Goal: Task Accomplishment & Management: Manage account settings

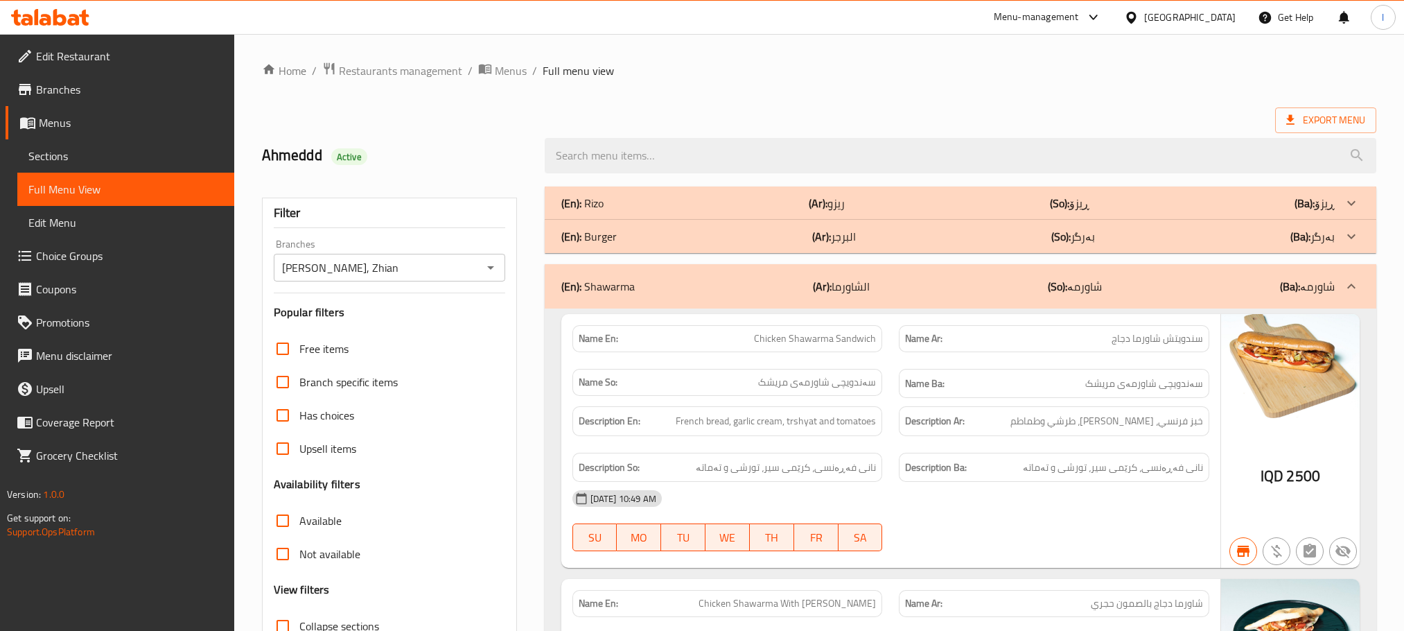
scroll to position [1633, 0]
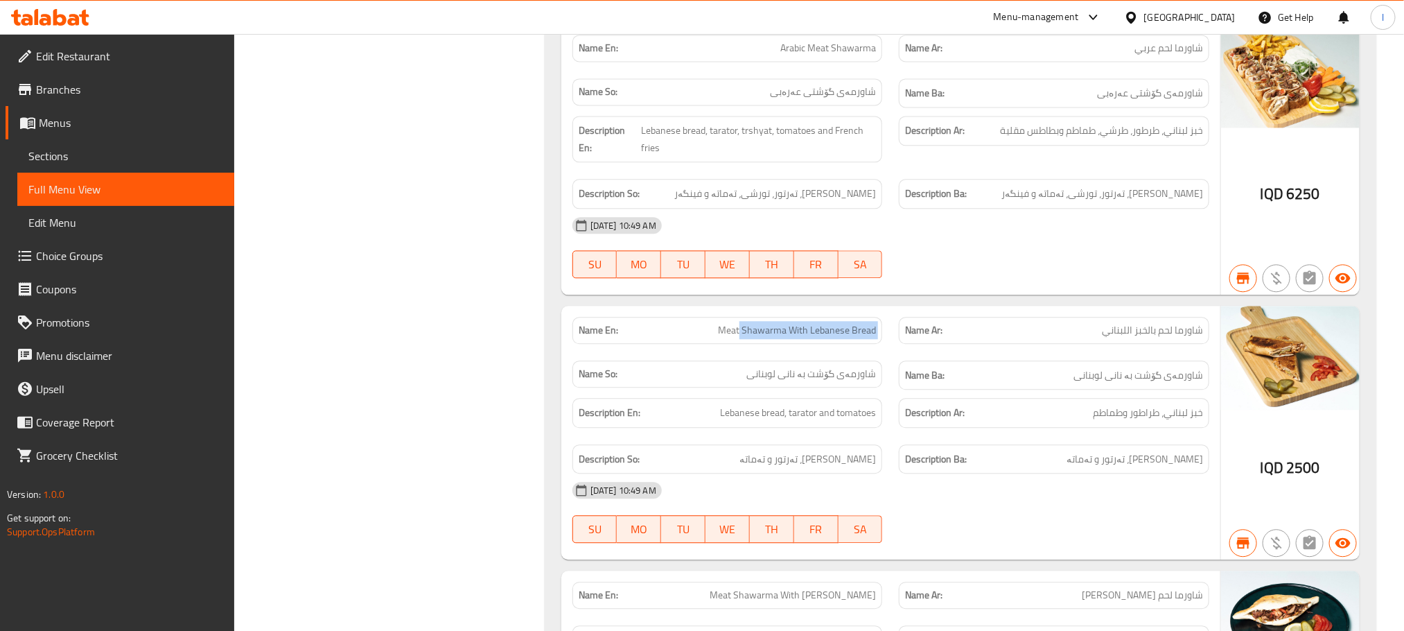
click at [73, 10] on icon at bounding box center [50, 17] width 78 height 17
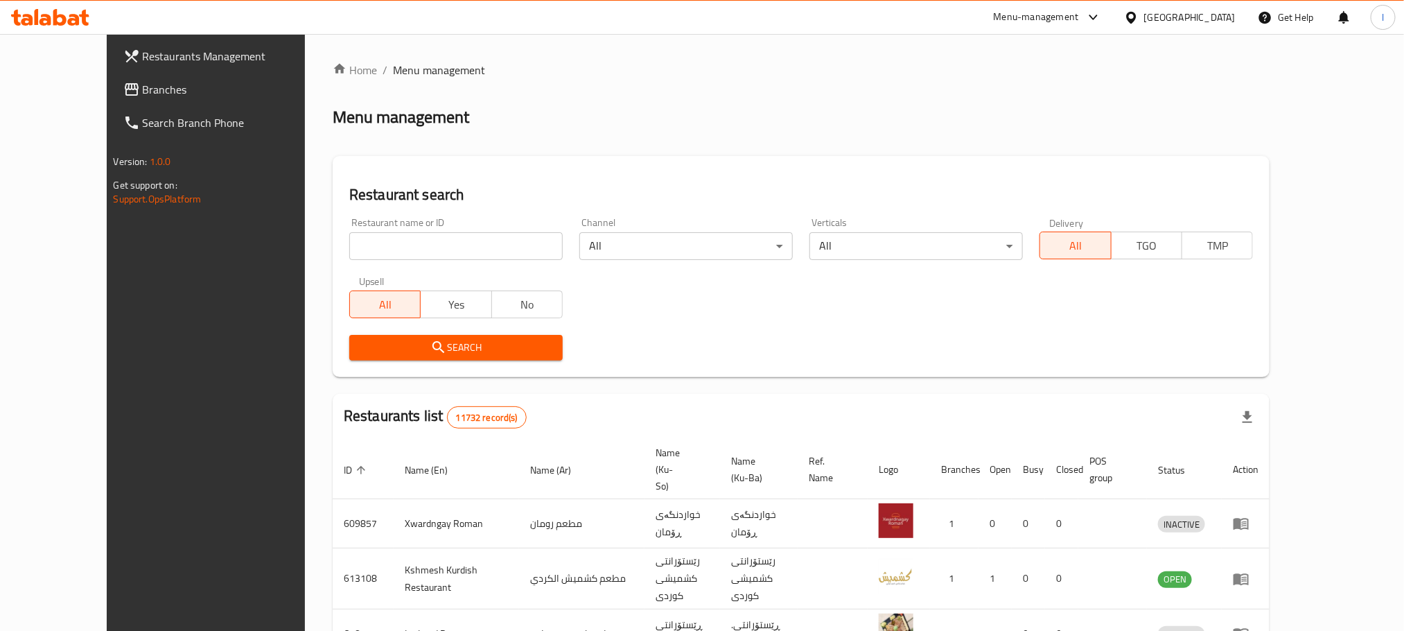
click at [349, 235] on input "search" at bounding box center [455, 246] width 213 height 28
paste input "682536"
type input "682536"
click button "Search" at bounding box center [455, 348] width 213 height 26
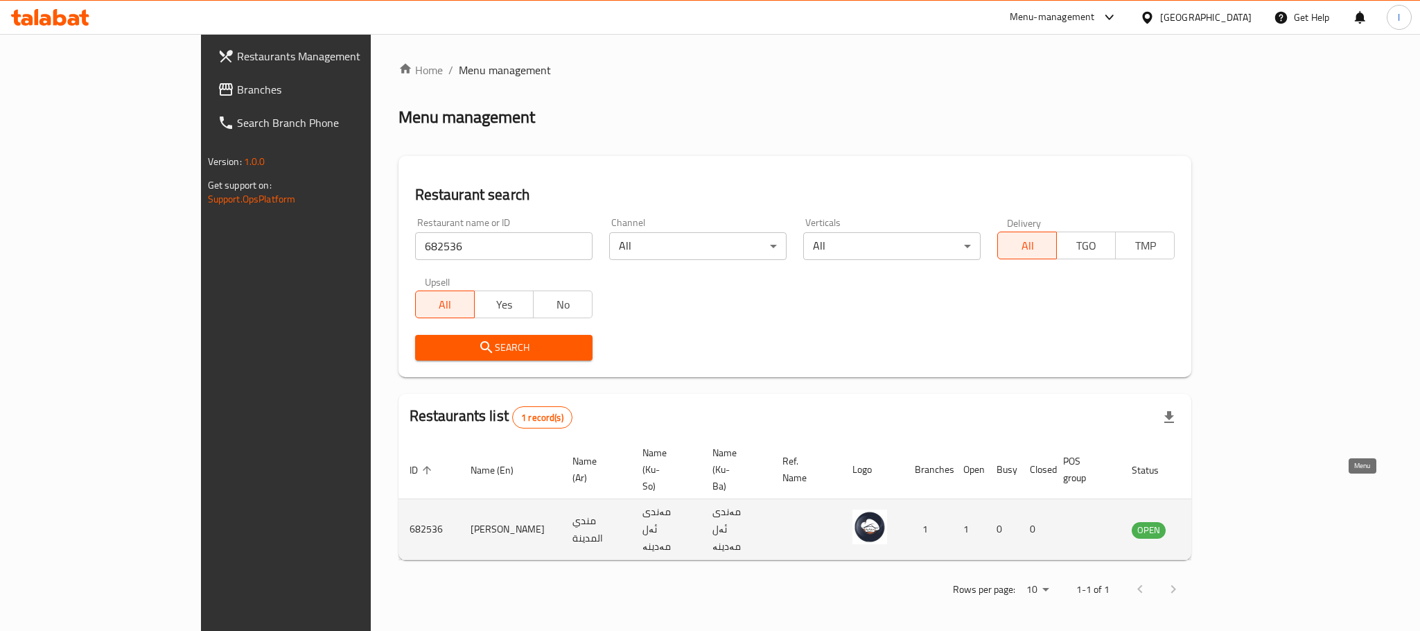
click at [1221, 521] on icon "enhanced table" at bounding box center [1212, 529] width 17 height 17
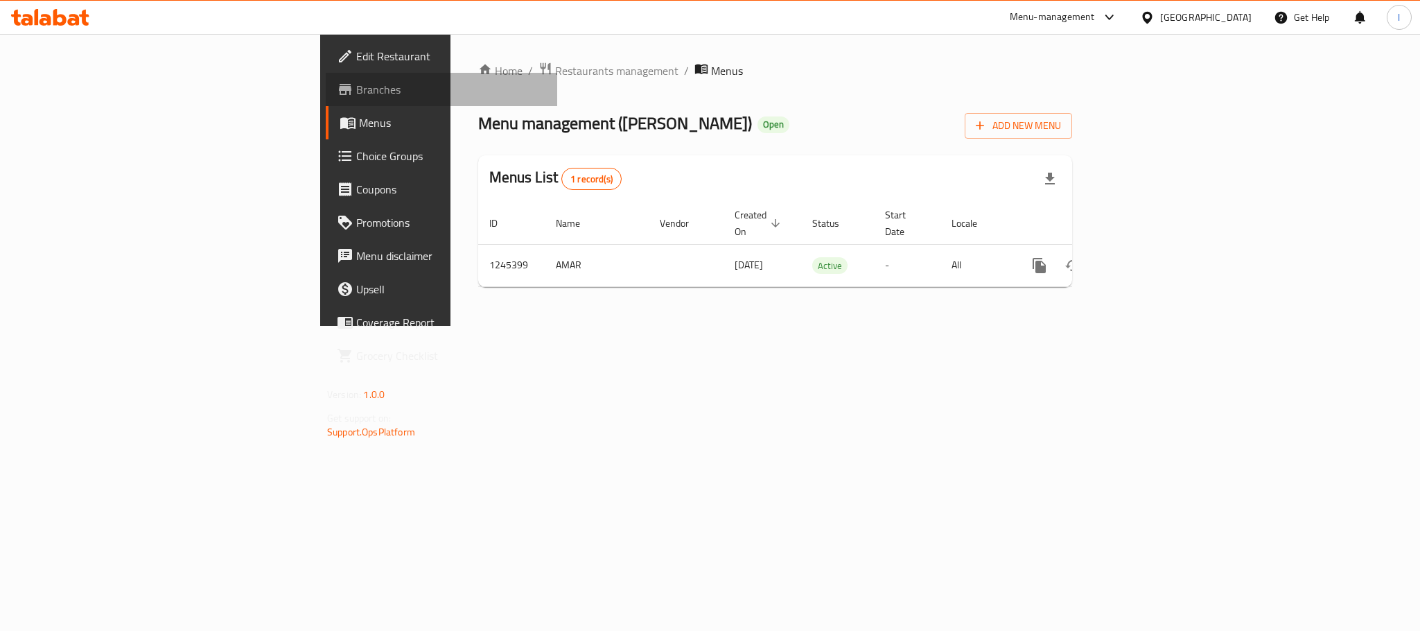
click at [356, 88] on span "Branches" at bounding box center [451, 89] width 190 height 17
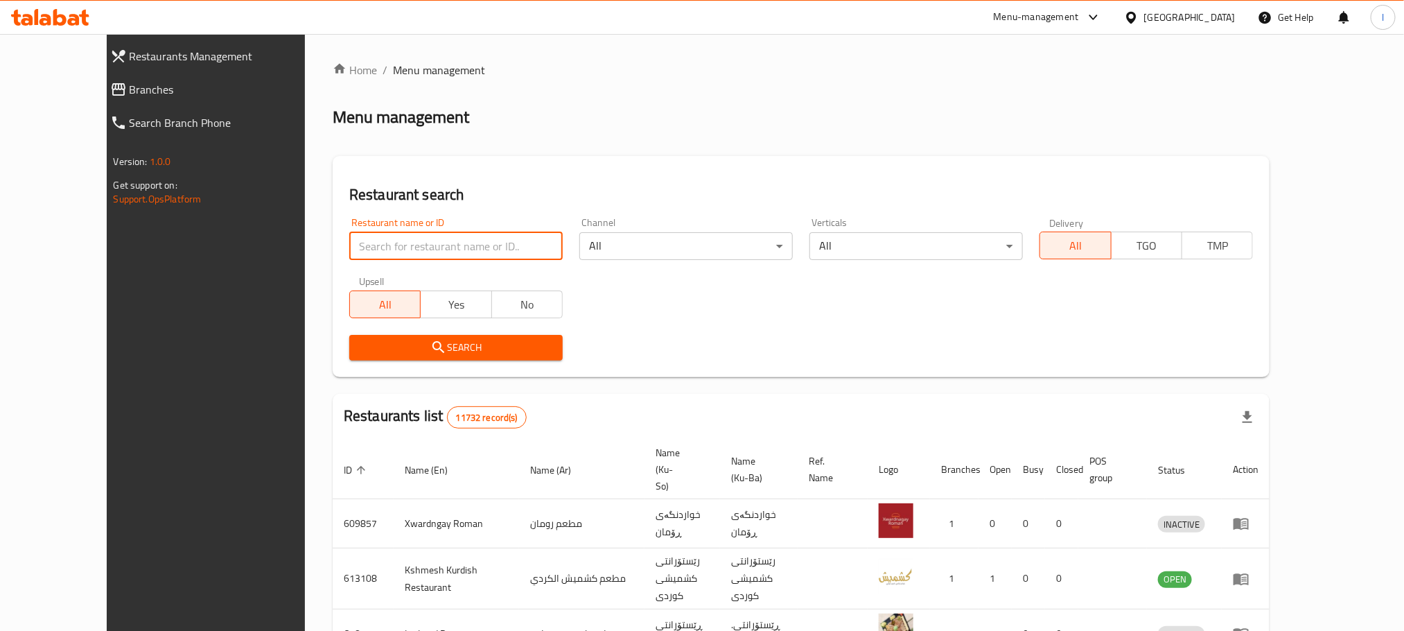
click at [349, 252] on input "search" at bounding box center [455, 246] width 213 height 28
paste input "salad factory"
type input "salad factory"
click button "Search" at bounding box center [455, 348] width 213 height 26
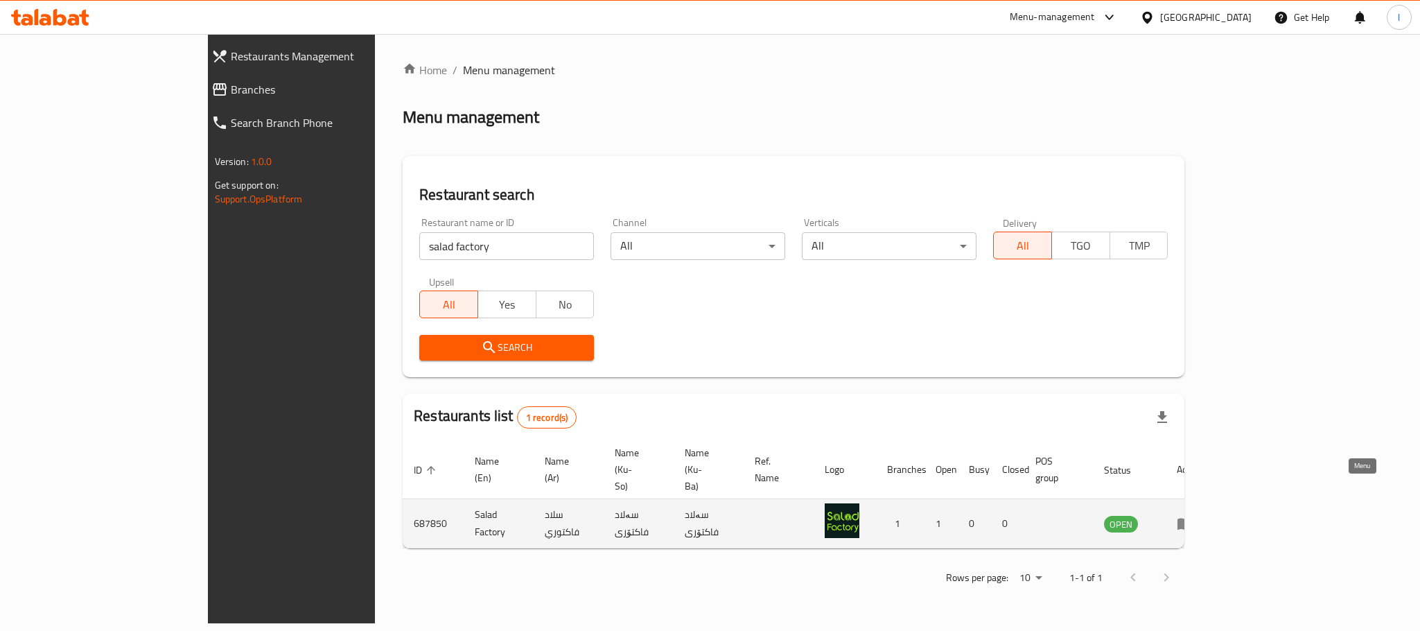
click at [1193, 518] on icon "enhanced table" at bounding box center [1184, 524] width 15 height 12
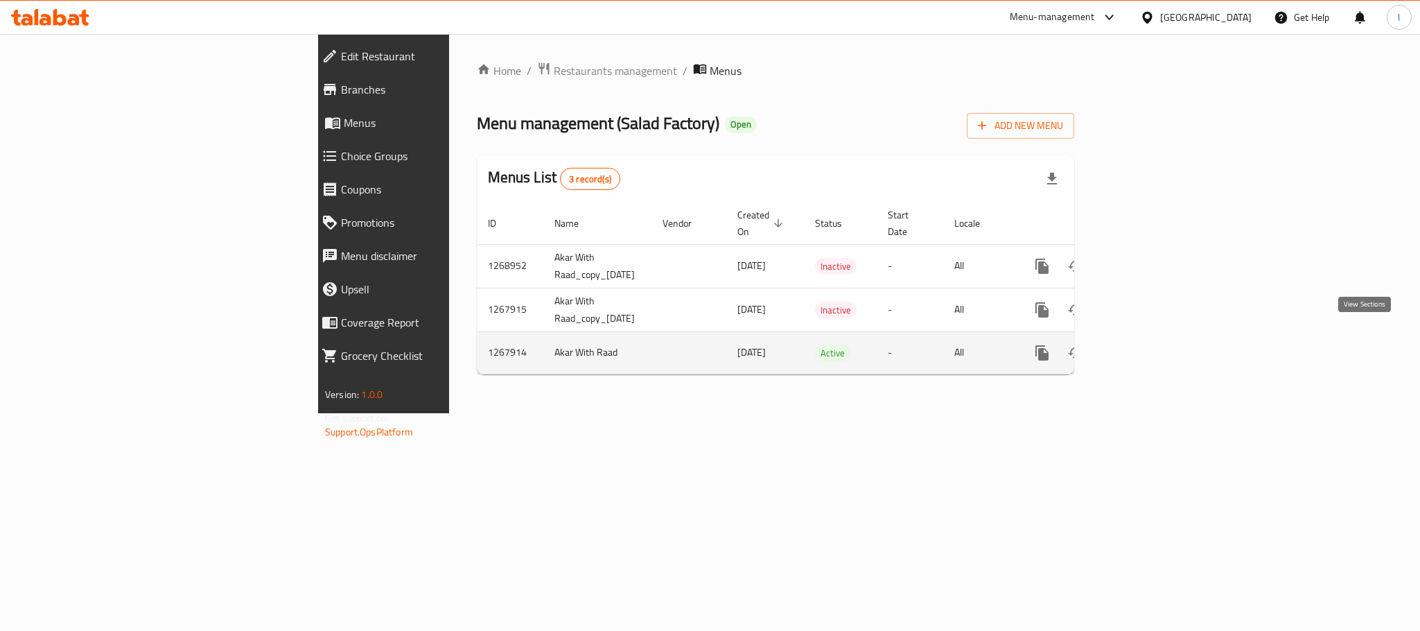
click at [1150, 344] on icon "enhanced table" at bounding box center [1142, 352] width 17 height 17
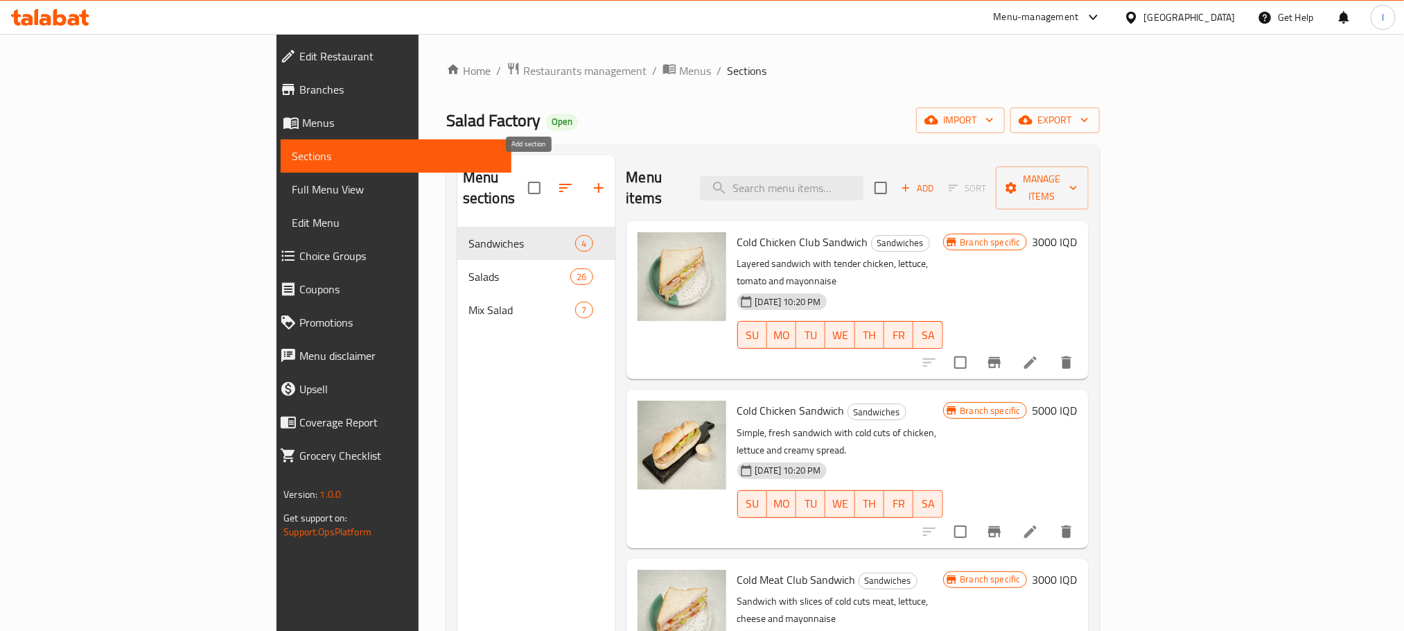
click at [590, 179] on icon "button" at bounding box center [598, 187] width 17 height 17
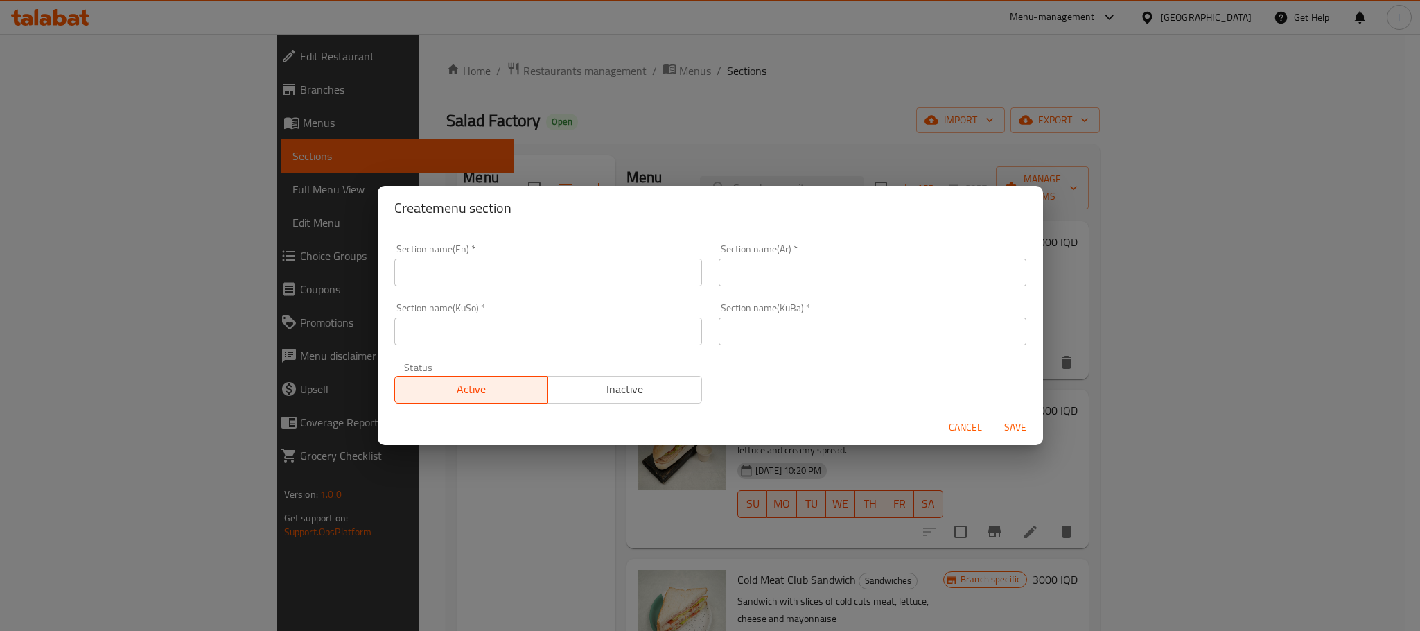
click at [464, 266] on input "text" at bounding box center [548, 272] width 308 height 28
paste input "Pasta"
type input "Pasta"
click at [794, 264] on input "text" at bounding box center [873, 272] width 308 height 28
paste input "المكرونة"
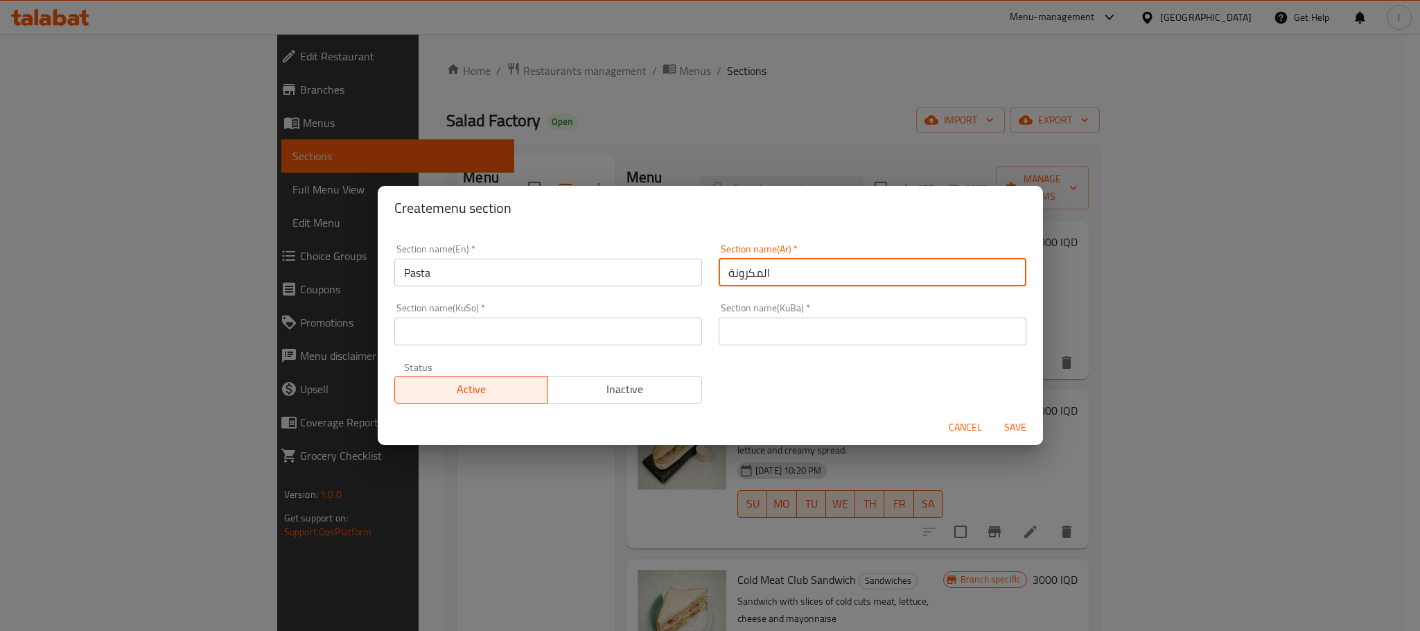
type input "المكرونة"
click at [505, 342] on input "text" at bounding box center [548, 331] width 308 height 28
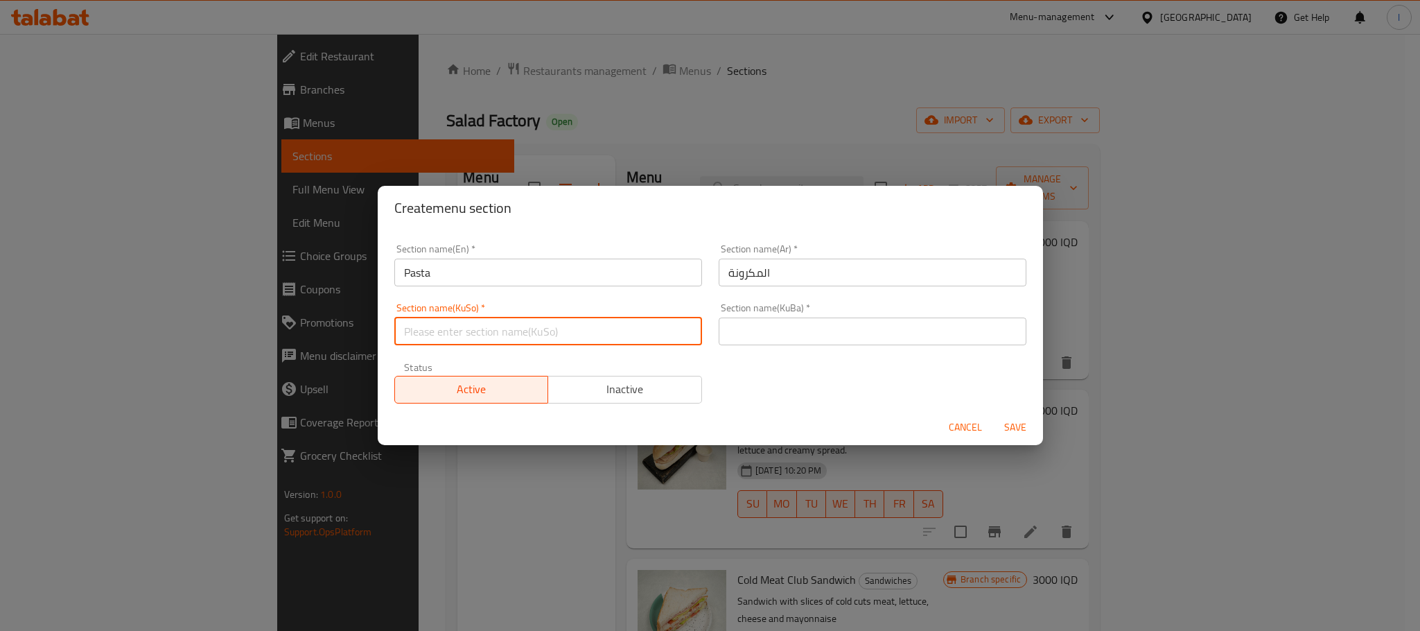
paste input "مەعکەرۆنی"
type input "مەعکەرۆنی"
click at [762, 333] on input "text" at bounding box center [873, 331] width 308 height 28
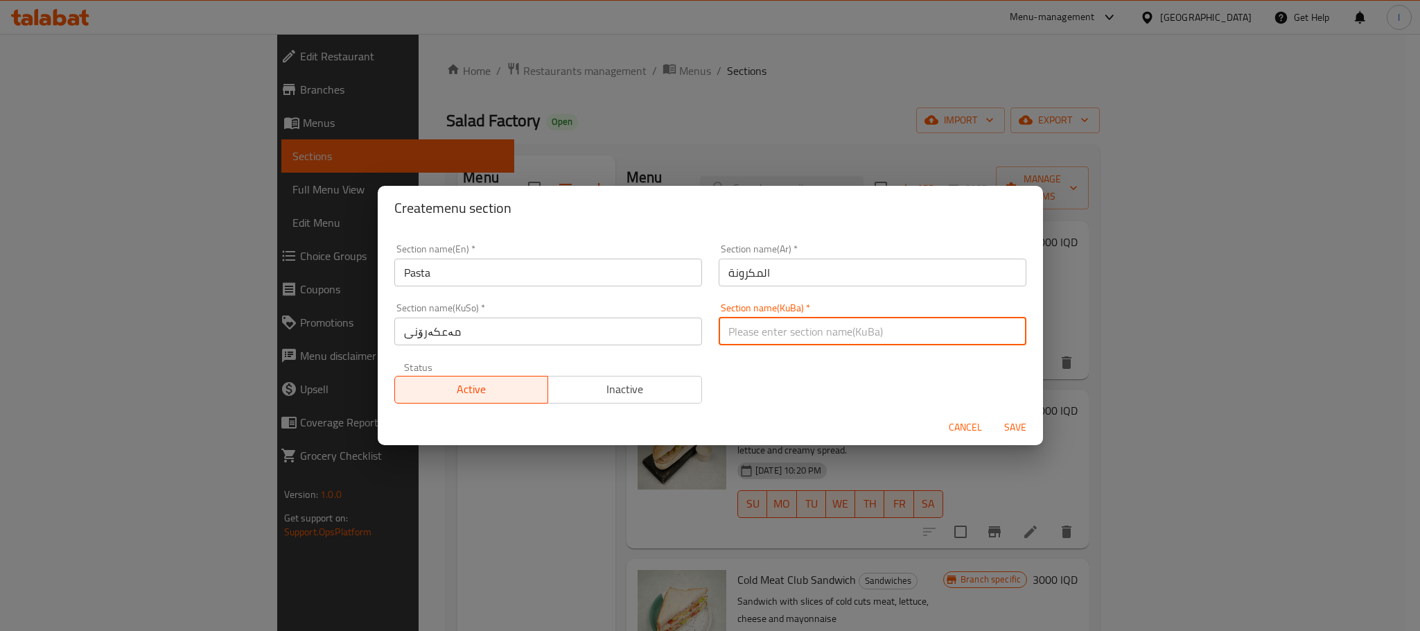
paste input "مەعکەرۆنی"
type input "مەعکەرۆنی"
click at [1011, 427] on span "Save" at bounding box center [1015, 427] width 33 height 17
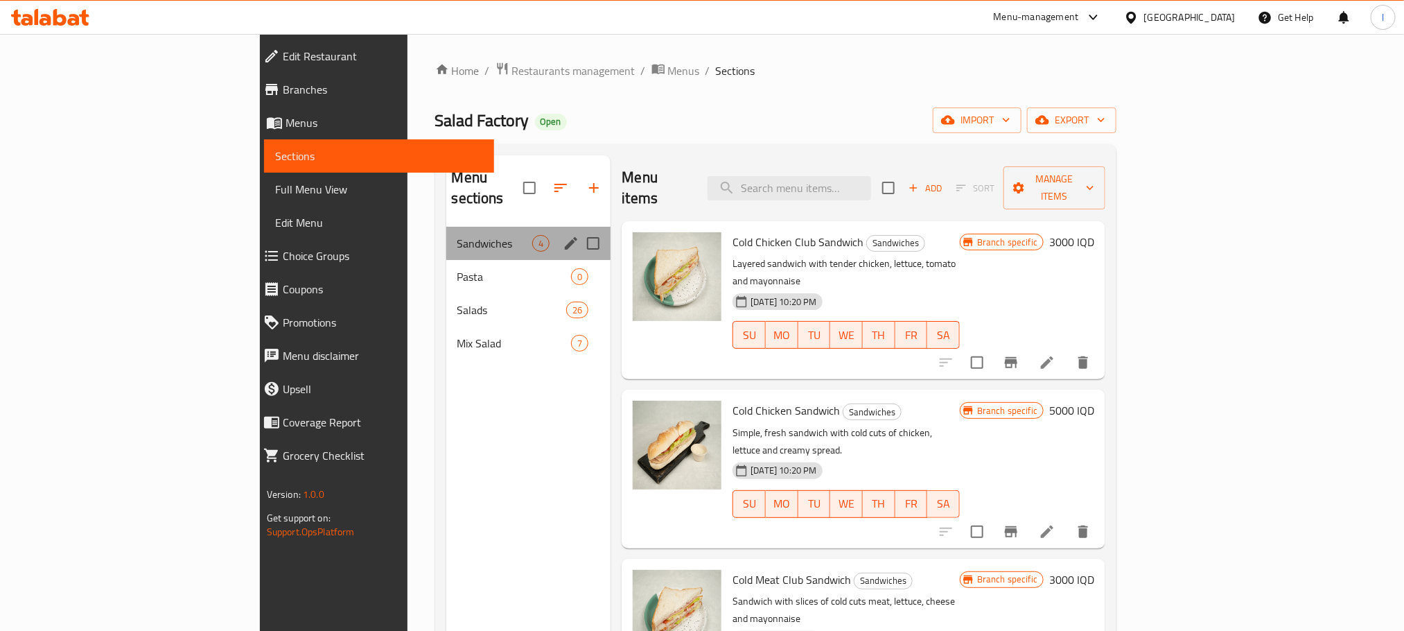
click at [446, 238] on div "Sandwiches 4" at bounding box center [528, 243] width 165 height 33
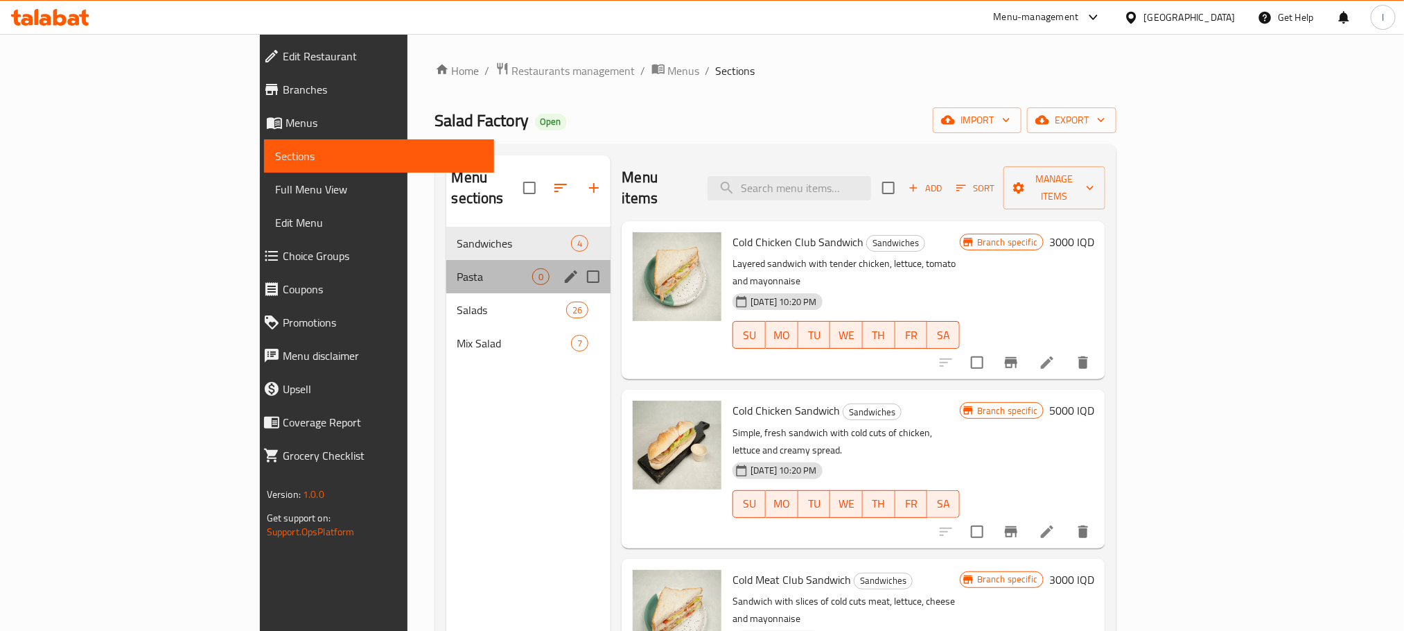
click at [446, 260] on div "Pasta 0" at bounding box center [528, 276] width 165 height 33
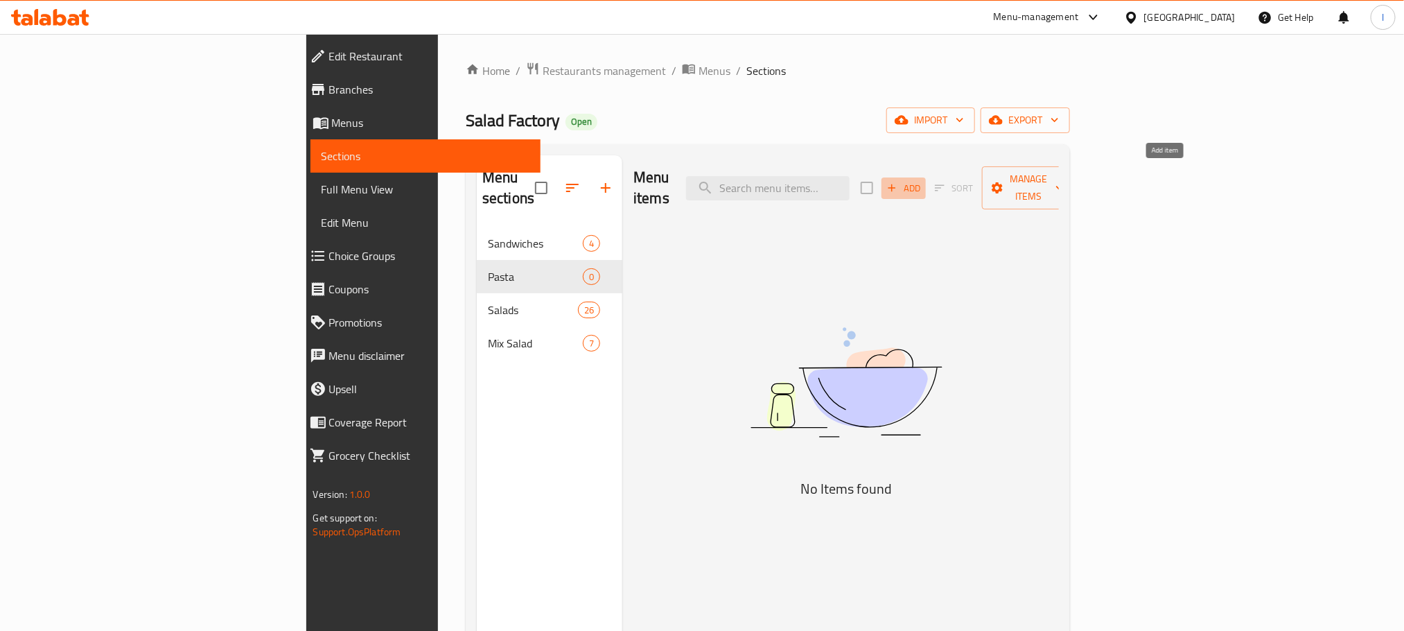
click at [898, 182] on icon "button" at bounding box center [892, 188] width 12 height 12
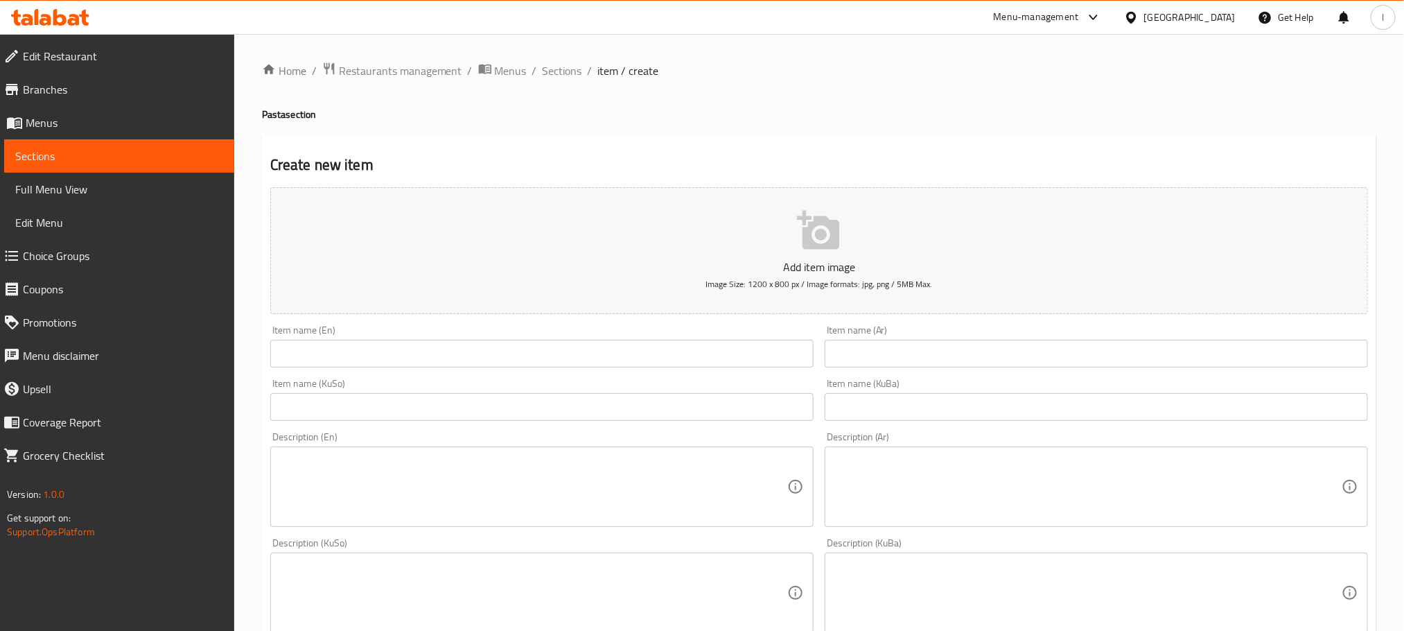
click at [410, 346] on input "text" at bounding box center [541, 354] width 543 height 28
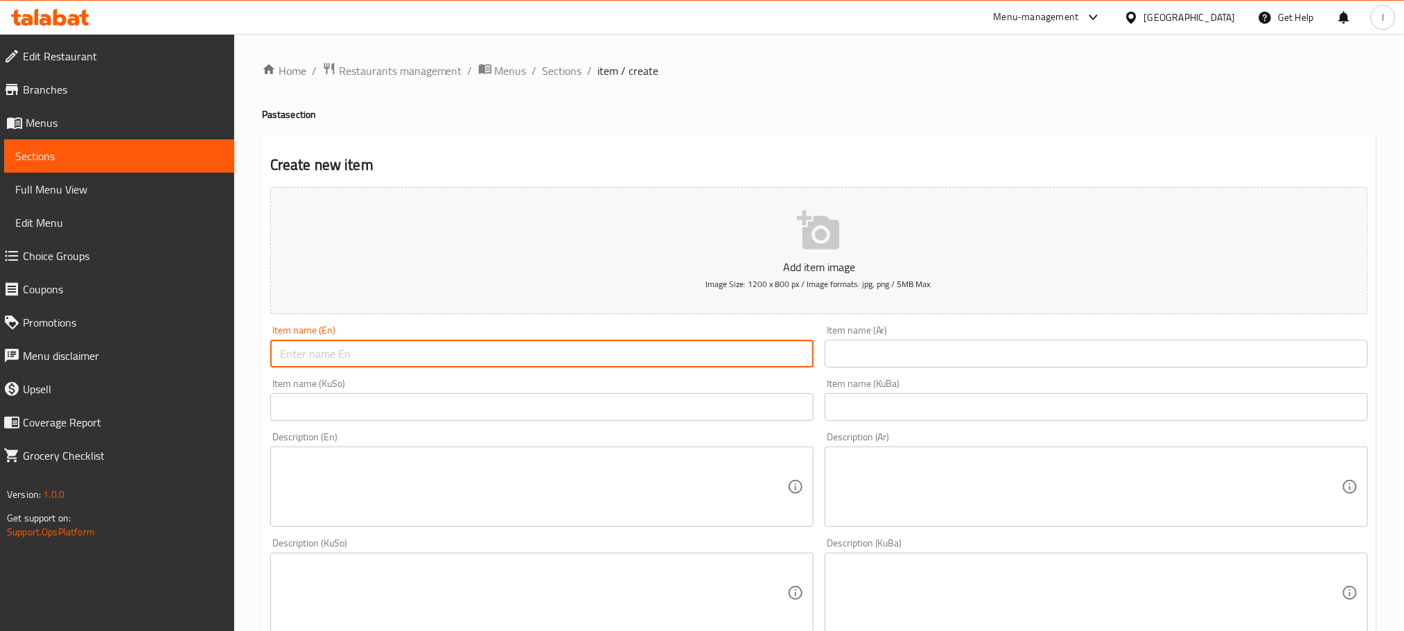
paste input "بولونيز سباغيتي"
drag, startPoint x: 376, startPoint y: 344, endPoint x: 173, endPoint y: 295, distance: 208.7
click at [173, 295] on div "Edit Restaurant Branches Menus Sections Full Menu View Edit Menu Choice Groups …" at bounding box center [702, 586] width 1404 height 1105
paste input "Spaghetti bolognese"
type input "Spaghetti bolognese"
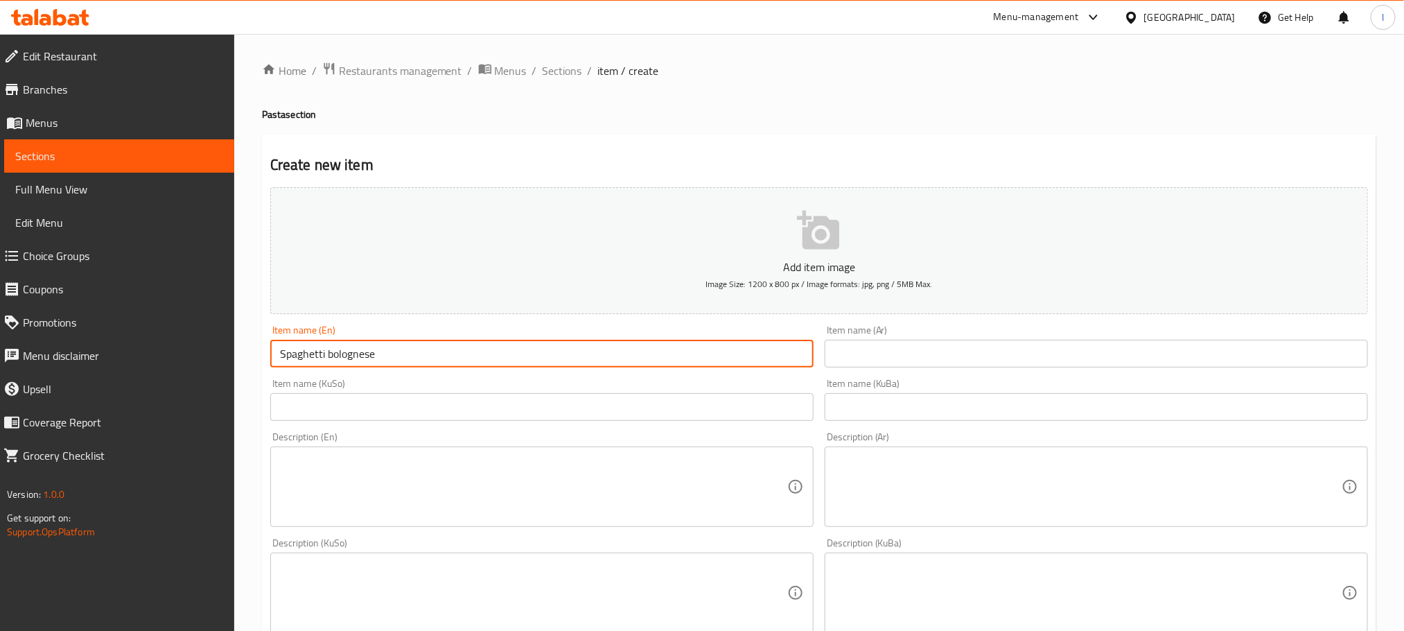
click at [869, 356] on input "text" at bounding box center [1096, 354] width 543 height 28
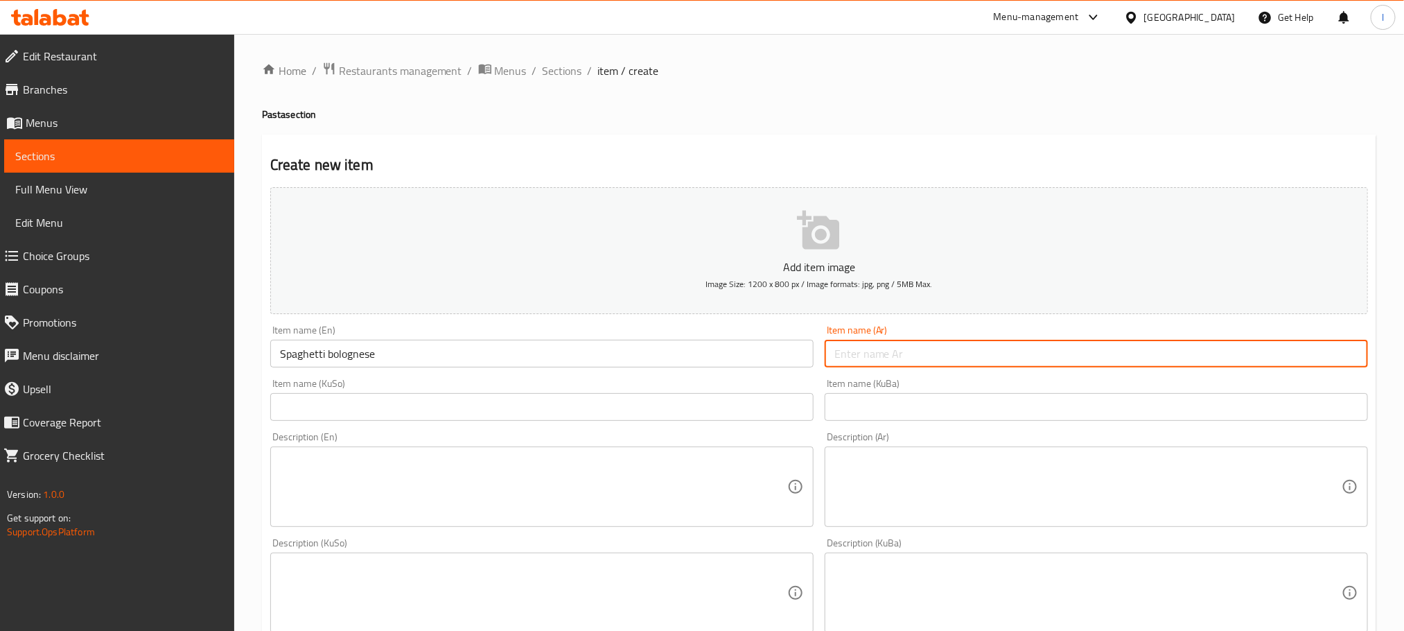
paste input "بولونيز سباغيتي"
type input "بولونيز سباغيتي"
click at [666, 404] on input "text" at bounding box center [541, 407] width 543 height 28
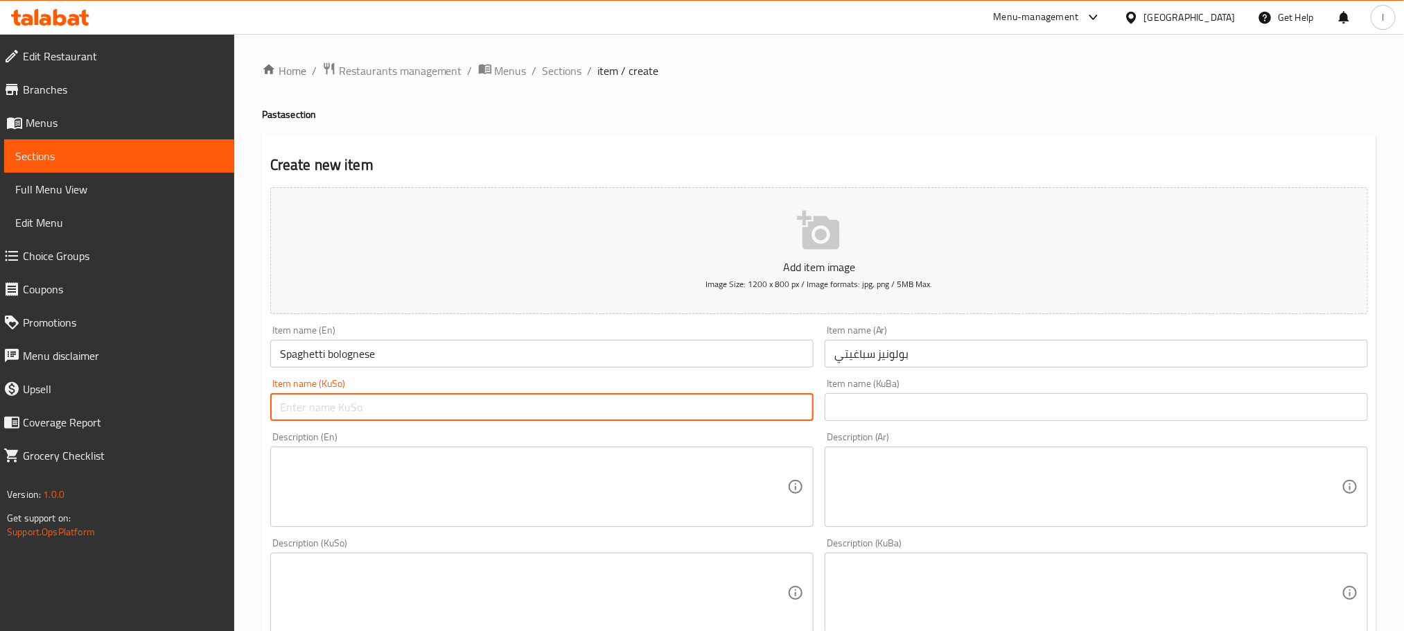
paste input "بۆلۆنیز سپاگێتی"
type input "بۆلۆنیز سپاگێتی"
click at [865, 412] on input "text" at bounding box center [1096, 407] width 543 height 28
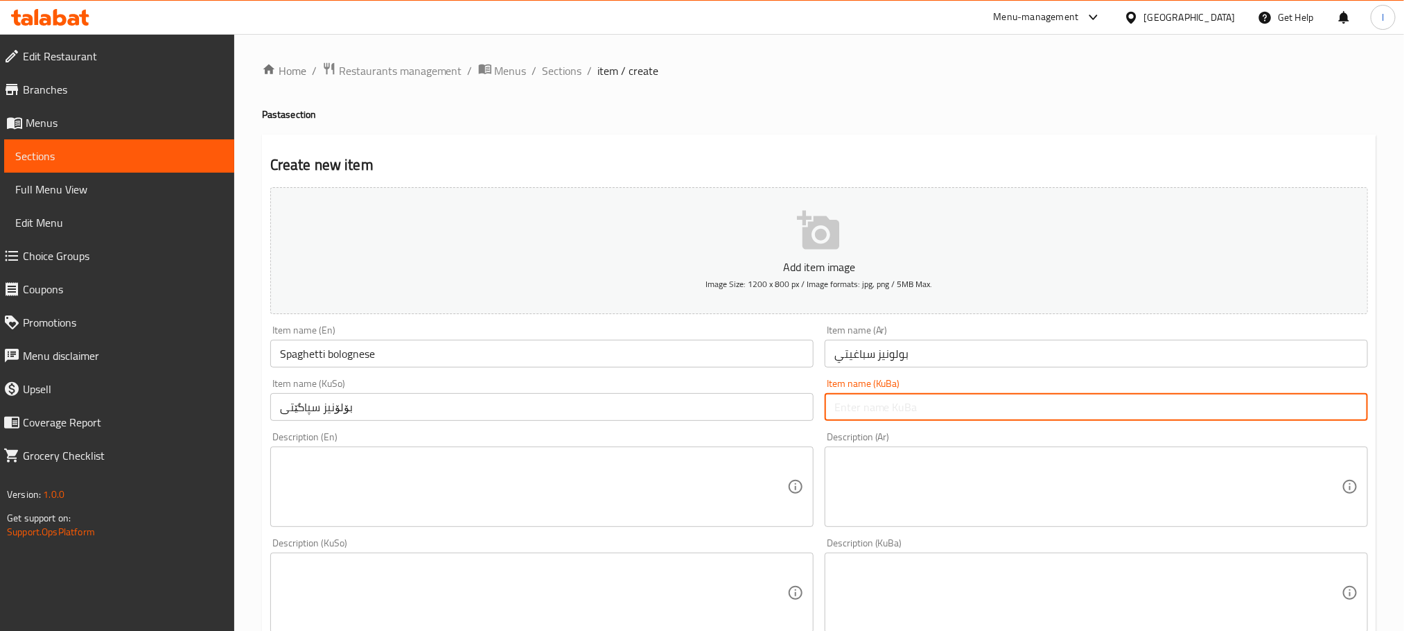
paste input "بۆلۆنیز سپاگێتی"
type input "بۆلۆنیز سپاگێتی"
click at [405, 495] on textarea at bounding box center [533, 487] width 507 height 66
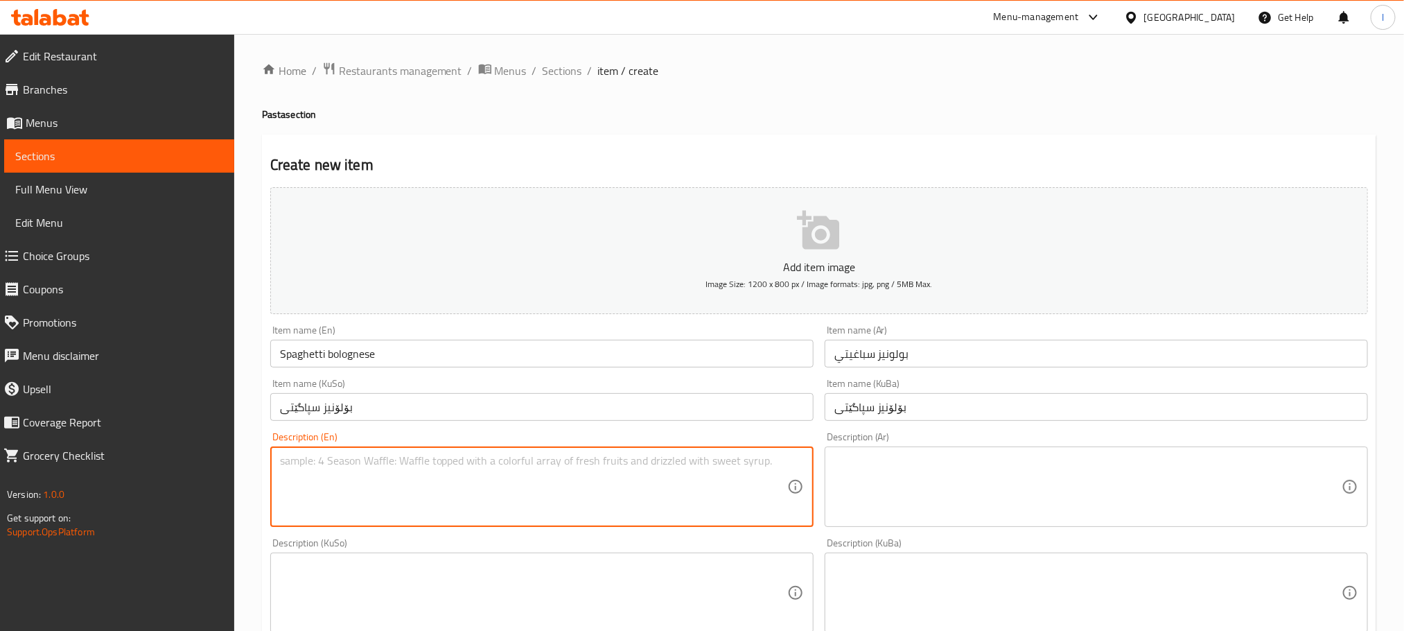
paste textarea "classic italian recipe , ground beef and tomato sauce."
type textarea "classic italian recipe , ground beef and tomato sauce."
click at [1023, 491] on textarea at bounding box center [1087, 487] width 507 height 66
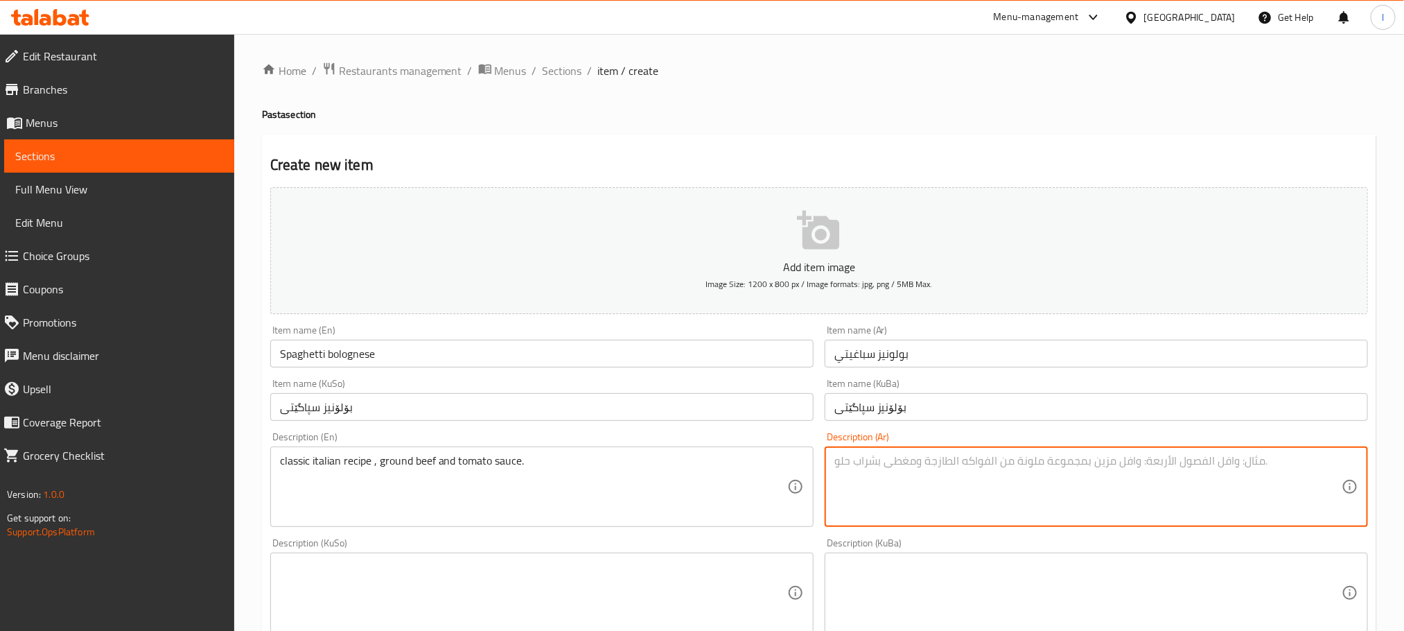
paste textarea "وصفة إيطالية كلاسيكية، لحم بقري مفروم وصلصة طماطم."
type textarea "وصفة إيطالية كلاسيكية، لحم بقري مفروم وصلصة طماطم."
click at [362, 587] on textarea at bounding box center [533, 593] width 507 height 66
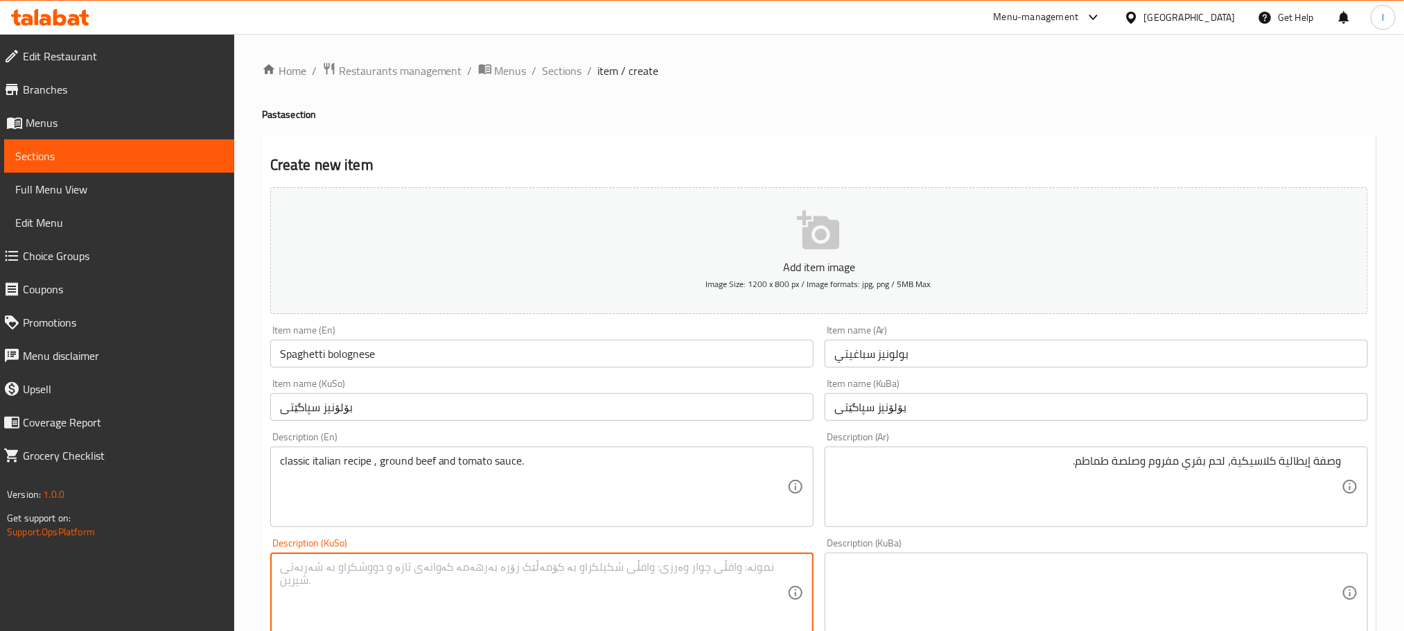
paste textarea "ڕێچکەی کلاسیکی ئیتاڵی , گۆشتی وردکراو و سۆسی تەماتە."
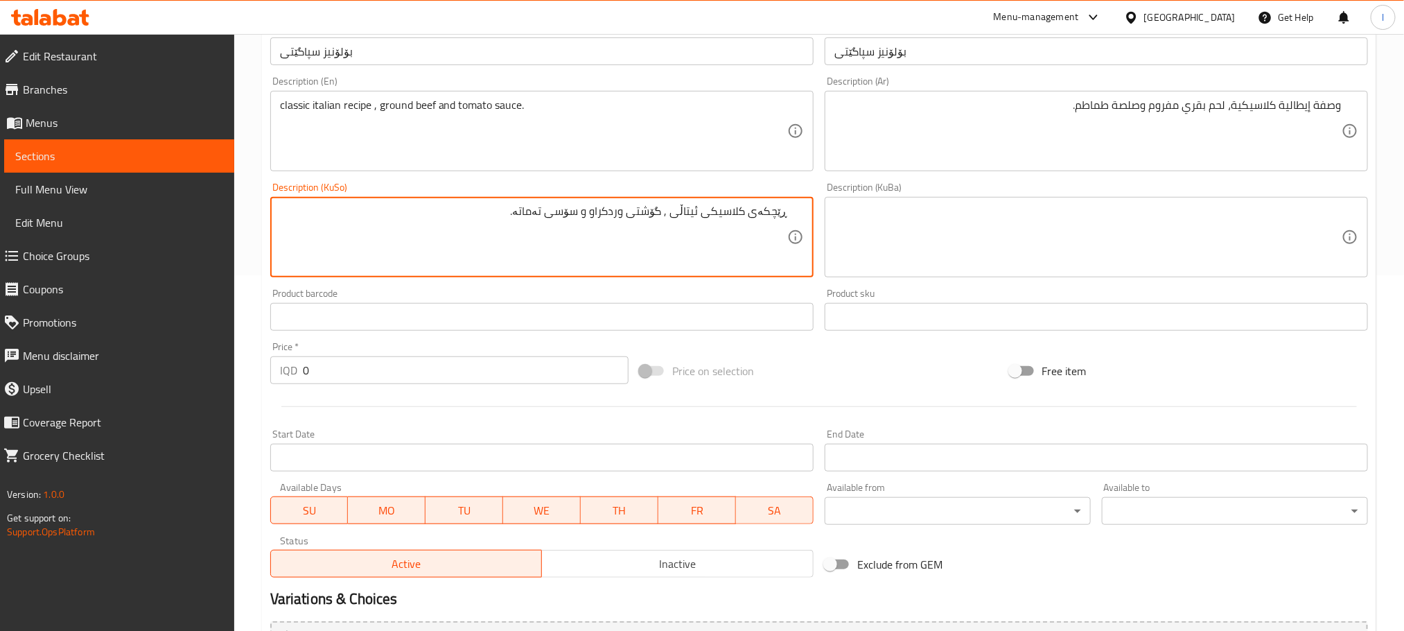
scroll to position [381, 0]
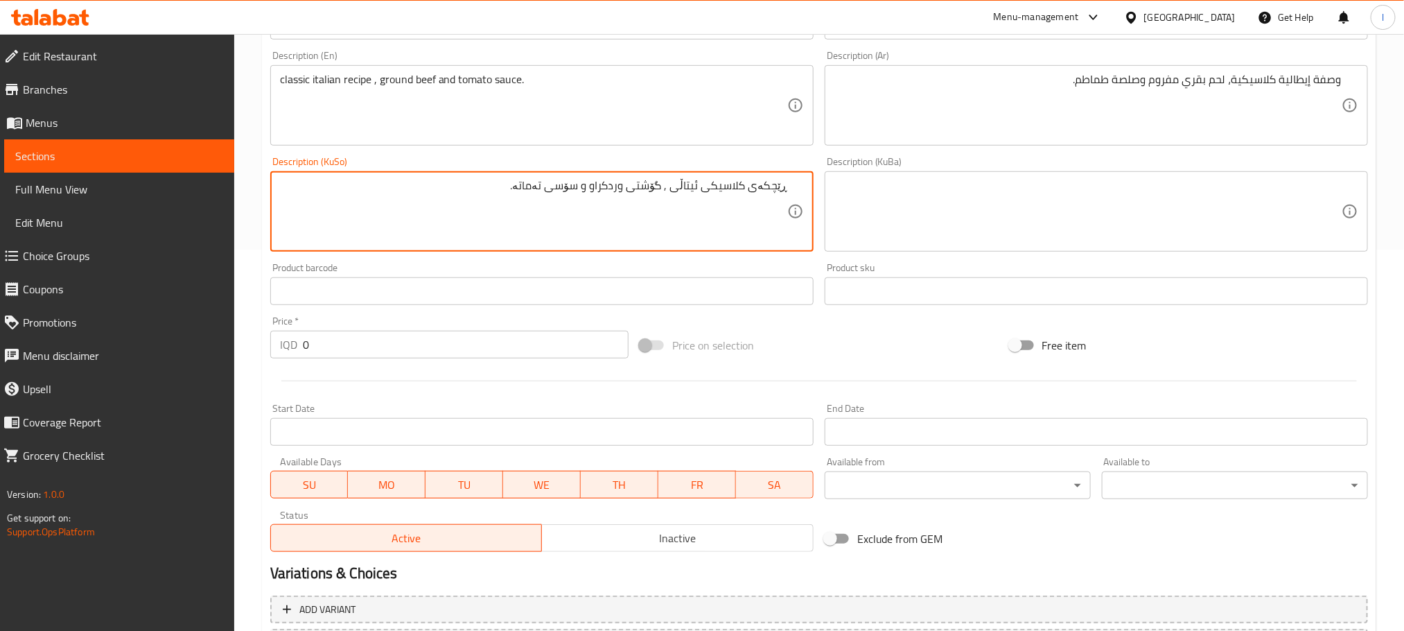
type textarea "ڕێچکەی کلاسیکی ئیتاڵی , گۆشتی وردکراو و سۆسی تەماتە."
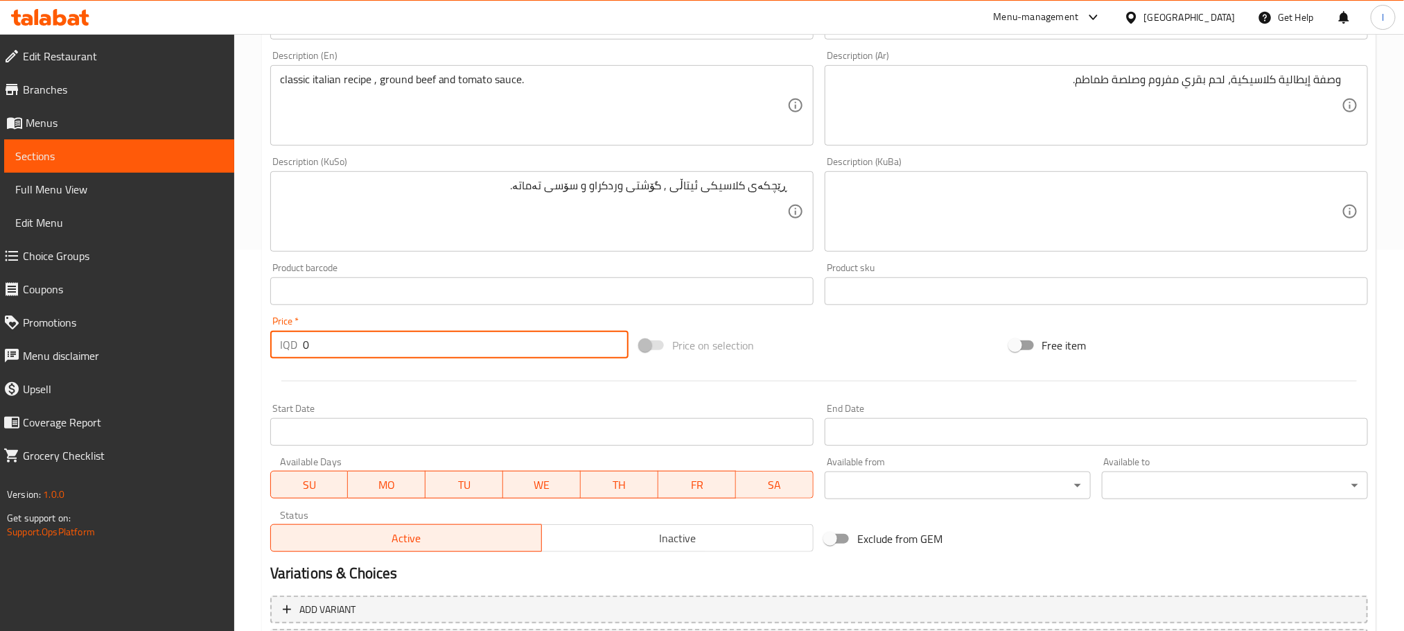
drag, startPoint x: 331, startPoint y: 350, endPoint x: 222, endPoint y: 337, distance: 109.5
click at [222, 337] on div "Edit Restaurant Branches Menus Sections Full Menu View Edit Menu Choice Groups …" at bounding box center [702, 205] width 1404 height 1105
type input "7000"
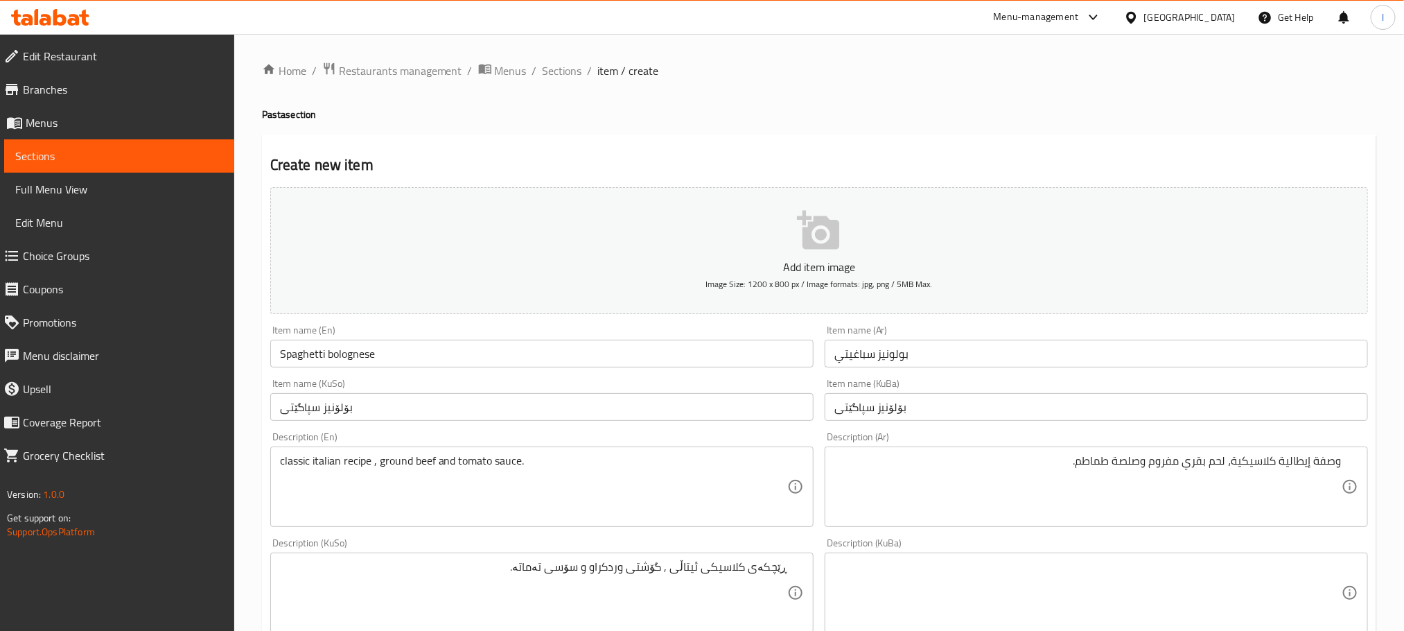
scroll to position [506, 0]
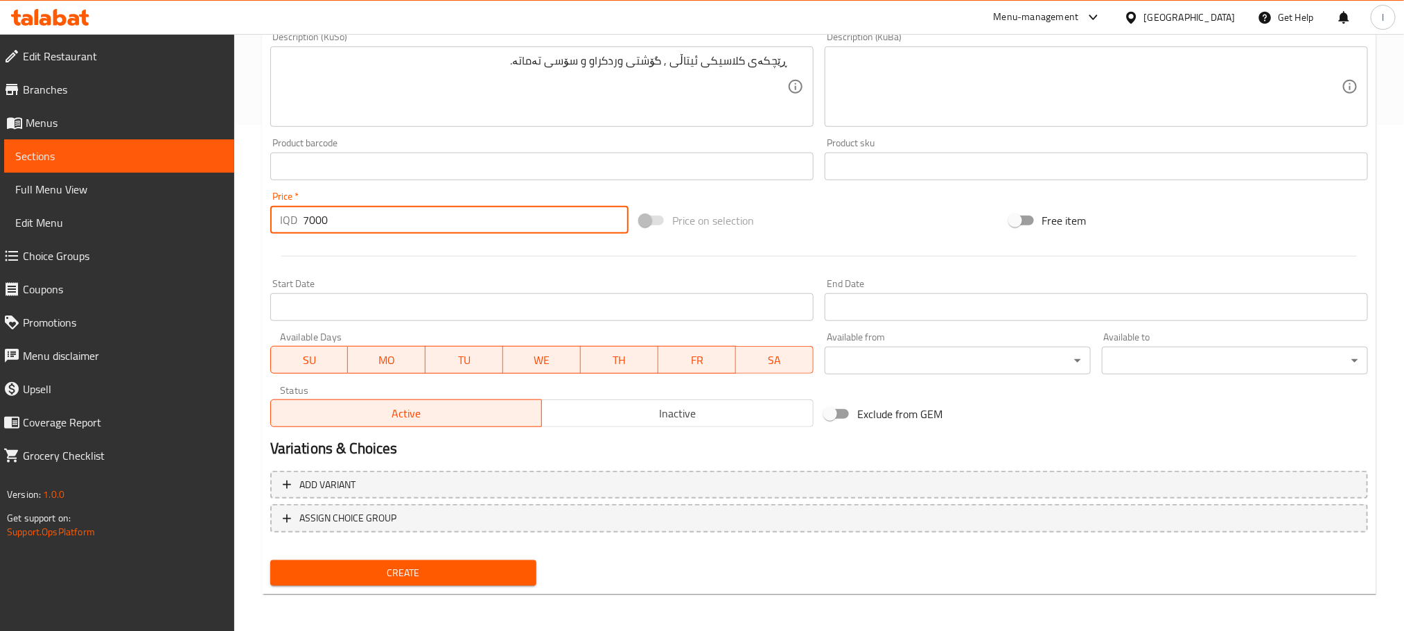
click at [421, 570] on span "Create" at bounding box center [403, 572] width 244 height 17
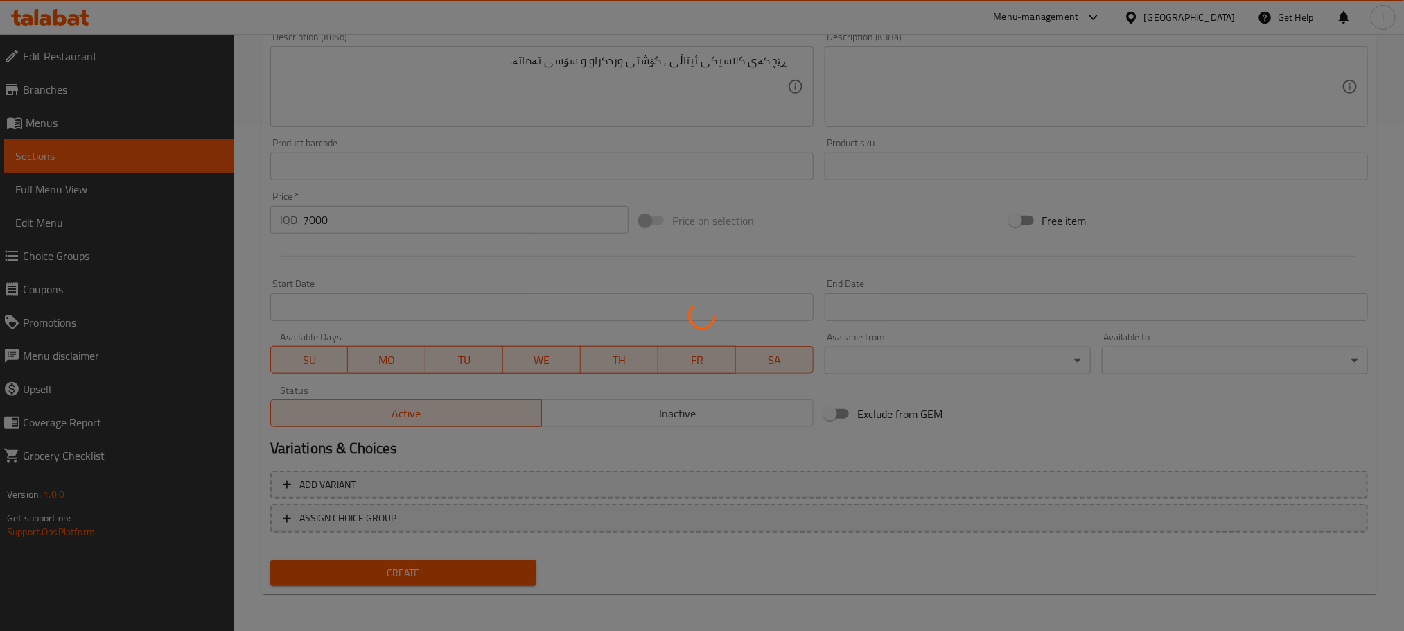
type input "0"
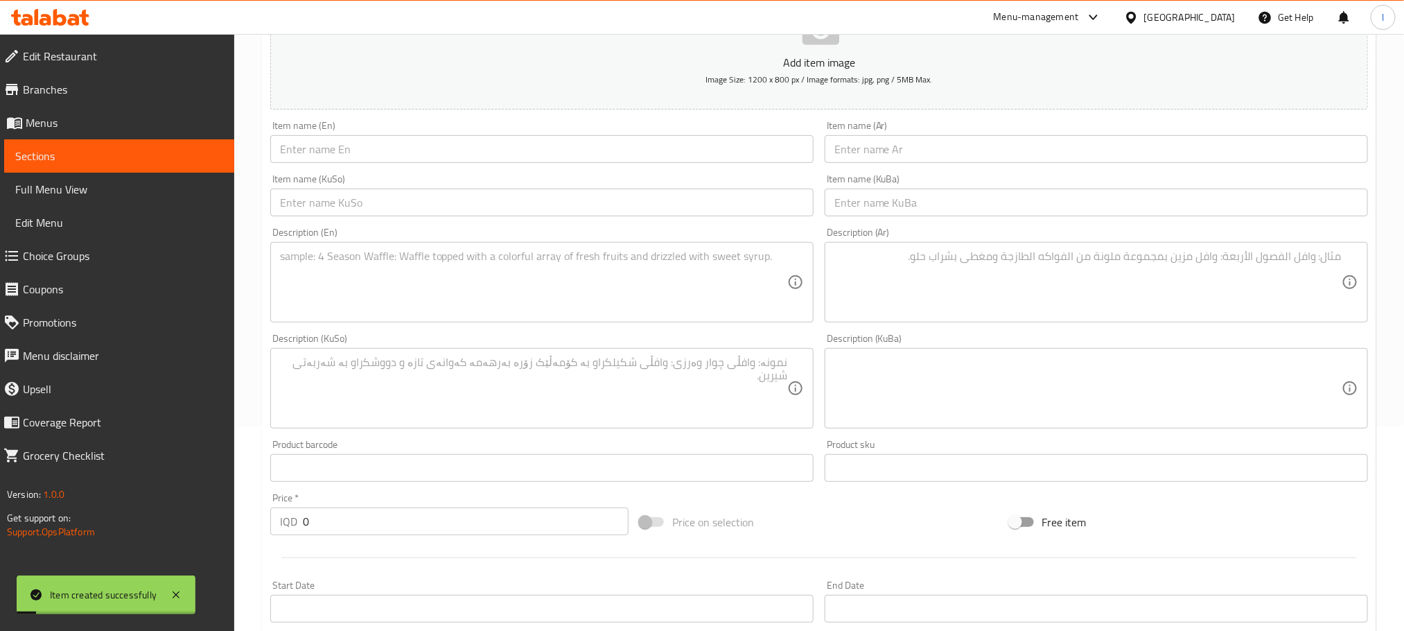
scroll to position [0, 0]
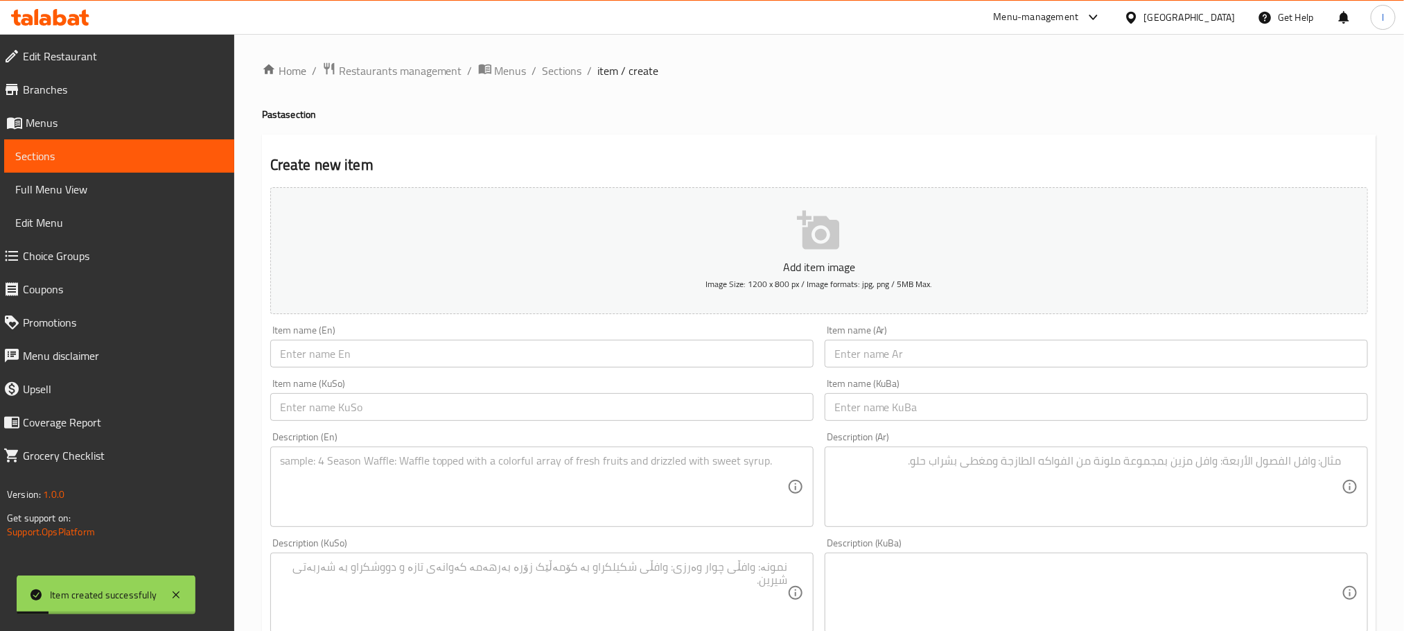
click at [561, 53] on div "Home / Restaurants management / Menus / Sections / item / create Pasta section …" at bounding box center [819, 586] width 1170 height 1105
click at [568, 67] on span "Sections" at bounding box center [562, 70] width 39 height 17
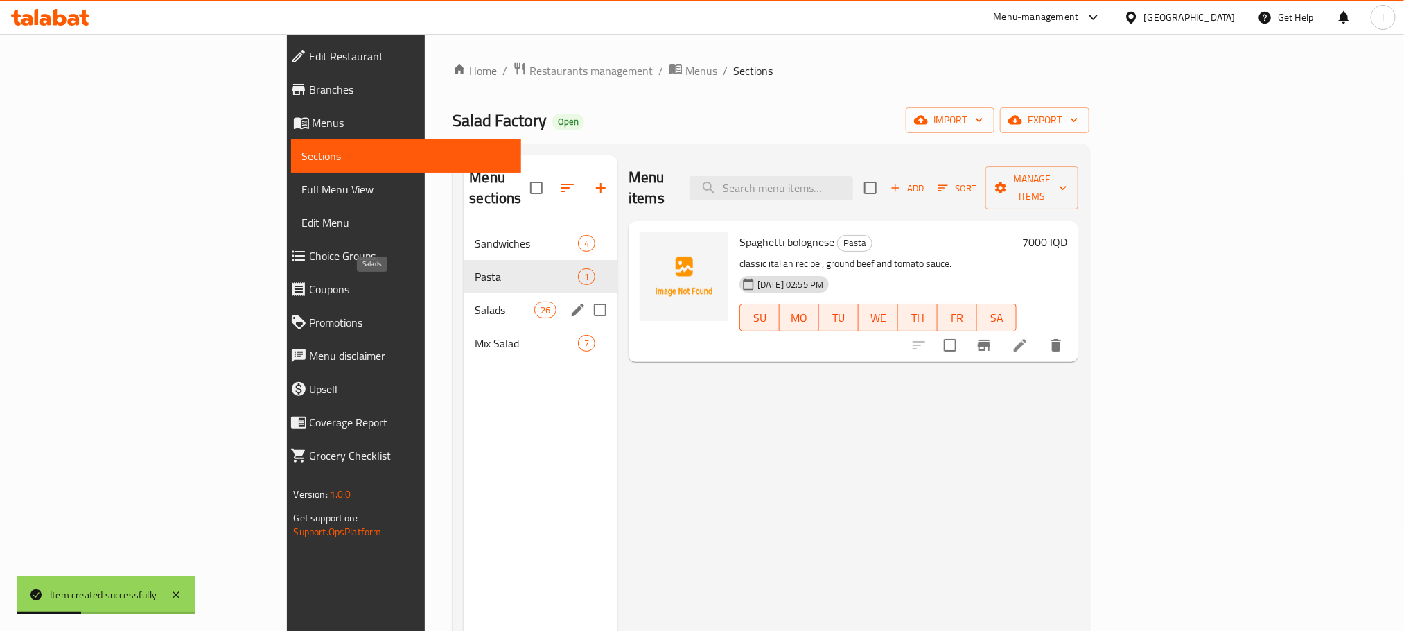
click at [475, 301] on span "Salads" at bounding box center [504, 309] width 59 height 17
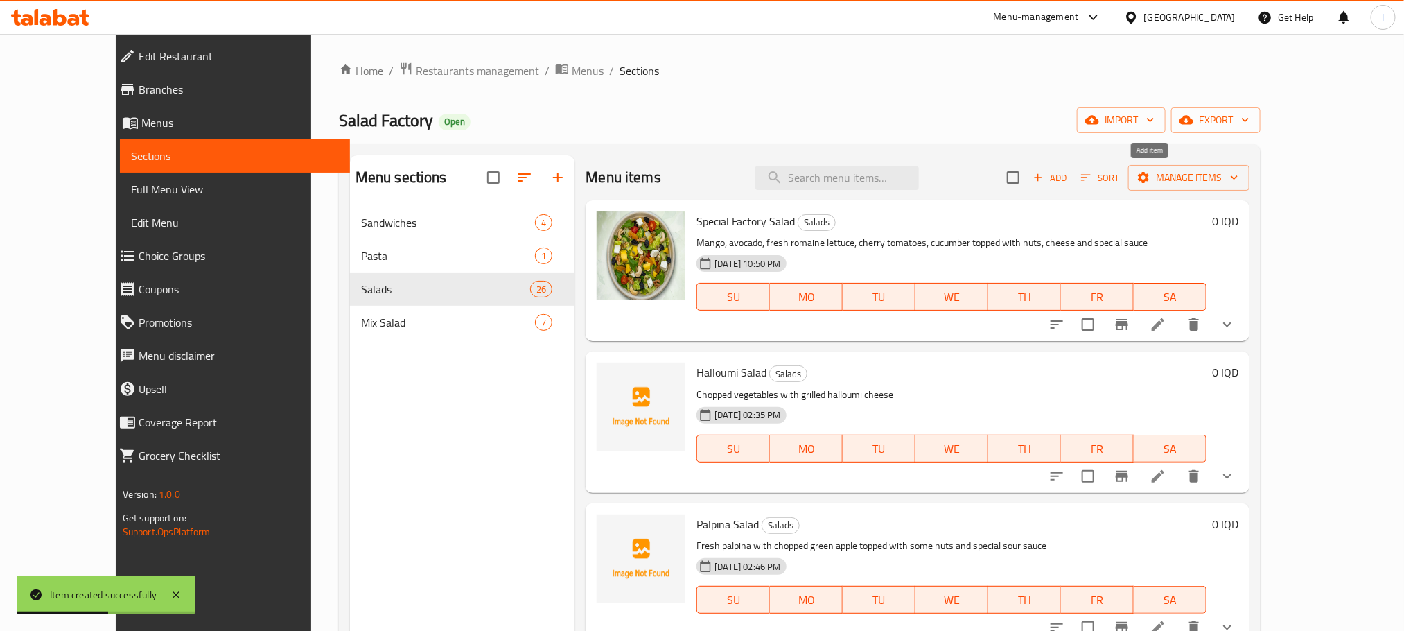
click at [1069, 177] on span "Add" at bounding box center [1049, 178] width 37 height 16
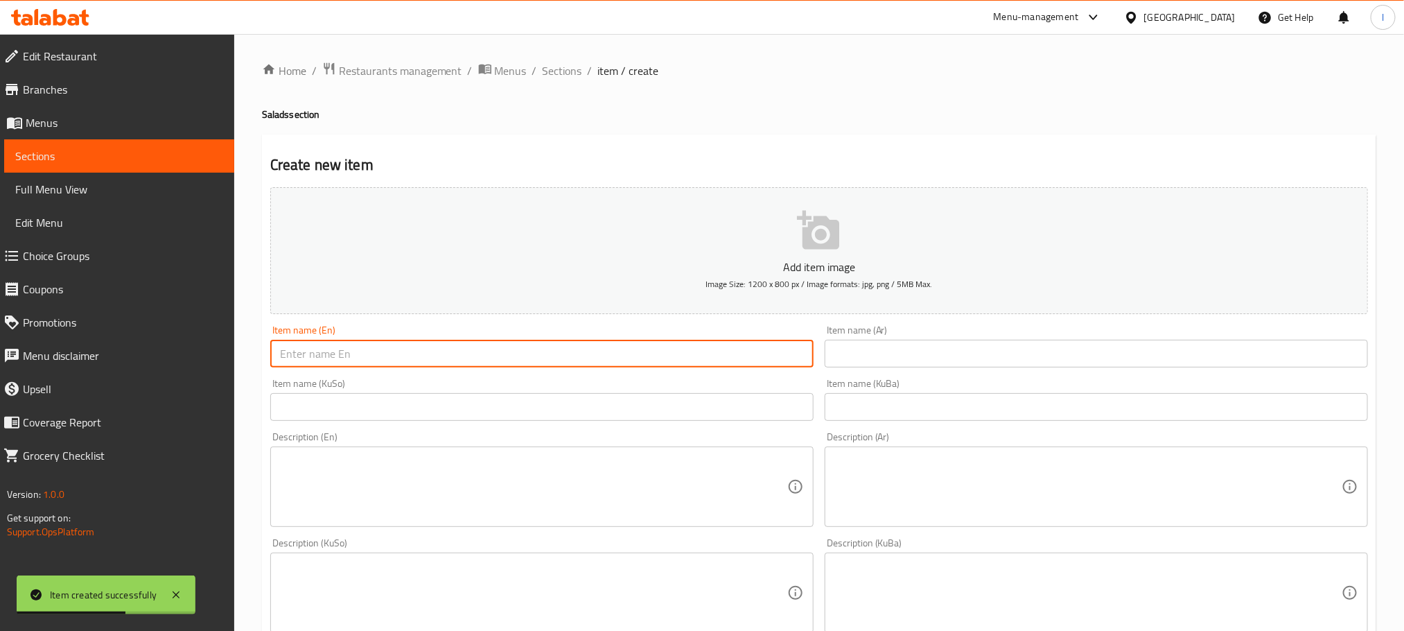
click at [483, 353] on input "text" at bounding box center [541, 354] width 543 height 28
paste input "Crispy chicken salad"
type input "Crispy chicken salad"
click at [848, 364] on input "text" at bounding box center [1096, 354] width 543 height 28
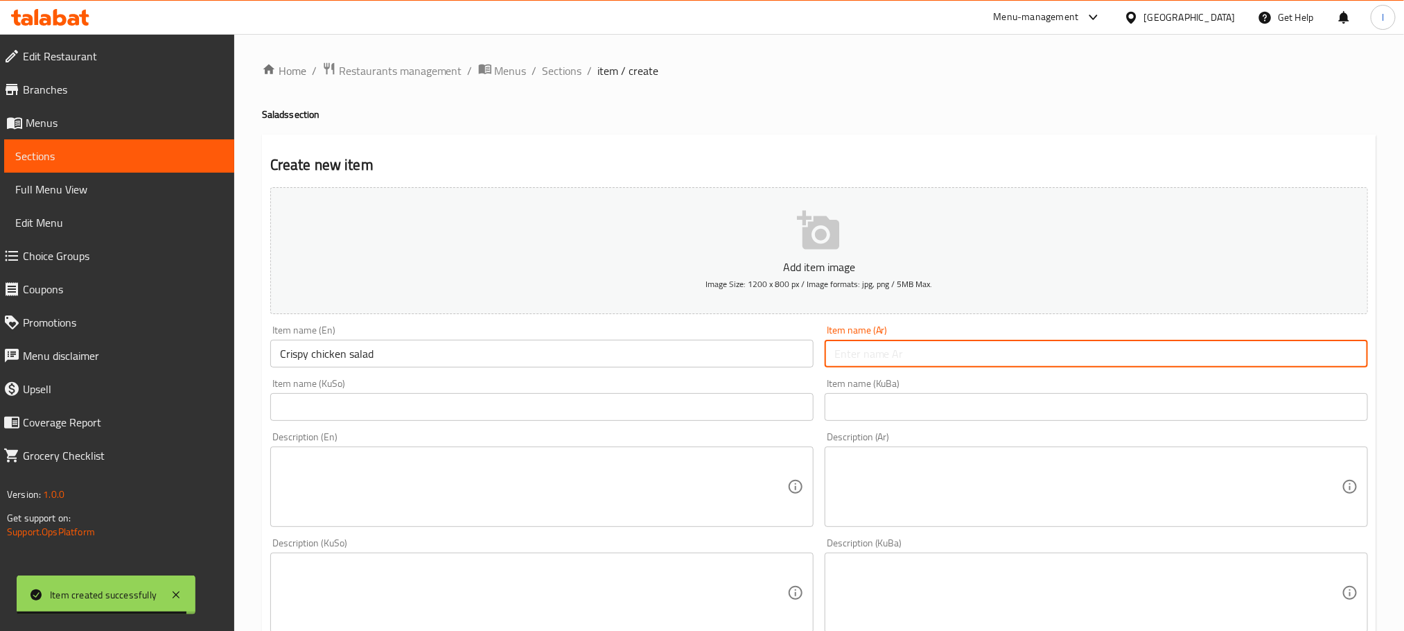
paste input "سلطة دجاج مقرمشة"
type input "سلطة دجاج مقرمشة"
click at [601, 416] on input "text" at bounding box center [541, 407] width 543 height 28
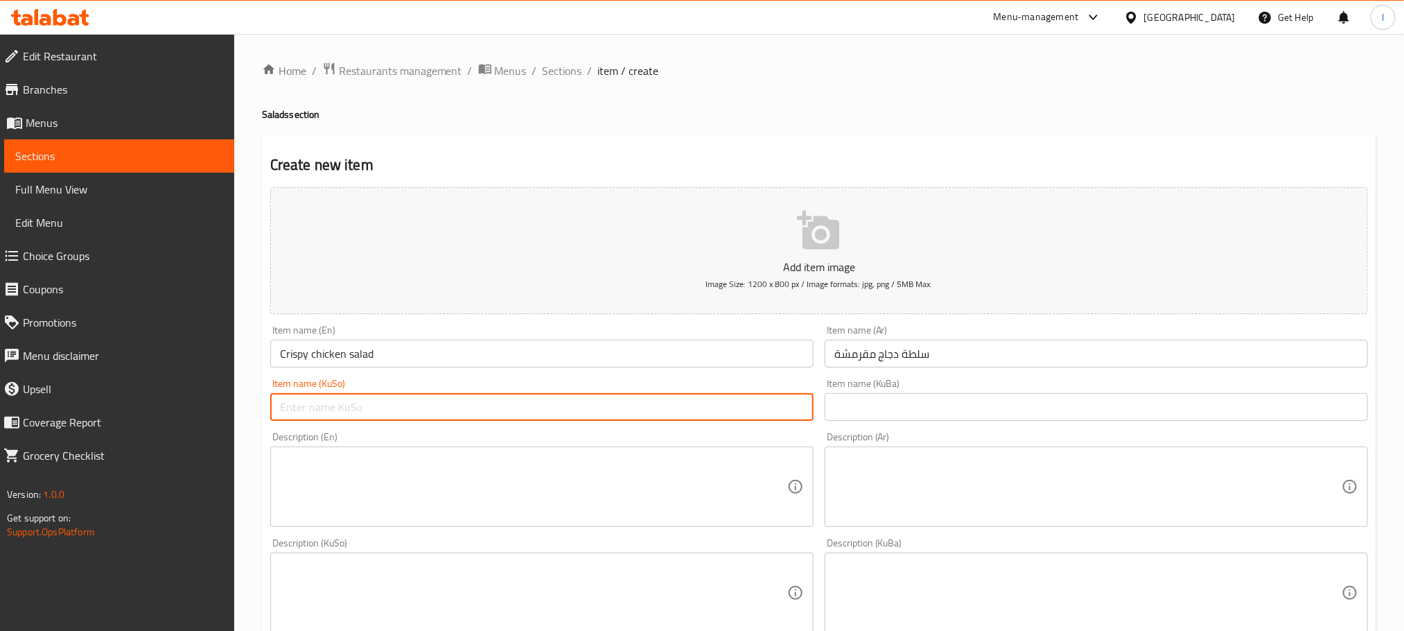
paste input "سلطة دجاج مقرمشة"
type input "سلطة دجاج مقرمشة"
click at [462, 489] on textarea at bounding box center [533, 487] width 507 height 66
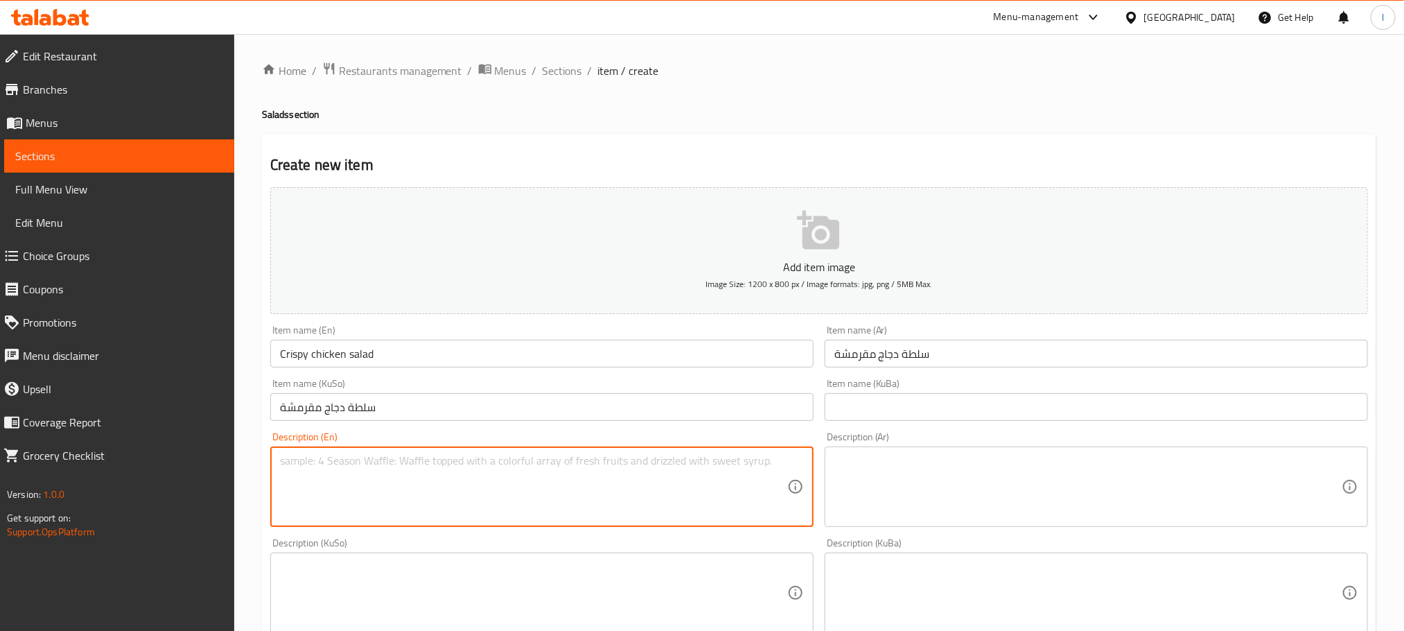
paste textarea "mixing crunchy coleslaw with crispy fried chicken and creamy sauce ."
type textarea "mixing crunchy coleslaw with crispy fried chicken and creamy sauce ."
click at [924, 484] on textarea at bounding box center [1087, 487] width 507 height 66
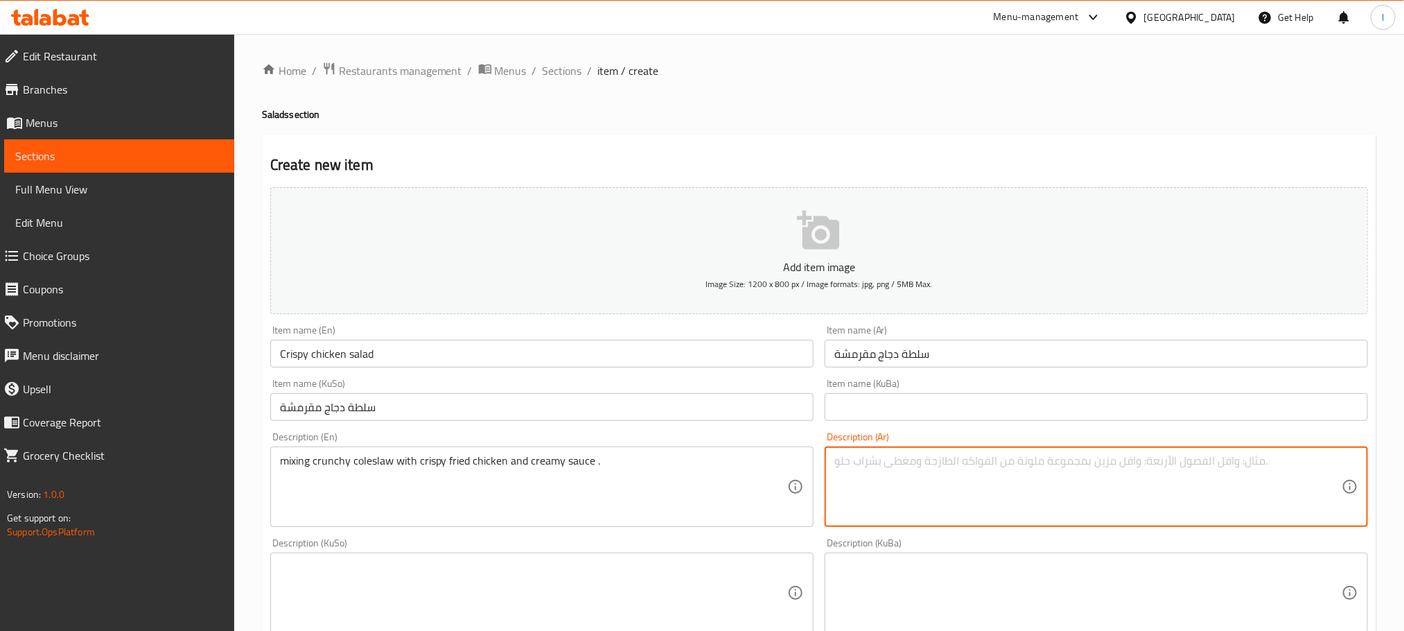
paste textarea "خلط سلطة الكرنب المقرمشة مع الدجاج المقلي المقرمش والصلصة الكريمية."
type textarea "خلط سلطة الكرنب المقرمشة مع الدجاج المقلي المقرمش والصلصة الكريمية."
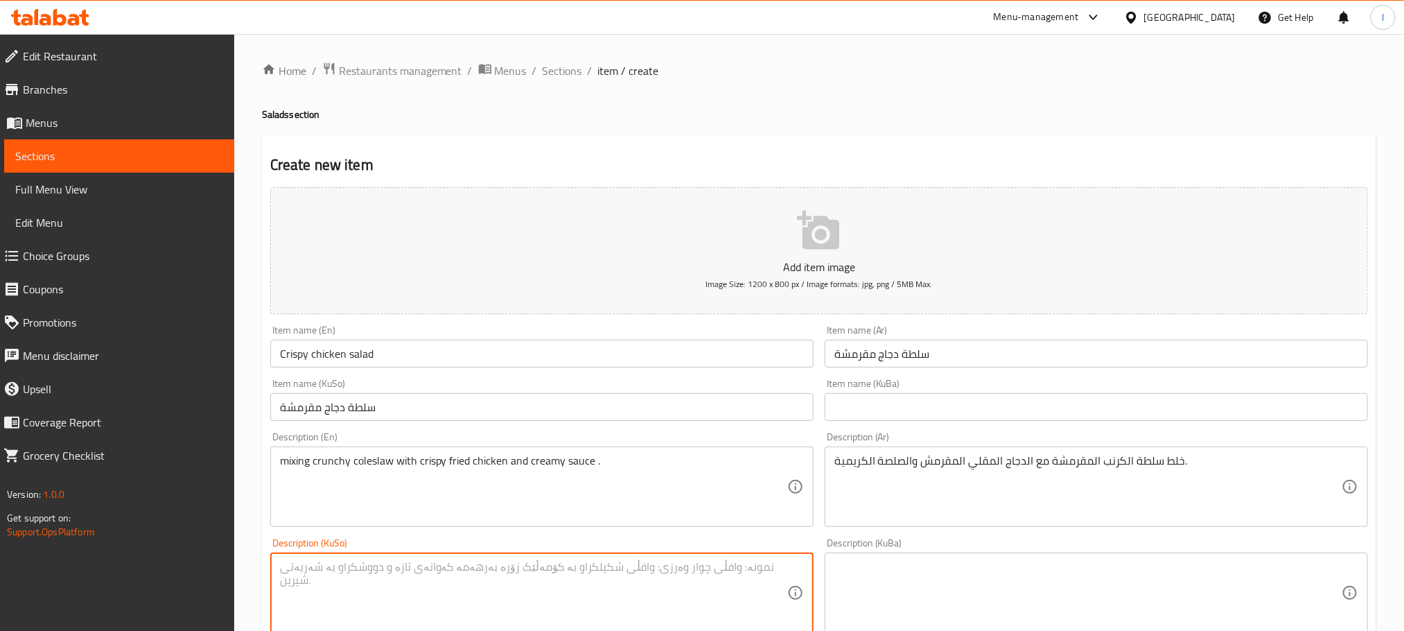
click at [637, 572] on textarea at bounding box center [533, 593] width 507 height 66
paste textarea "تێکەڵکردنی کۆلسڵاوی وردکراو لەگەڵ مریشکی سورکراوەی کریسپی و سۆسی کرێمدار ."
drag, startPoint x: 554, startPoint y: 369, endPoint x: 450, endPoint y: 606, distance: 258.8
click at [448, 606] on textarea "تێکەڵکردنی کۆلسڵاوی وردکراو لەگەڵ مریشکی سورکراوەی کریسپی و سۆسی کرێمدار ." at bounding box center [533, 593] width 507 height 66
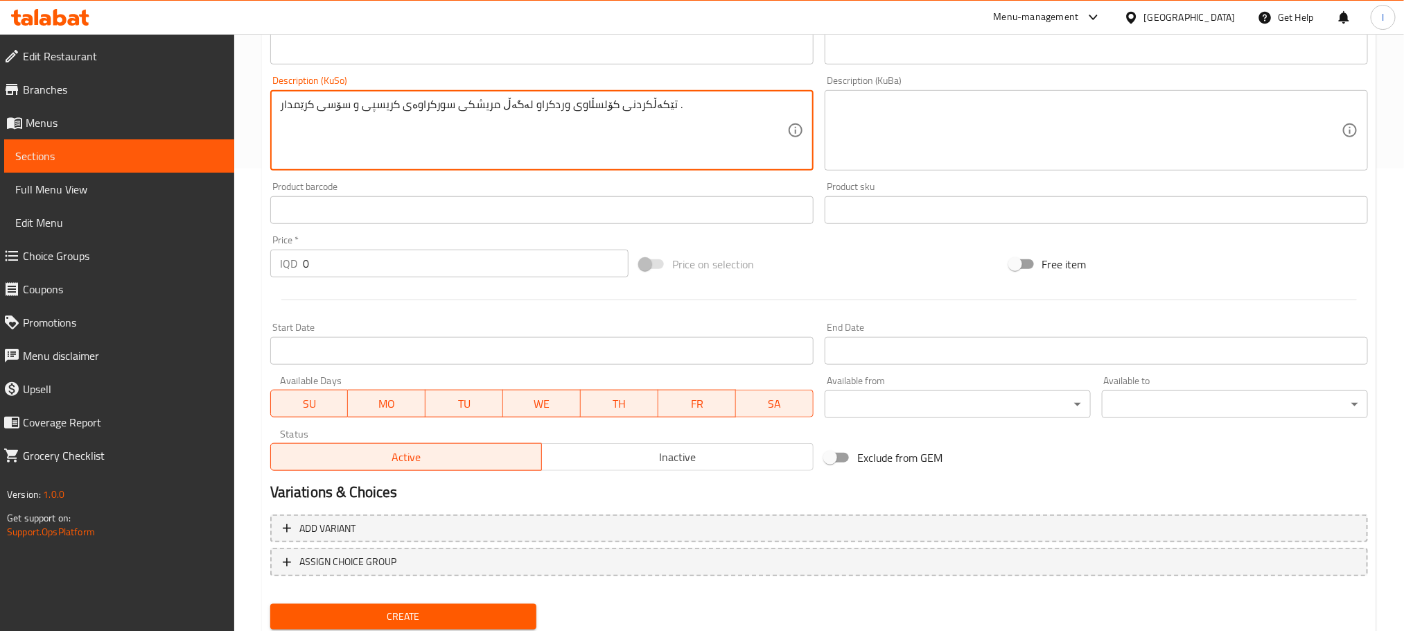
scroll to position [506, 0]
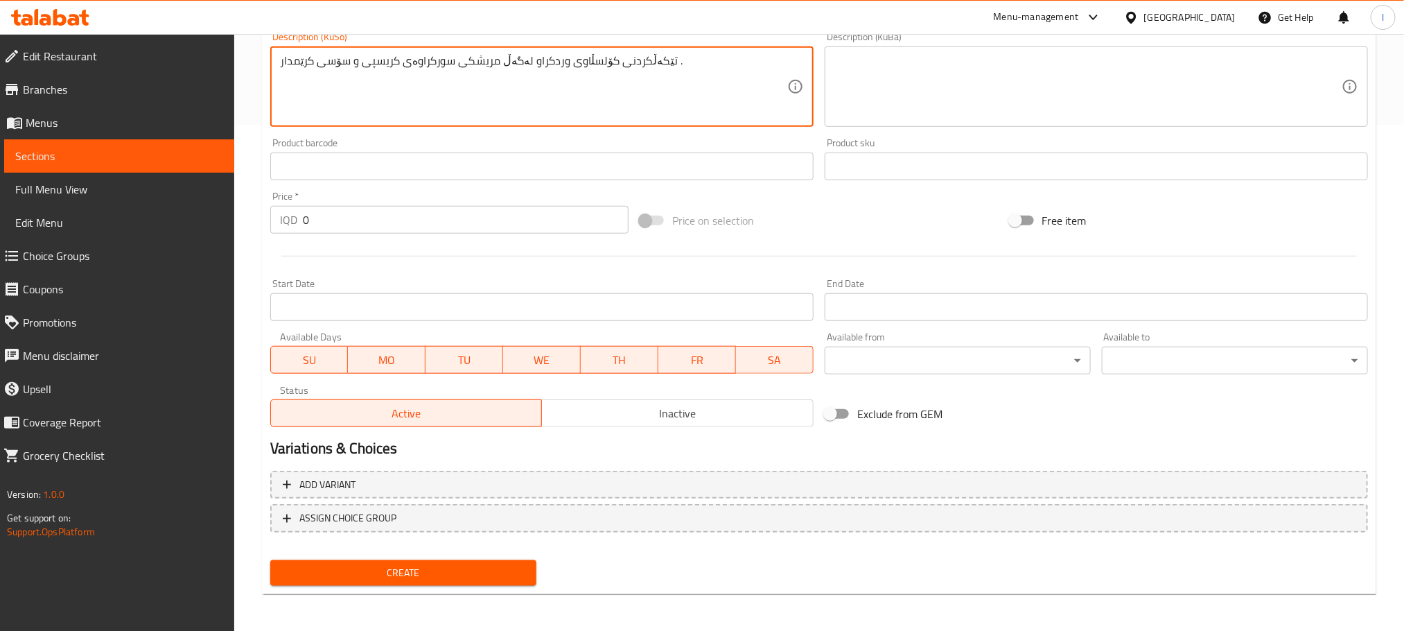
type textarea "تێکەڵکردنی کۆلسڵاوی وردکراو لەگەڵ مریشکی سورکراوەی کریسپی و سۆسی کرێمدار ."
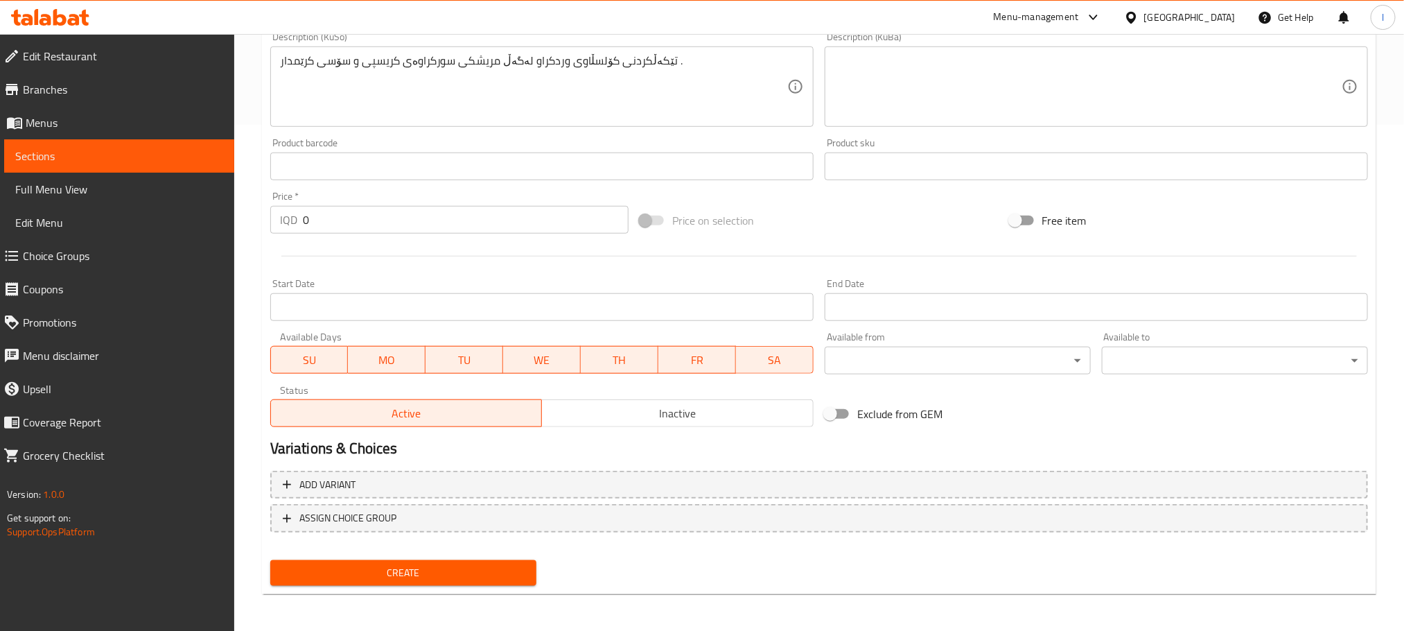
click at [471, 588] on div "Create" at bounding box center [403, 572] width 277 height 37
click at [482, 581] on button "Create" at bounding box center [403, 573] width 266 height 26
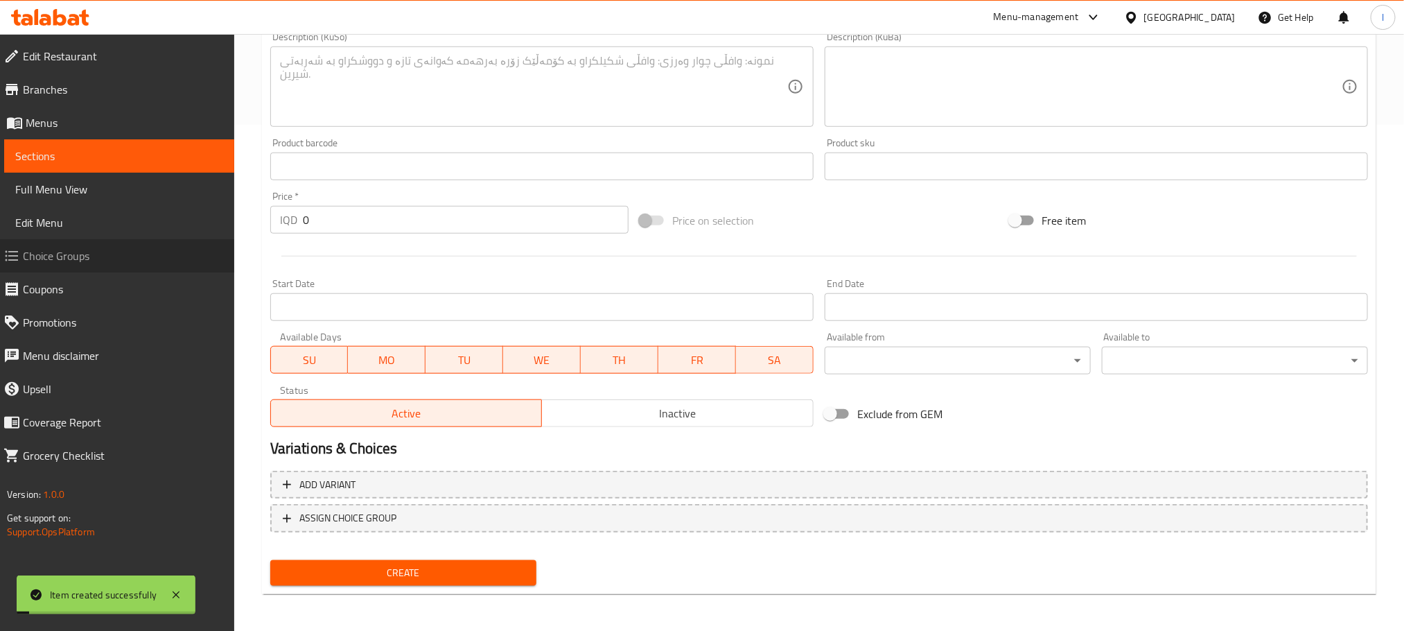
click at [106, 263] on span "Choice Groups" at bounding box center [123, 255] width 200 height 17
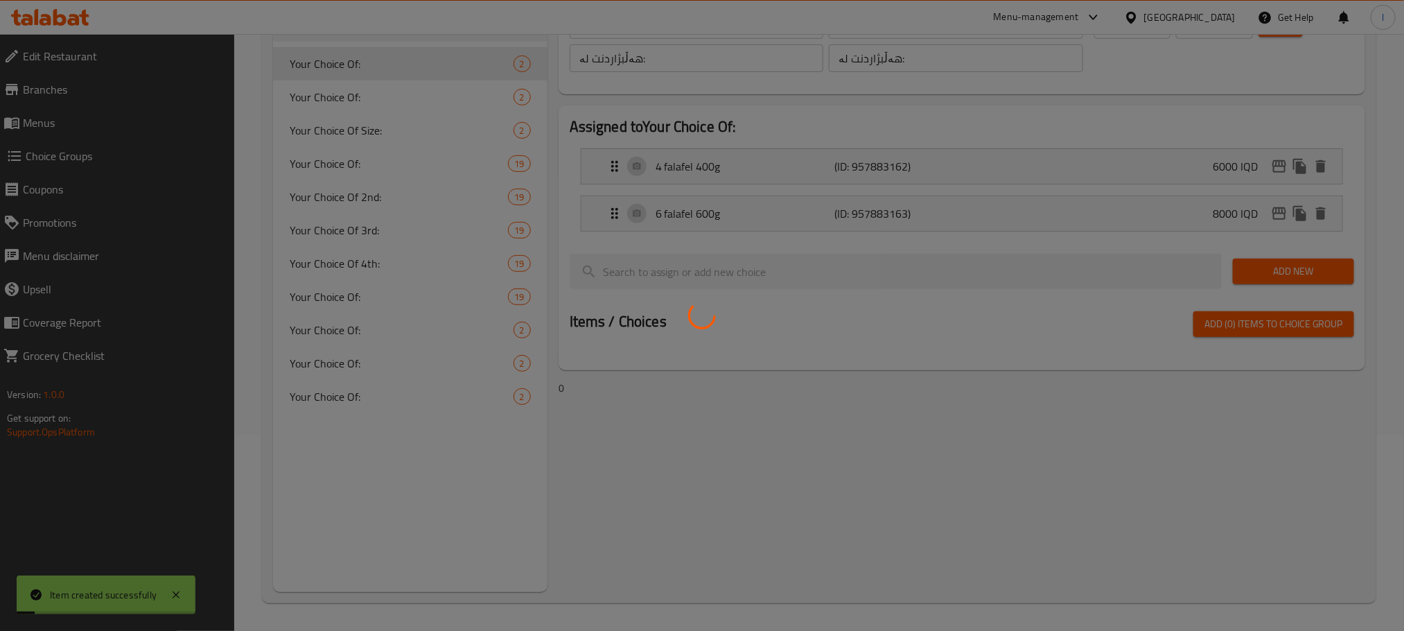
scroll to position [196, 0]
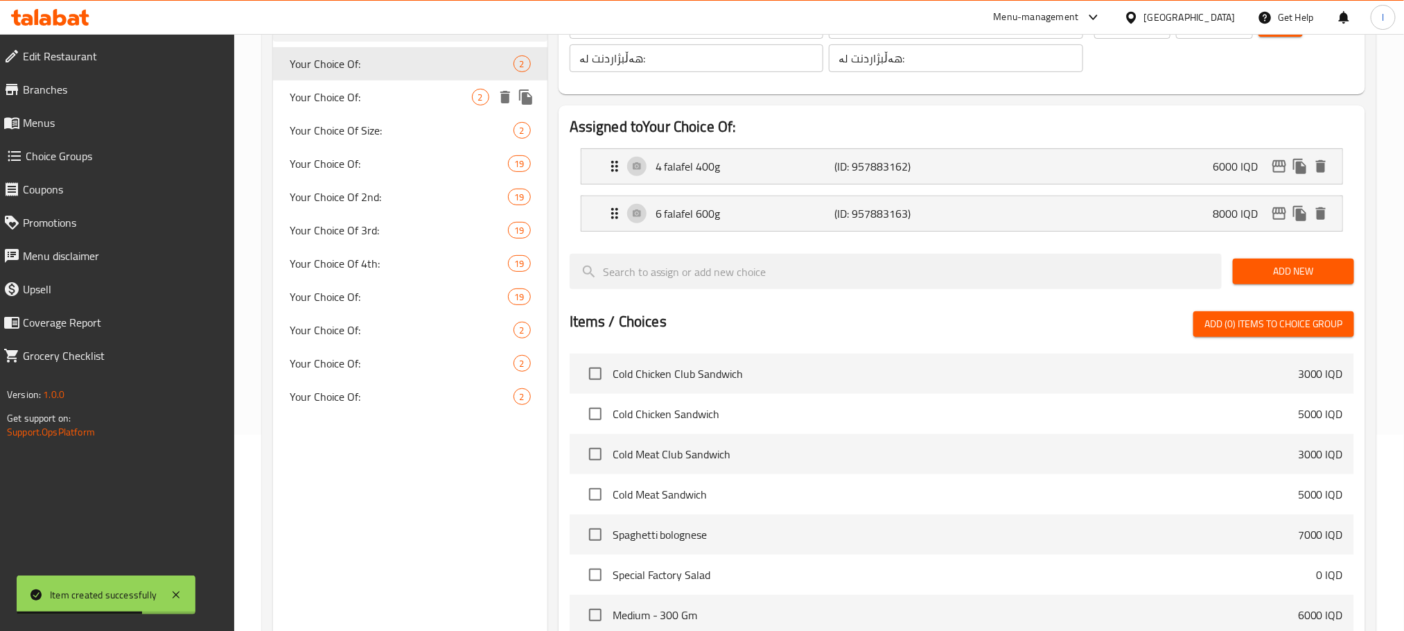
click at [397, 107] on div "Your Choice Of: 2" at bounding box center [410, 96] width 274 height 33
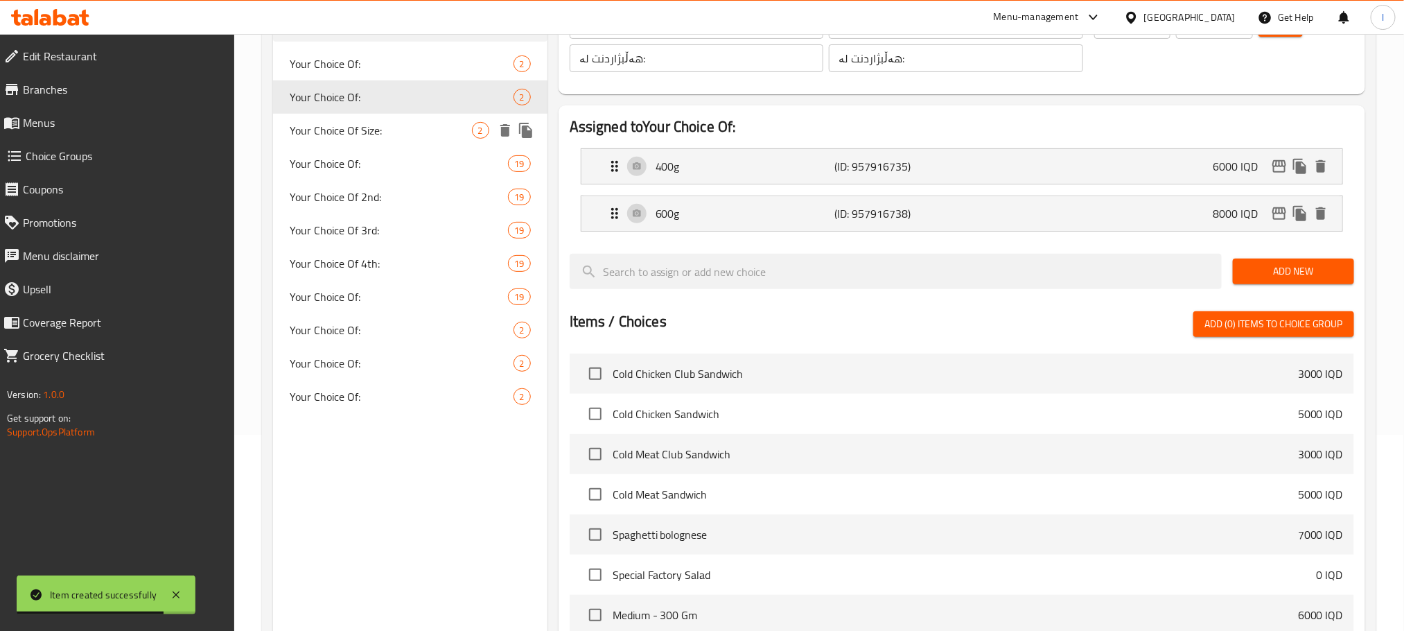
click at [385, 134] on span "Your Choice Of Size:" at bounding box center [381, 130] width 182 height 17
type input "Your Choice Of Size:"
type input "إختيارك من الحجم:"
type input "هەڵبژاردنت لە قەبارە:"
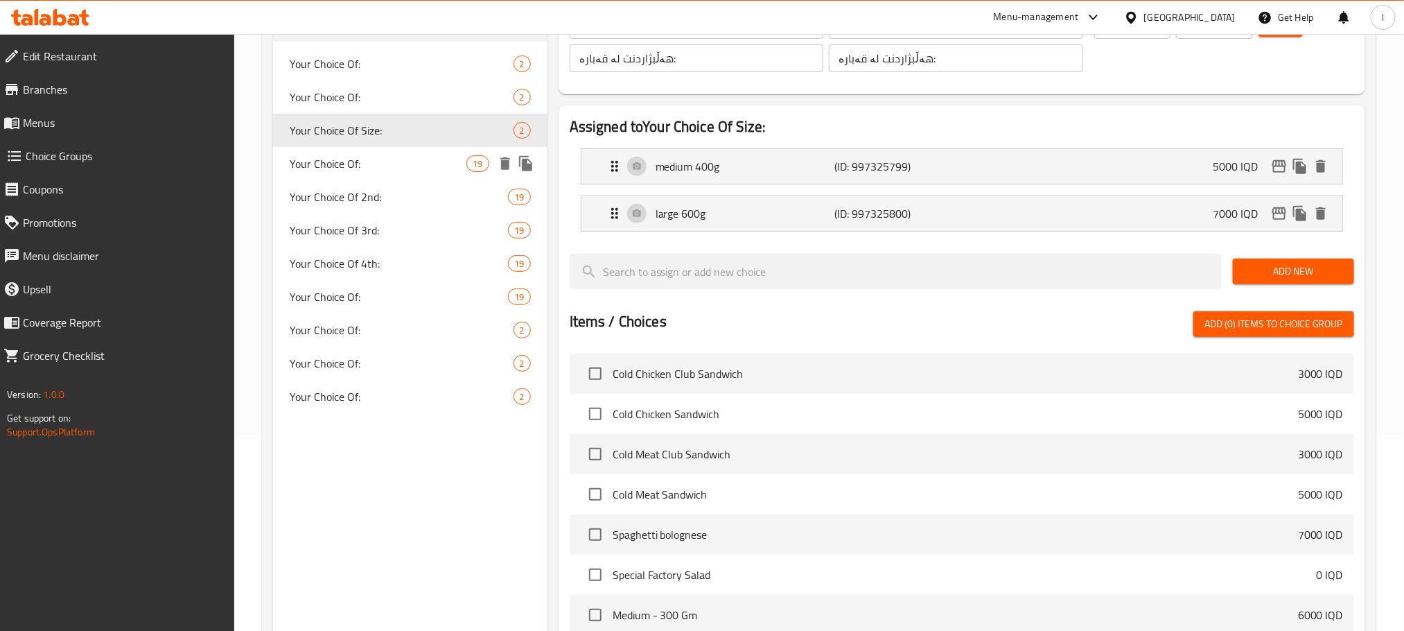
click at [414, 161] on span "Your Choice Of:" at bounding box center [378, 163] width 177 height 17
type input "Your Choice Of:"
type input "إختيارك من:"
type input "هەڵبژاردنت لە:"
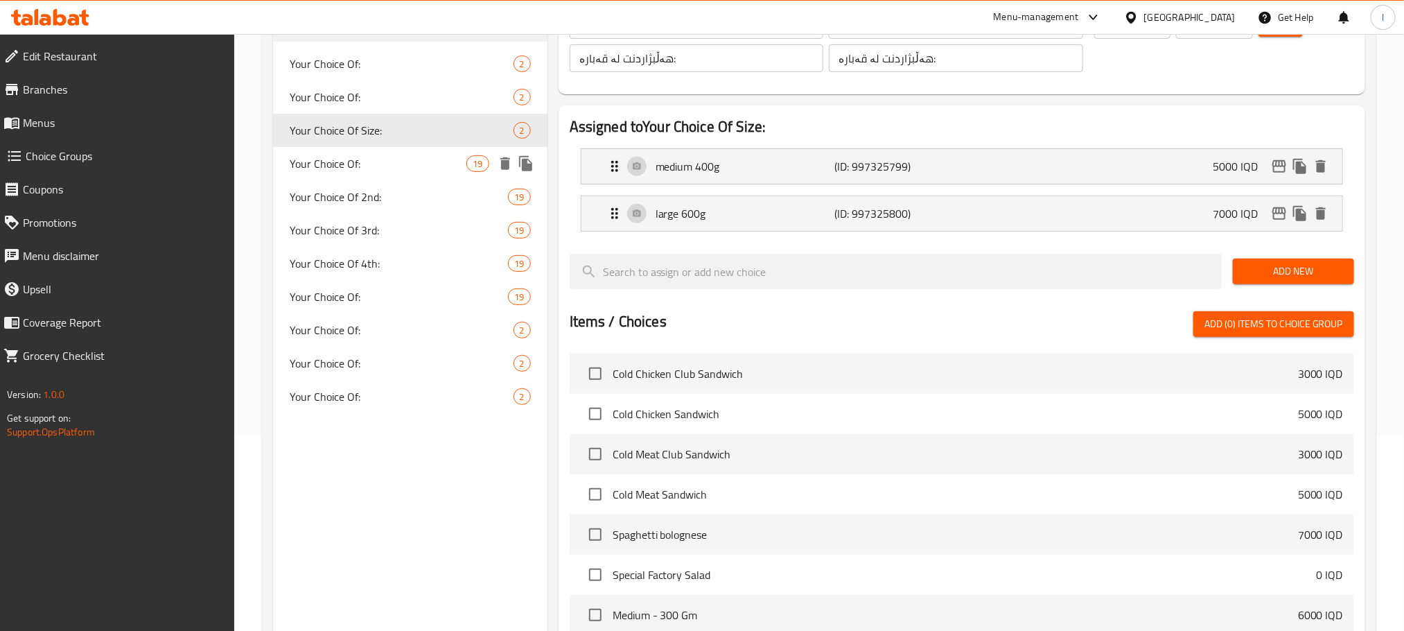
type input "5"
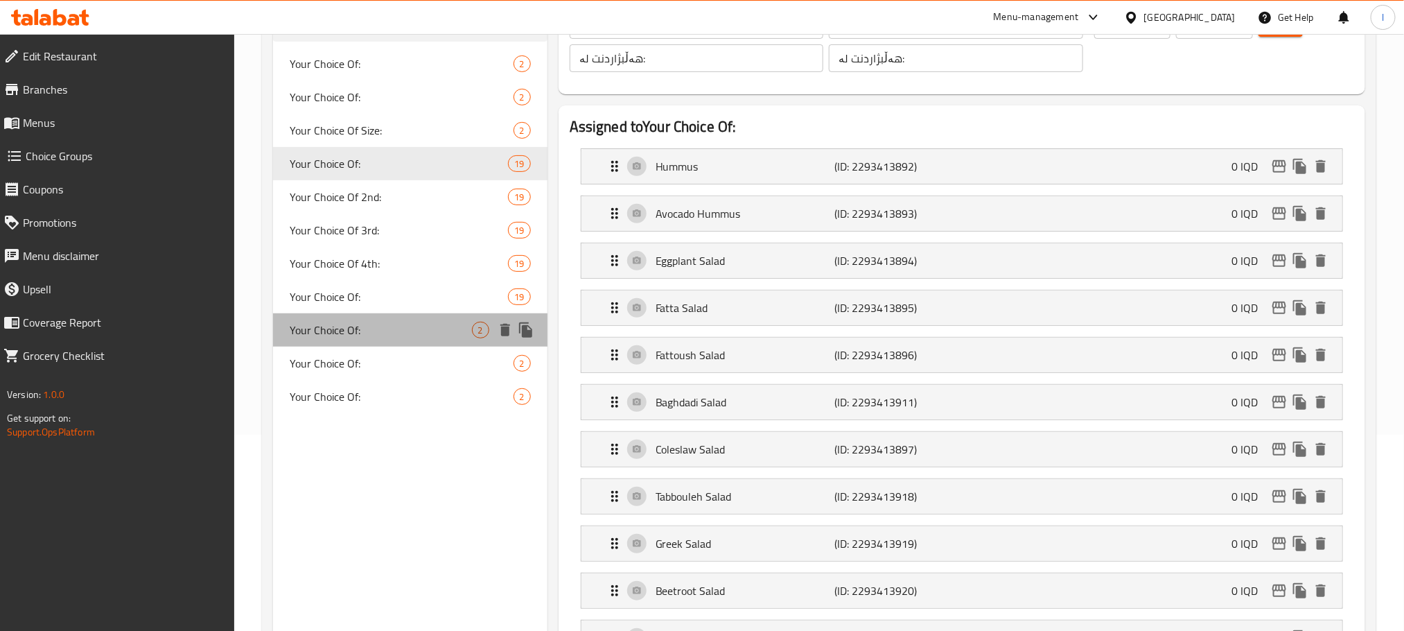
click at [377, 317] on div "Your Choice Of: 2" at bounding box center [410, 329] width 274 height 33
type input "Your Choice Of:"
type input "إختيارك من:"
type input "هەڵبژاردنت لە:"
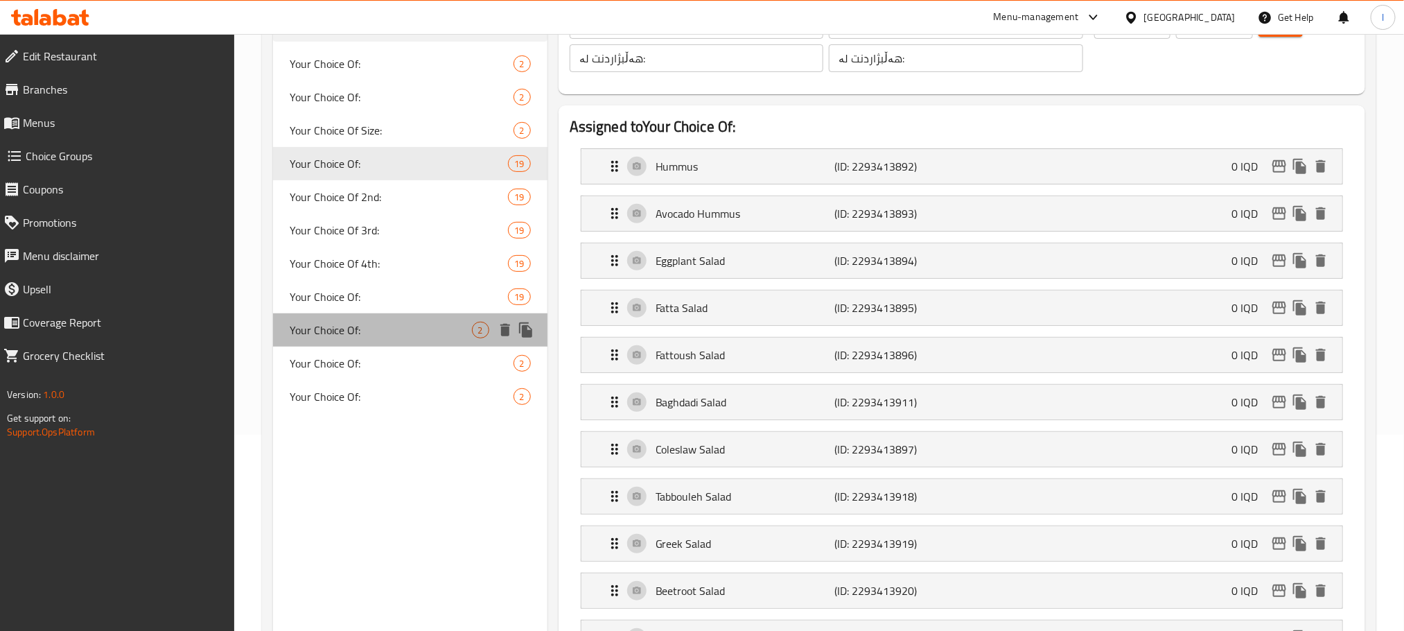
type input "1"
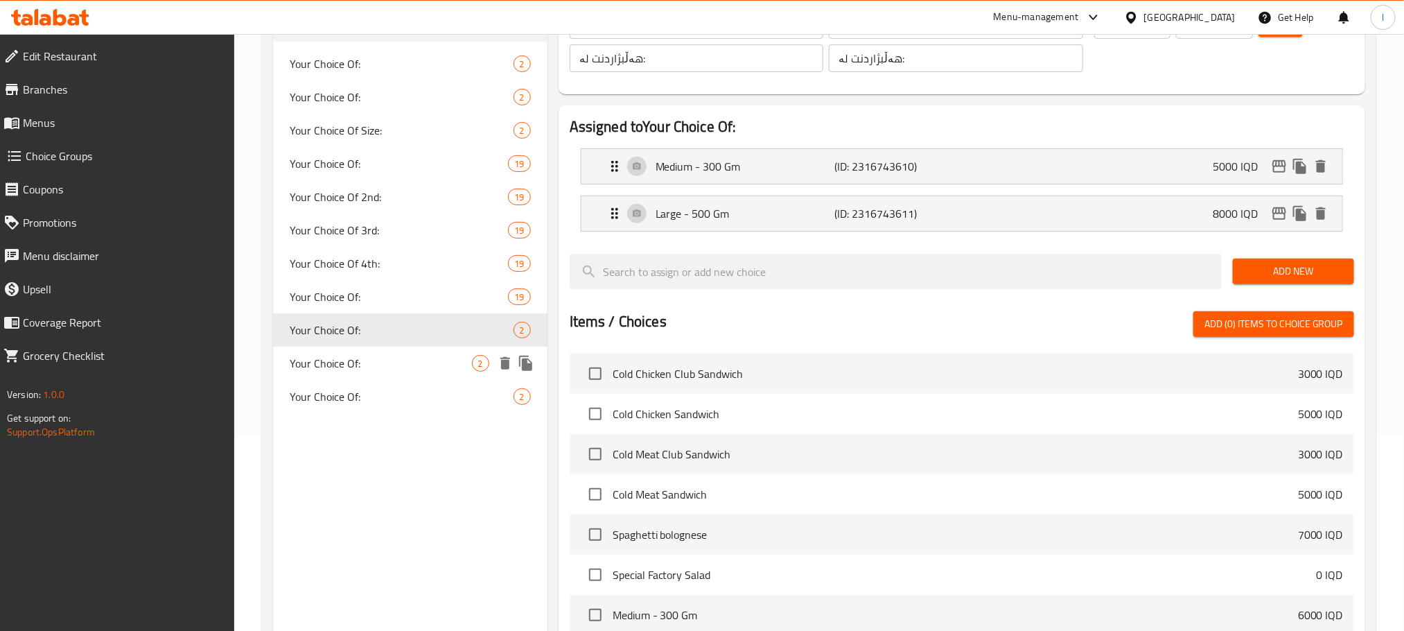
click at [377, 362] on span "Your Choice Of:" at bounding box center [381, 363] width 182 height 17
type input "Your Choice Of:"
type input "إختيارك من:"
type input "هەڵبژاردنت لە:"
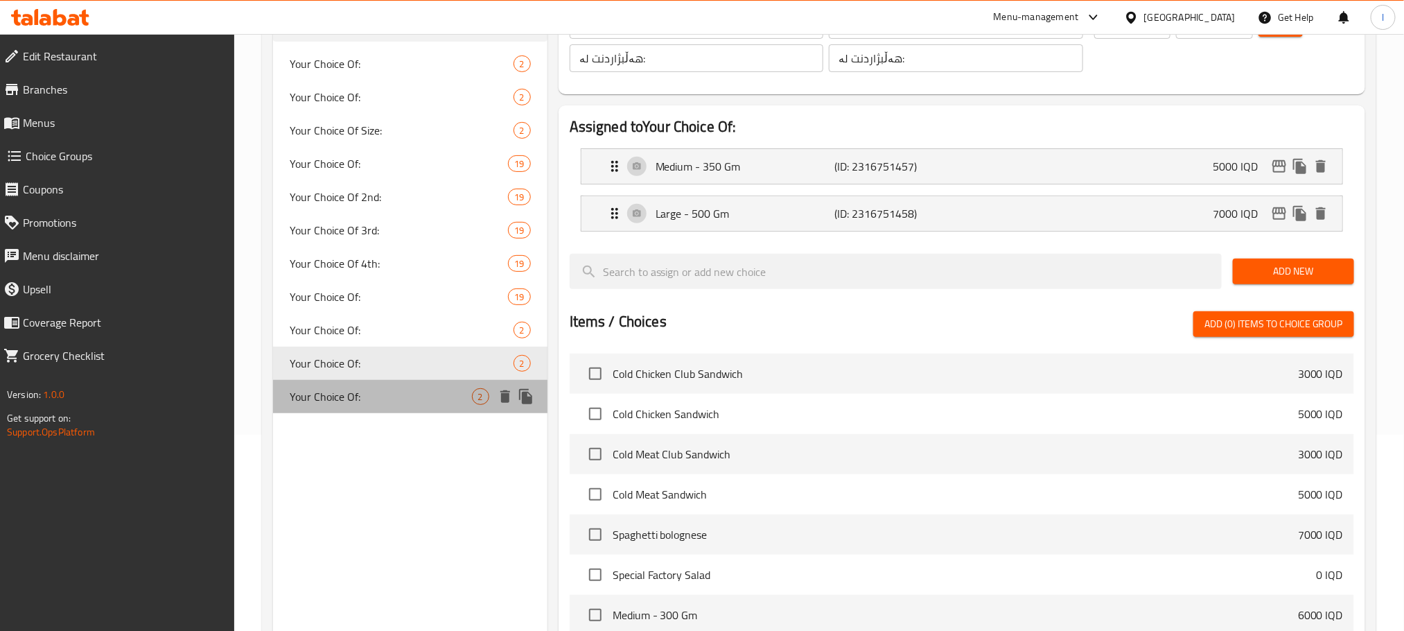
click at [377, 383] on div "Your Choice Of: 2" at bounding box center [410, 396] width 274 height 33
type input "Your Choice Of:"
type input "إختيارك من:"
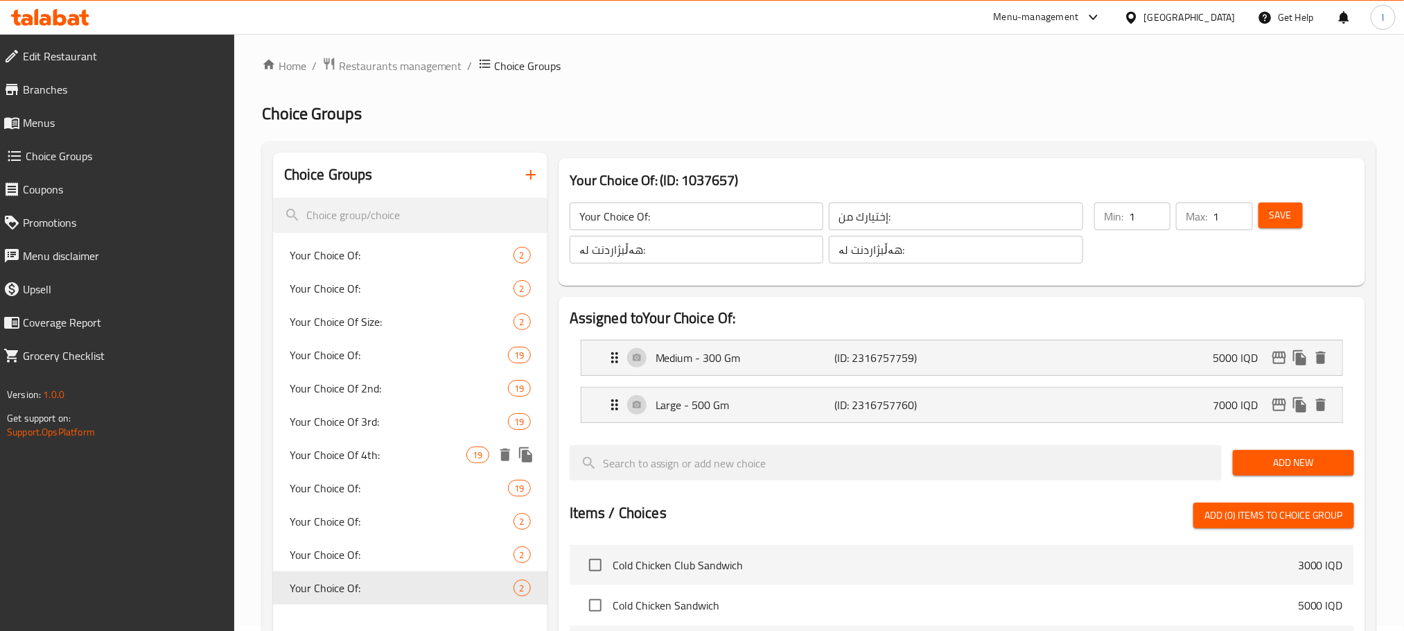
scroll to position [0, 0]
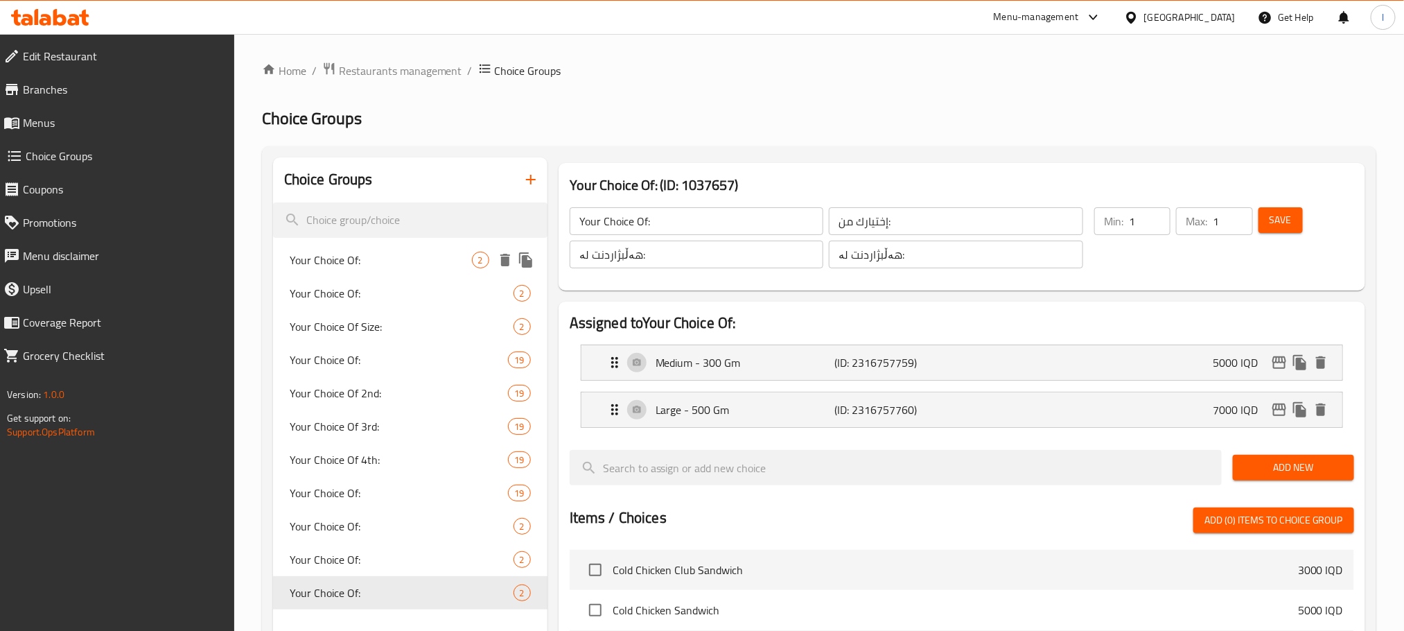
click at [432, 268] on div "Your Choice Of: 2" at bounding box center [410, 259] width 274 height 33
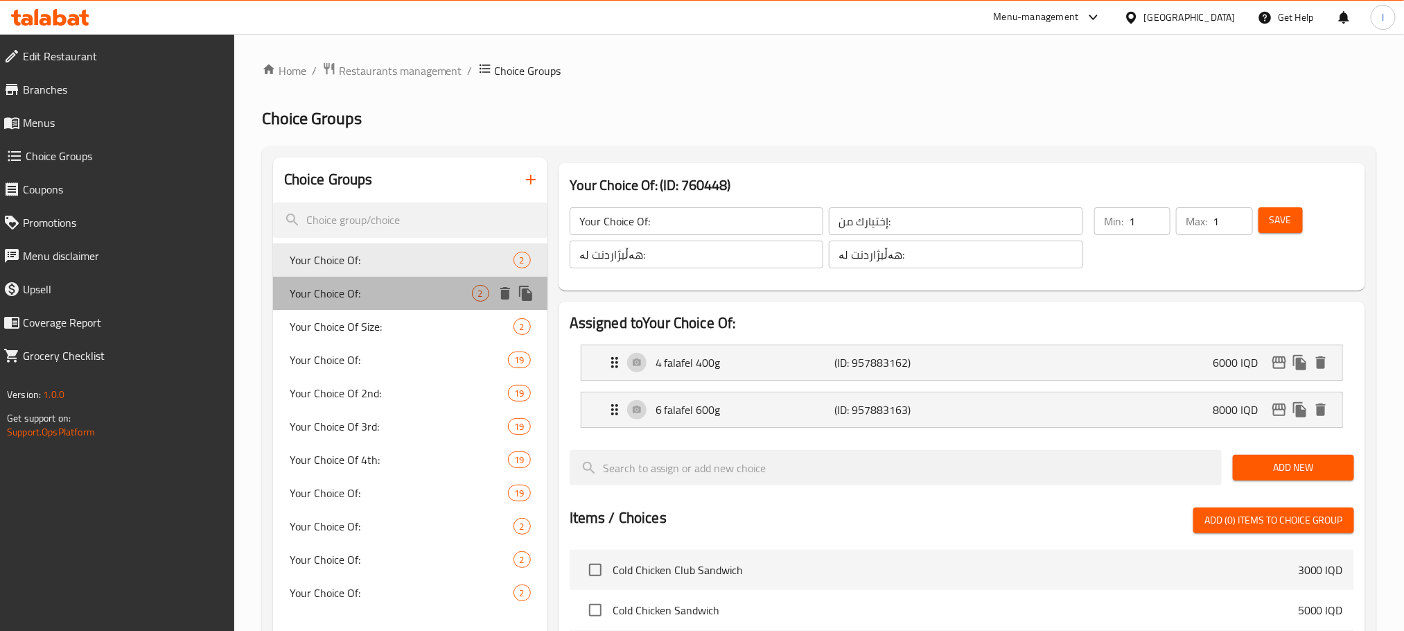
click at [428, 304] on div "Your Choice Of: 2" at bounding box center [410, 292] width 274 height 33
type input "Your Choice Of:"
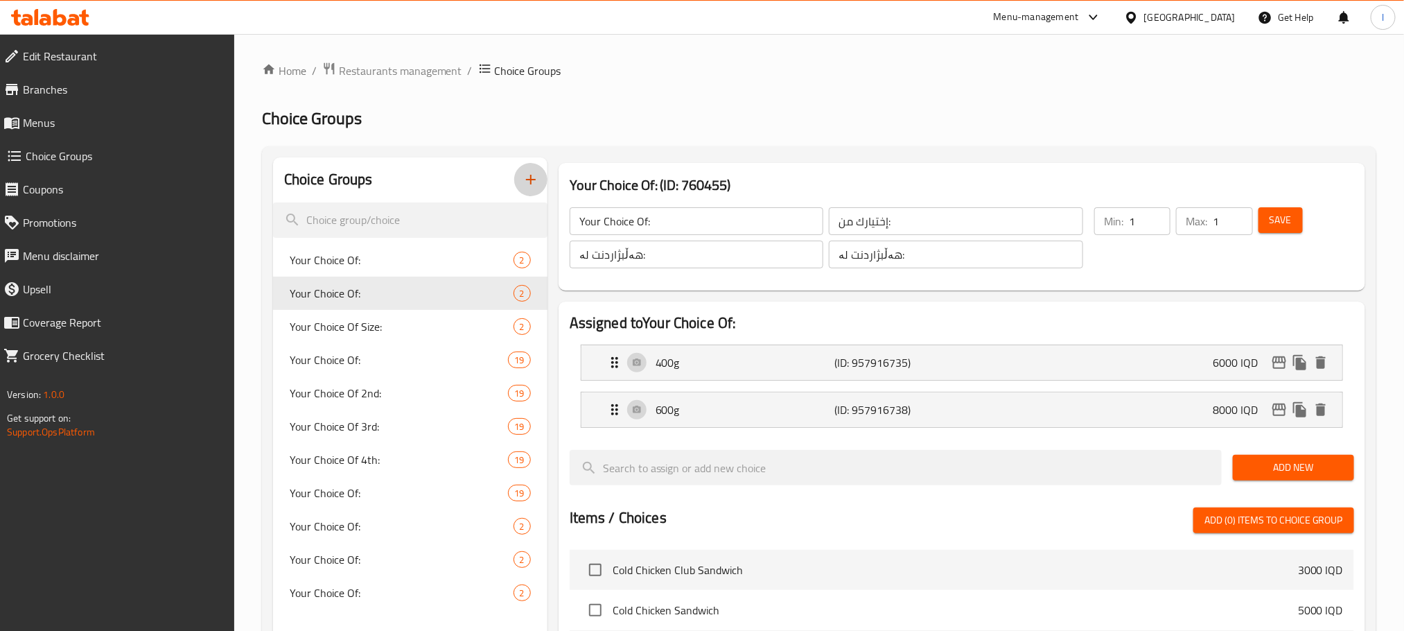
click at [538, 175] on icon "button" at bounding box center [530, 179] width 17 height 17
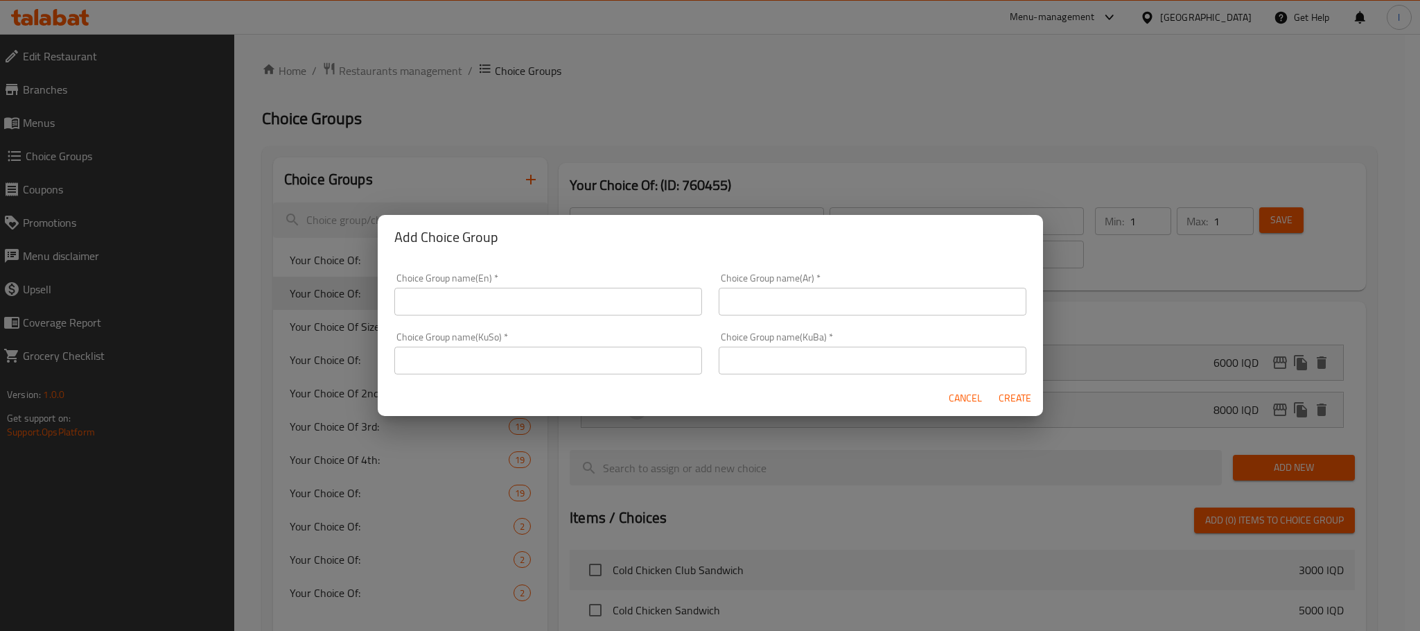
click at [468, 285] on div "Choice Group name(En)   * Choice Group name(En) *" at bounding box center [548, 294] width 308 height 42
click at [462, 318] on div "Choice Group name(En)   * Choice Group name(En) *" at bounding box center [548, 294] width 324 height 59
click at [466, 298] on input "text" at bounding box center [548, 302] width 308 height 28
type input "Your Choice Of:"
drag, startPoint x: 497, startPoint y: 302, endPoint x: 231, endPoint y: 275, distance: 266.8
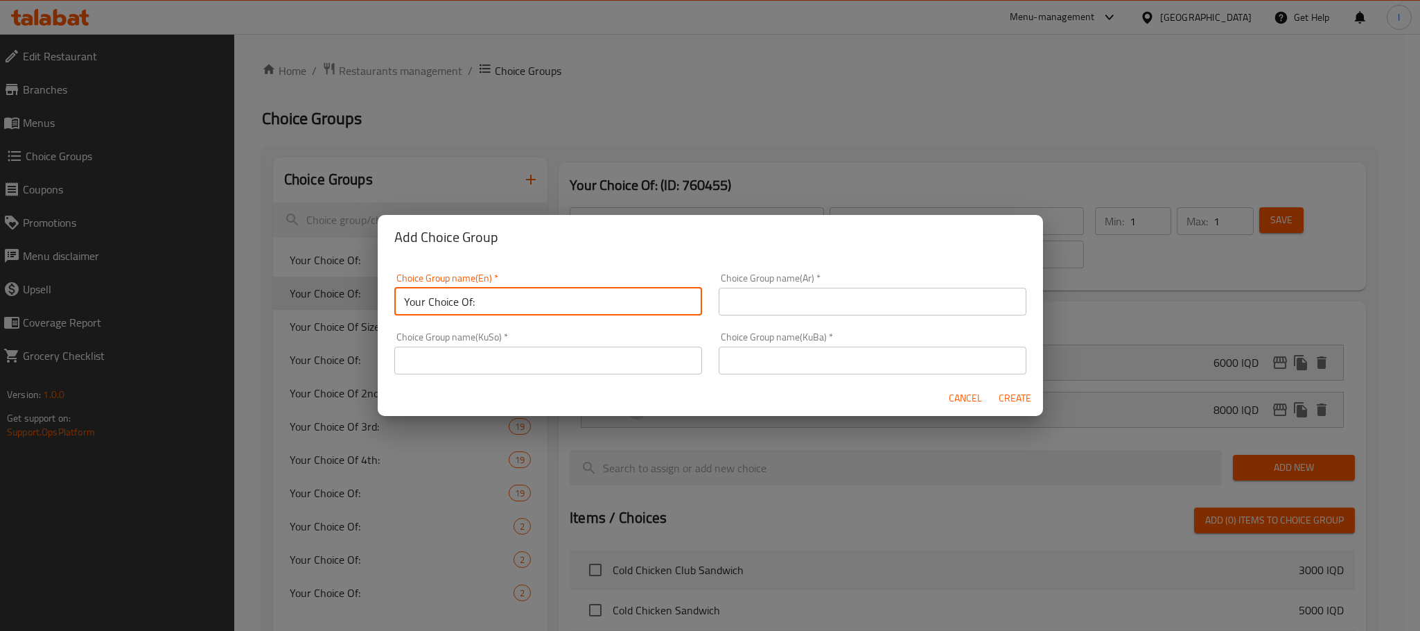
click at [231, 275] on div "Add Choice Group Choice Group name(En)   * Your Choice Of: Choice Group name(En…" at bounding box center [710, 315] width 1420 height 631
click at [487, 302] on input "text" at bounding box center [548, 302] width 308 height 28
type input "Your Choice Of Size:"
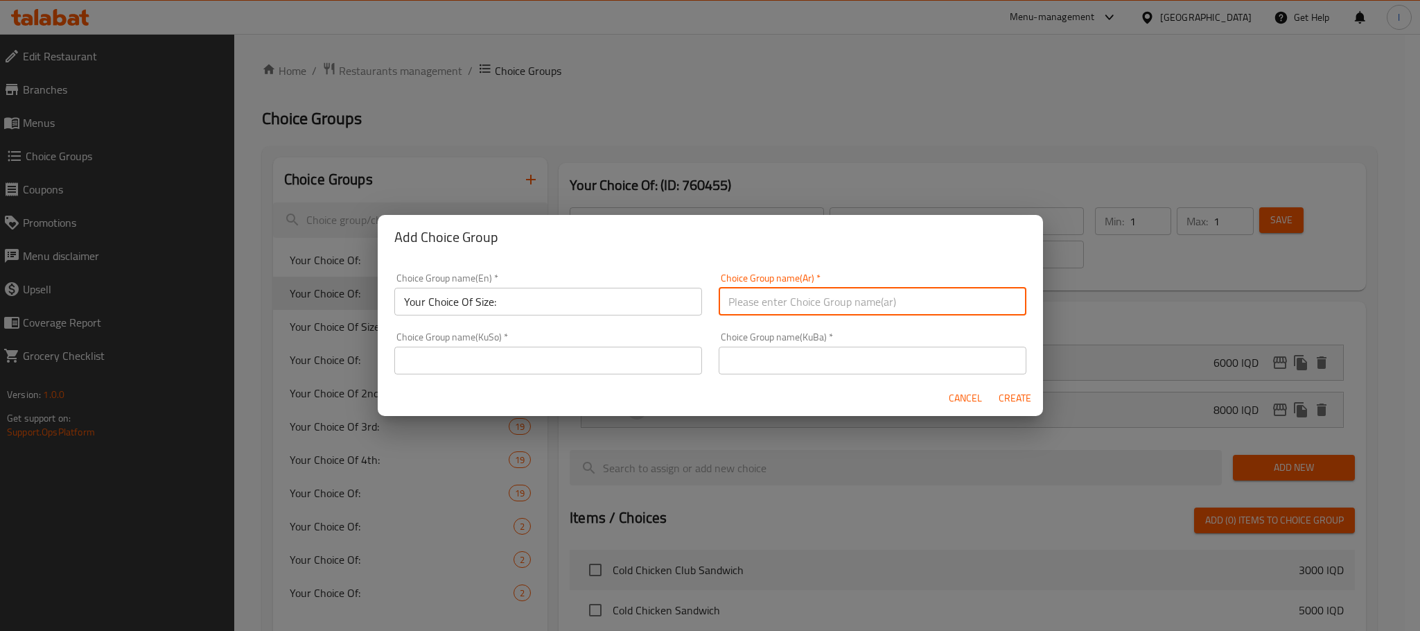
click at [780, 296] on input "text" at bounding box center [873, 302] width 308 height 28
type input "إختيارك من الحجم:"
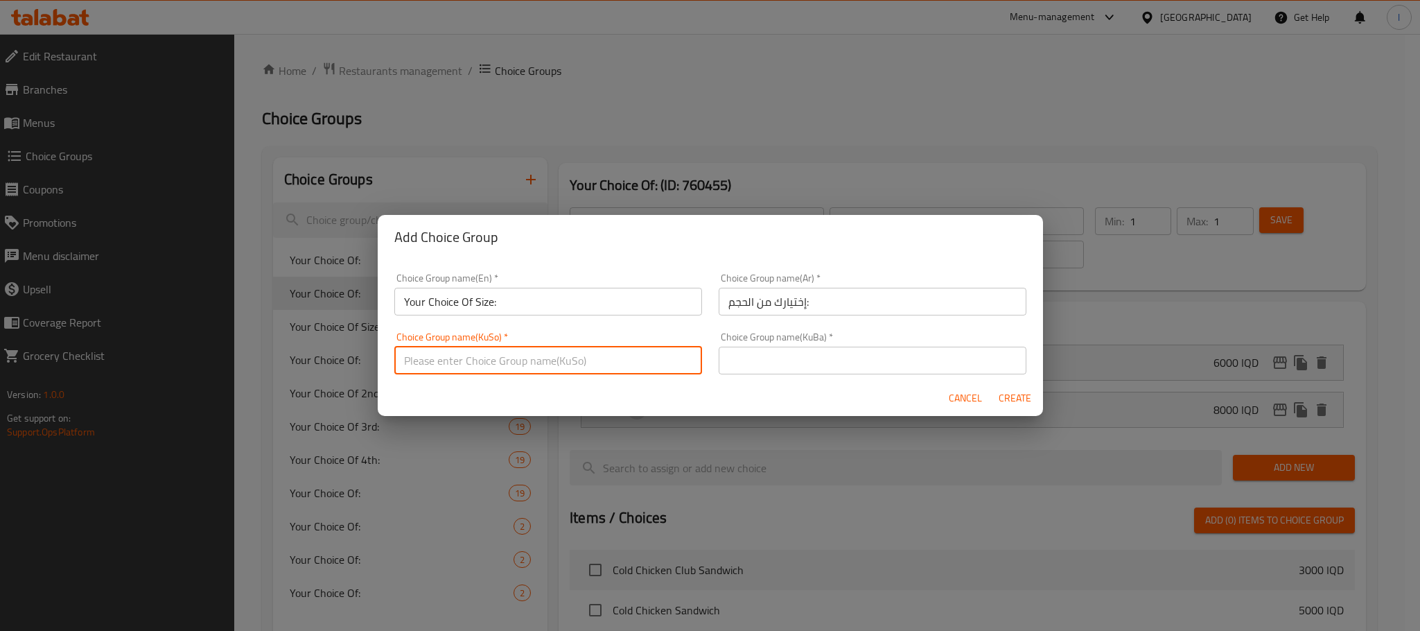
click at [559, 348] on input "text" at bounding box center [548, 360] width 308 height 28
type input "هەڵبژاردنت لە قەبارە:"
click at [757, 364] on input "text" at bounding box center [873, 360] width 308 height 28
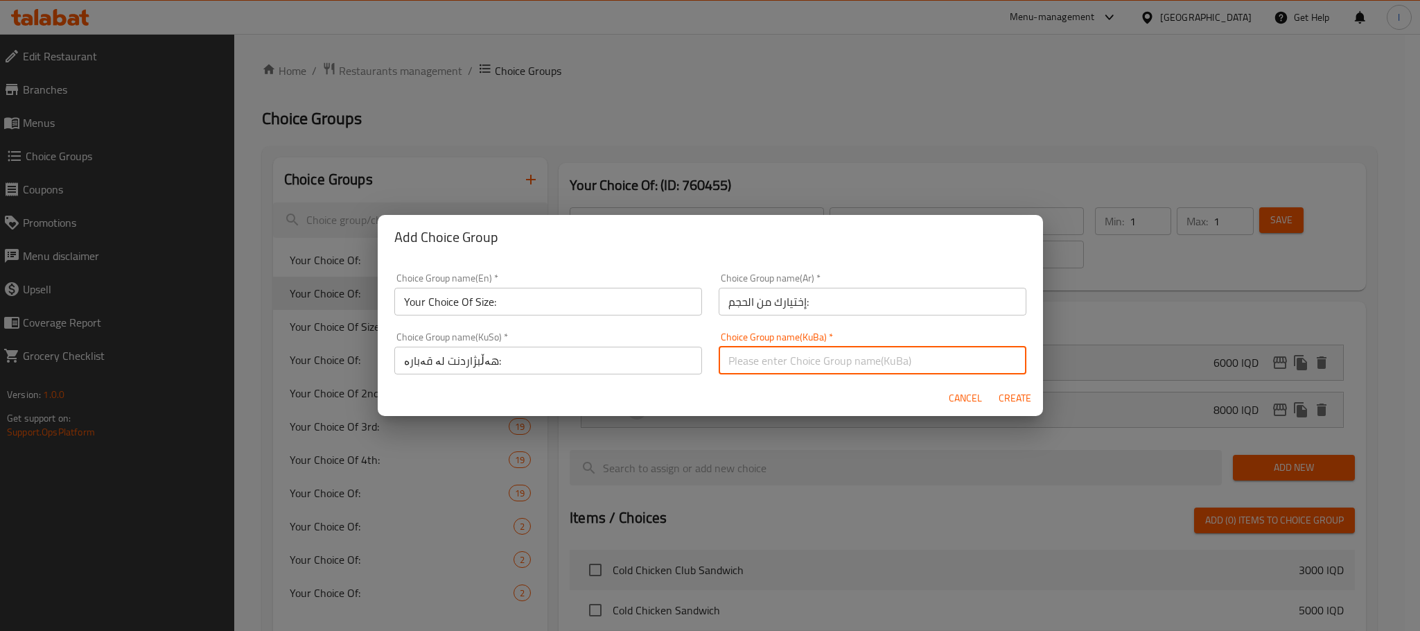
type input "هەڵبژاردنت لە قەبارە:"
click at [1010, 392] on span "Create" at bounding box center [1015, 397] width 33 height 17
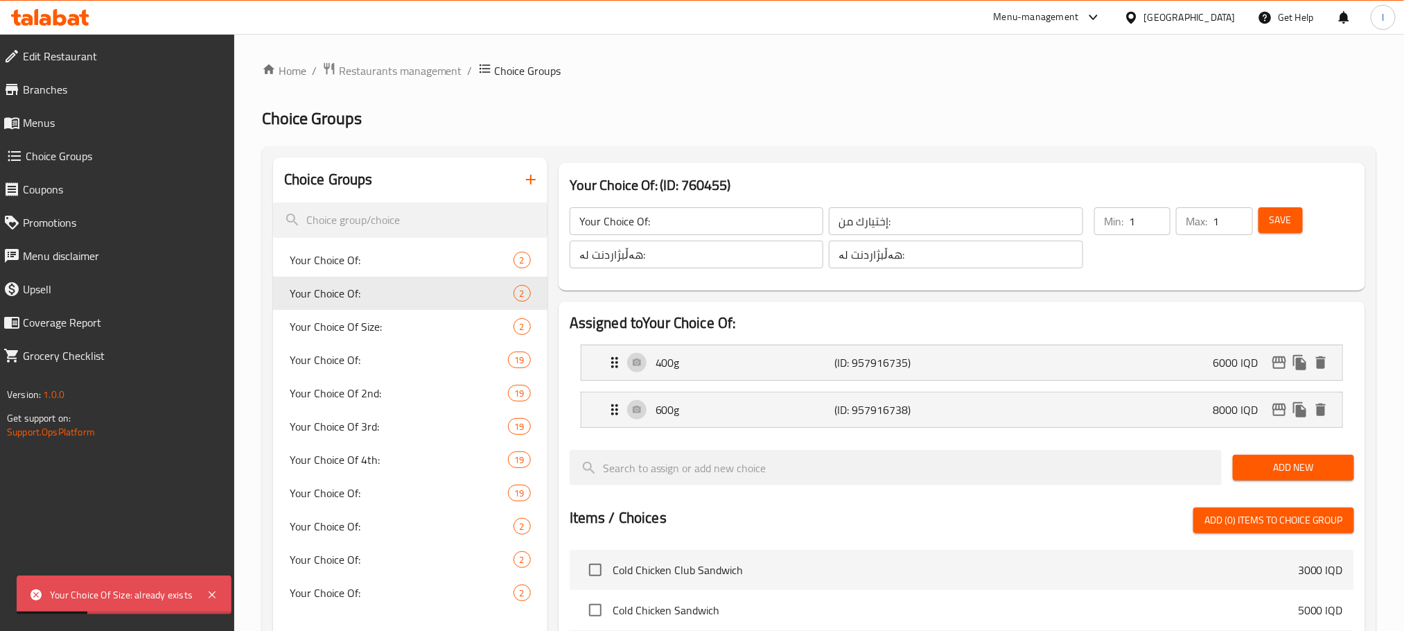
click at [536, 165] on button "button" at bounding box center [530, 179] width 33 height 33
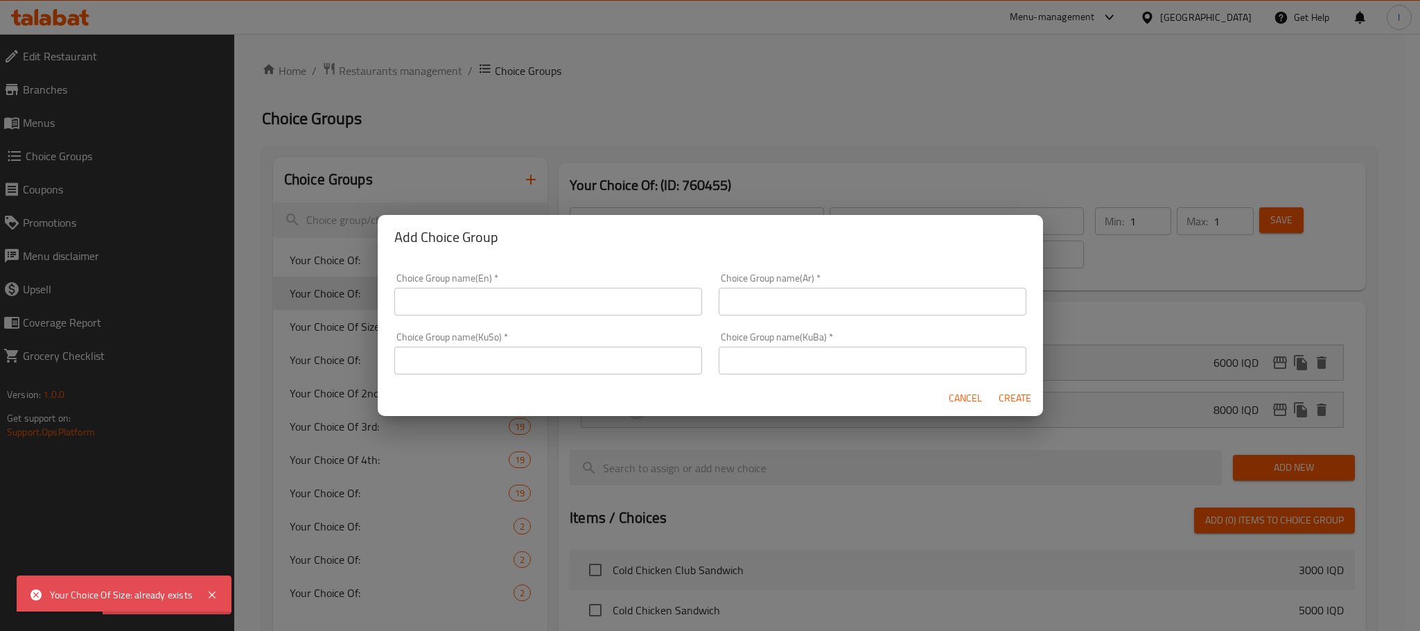
click at [525, 289] on input "text" at bounding box center [548, 302] width 308 height 28
click at [402, 306] on input "Your Choice Of Size:" at bounding box center [548, 302] width 308 height 28
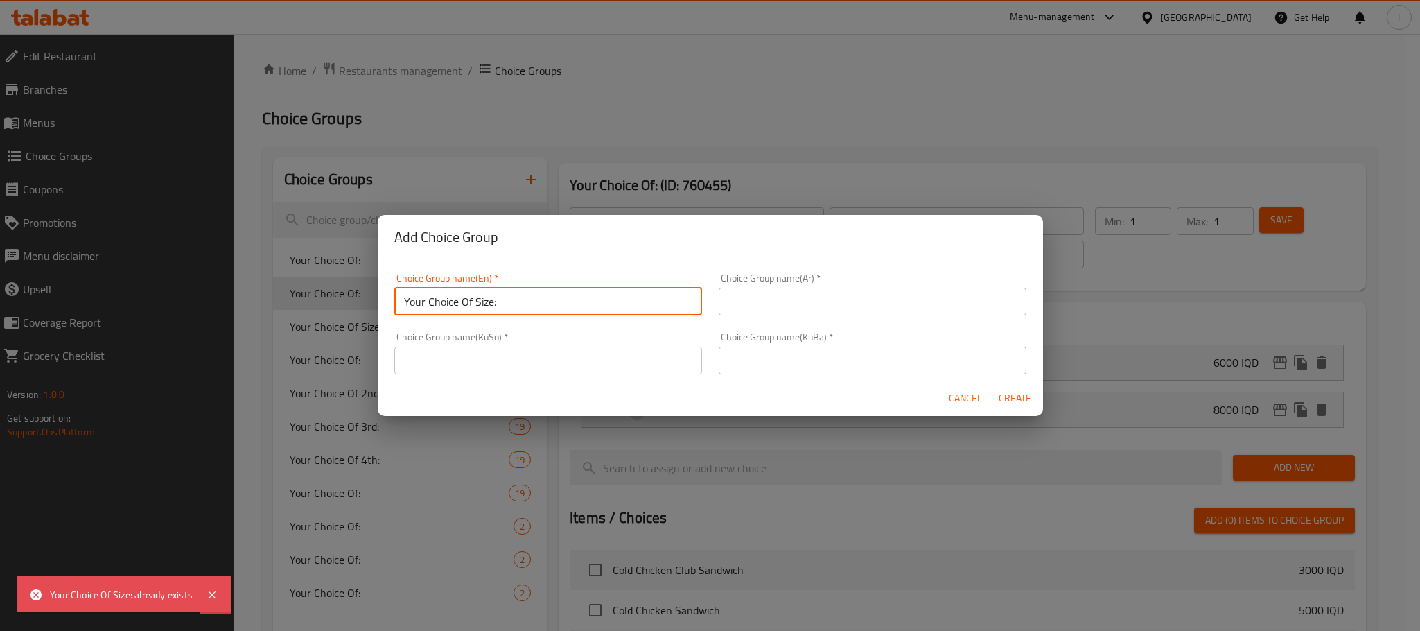
type input "Your Choice Of Size:"
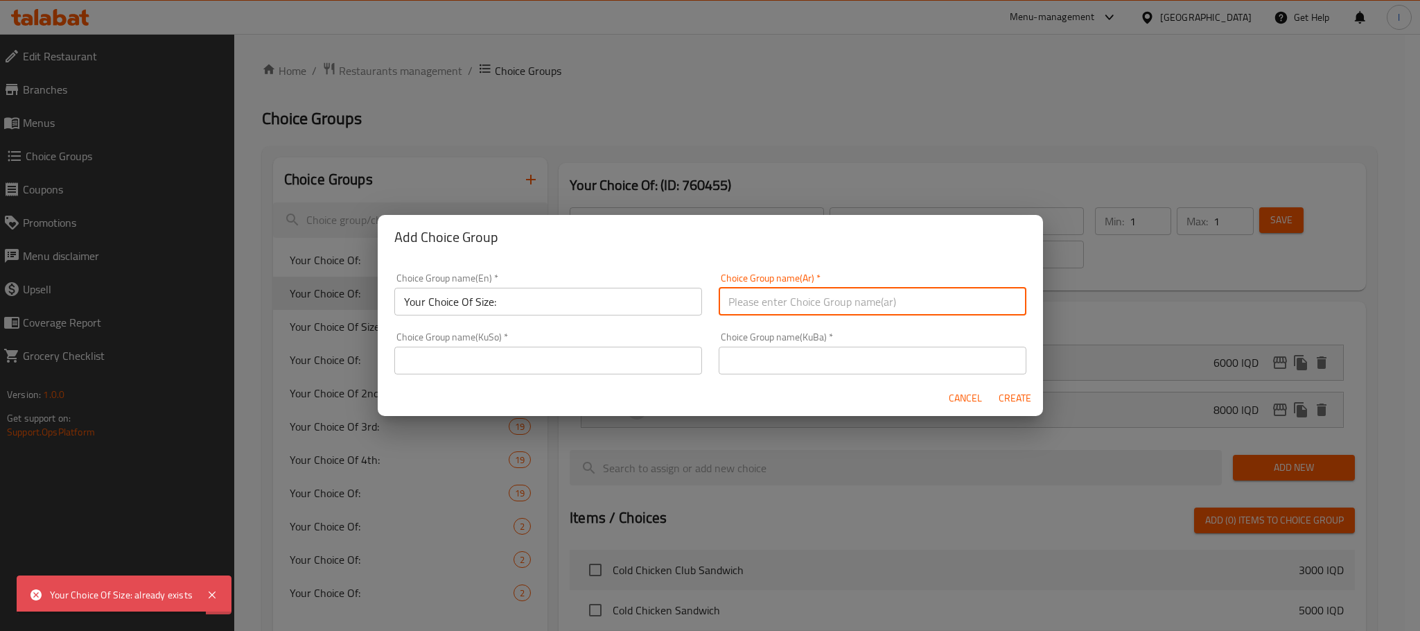
click at [801, 314] on input "text" at bounding box center [873, 302] width 308 height 28
type input "إختيارك من الحجم:"
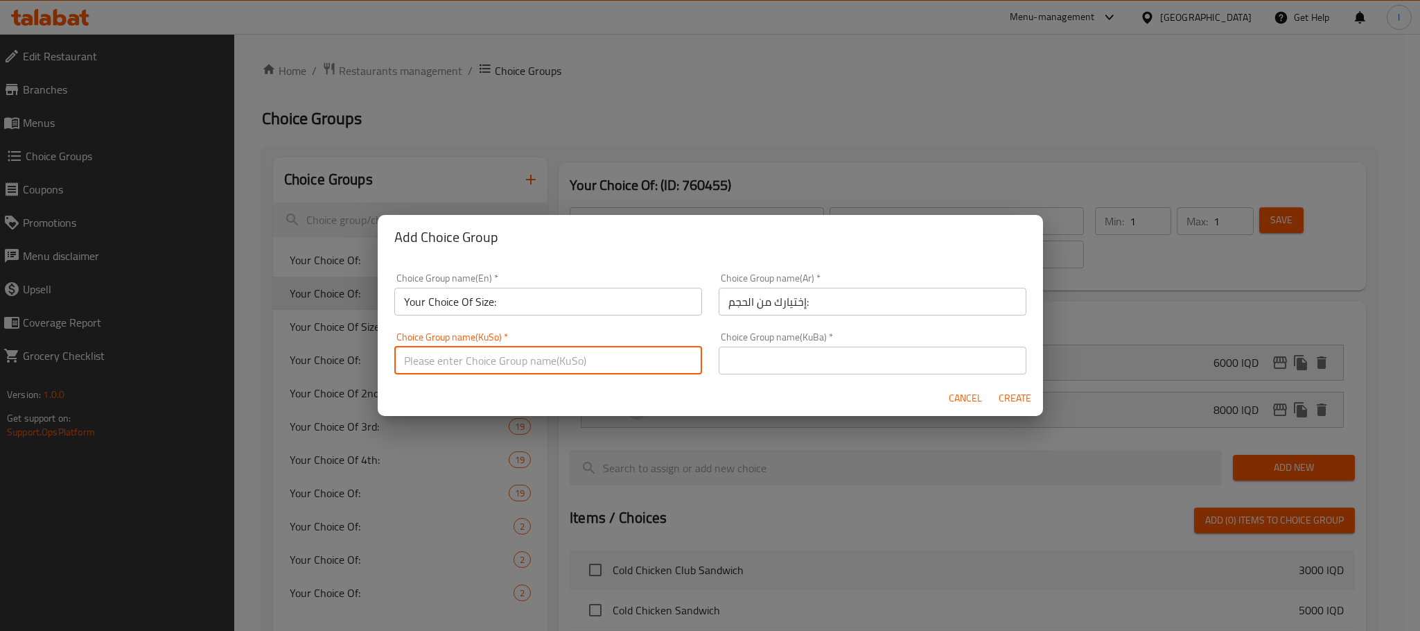
click at [609, 362] on input "text" at bounding box center [548, 360] width 308 height 28
type input "هەڵبژاردنت لە قەبارە:"
drag, startPoint x: 791, startPoint y: 372, endPoint x: 801, endPoint y: 358, distance: 17.9
click at [793, 370] on input "text" at bounding box center [873, 360] width 308 height 28
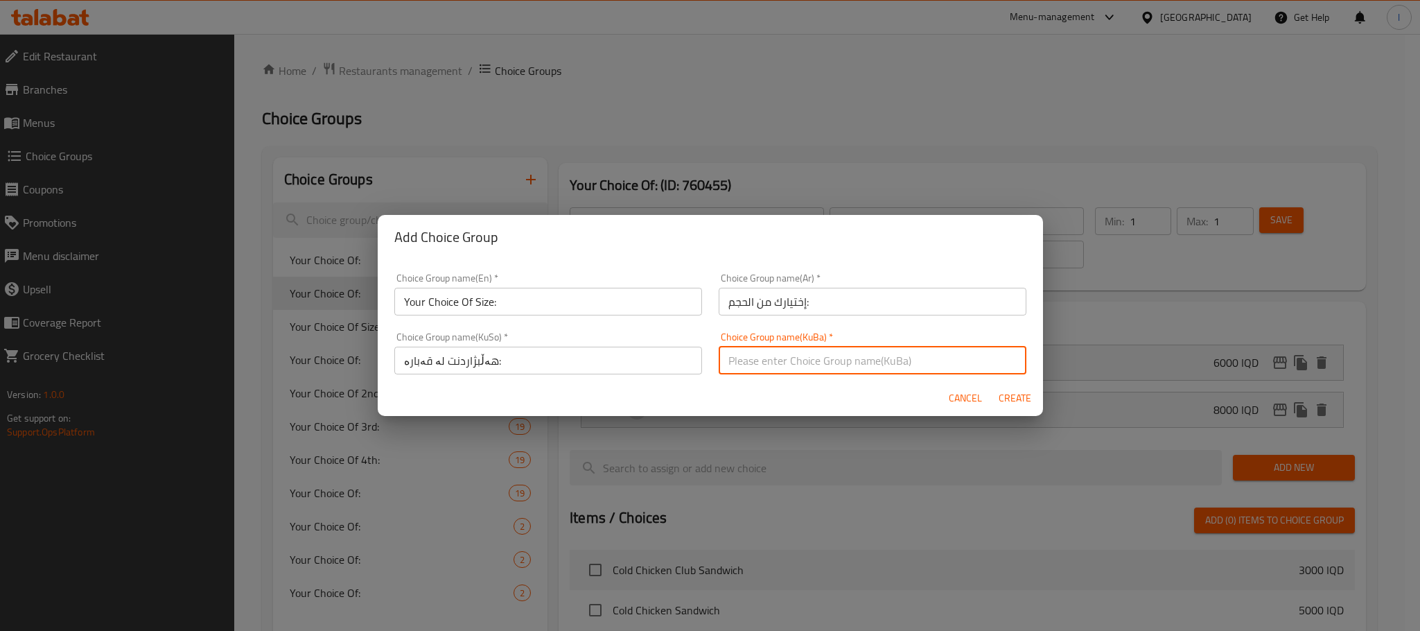
type input "هەڵبژاردنت لە قەبارە:"
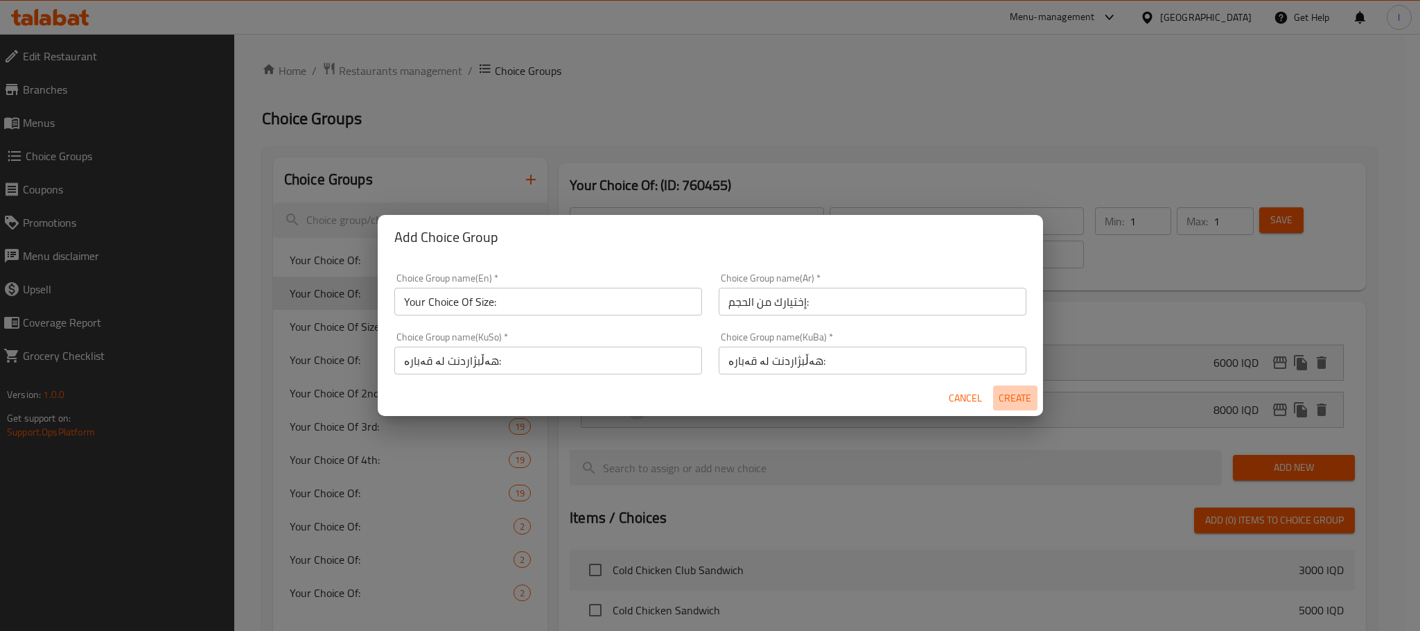
click at [1014, 387] on button "Create" at bounding box center [1015, 398] width 44 height 26
type input "Your Choice Of Size:"
type input "إختيارك من الحجم:"
type input "هەڵبژاردنت لە قەبارە:"
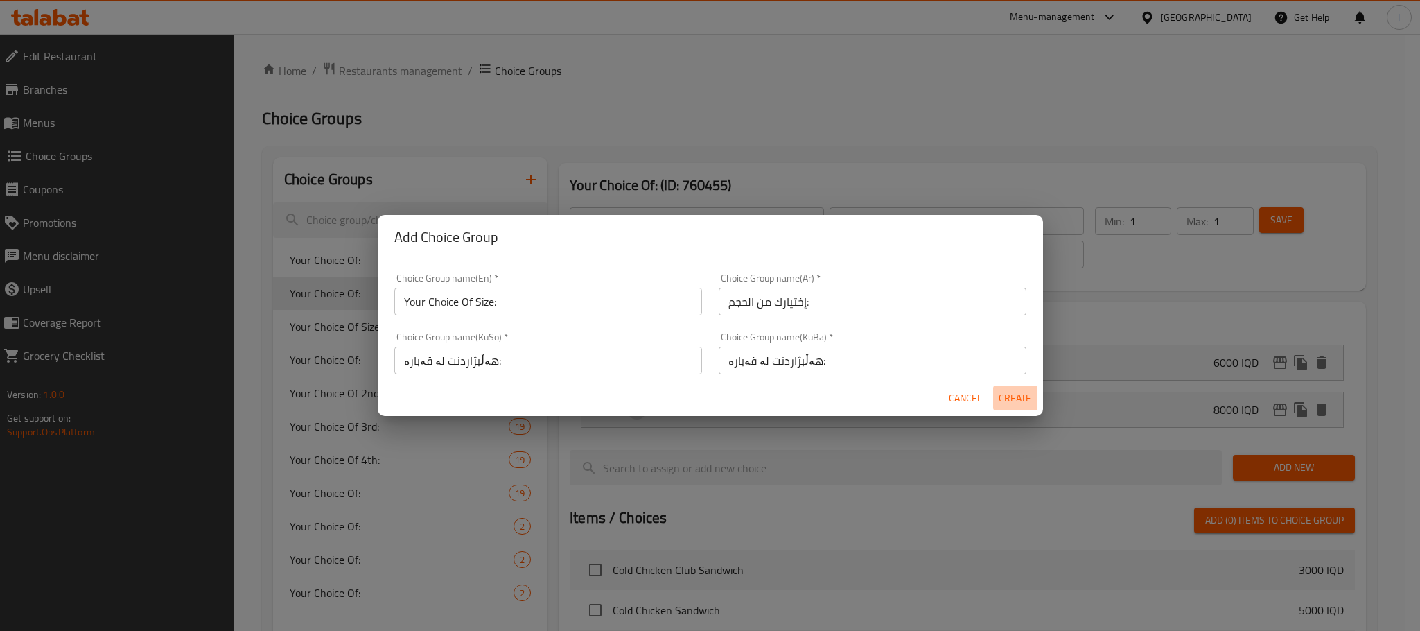
type input "0"
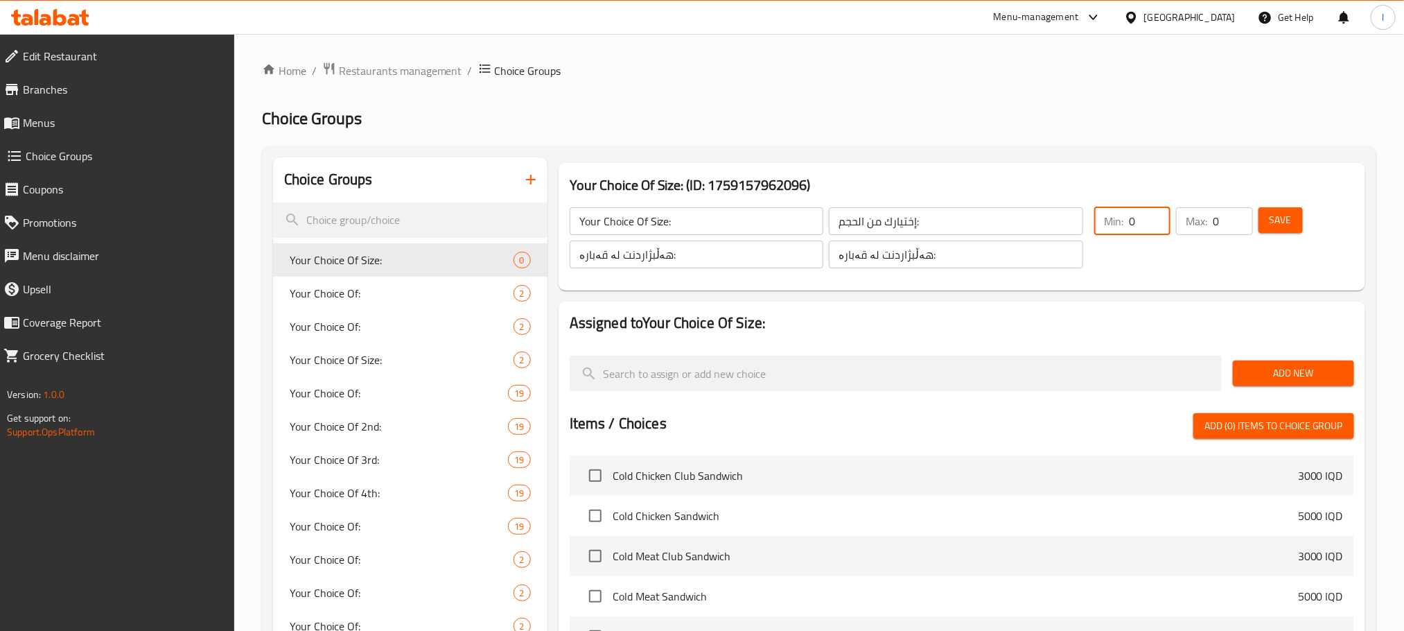
drag, startPoint x: 1148, startPoint y: 214, endPoint x: 996, endPoint y: 200, distance: 153.1
click at [996, 200] on div "Your Choice Of Size: ​ إختيارك من الحجم: ​ هەڵبژاردنت لە قەبارە: ​ هەڵبژاردنت ل…" at bounding box center [961, 238] width 795 height 94
type input "1"
drag, startPoint x: 1222, startPoint y: 218, endPoint x: 1061, endPoint y: 204, distance: 162.1
click at [1061, 204] on div "Your Choice Of Size: ​ إختيارك من الحجم: ​ هەڵبژاردنت لە قەبارە: ​ هەڵبژاردنت ل…" at bounding box center [961, 238] width 795 height 94
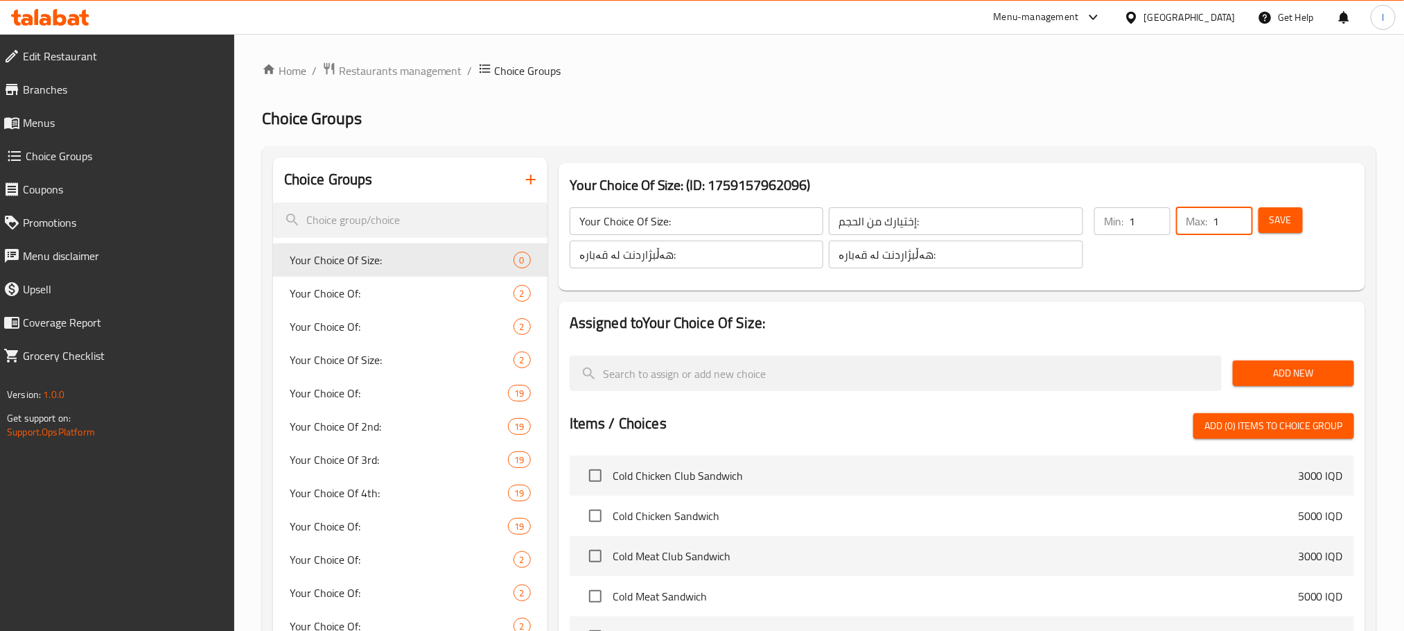
type input "1"
click at [1285, 215] on span "Save" at bounding box center [1280, 219] width 22 height 17
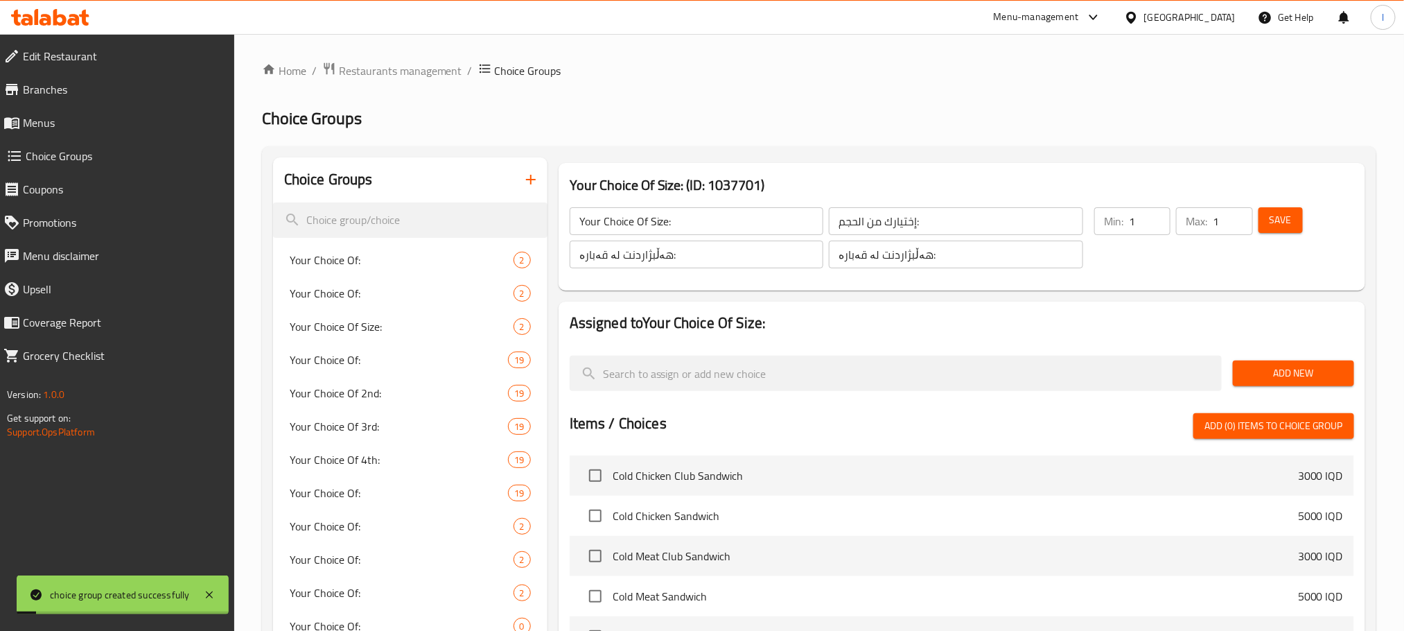
click at [1278, 362] on button "Add New" at bounding box center [1293, 373] width 121 height 26
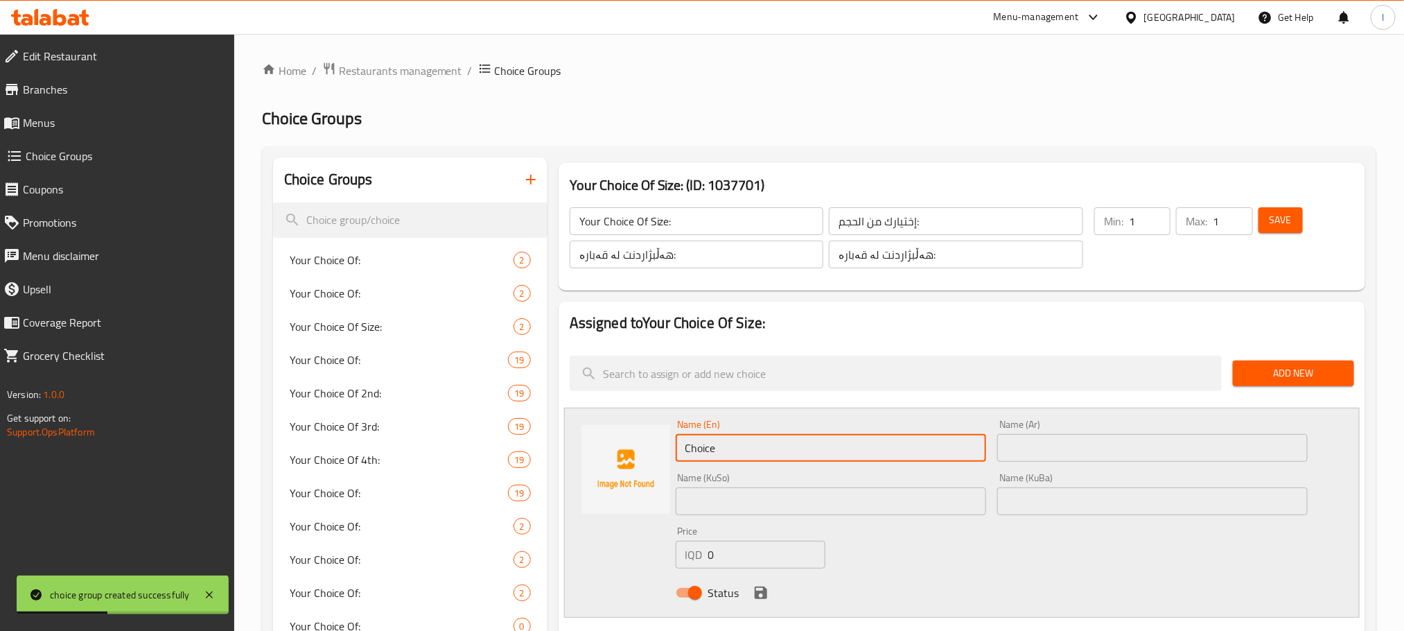
paste input "Medium -70 g chicken"
type input "Medium -70 g chicken"
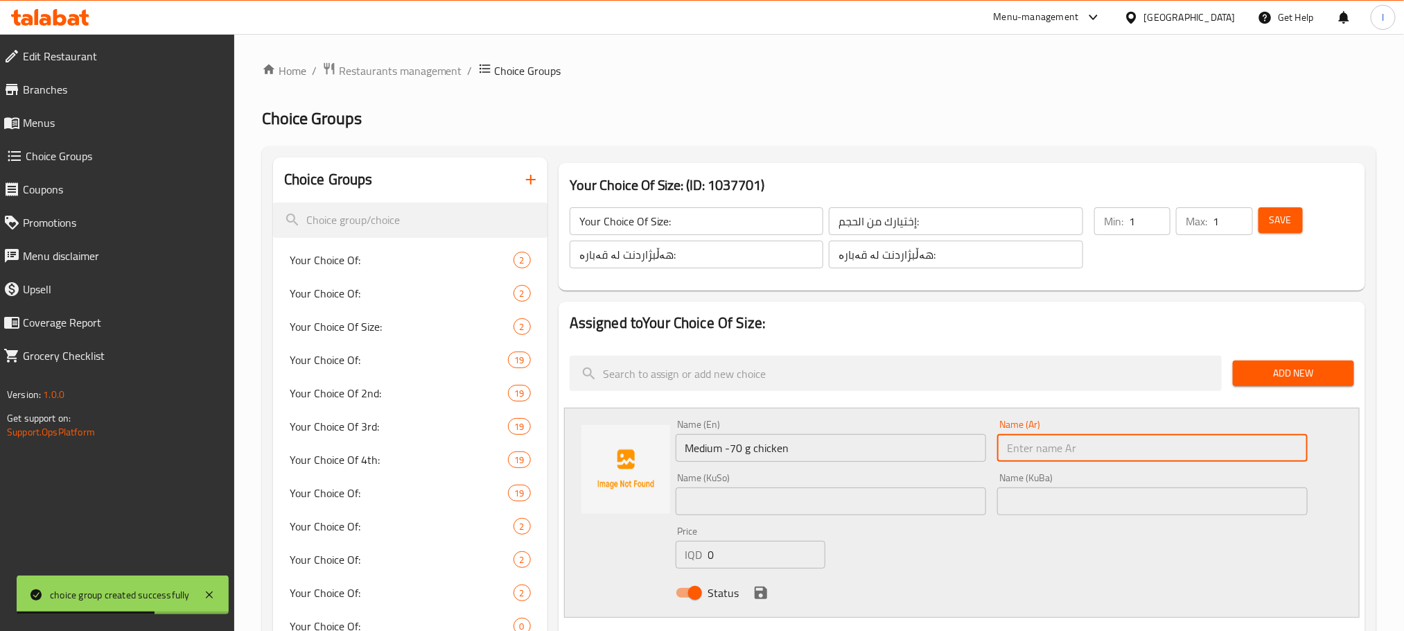
click at [1065, 452] on input "text" at bounding box center [1152, 448] width 310 height 28
paste input "دجاج متوسط ​​-70 جرام"
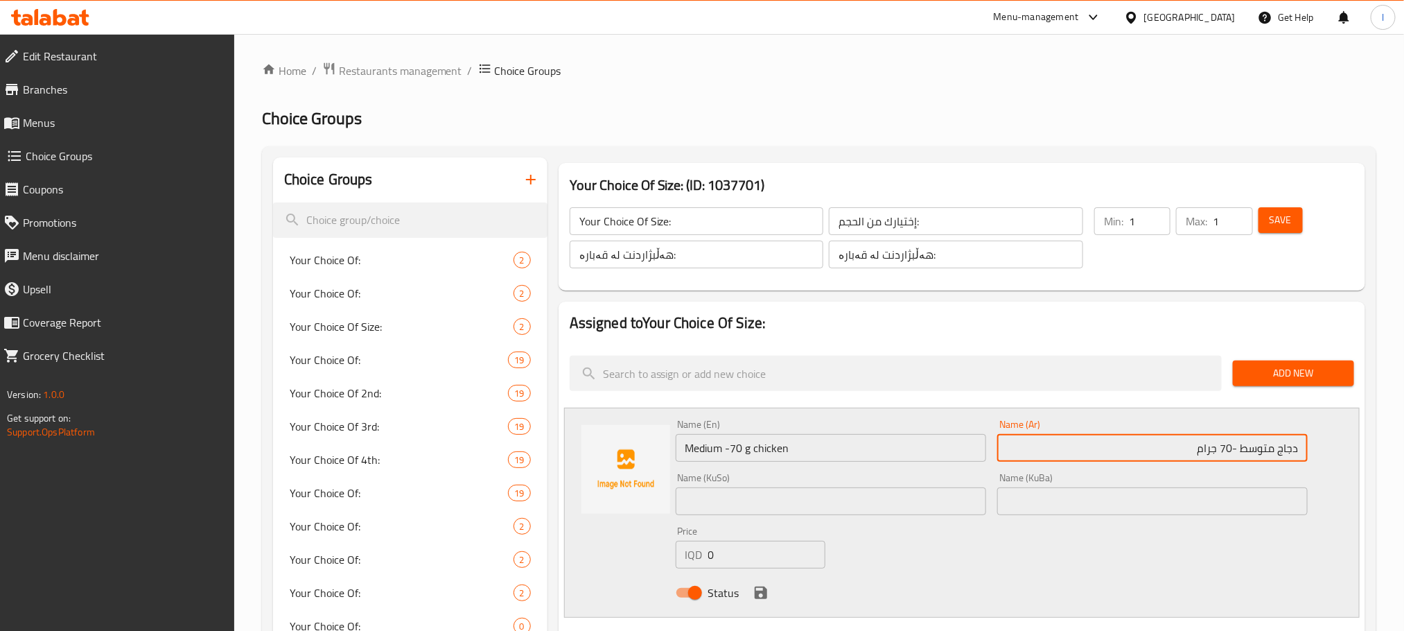
drag, startPoint x: 1276, startPoint y: 449, endPoint x: 1321, endPoint y: 439, distance: 45.4
click at [1321, 439] on div "Name (En) Medium -70 g chicken Name (En) Name (Ar) دجاج متوسط ​​-70 جرام Name (…" at bounding box center [961, 512] width 795 height 210
click at [1258, 439] on input "متوسط ​​-70 جرام" at bounding box center [1152, 448] width 310 height 28
paste input "دجاج"
type input "متوسط ​​-دجاج 70 جرام"
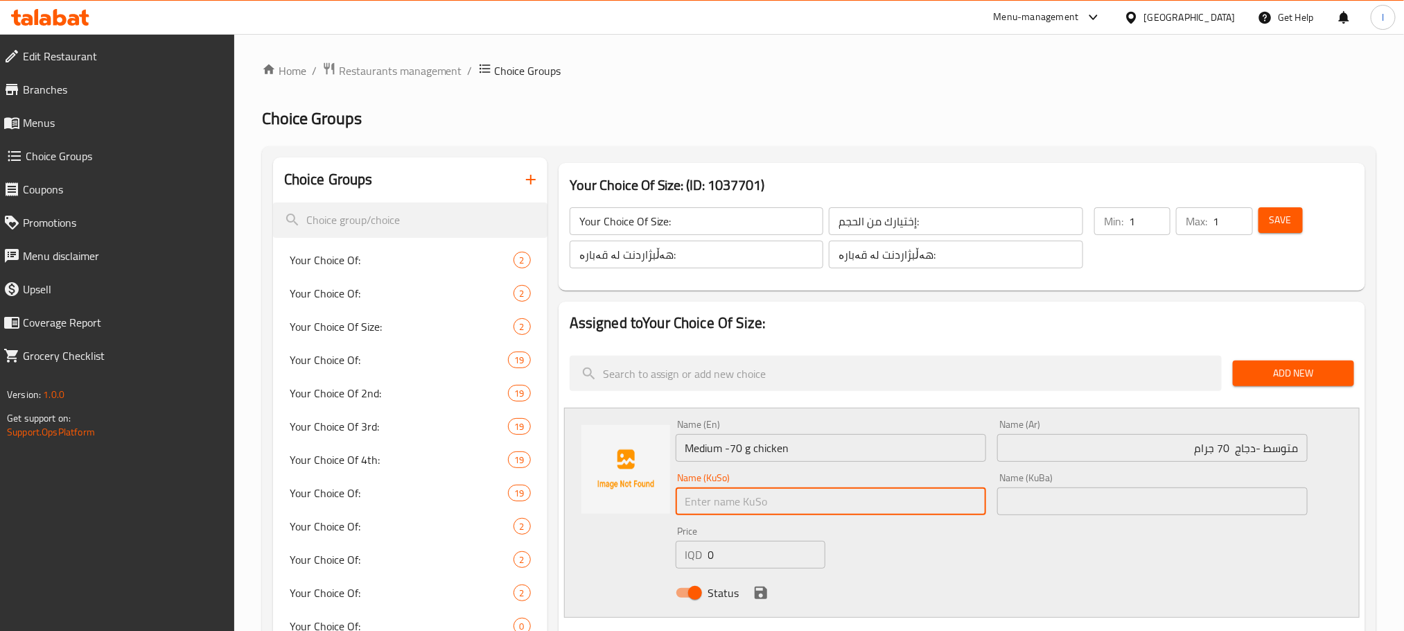
click at [826, 497] on input "text" at bounding box center [831, 501] width 310 height 28
type input "ناوەند - مریشک 70 گم"
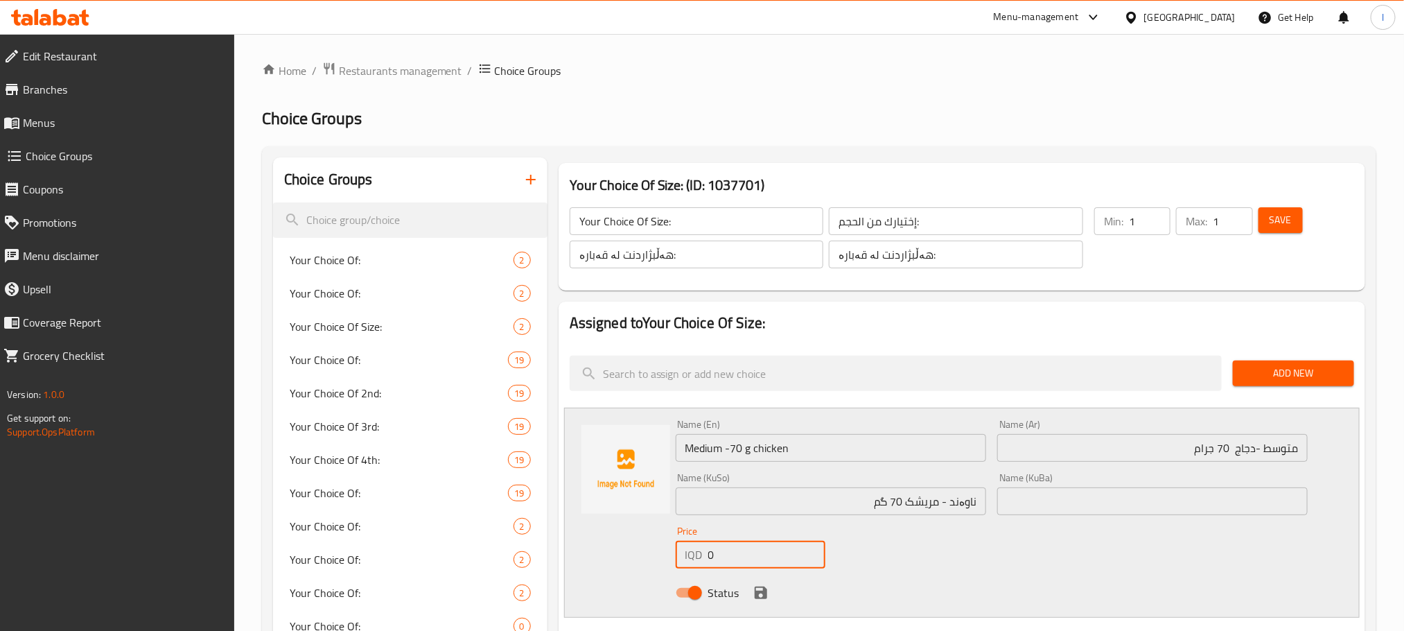
type input "6000"
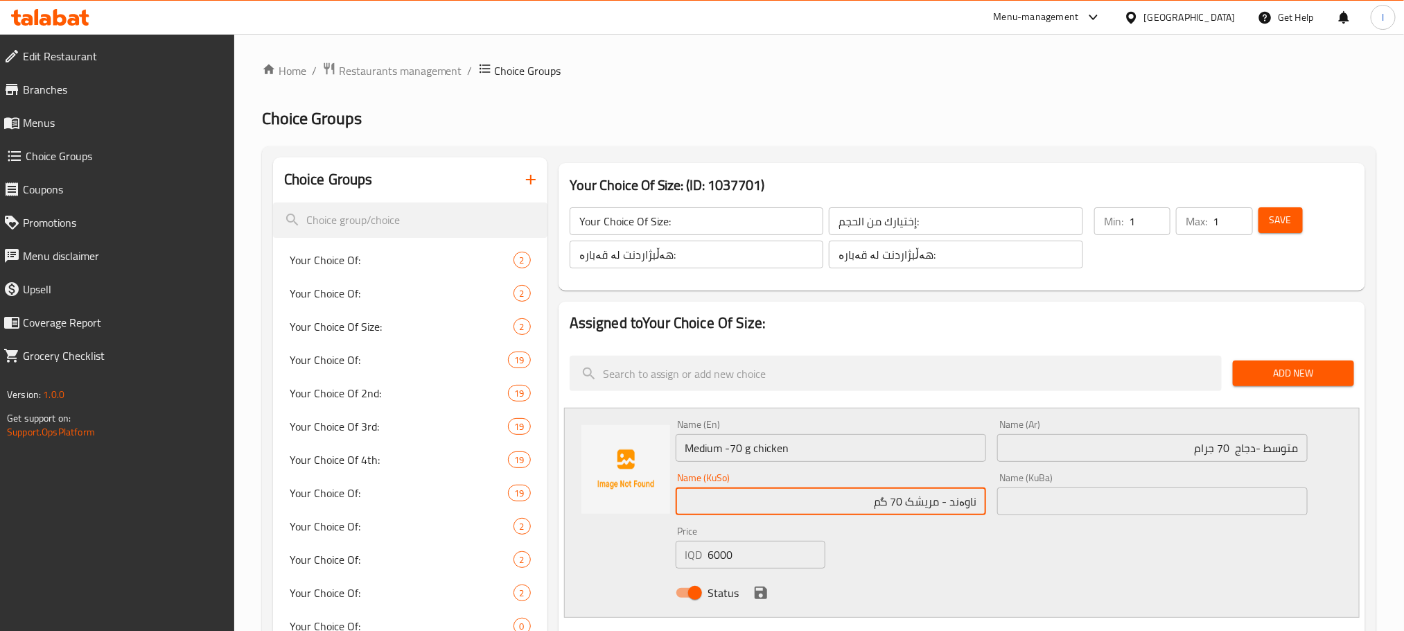
drag, startPoint x: 843, startPoint y: 506, endPoint x: 1027, endPoint y: 482, distance: 185.8
click at [1027, 482] on div "Name (En) Medium -70 g chicken Name (En) Name (Ar) متوسط ​​-دجاج 70 جرام Name (…" at bounding box center [992, 512] width 644 height 197
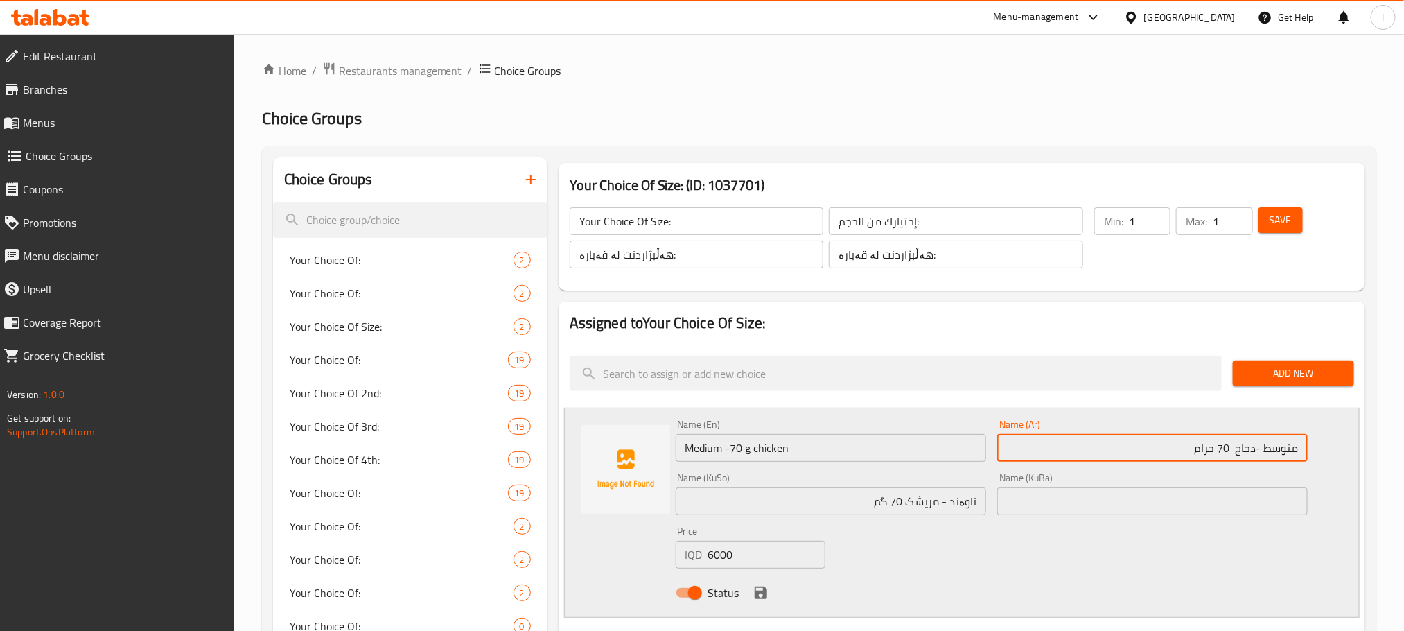
drag, startPoint x: 1190, startPoint y: 454, endPoint x: 1414, endPoint y: 416, distance: 227.0
click at [1404, 416] on html "​ Menu-management Iraq Get Help l Edit Restaurant Branches Menus Choice Groups …" at bounding box center [702, 315] width 1404 height 631
click at [762, 582] on button "save" at bounding box center [760, 592] width 21 height 21
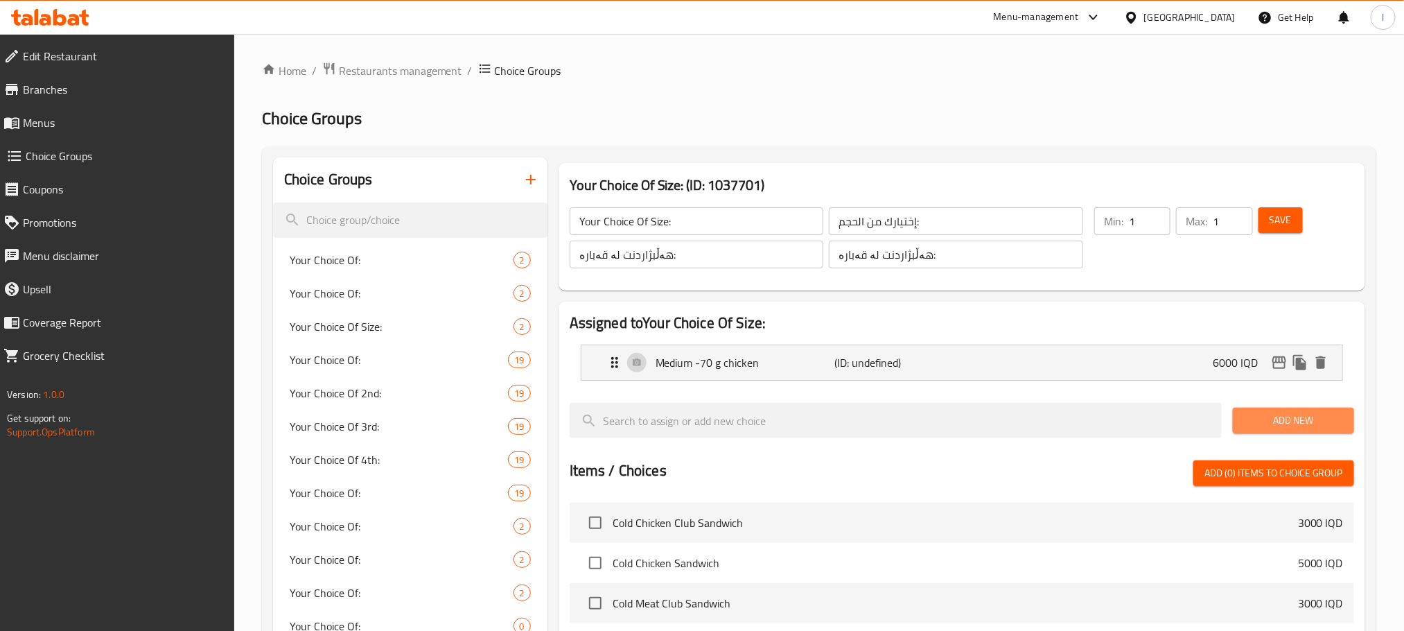
click at [1279, 416] on span "Add New" at bounding box center [1293, 420] width 99 height 17
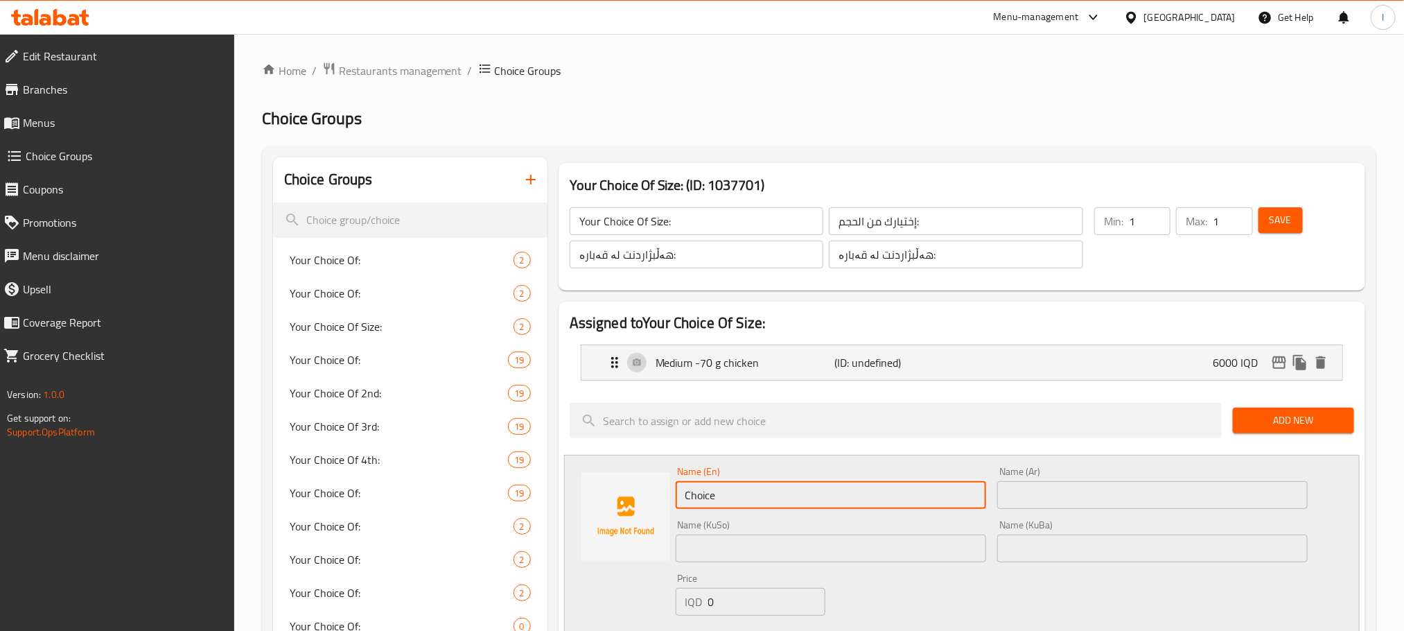
drag, startPoint x: 803, startPoint y: 499, endPoint x: 373, endPoint y: 506, distance: 430.4
paste input "Large -90g chicken"
type input "Large -90g chicken"
click at [1062, 495] on input "text" at bounding box center [1152, 495] width 310 height 28
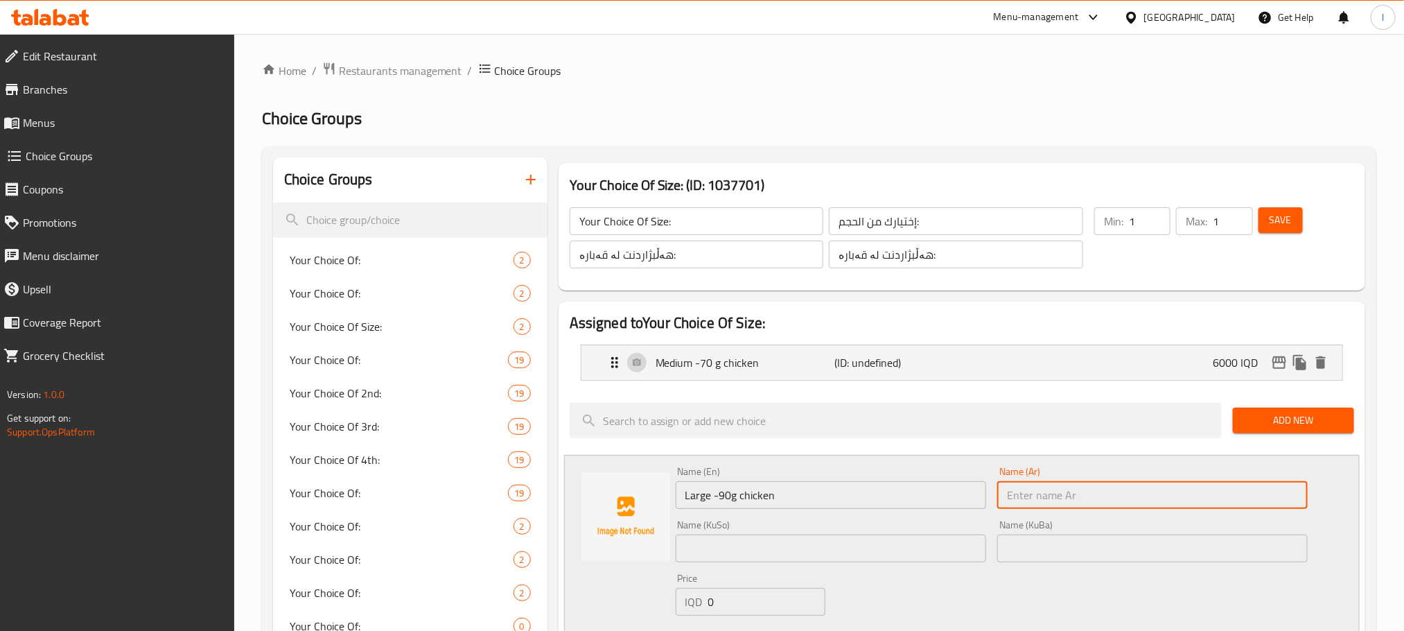
click at [1085, 493] on input "text" at bounding box center [1152, 495] width 310 height 28
paste input "متوسط ​​-دجاج 70 جرام"
drag, startPoint x: 1275, startPoint y: 500, endPoint x: 1245, endPoint y: 503, distance: 30.0
click at [1245, 503] on input "كبير متوسط ​​-دجاج 70 جرام" at bounding box center [1152, 495] width 310 height 28
drag, startPoint x: 1246, startPoint y: 491, endPoint x: 1229, endPoint y: 500, distance: 18.9
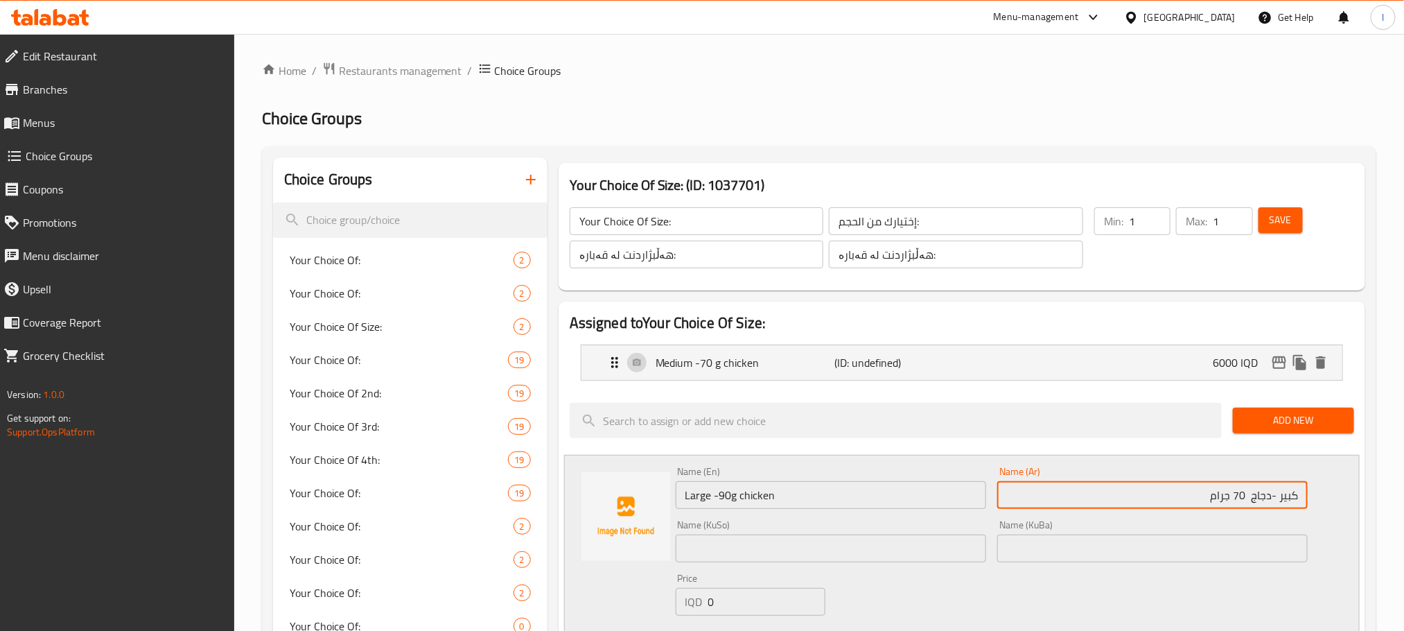
click at [1229, 500] on input "كبير ​​-دجاج 70 جرام" at bounding box center [1152, 495] width 310 height 28
type input "كبير ​​-دجاج 90 جرام"
click at [913, 563] on div "Name (KuSo) Name (KuSo)" at bounding box center [831, 540] width 322 height 53
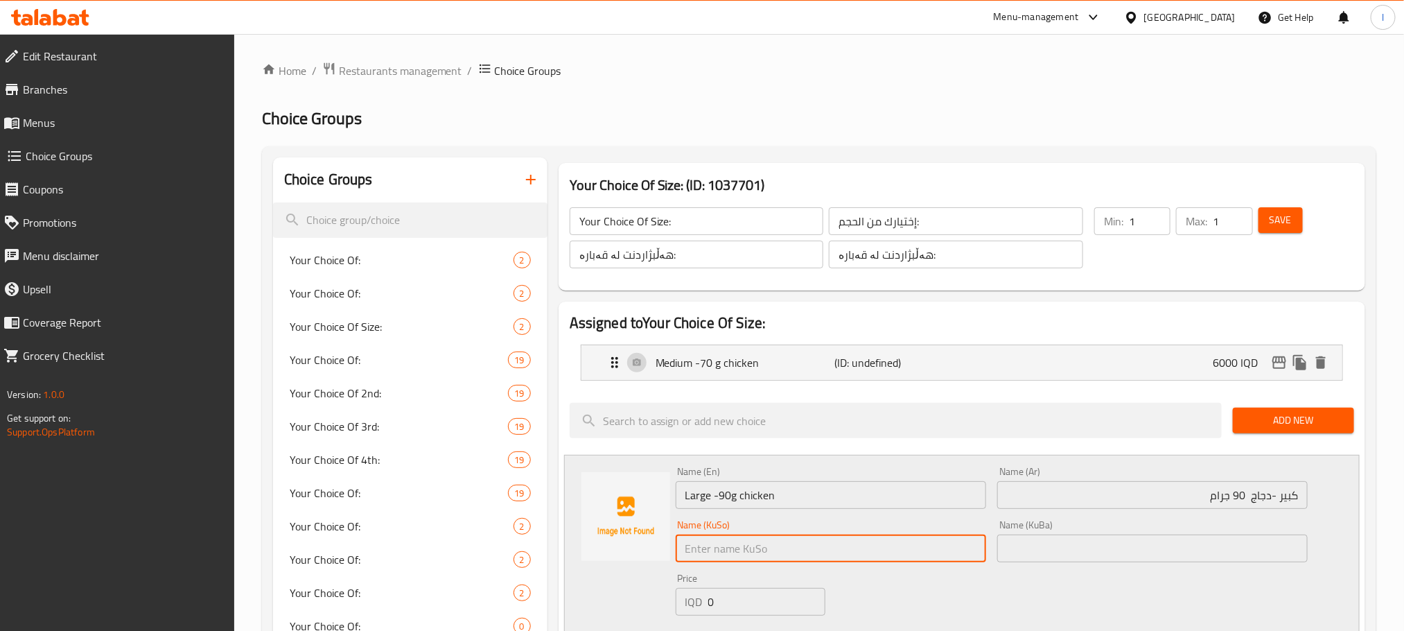
click at [917, 560] on input "text" at bounding box center [831, 548] width 310 height 28
paste input "ناوەند - مریشک 70 گم"
drag, startPoint x: 951, startPoint y: 552, endPoint x: 927, endPoint y: 556, distance: 23.9
click at [927, 556] on input "گەورە ناوەند - مریشک 70 گم" at bounding box center [831, 548] width 310 height 28
drag, startPoint x: 904, startPoint y: 547, endPoint x: 893, endPoint y: 550, distance: 12.1
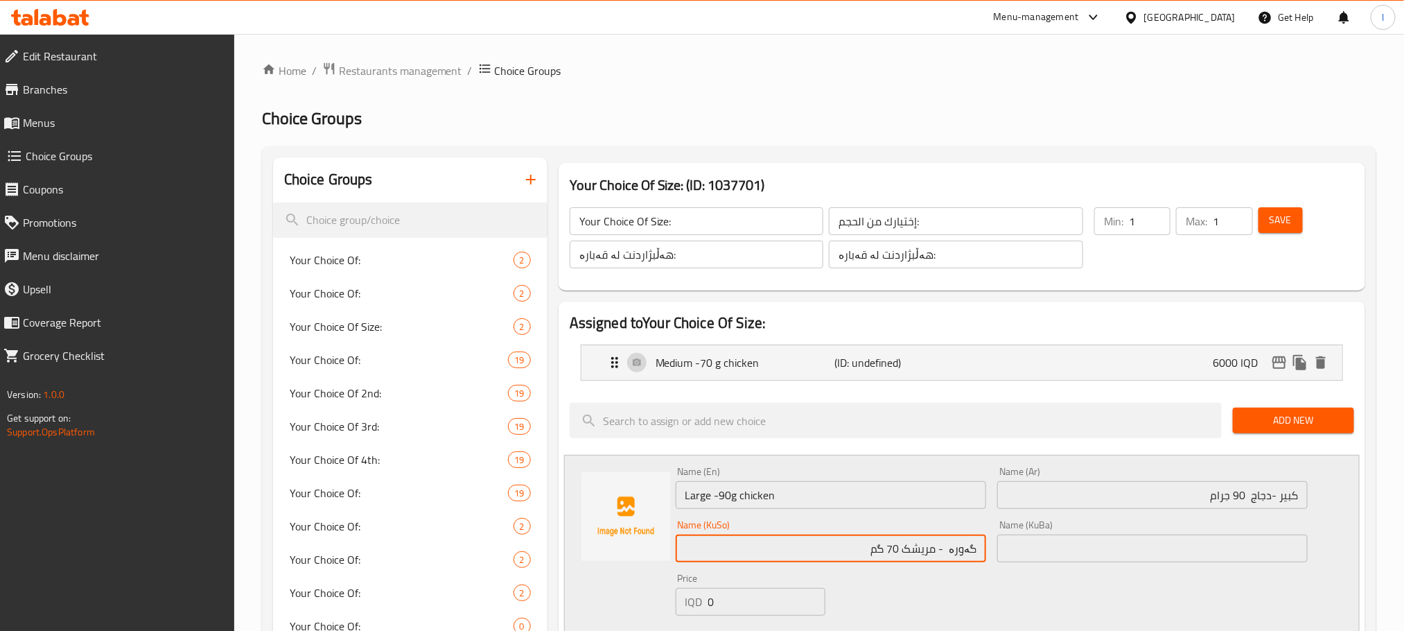
click at [893, 550] on input "گەورە - مریشک 70 گم" at bounding box center [831, 548] width 310 height 28
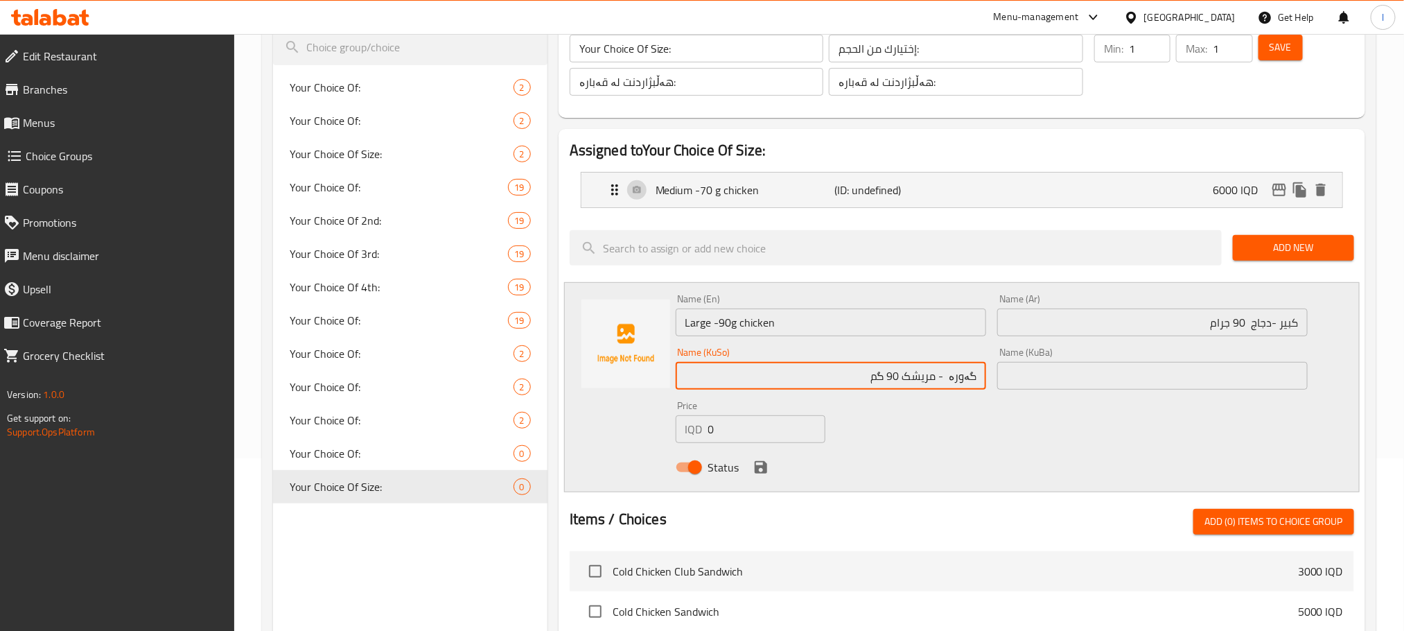
scroll to position [188, 0]
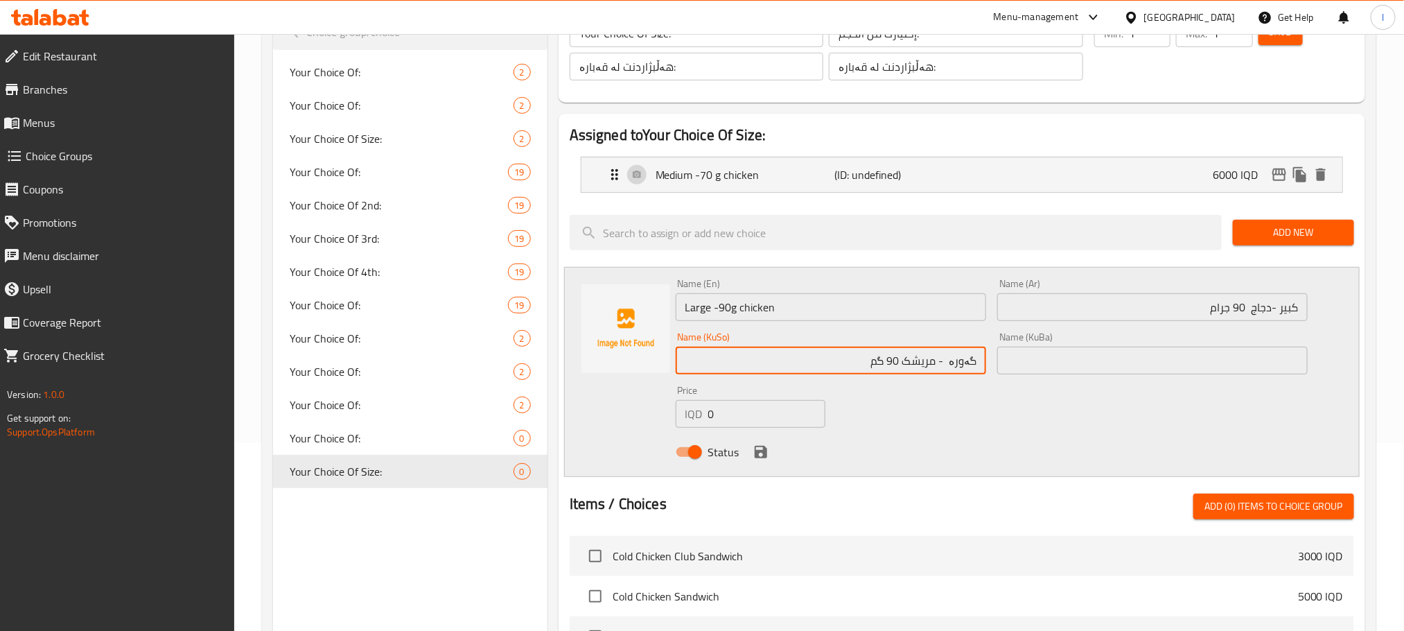
type input "گەورە - مریشک 90 گم"
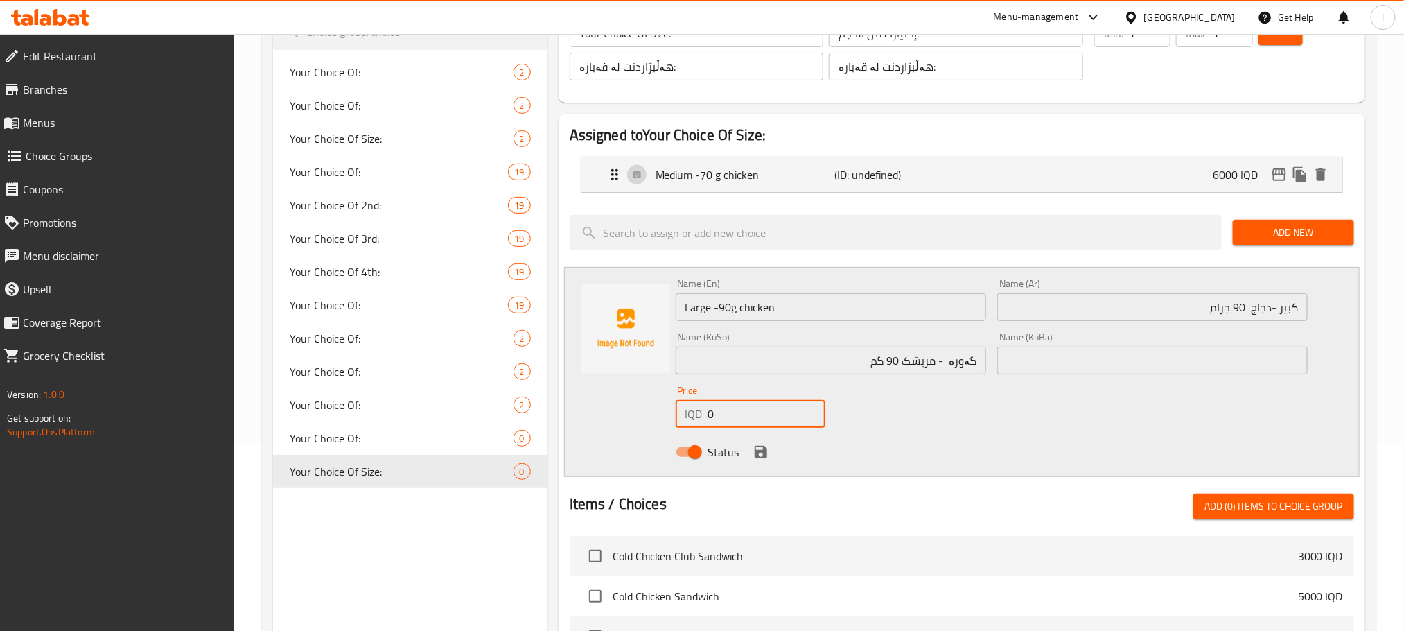
drag, startPoint x: 765, startPoint y: 427, endPoint x: 557, endPoint y: 424, distance: 207.9
click at [557, 424] on div "Assigned to Your Choice Of Size: Medium -70 g chicken (ID: undefined) 6000 IQD …" at bounding box center [962, 516] width 818 height 817
type input "9"
type input "8000"
click at [755, 458] on icon "save" at bounding box center [761, 451] width 17 height 17
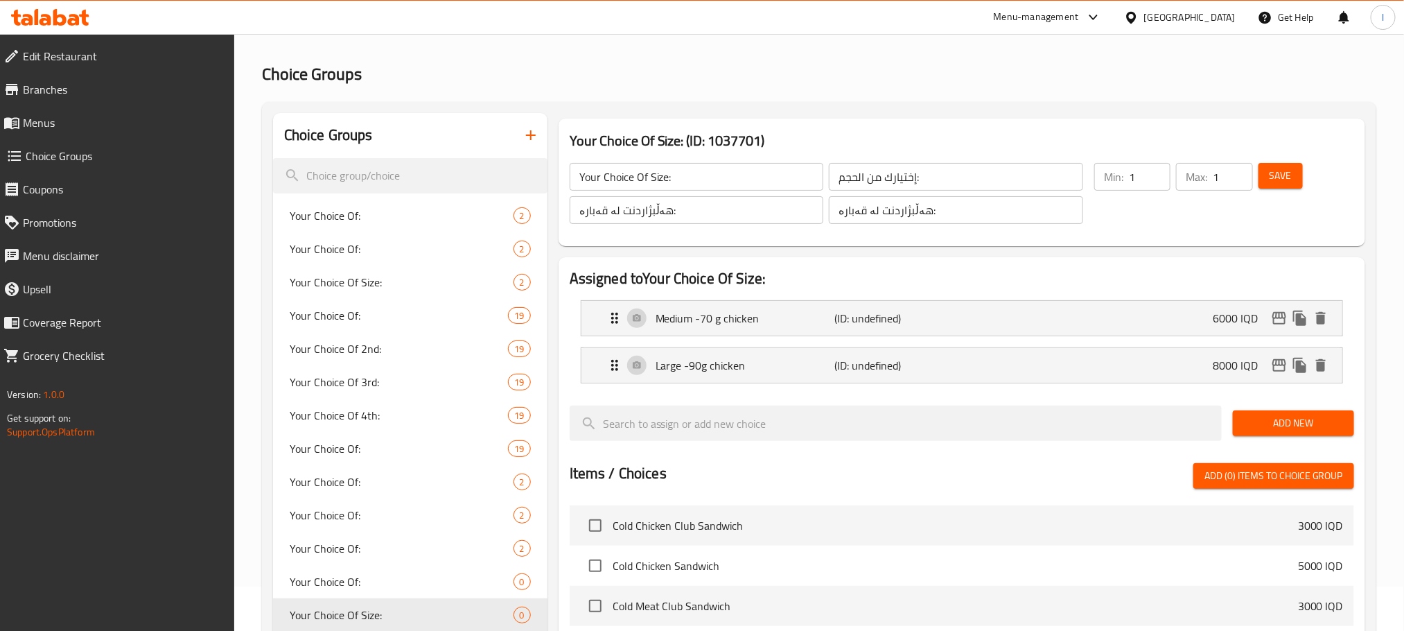
scroll to position [0, 0]
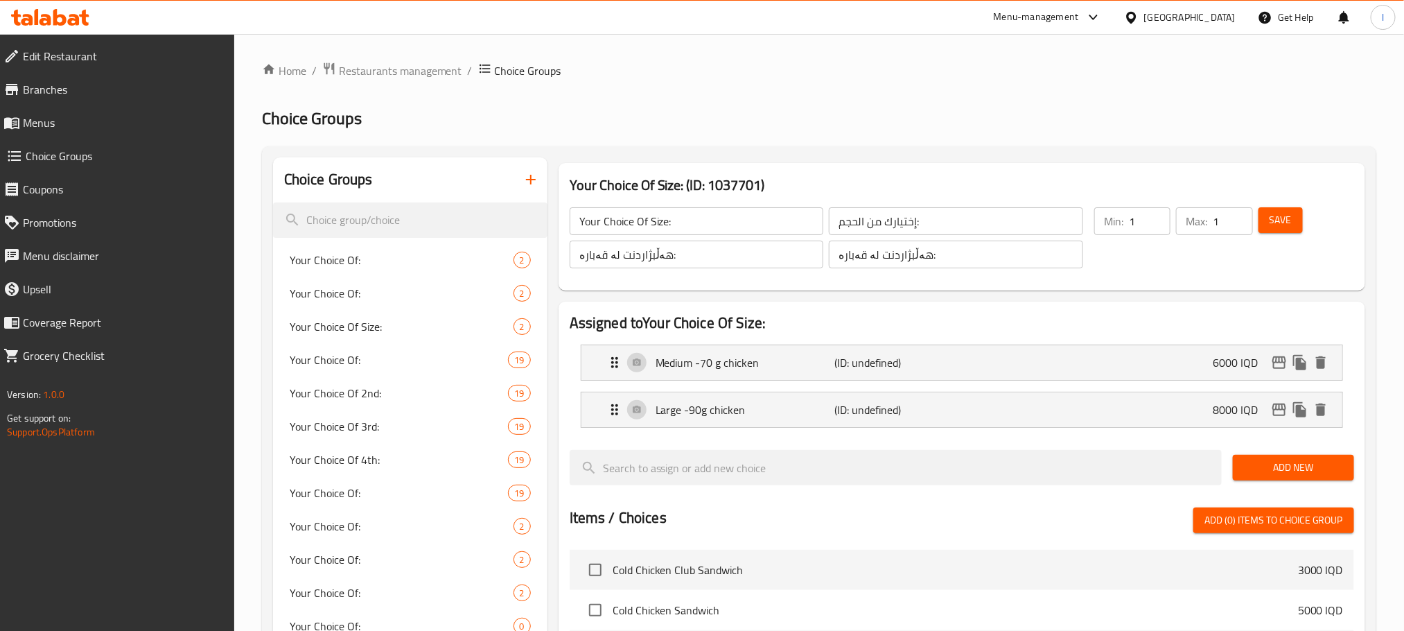
click at [1290, 217] on span "Save" at bounding box center [1280, 219] width 22 height 17
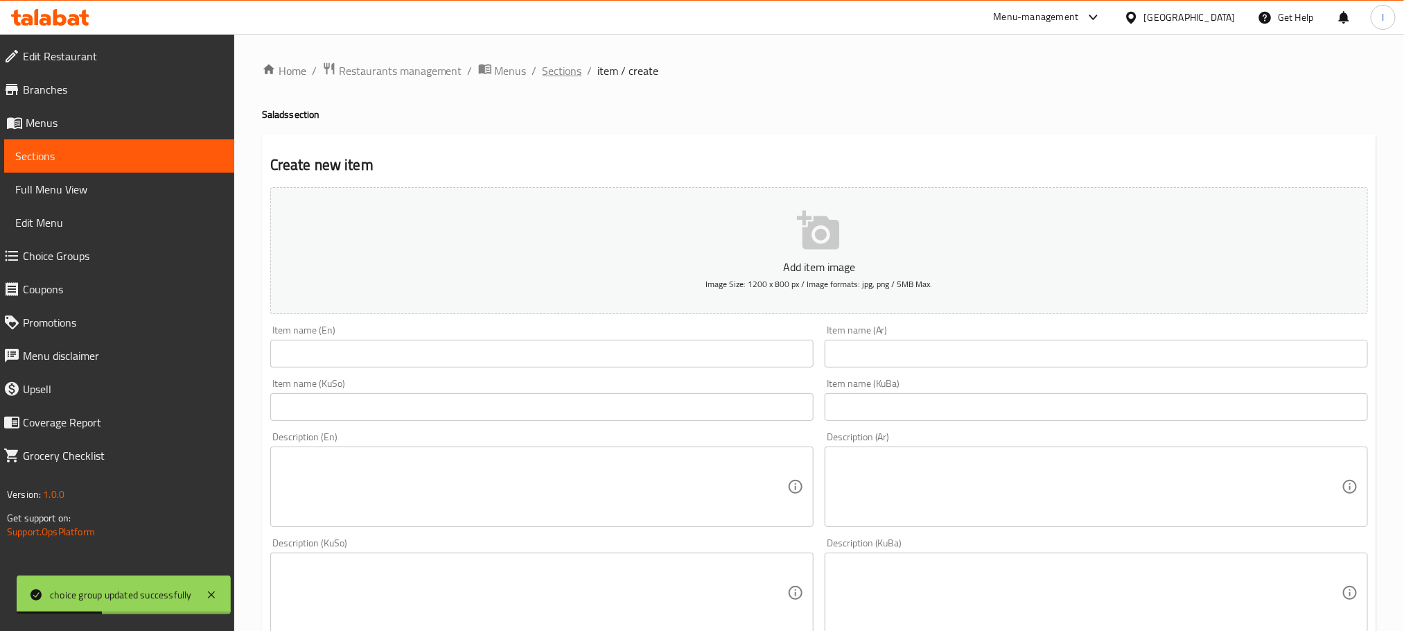
click at [551, 63] on span "Sections" at bounding box center [562, 70] width 39 height 17
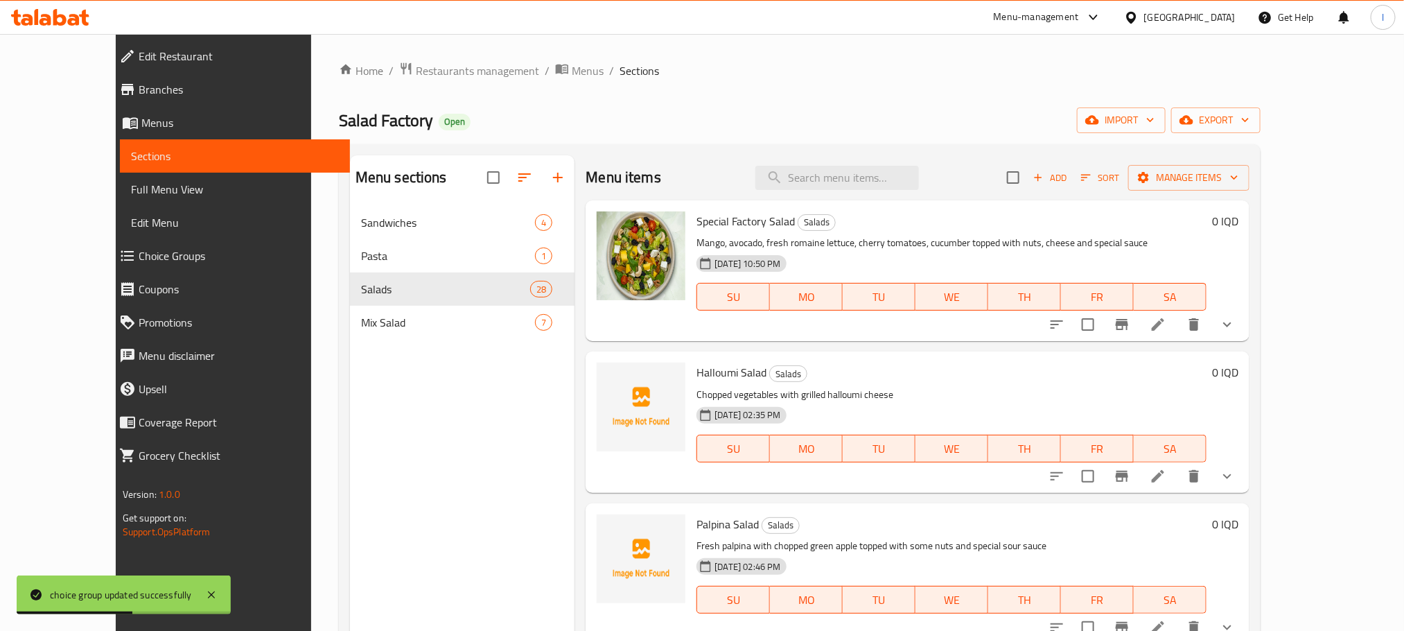
scroll to position [381, 0]
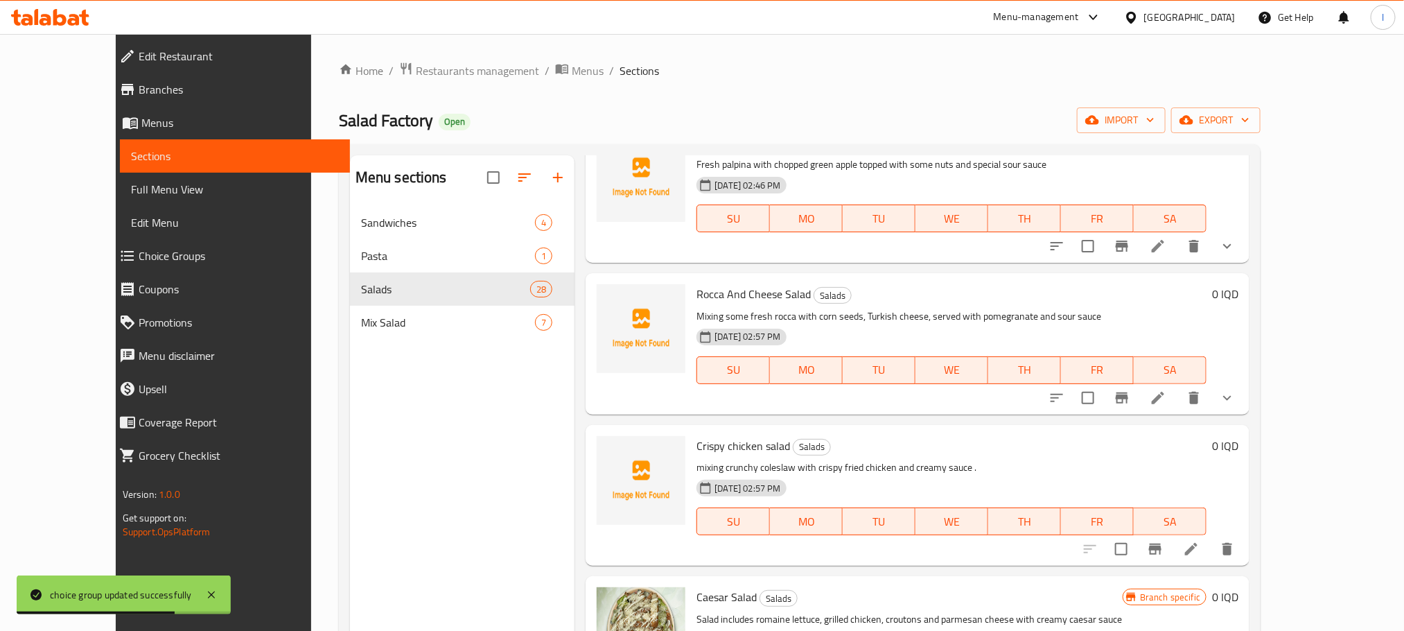
click at [1211, 549] on li at bounding box center [1191, 548] width 39 height 25
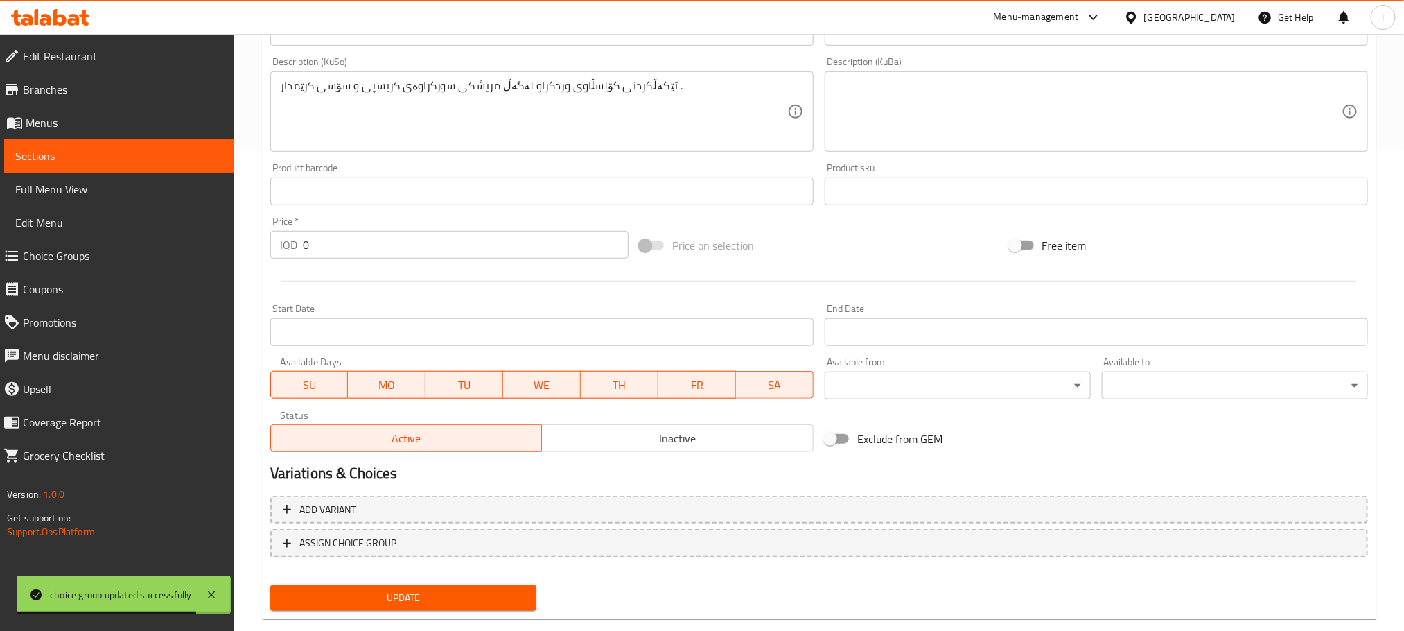
scroll to position [506, 0]
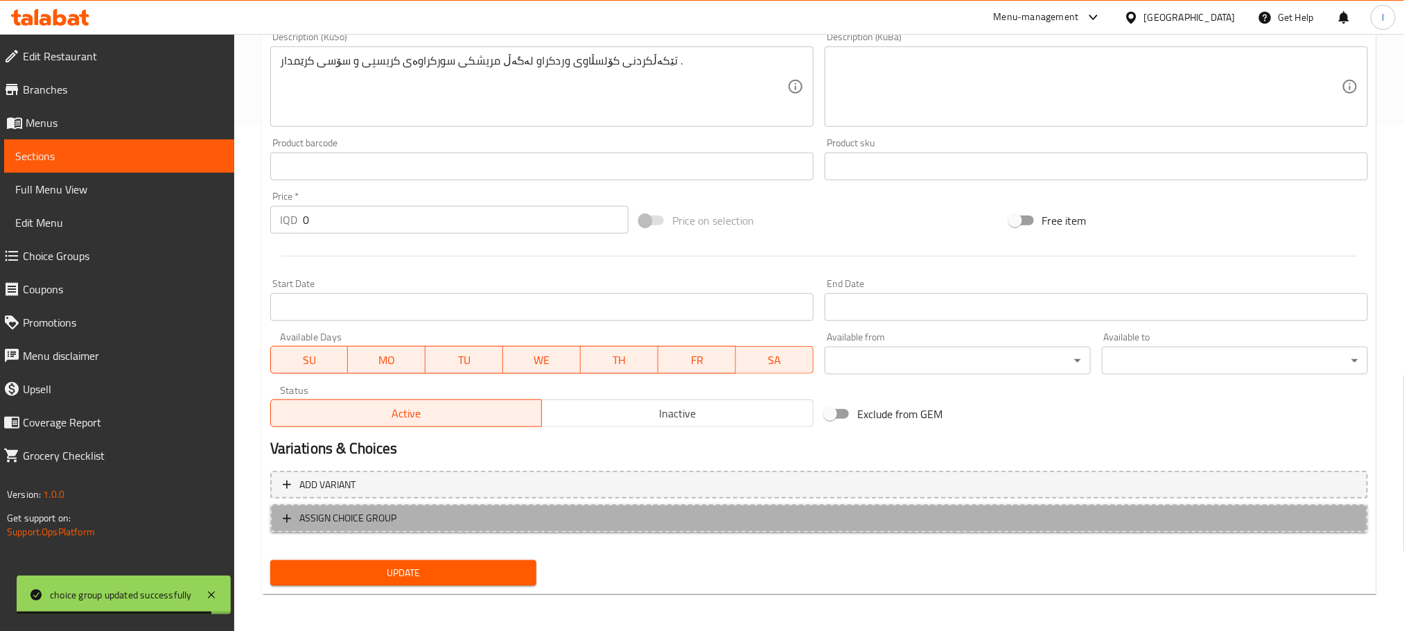
click at [690, 524] on span "ASSIGN CHOICE GROUP" at bounding box center [819, 517] width 1073 height 17
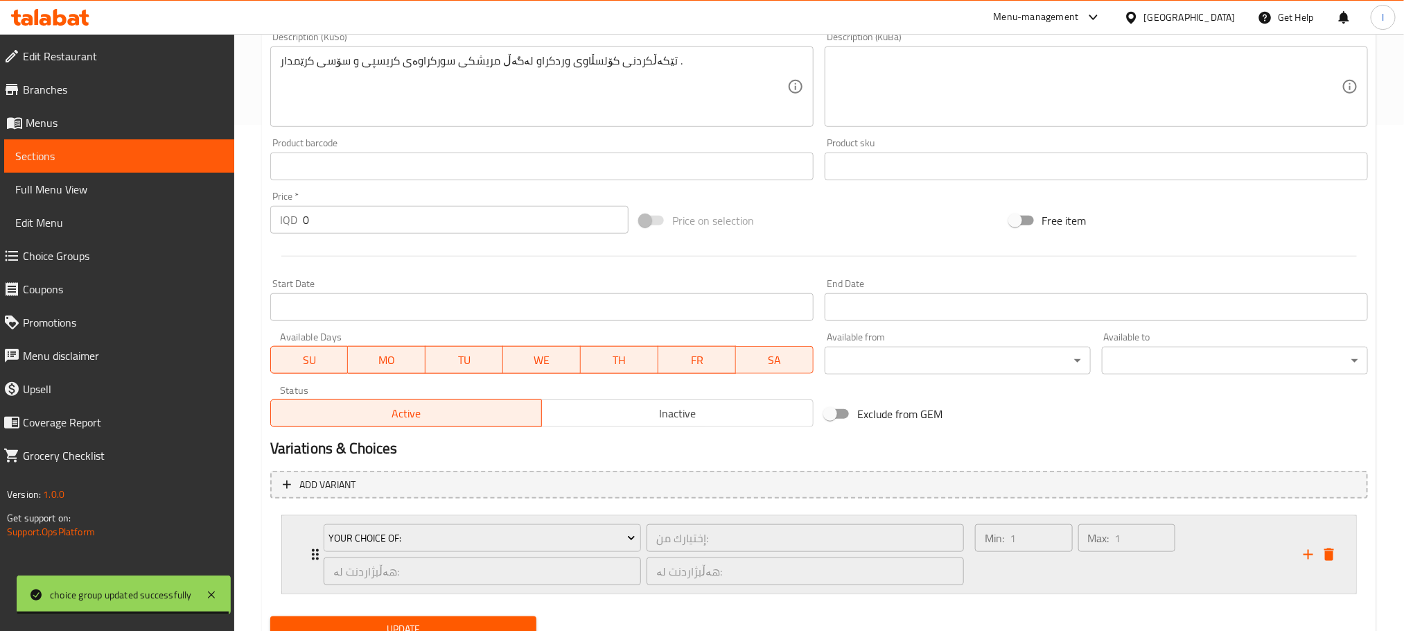
click at [516, 518] on div "Your Choice Of: إختيارك من: ​ هەڵبژاردنت لە: ​ هەڵبژاردنت لە: ​" at bounding box center [643, 555] width 657 height 78
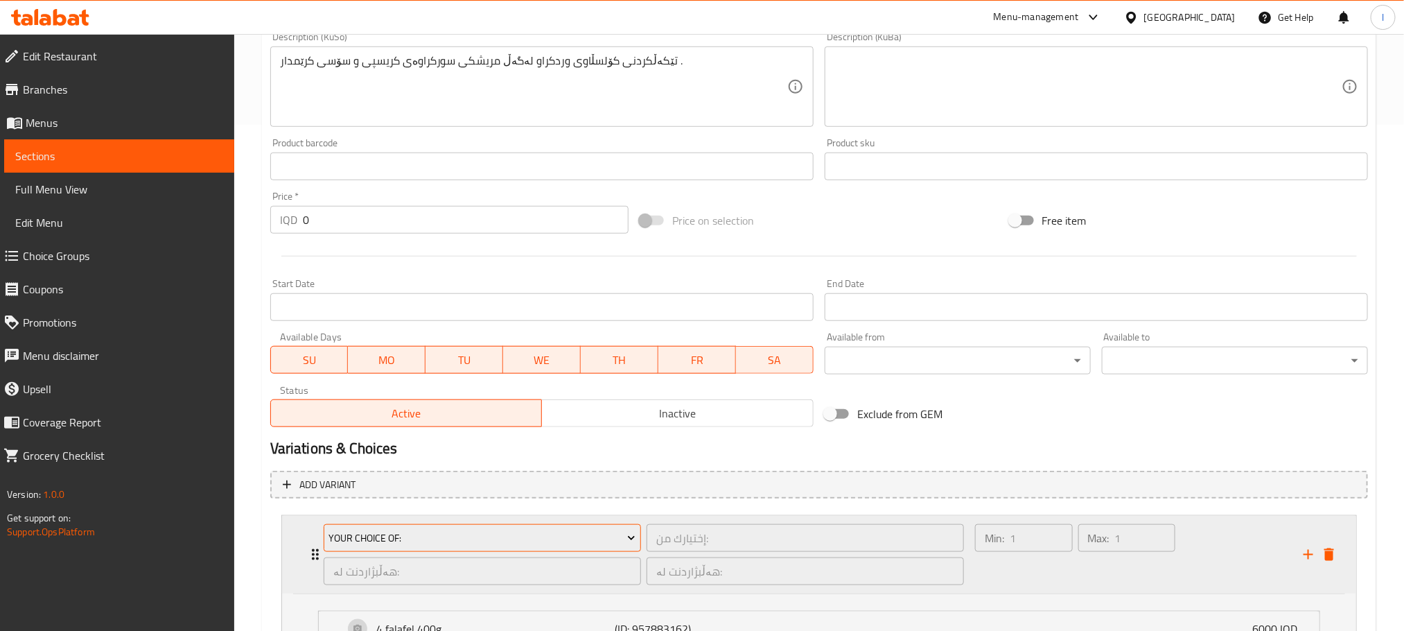
click at [526, 539] on span "Your Choice Of:" at bounding box center [481, 537] width 307 height 17
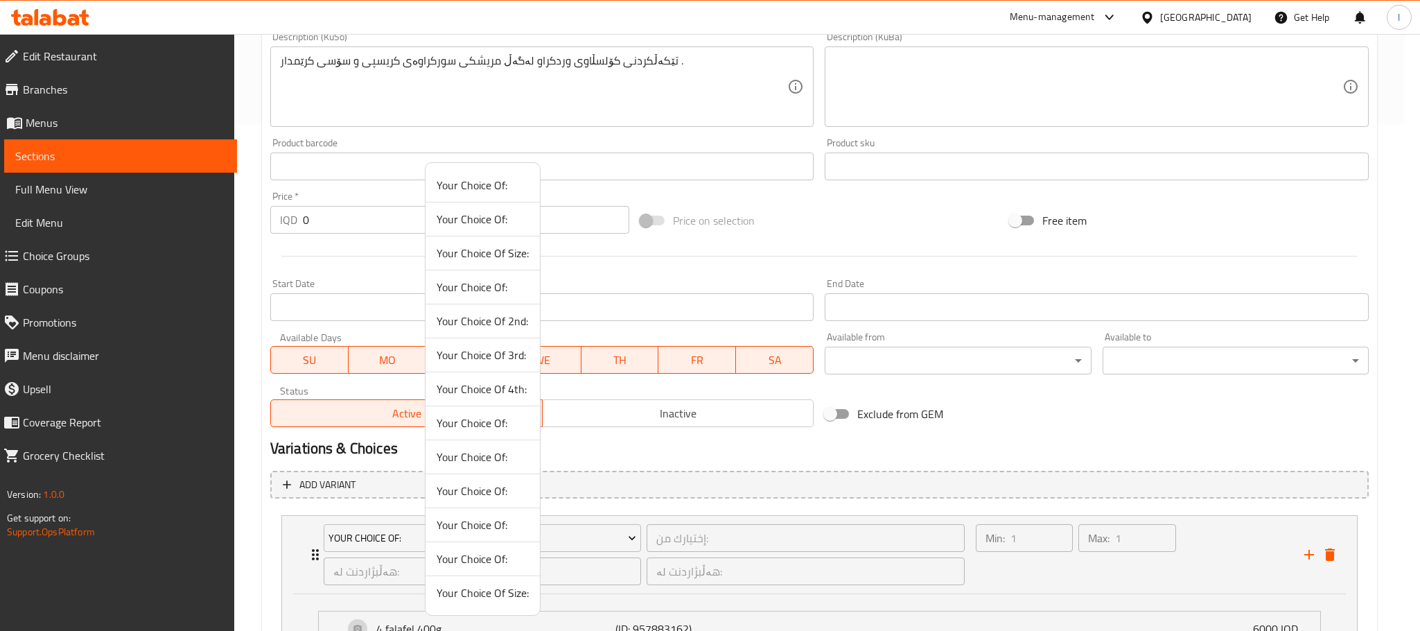
click at [510, 597] on span "Your Choice Of Size:" at bounding box center [483, 592] width 92 height 17
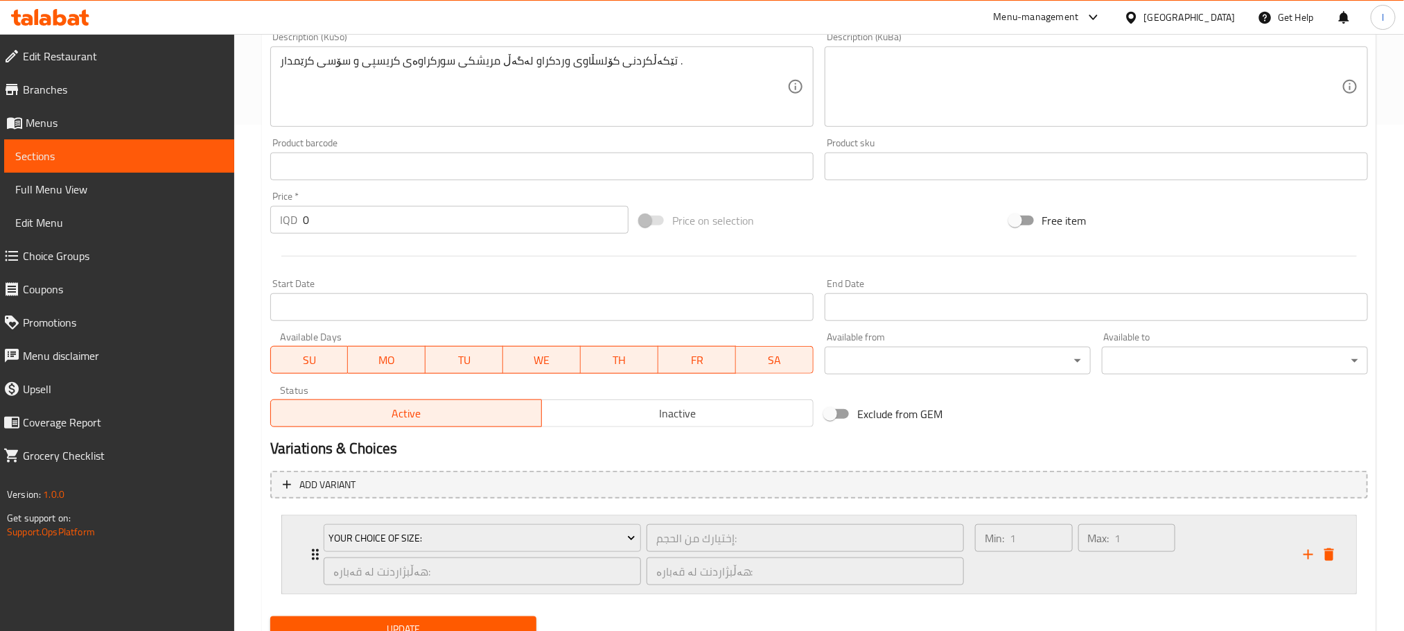
click at [1031, 568] on div "Min: 1 ​" at bounding box center [1023, 554] width 103 height 67
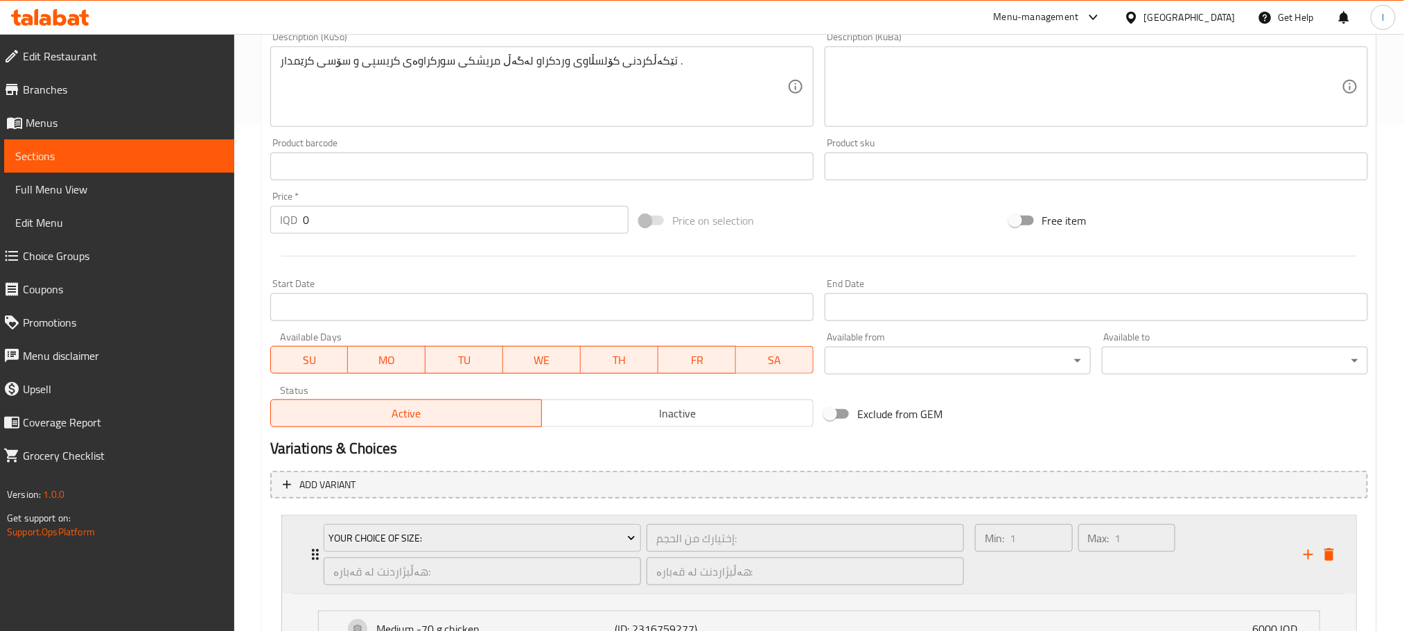
scroll to position [688, 0]
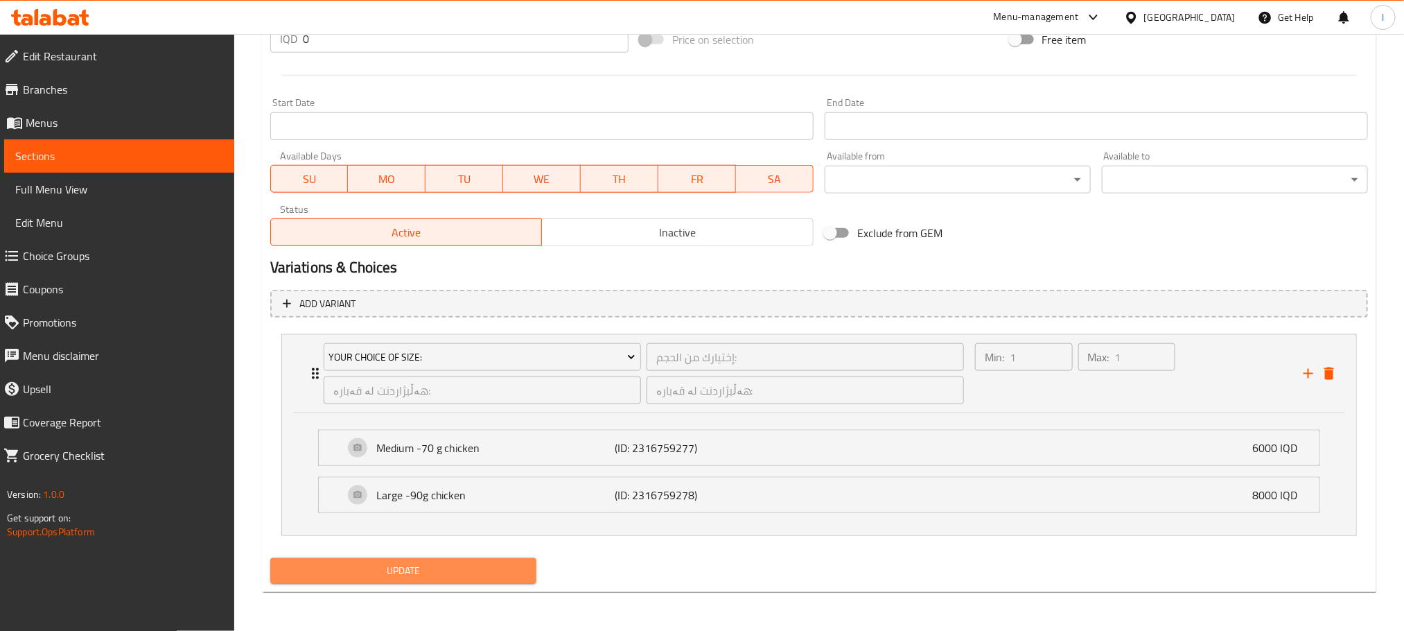
click at [528, 579] on button "Update" at bounding box center [403, 571] width 266 height 26
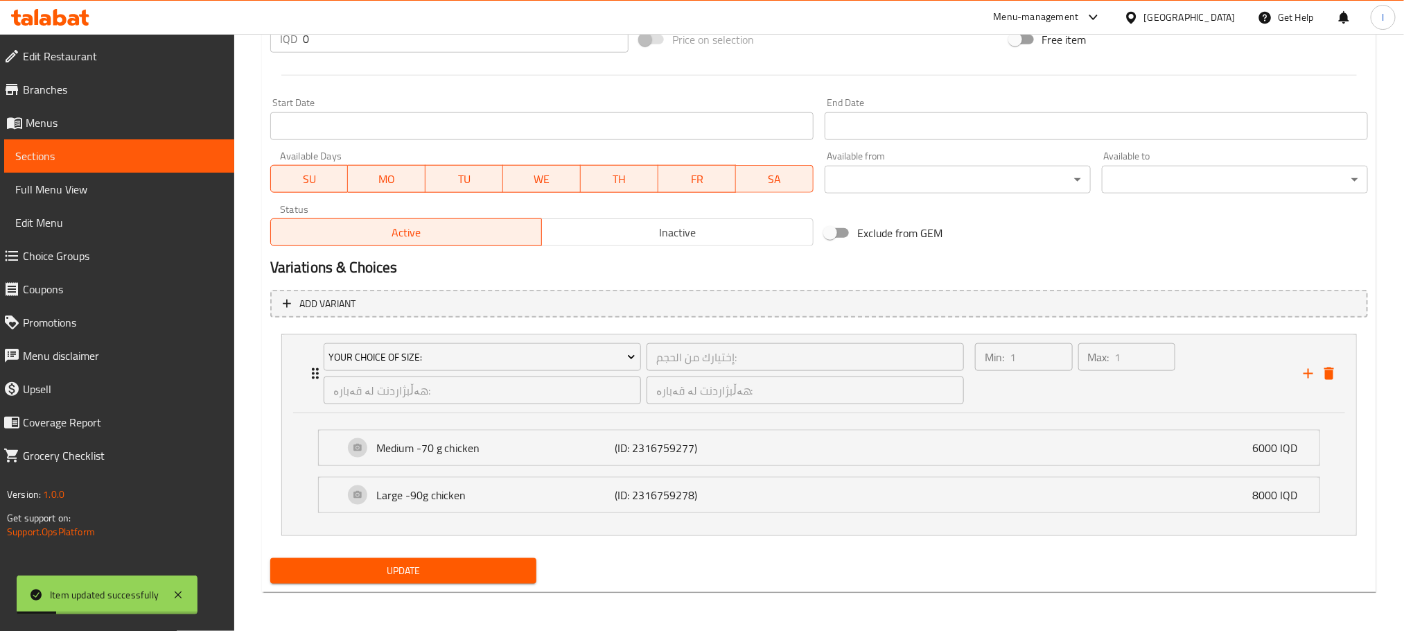
click at [98, 262] on span "Choice Groups" at bounding box center [123, 255] width 200 height 17
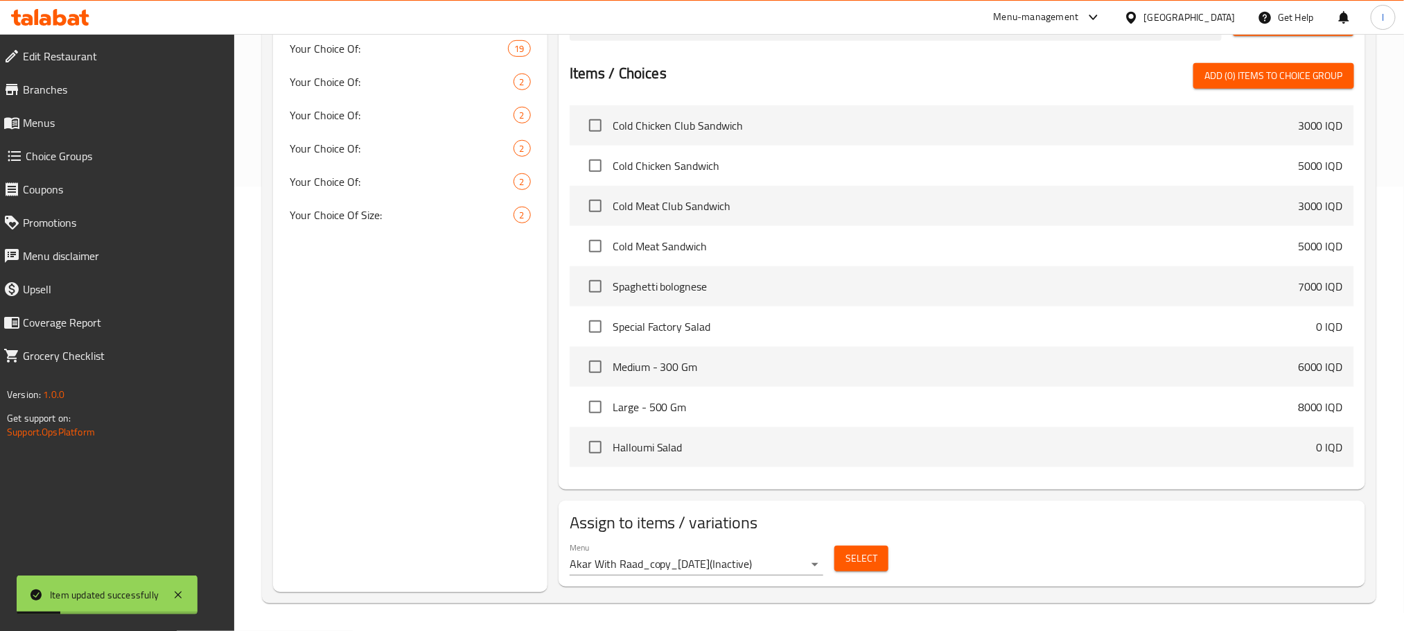
scroll to position [196, 0]
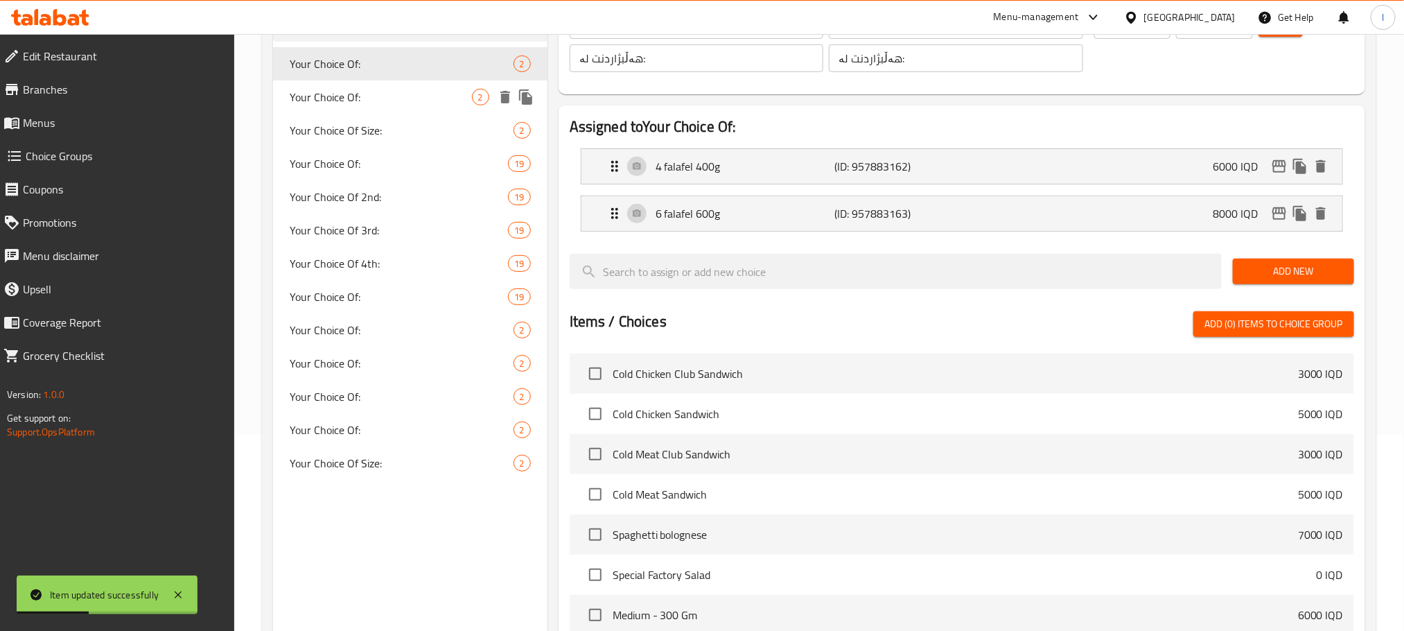
click at [362, 98] on span "Your Choice Of:" at bounding box center [381, 97] width 182 height 17
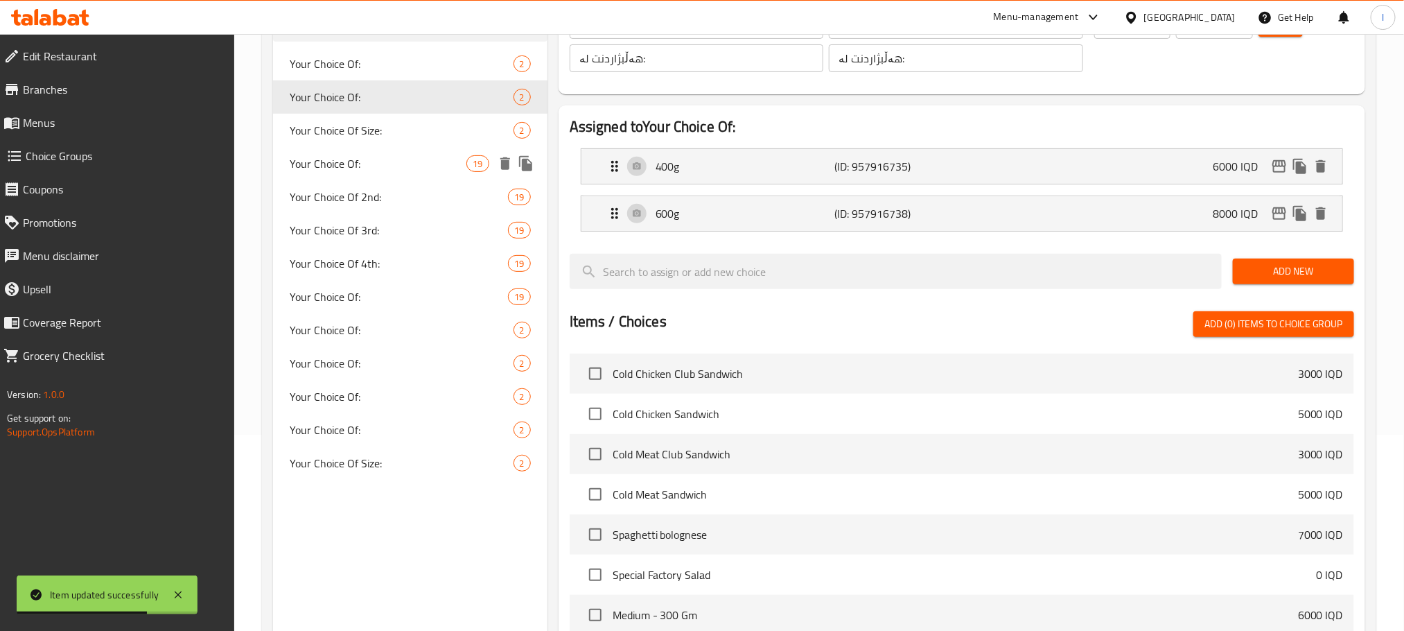
click at [360, 171] on div "Your Choice Of: 19" at bounding box center [410, 163] width 274 height 33
type input "Your Choice Of:"
type input "إختيارك من:"
type input "هەڵبژاردنت لە:"
type input "5"
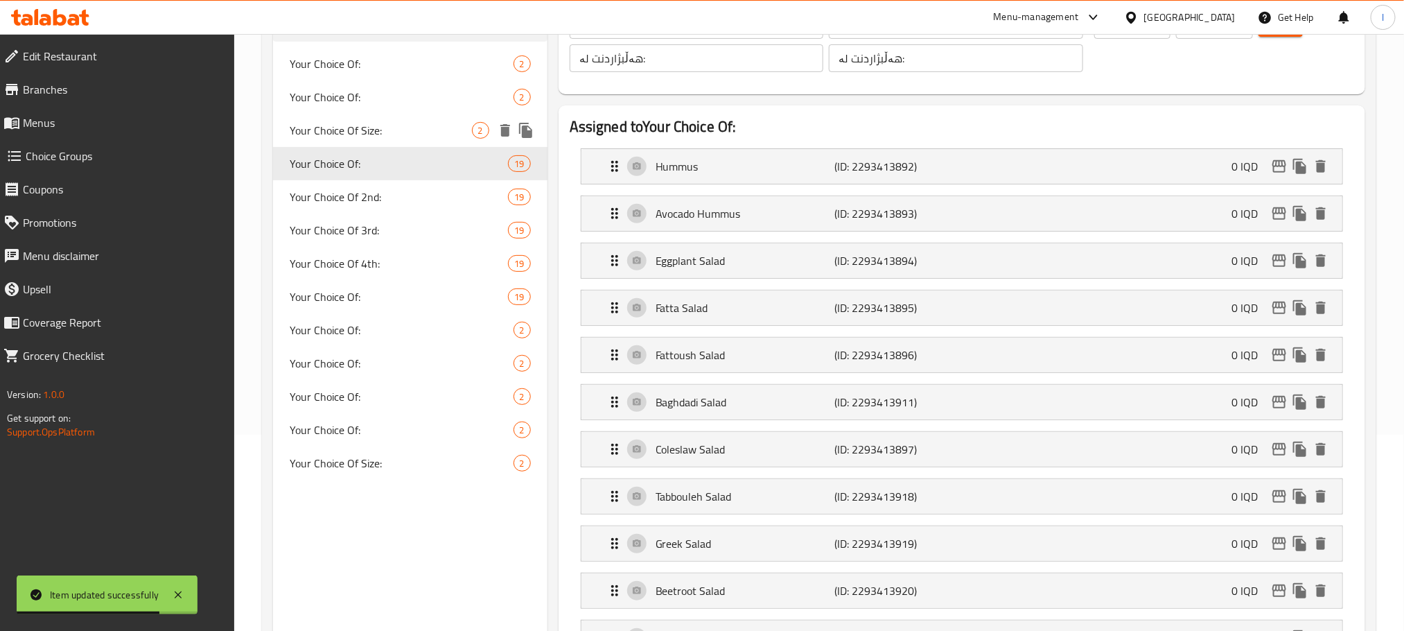
click at [381, 137] on span "Your Choice Of Size:" at bounding box center [381, 130] width 182 height 17
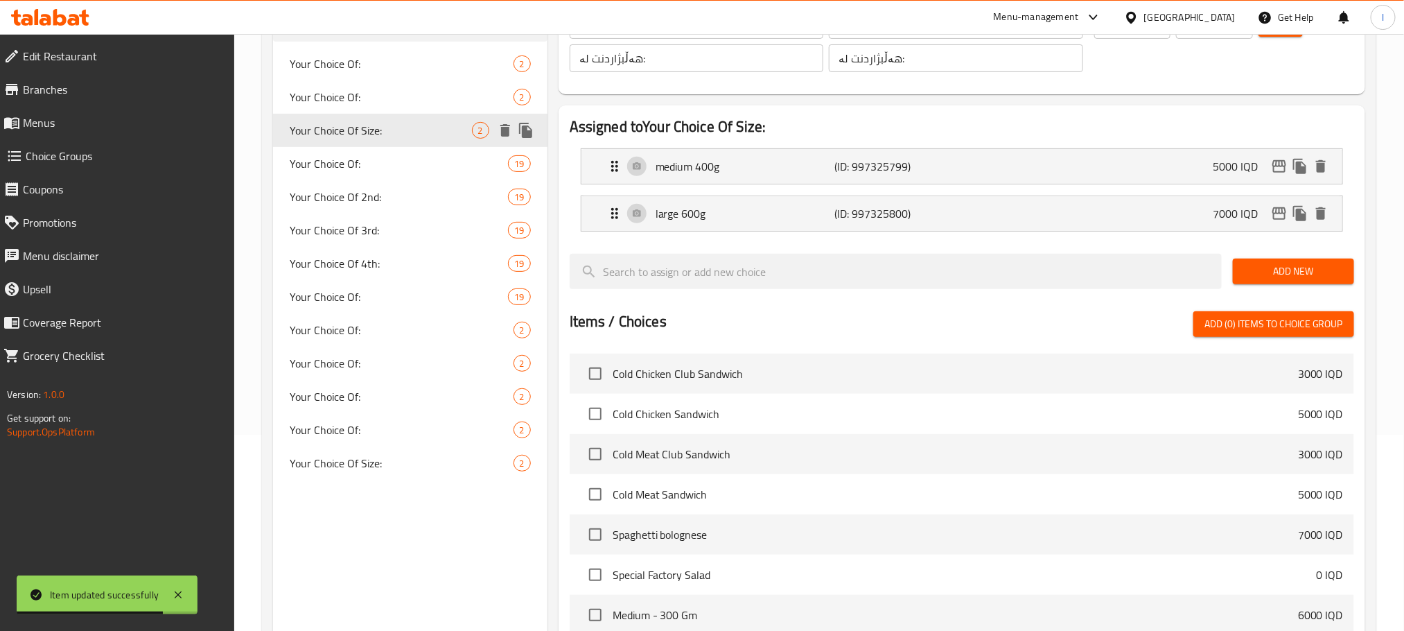
type input "Your Choice Of Size:"
type input "إختيارك من الحجم:"
type input "هەڵبژاردنت لە قەبارە:"
type input "1"
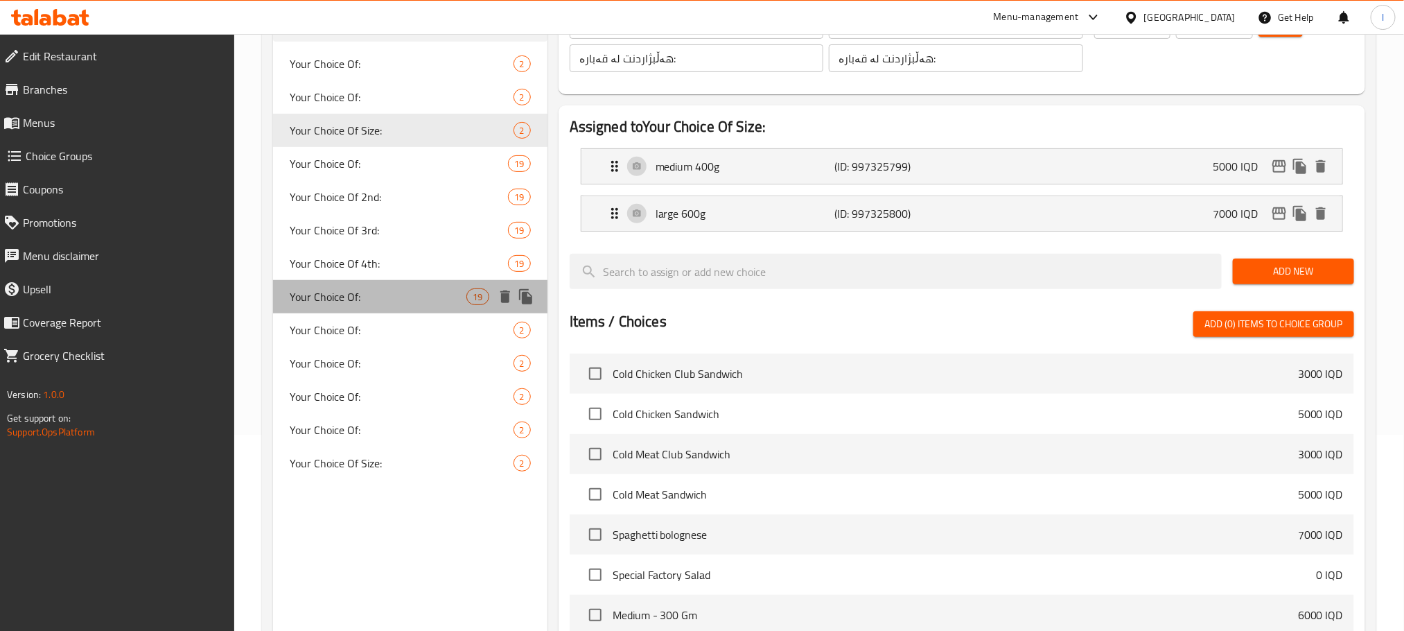
click at [385, 298] on span "Your Choice Of:" at bounding box center [378, 296] width 177 height 17
type input "Your Choice Of:"
type input "إختيارك من:"
type input "هەڵبژاردنت لە:"
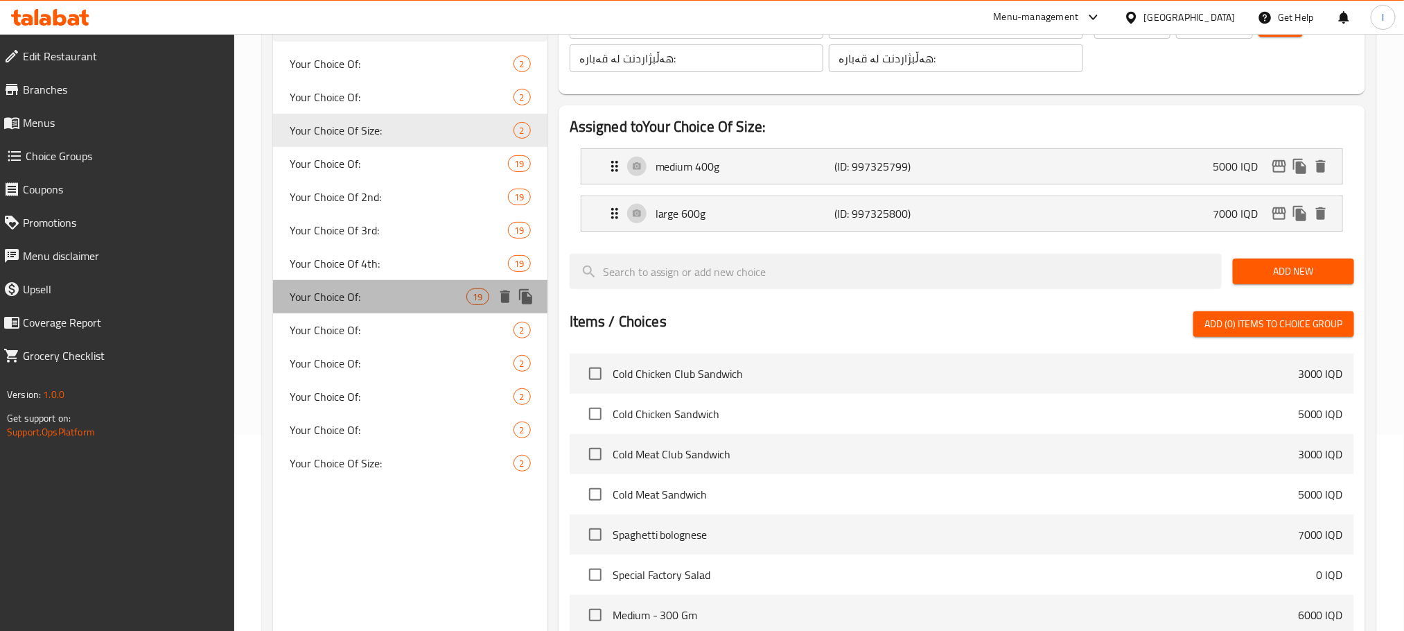
type input "7"
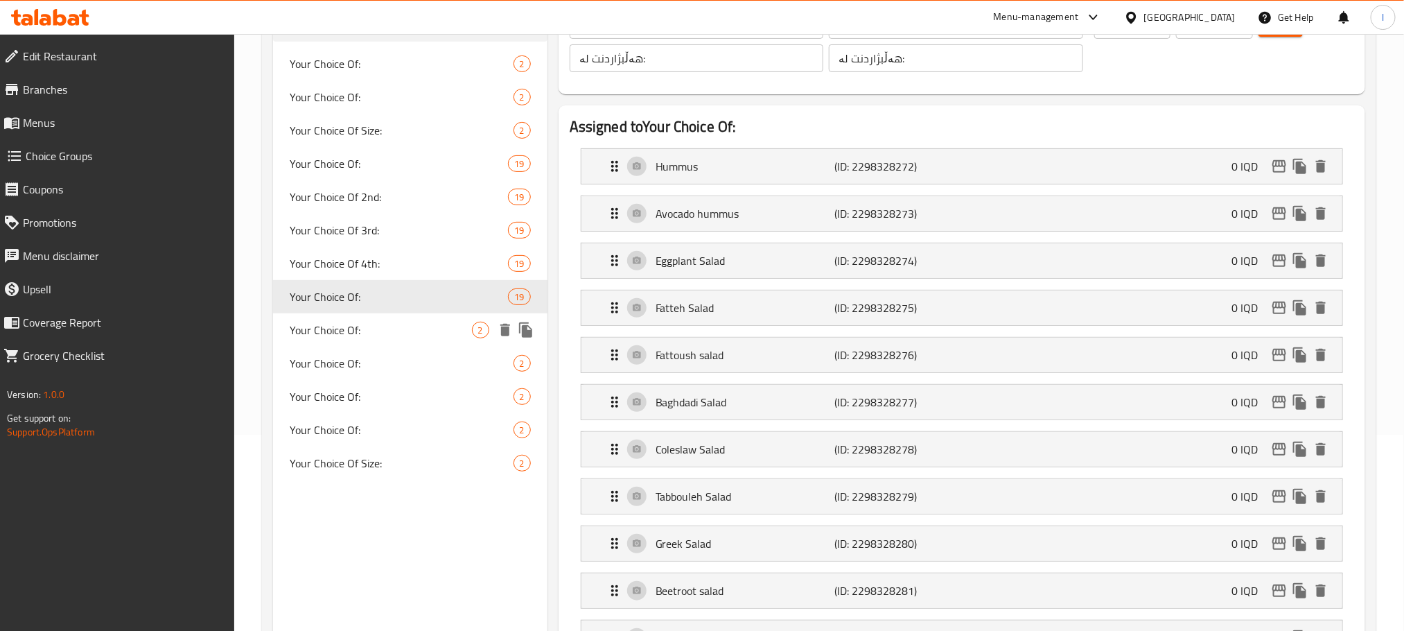
click at [385, 335] on span "Your Choice Of:" at bounding box center [381, 330] width 182 height 17
type input "Your Choice Of:"
type input "هەڵبژاردنت لە:"
type input "1"
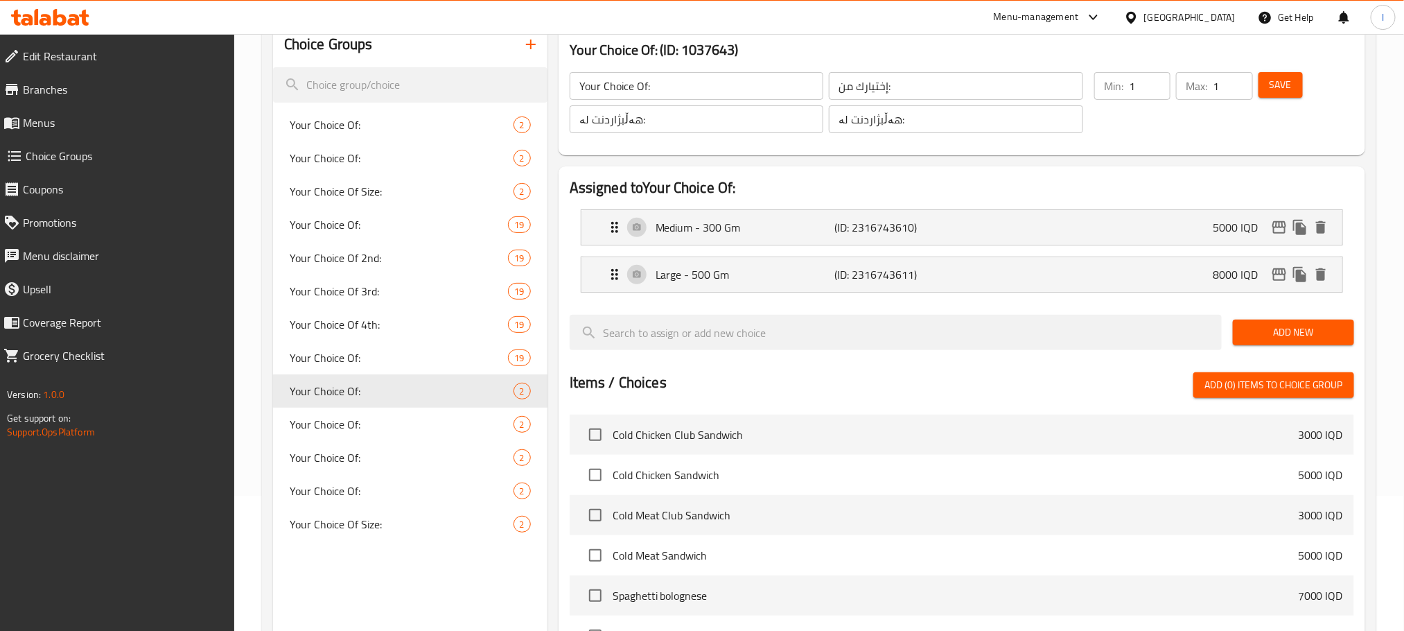
scroll to position [0, 0]
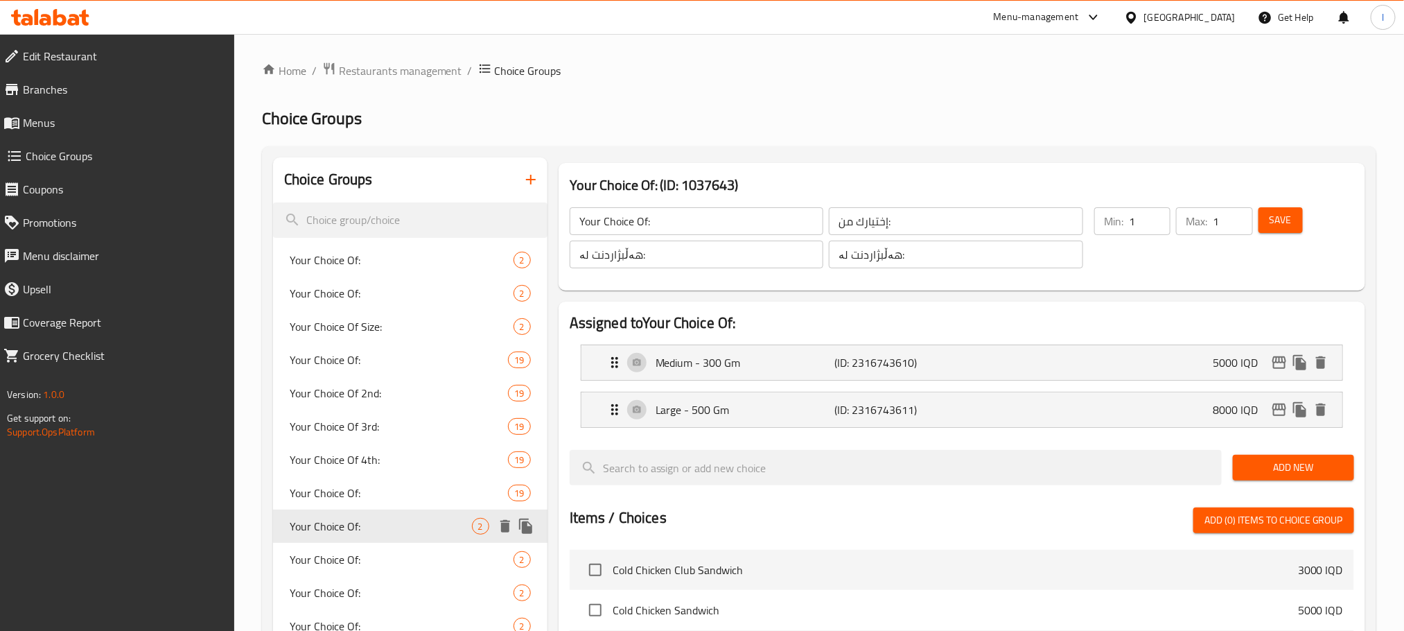
click at [524, 530] on icon "duplicate" at bounding box center [525, 525] width 13 height 15
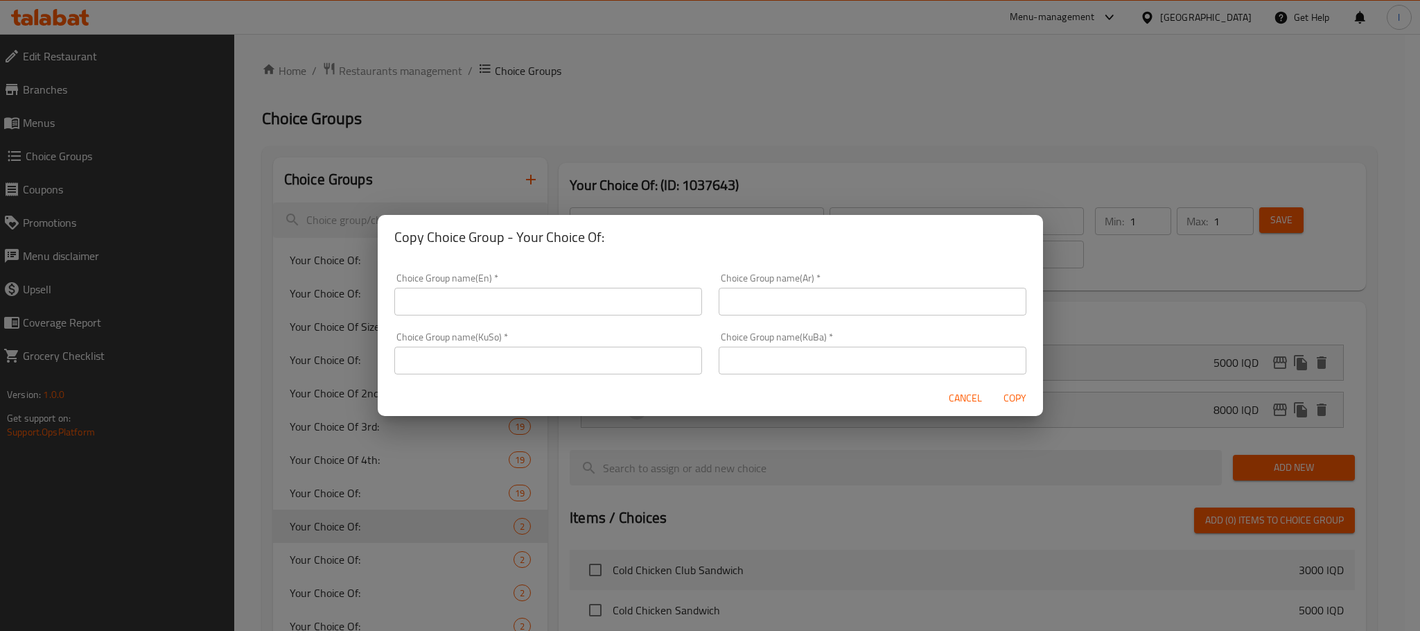
click at [434, 299] on input "text" at bounding box center [548, 302] width 308 height 28
click at [408, 300] on input "Your Choice Of:" at bounding box center [548, 302] width 308 height 28
type input "1 Your Choice Of:"
click at [775, 295] on input "text" at bounding box center [873, 302] width 308 height 28
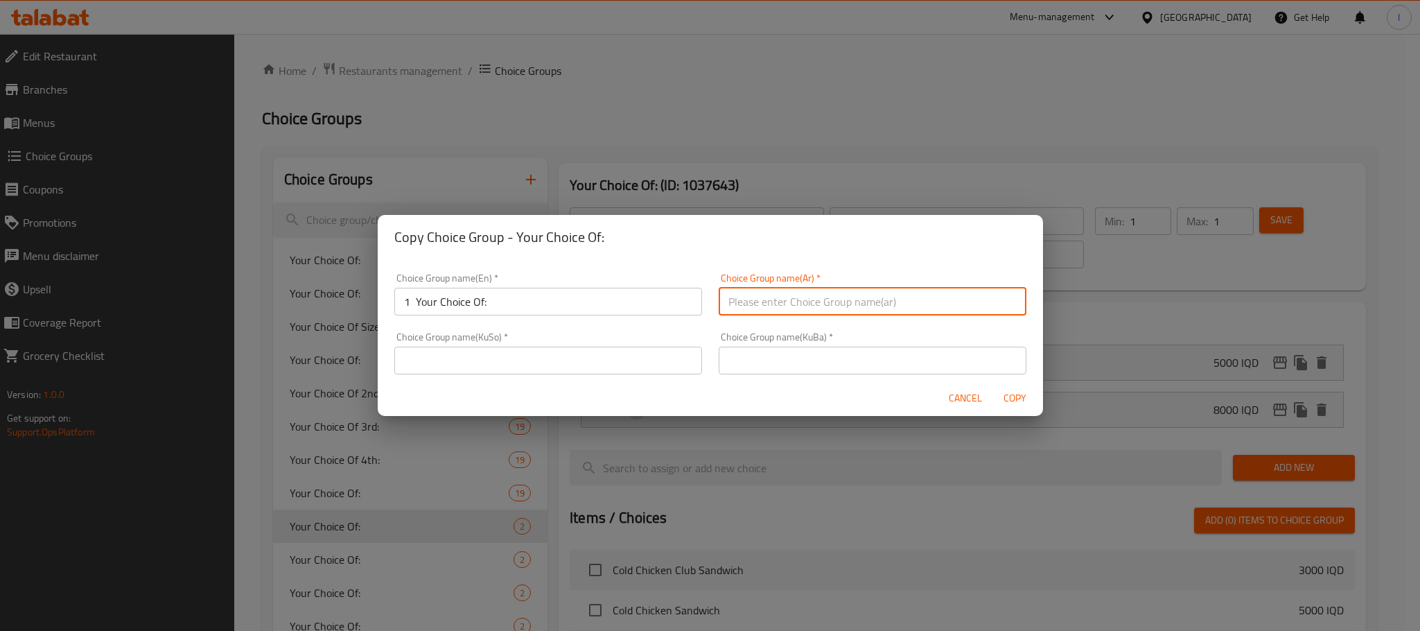
type input "إختيارك من:"
click at [452, 376] on div "Choice Group name(KuSo)   * Choice Group name(KuSo) *" at bounding box center [548, 353] width 324 height 59
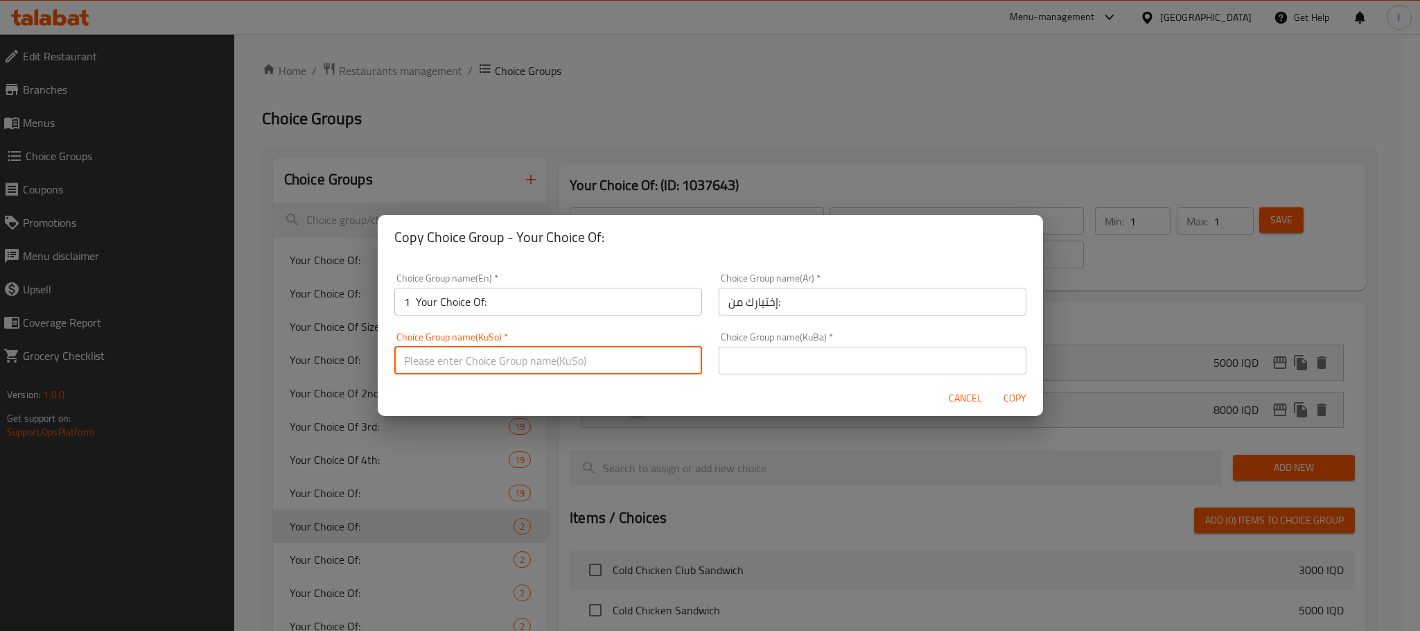
click at [461, 369] on input "text" at bounding box center [548, 360] width 308 height 28
type input "هەڵبژاردنت لە:"
click at [755, 345] on div "Choice Group name(KuBa)   * Choice Group name(KuBa) *" at bounding box center [873, 353] width 308 height 42
click at [774, 355] on input "text" at bounding box center [873, 360] width 308 height 28
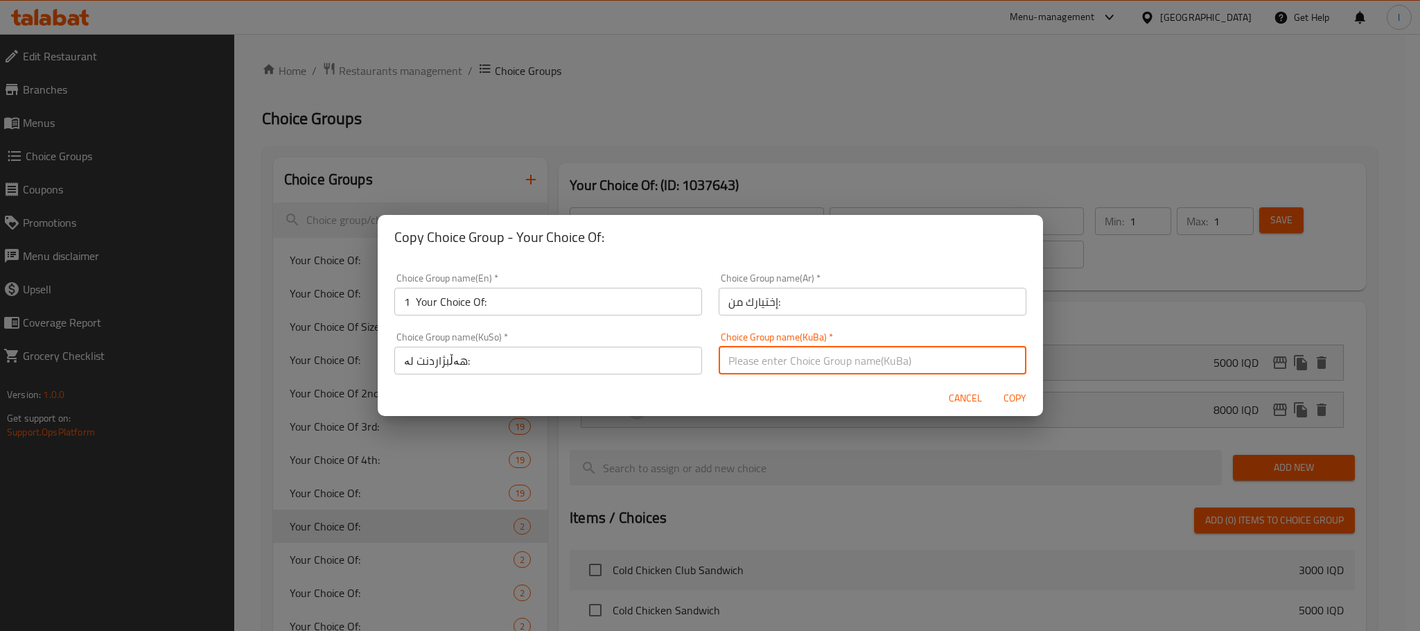
type input "هەڵبژاردنت لە:"
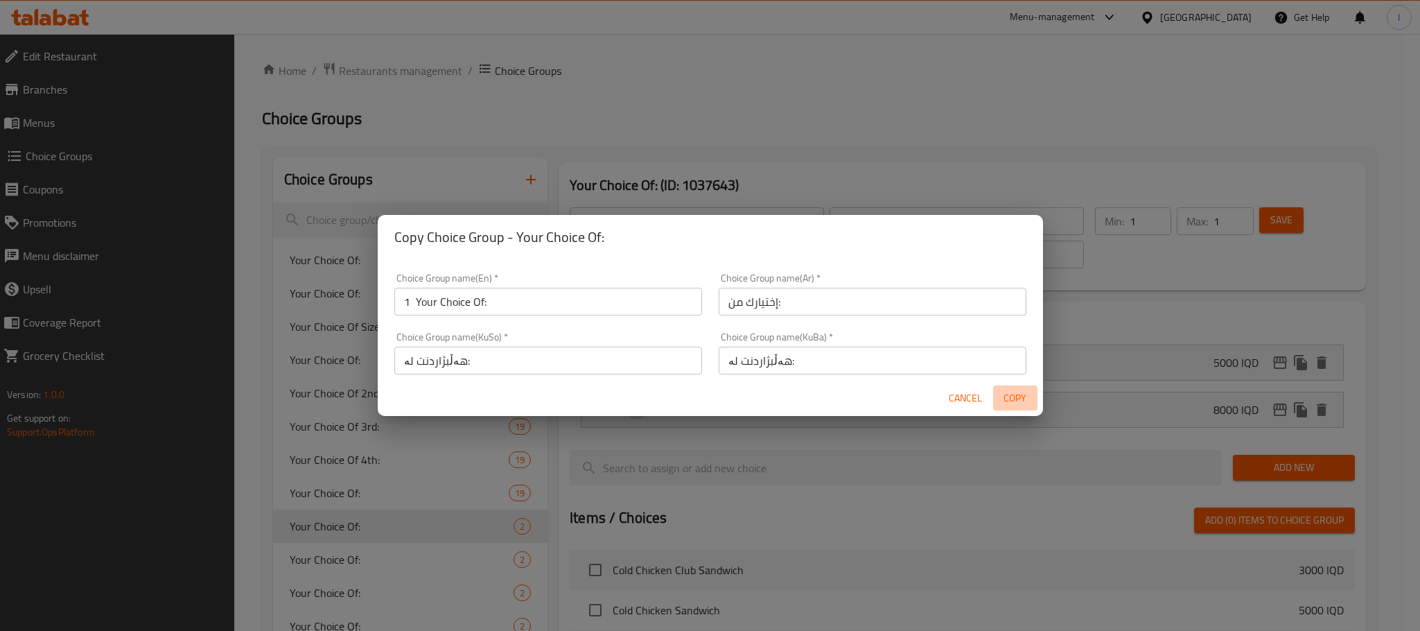
click at [1015, 392] on span "Copy" at bounding box center [1015, 397] width 33 height 17
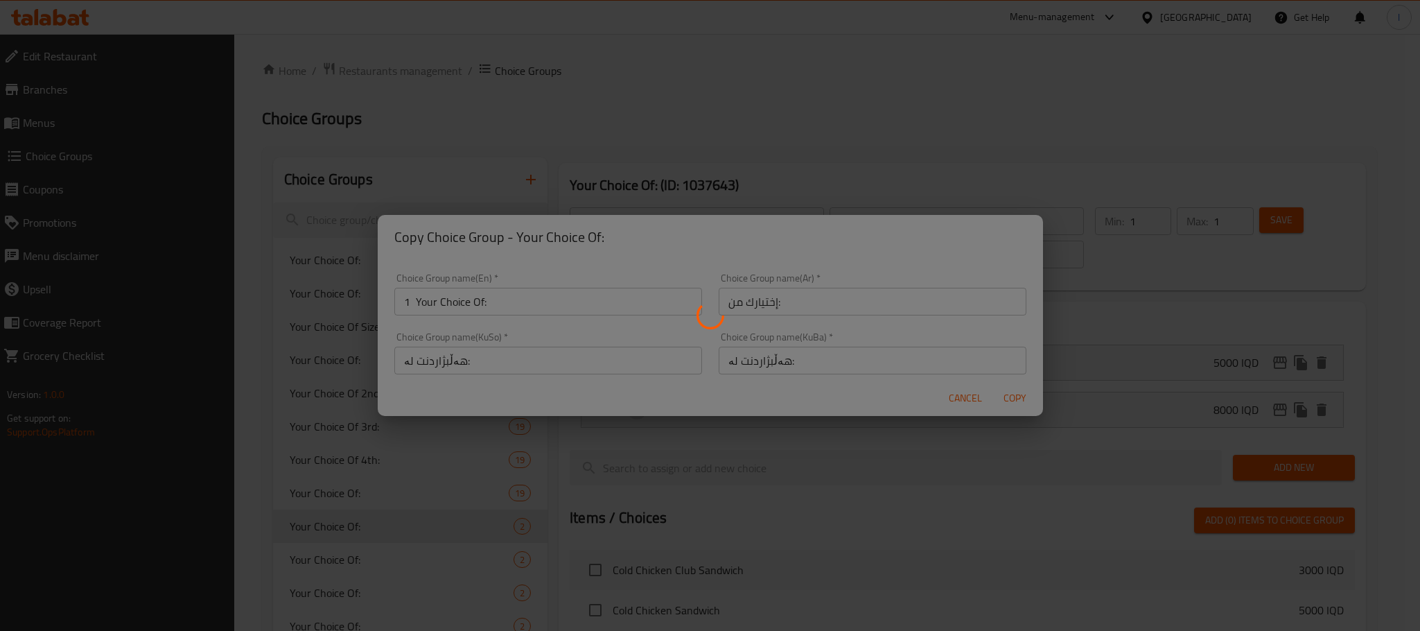
type input "1 Your Choice Of:"
type input "إختيارك من:"
type input "هەڵبژاردنت لە:"
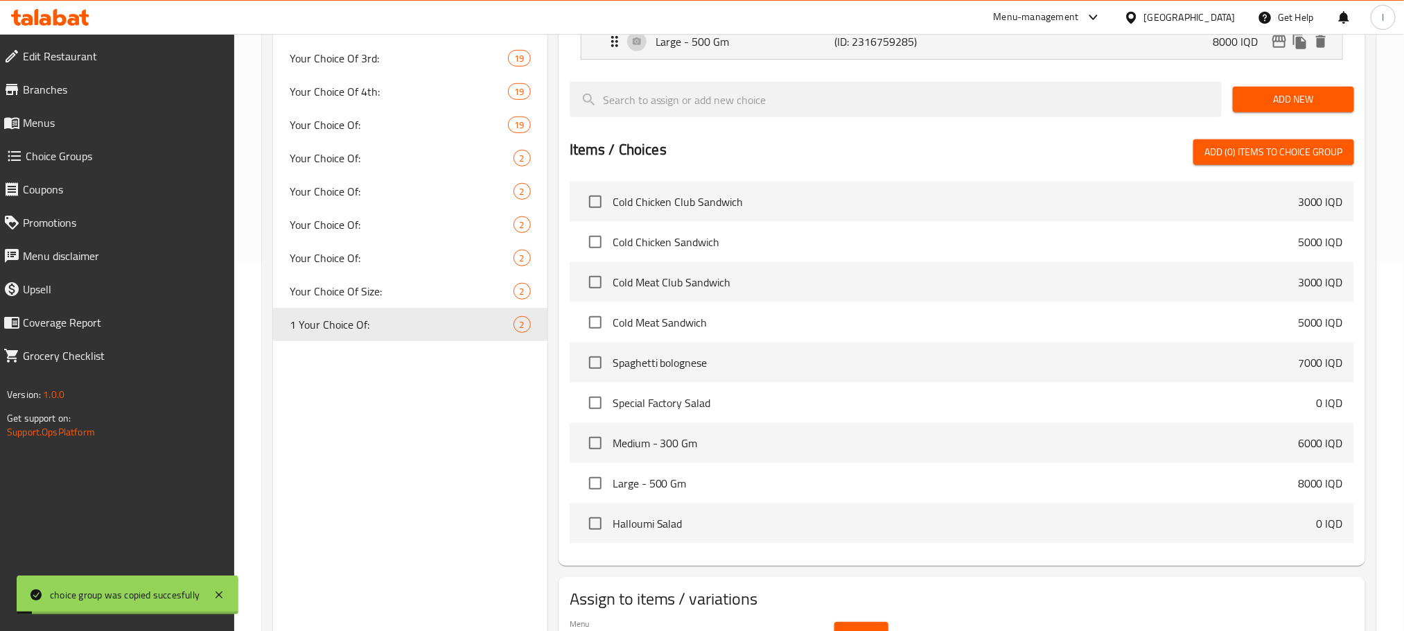
scroll to position [445, 0]
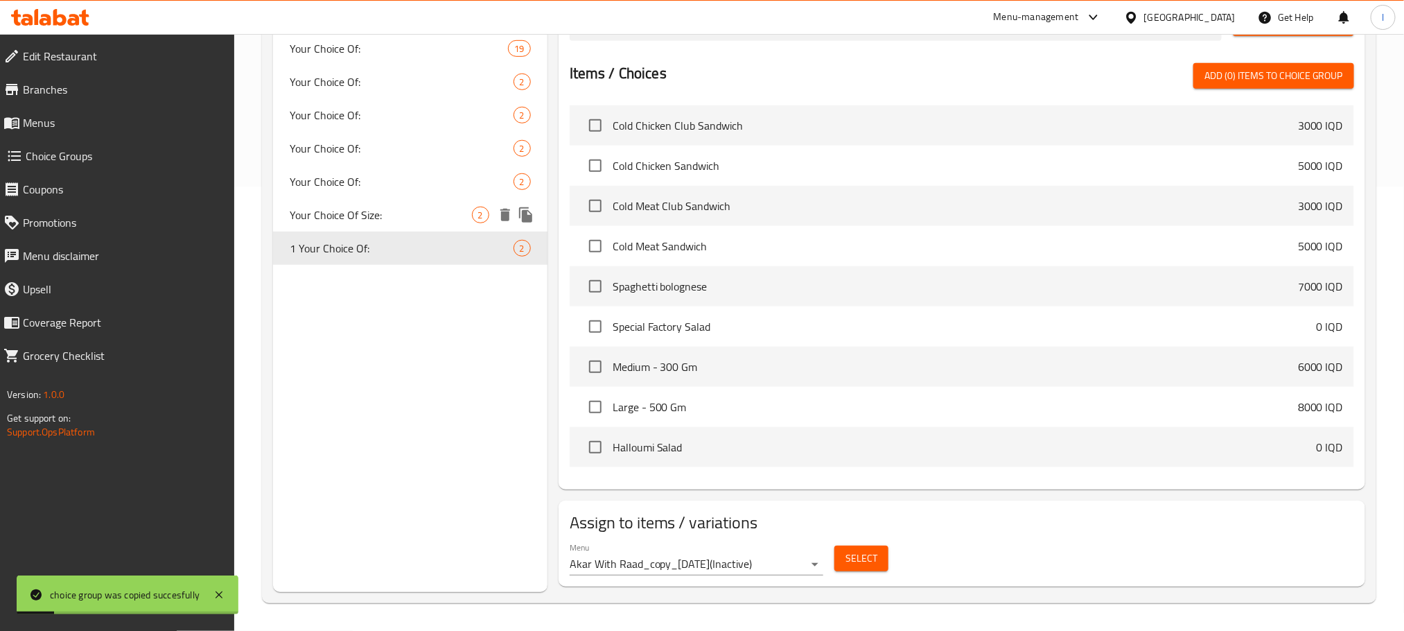
click at [424, 225] on div "Your Choice Of Size: 2" at bounding box center [410, 214] width 274 height 33
type input "Your Choice Of Size:"
type input "إختيارك من الحجم:"
type input "هەڵبژاردنت لە قەبارە:"
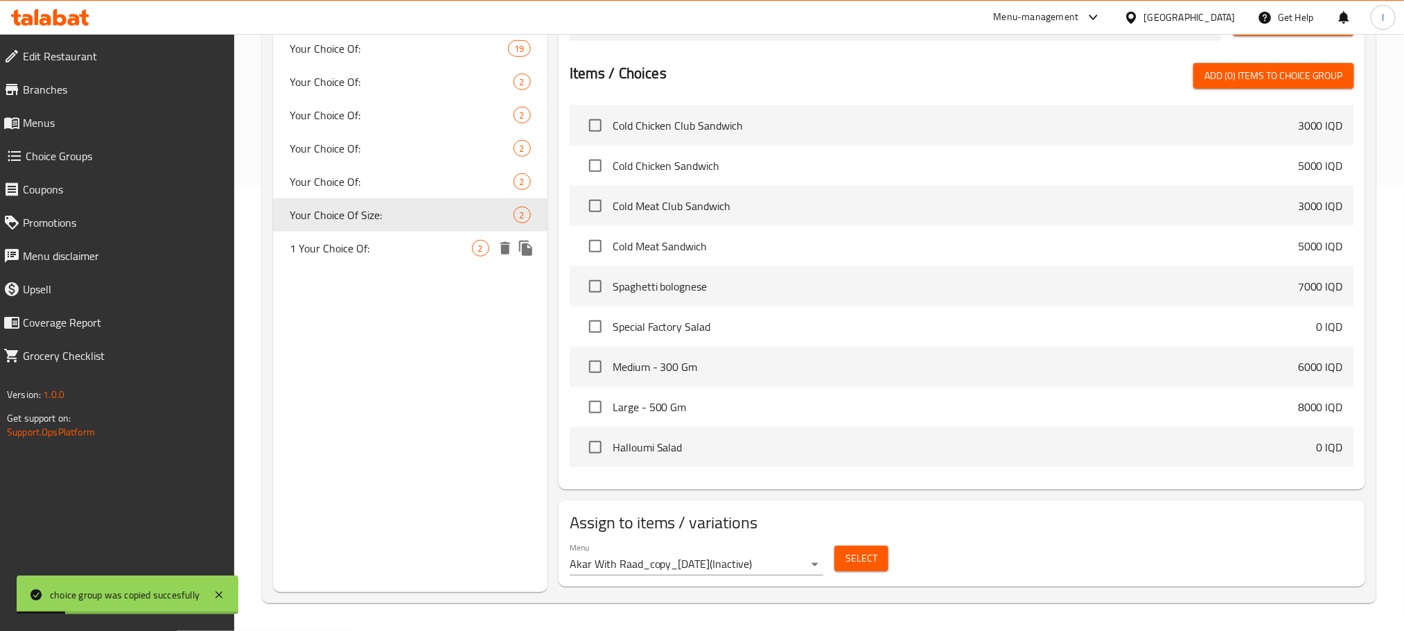
click at [373, 256] on div "1 Your Choice Of: 2" at bounding box center [410, 247] width 274 height 33
type input "1 Your Choice Of:"
type input "إختيارك من:"
type input "هەڵبژاردنت لە:"
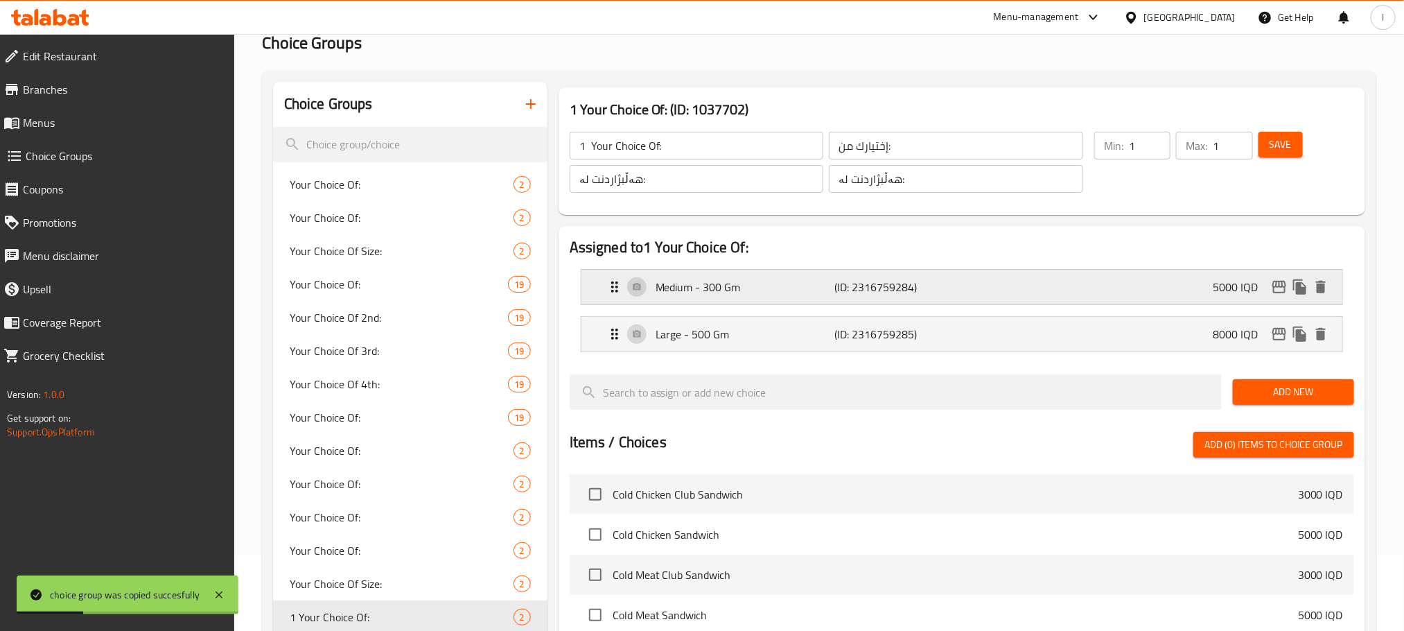
scroll to position [0, 0]
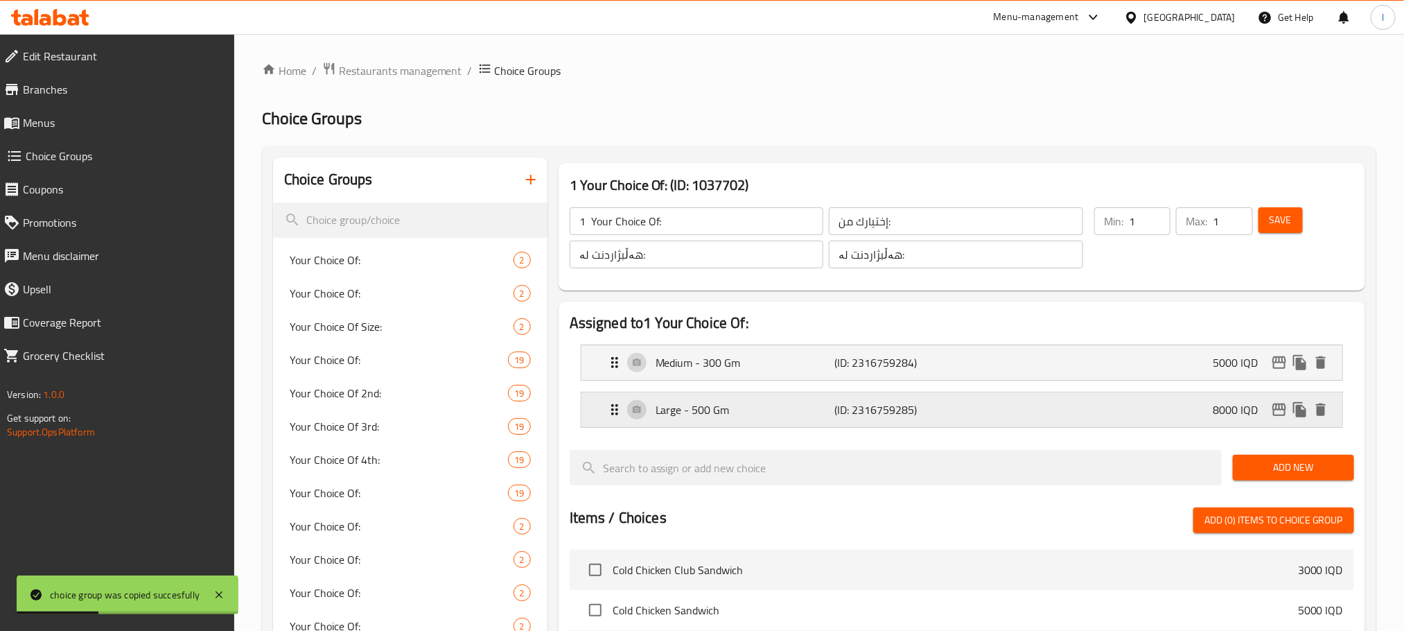
click at [992, 408] on div "Large - 500 Gm (ID: 2316759285) 8000 IQD" at bounding box center [965, 409] width 719 height 35
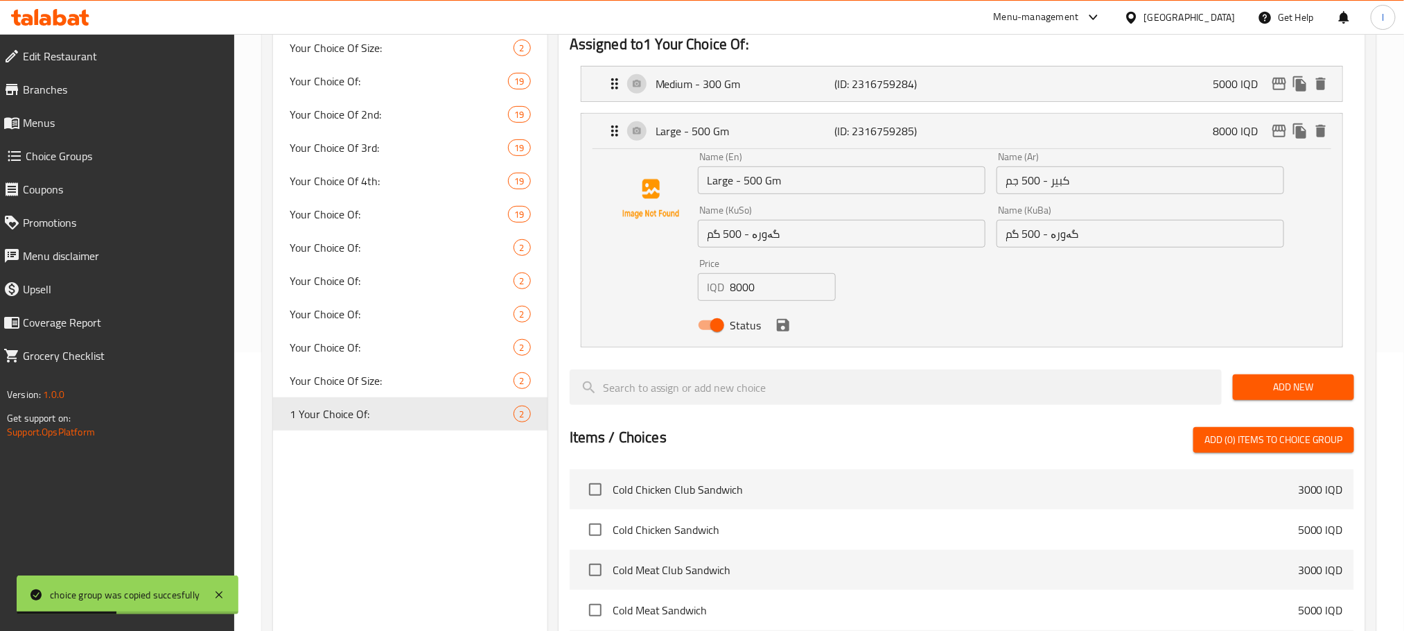
scroll to position [381, 0]
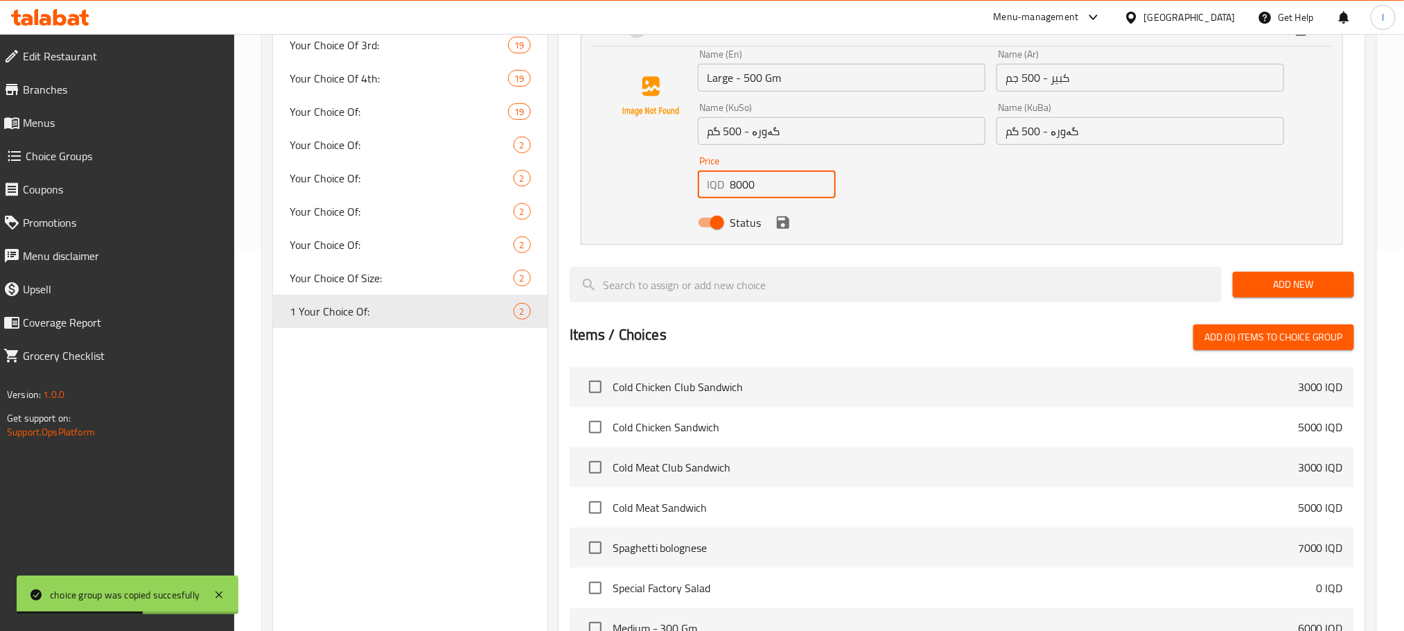
drag, startPoint x: 773, startPoint y: 177, endPoint x: 564, endPoint y: 175, distance: 209.3
click at [564, 175] on div "Assigned to 1 Your Choice Of: Medium - 300 Gm (ID: 2316759284) 5000 IQD Name (E…" at bounding box center [962, 335] width 807 height 830
click at [784, 214] on icon "save" at bounding box center [783, 222] width 17 height 17
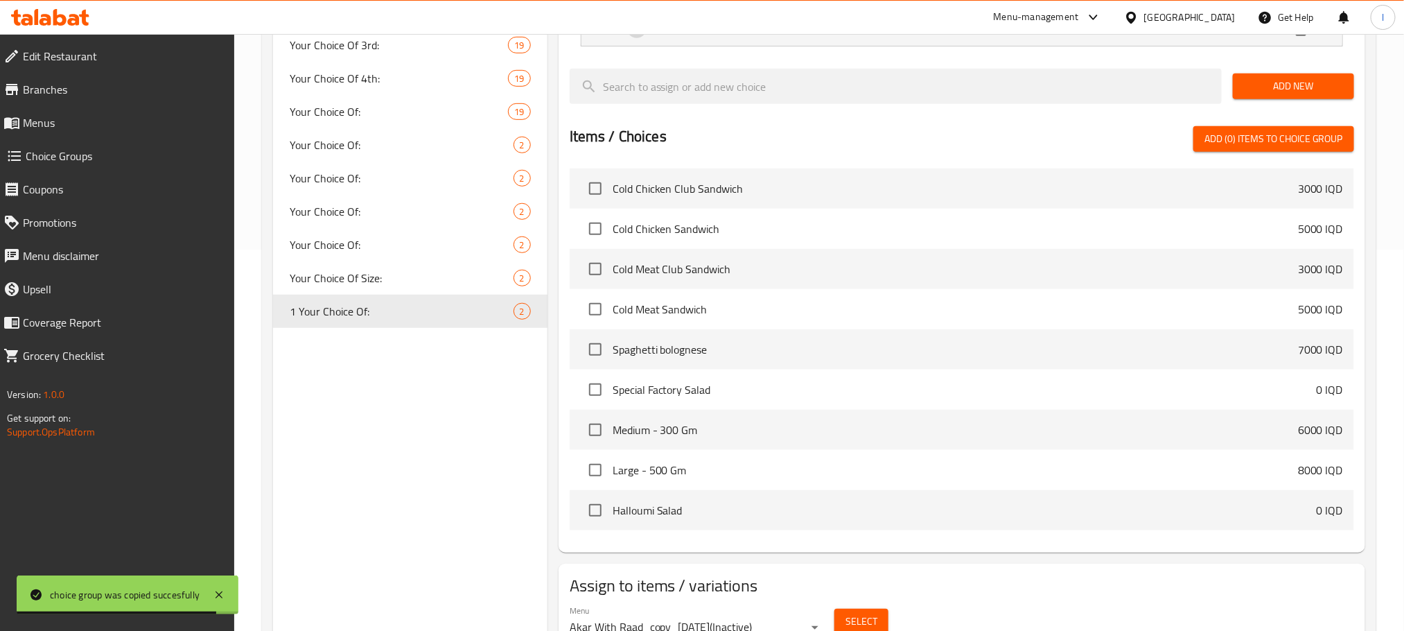
type input "7000"
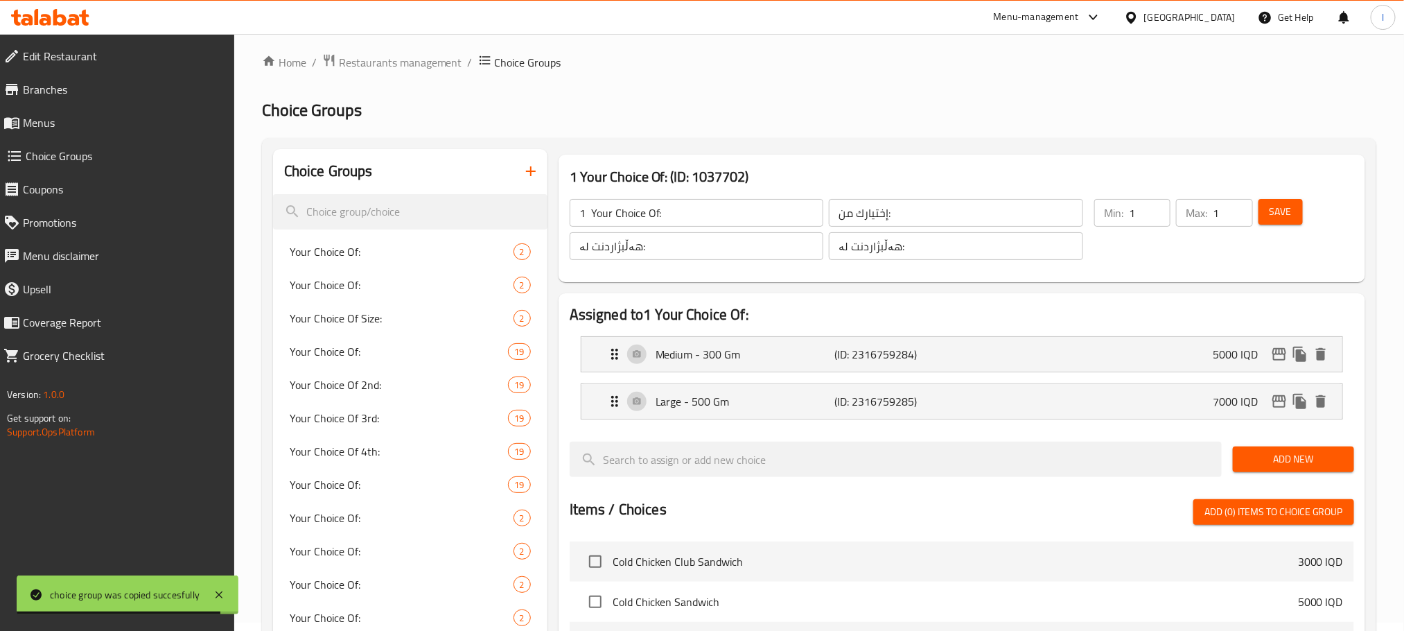
scroll to position [0, 0]
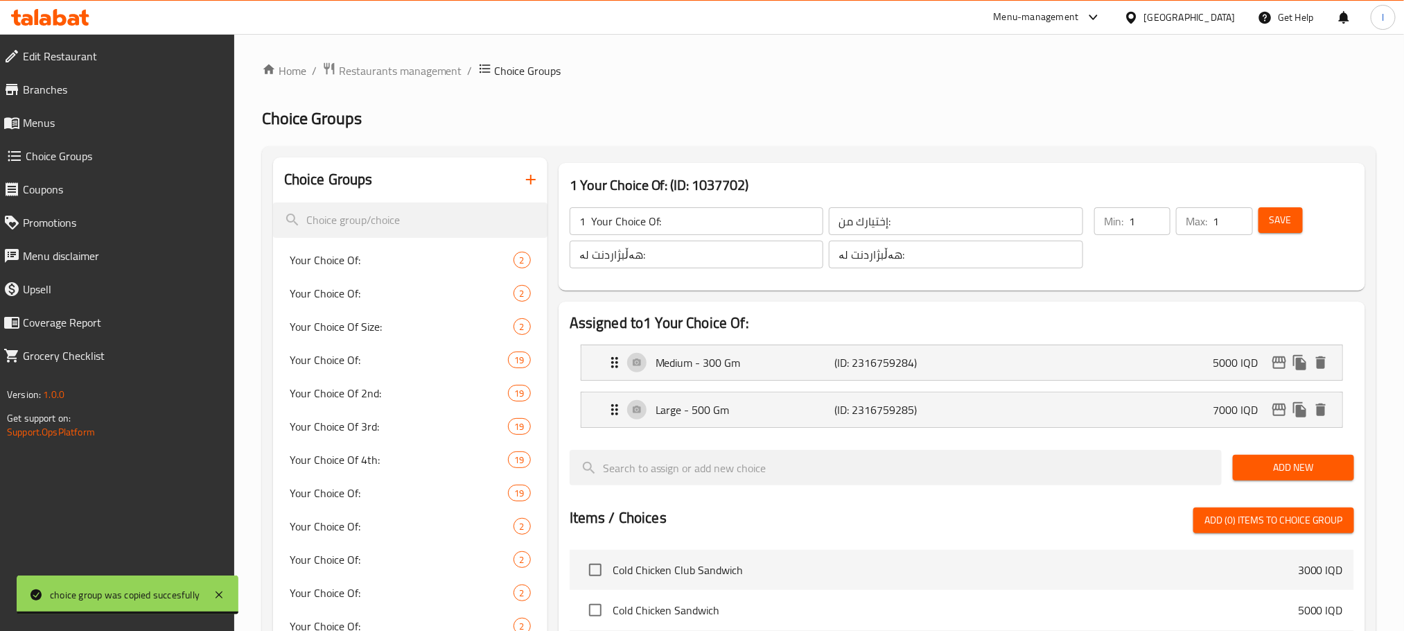
click at [1275, 216] on span "Save" at bounding box center [1280, 219] width 22 height 17
click at [1281, 408] on icon "edit" at bounding box center [1279, 409] width 17 height 17
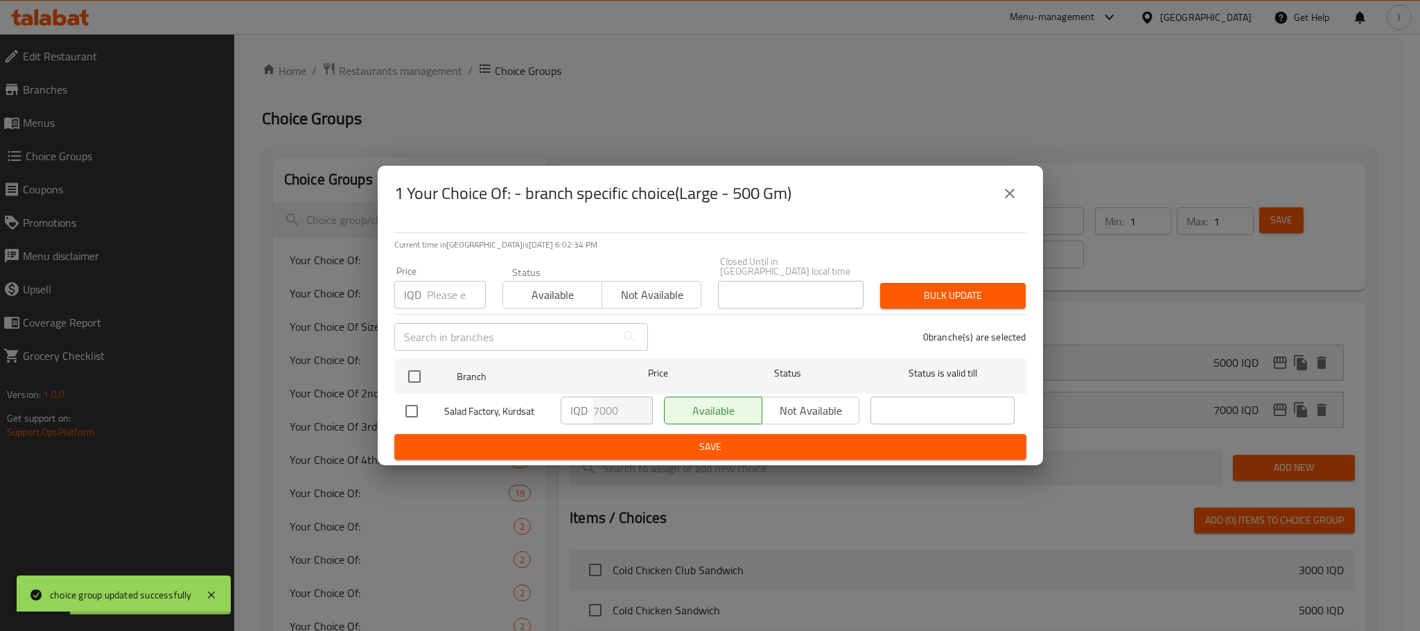
click at [1021, 204] on button "close" at bounding box center [1009, 193] width 33 height 33
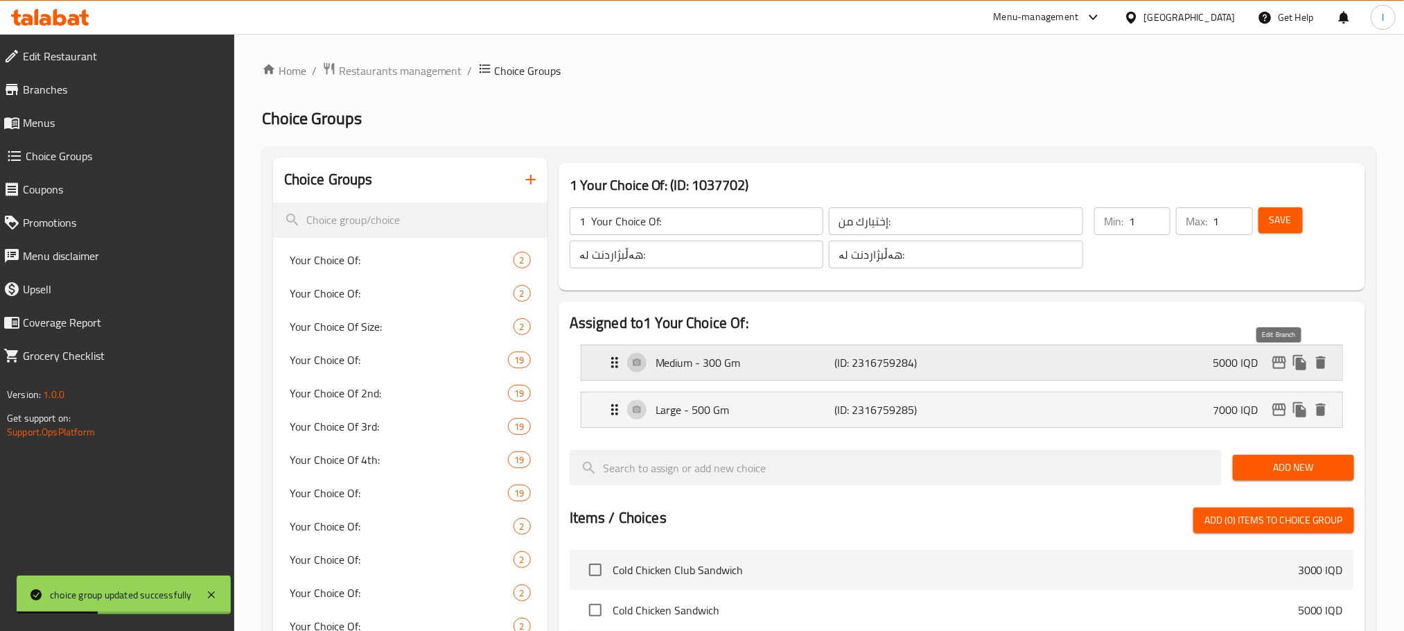
click at [1275, 360] on icon "edit" at bounding box center [1279, 362] width 17 height 17
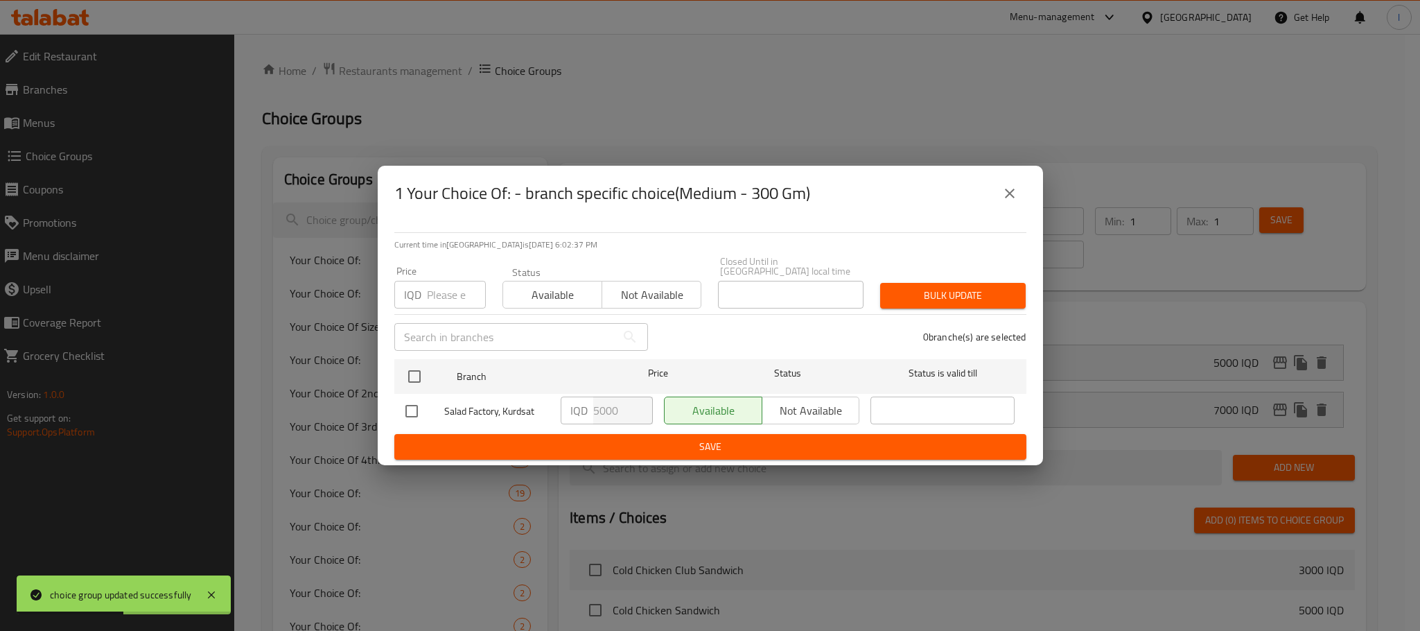
click at [1006, 189] on icon "close" at bounding box center [1009, 193] width 17 height 17
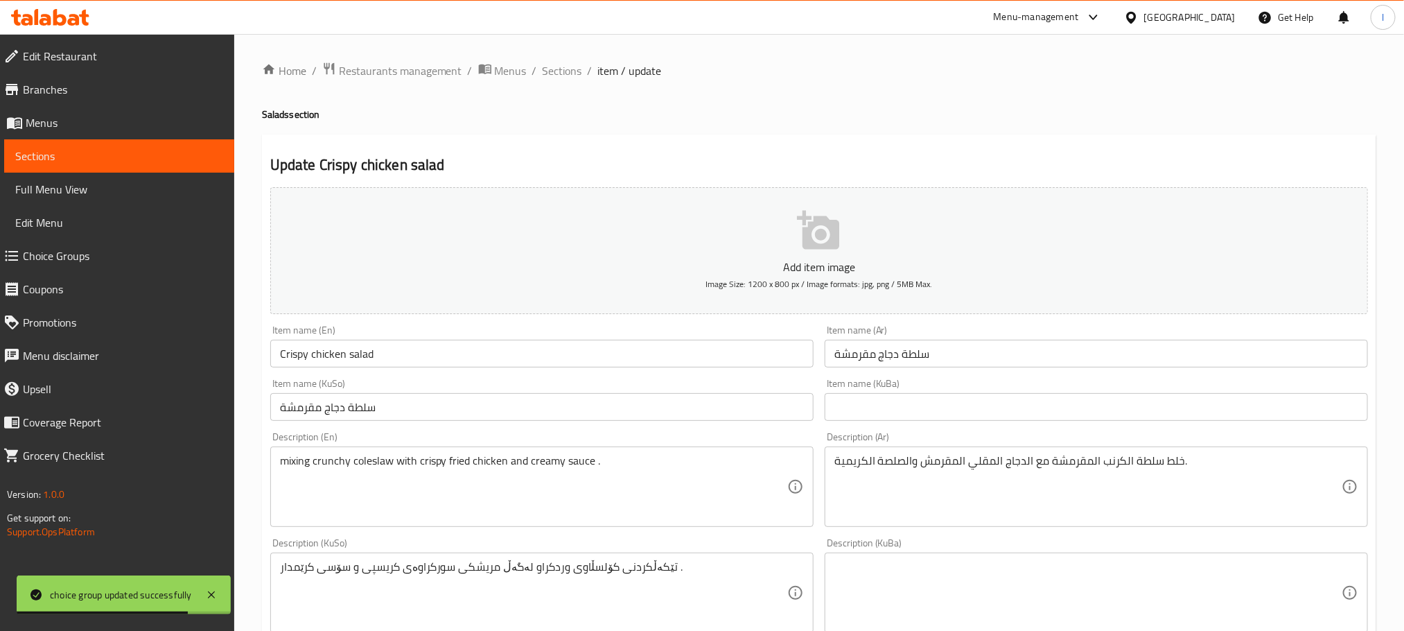
click at [558, 54] on div "Home / Restaurants management / Menus / Sections / item / update Salads section…" at bounding box center [819, 614] width 1170 height 1161
click at [560, 64] on span "Sections" at bounding box center [562, 70] width 39 height 17
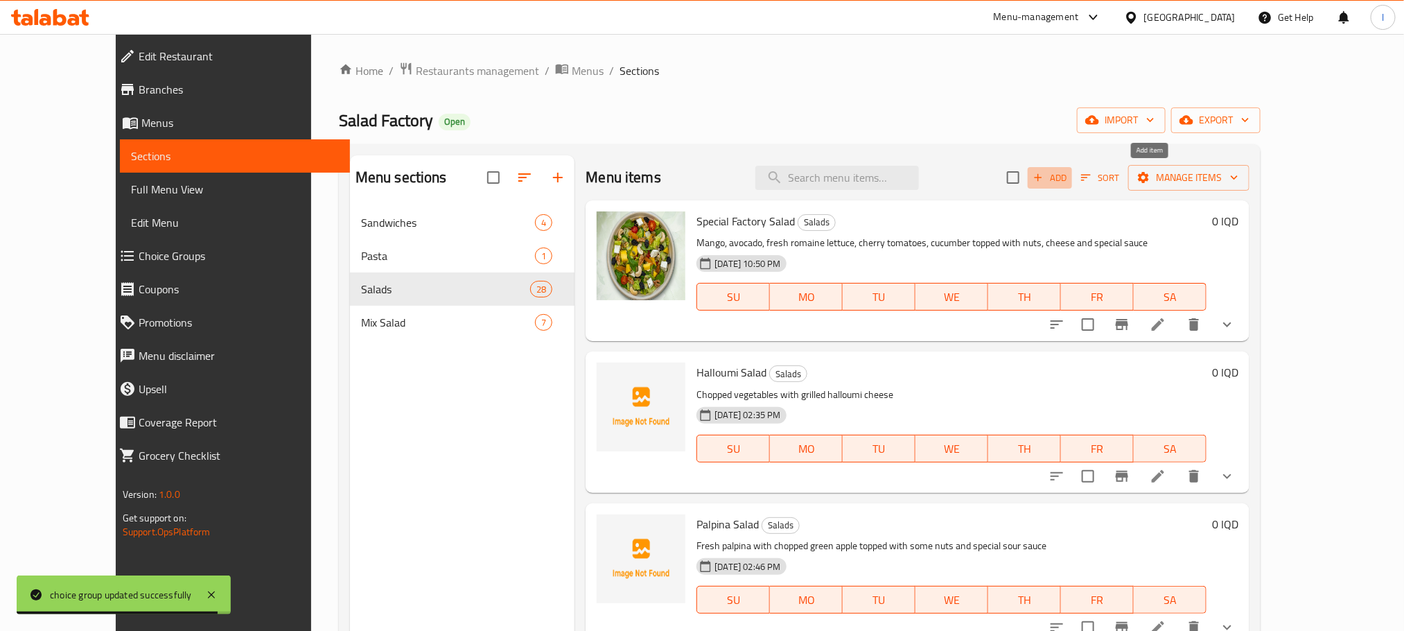
click at [1069, 179] on span "Add" at bounding box center [1049, 178] width 37 height 16
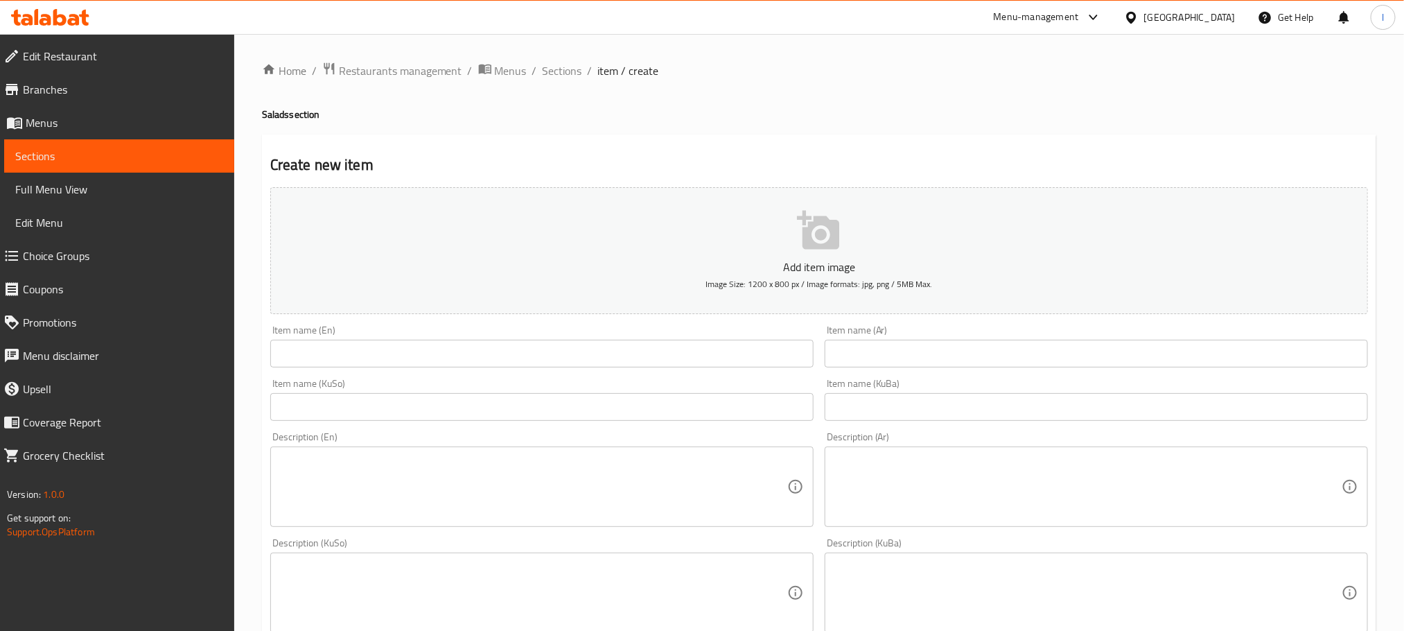
click at [391, 351] on input "text" at bounding box center [541, 354] width 543 height 28
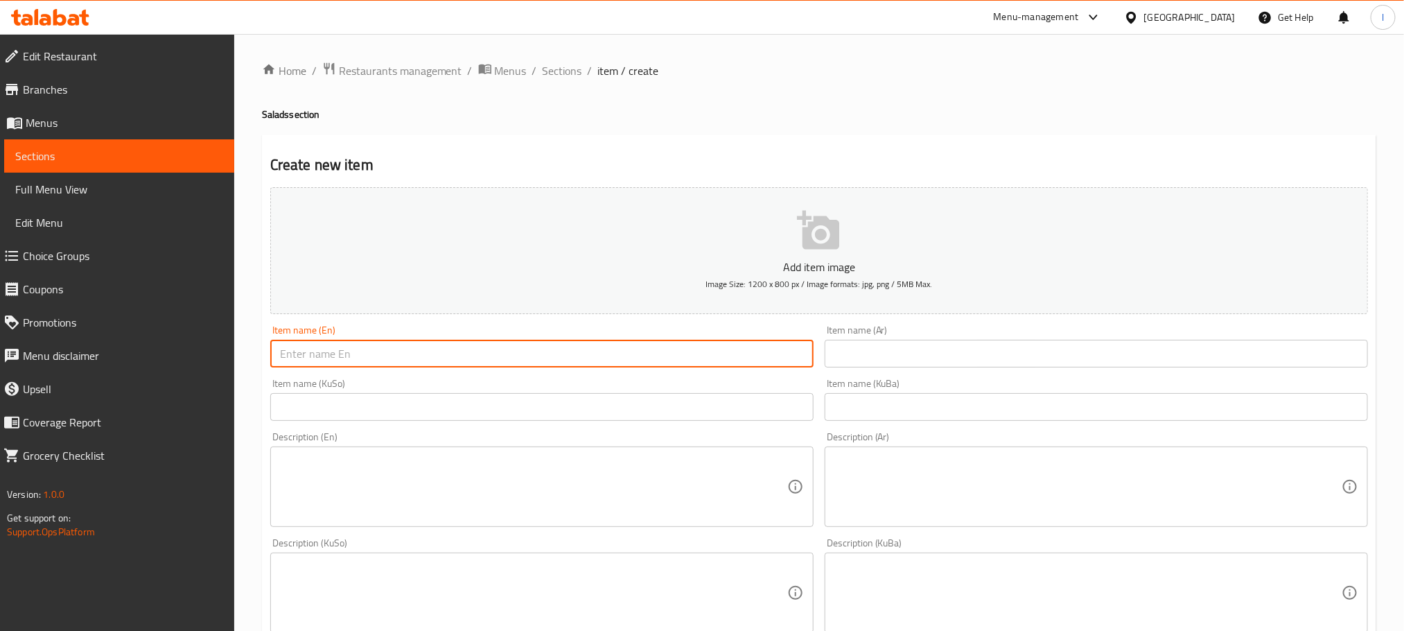
paste input "Chips salad"
type input "Chips salad"
click at [901, 349] on input "text" at bounding box center [1096, 354] width 543 height 28
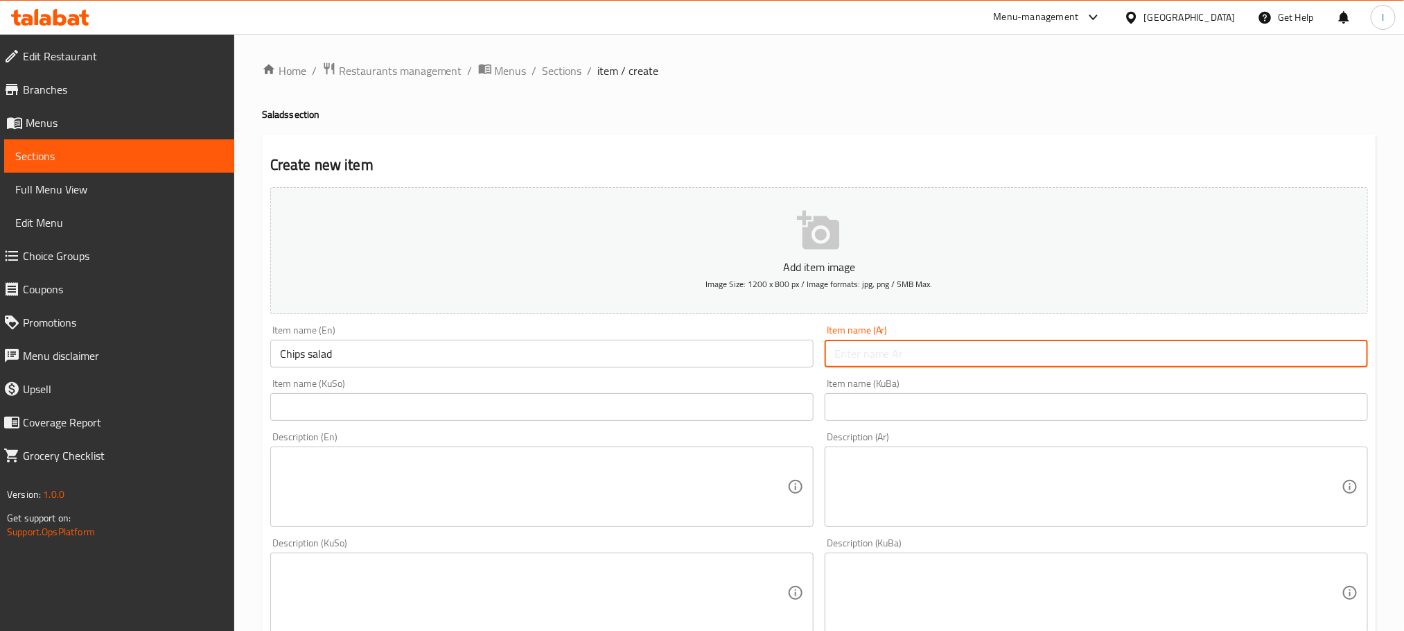
paste input "سلطة البطاطس المقلية"
drag, startPoint x: 1283, startPoint y: 355, endPoint x: 1133, endPoint y: 349, distance: 149.8
click at [1133, 349] on input "سلطة البطاطس المقلية" at bounding box center [1096, 354] width 543 height 28
type input "سلطة البطاطس"
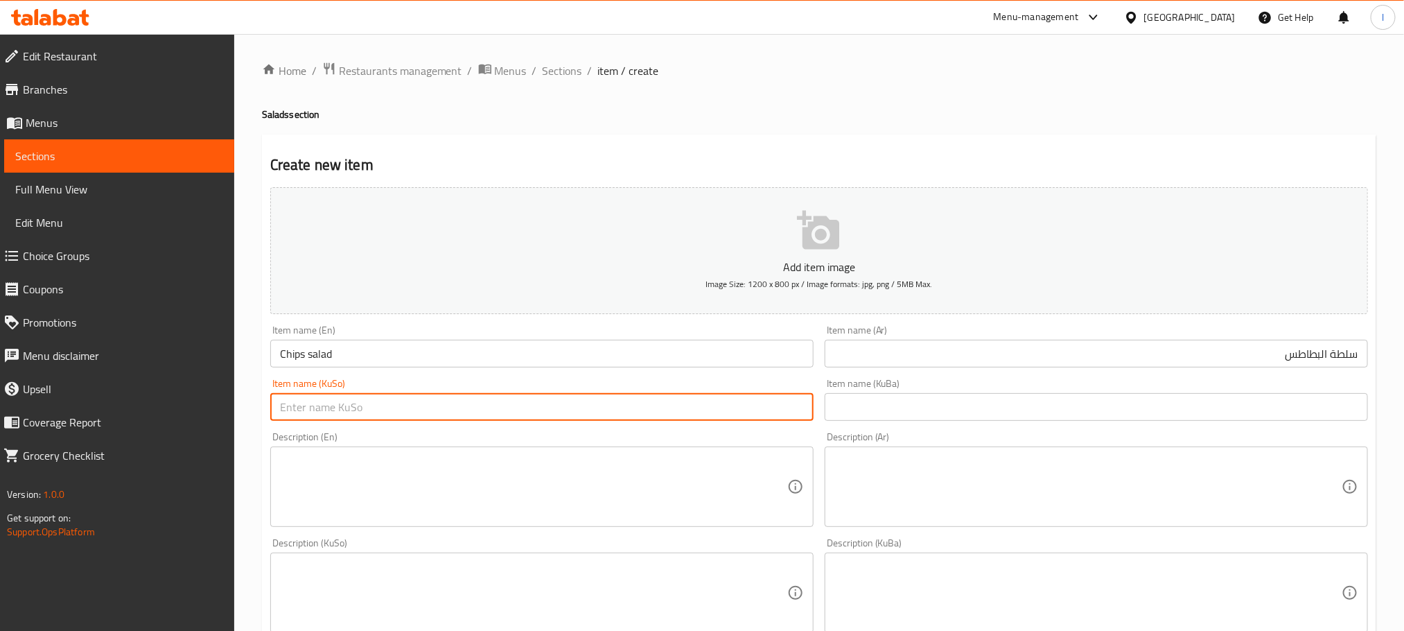
click at [584, 404] on input "text" at bounding box center [541, 407] width 543 height 28
paste input "زەڵاتەی چپس"
type input "زەڵاتەی چپس"
click at [922, 489] on textarea at bounding box center [1087, 487] width 507 height 66
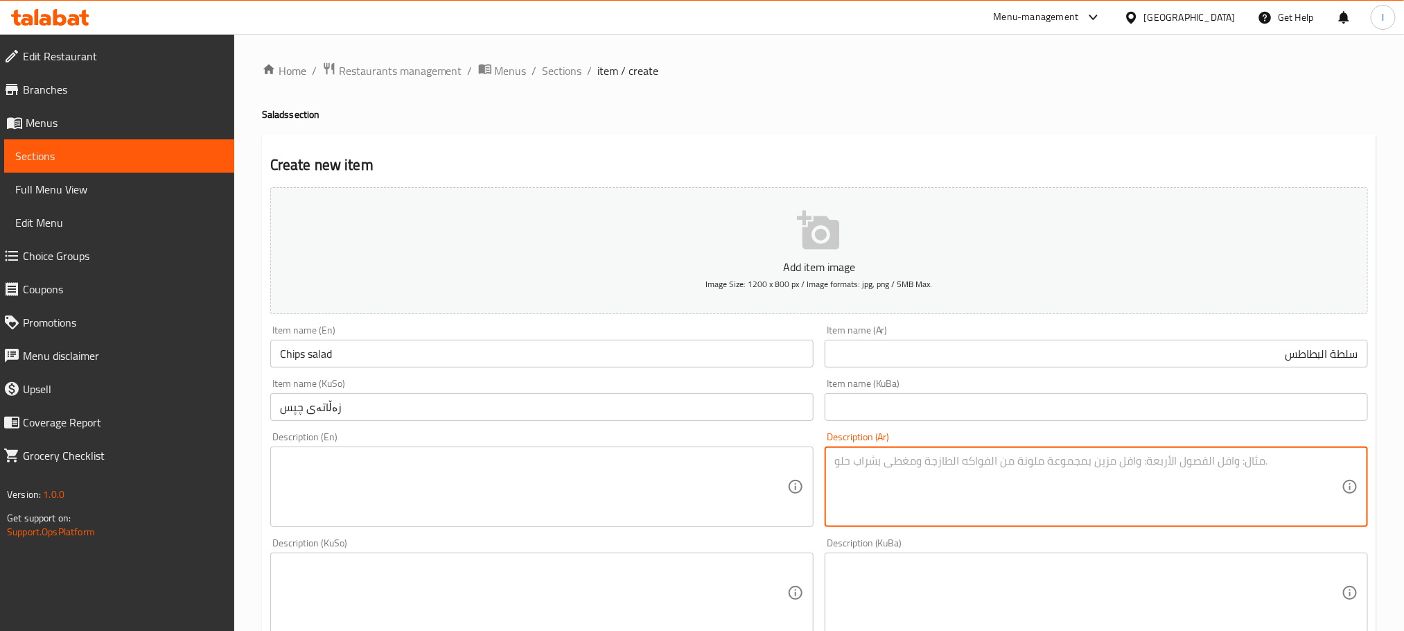
paste textarea "رقائق البطاطس مع البصل وبعض المخللات وصلصة الفلفل الخاصة."
type textarea "رقائق البطاطس مع البصل وبعض المخللات وصلصة الفلفل الخاصة."
click at [653, 462] on textarea at bounding box center [533, 487] width 507 height 66
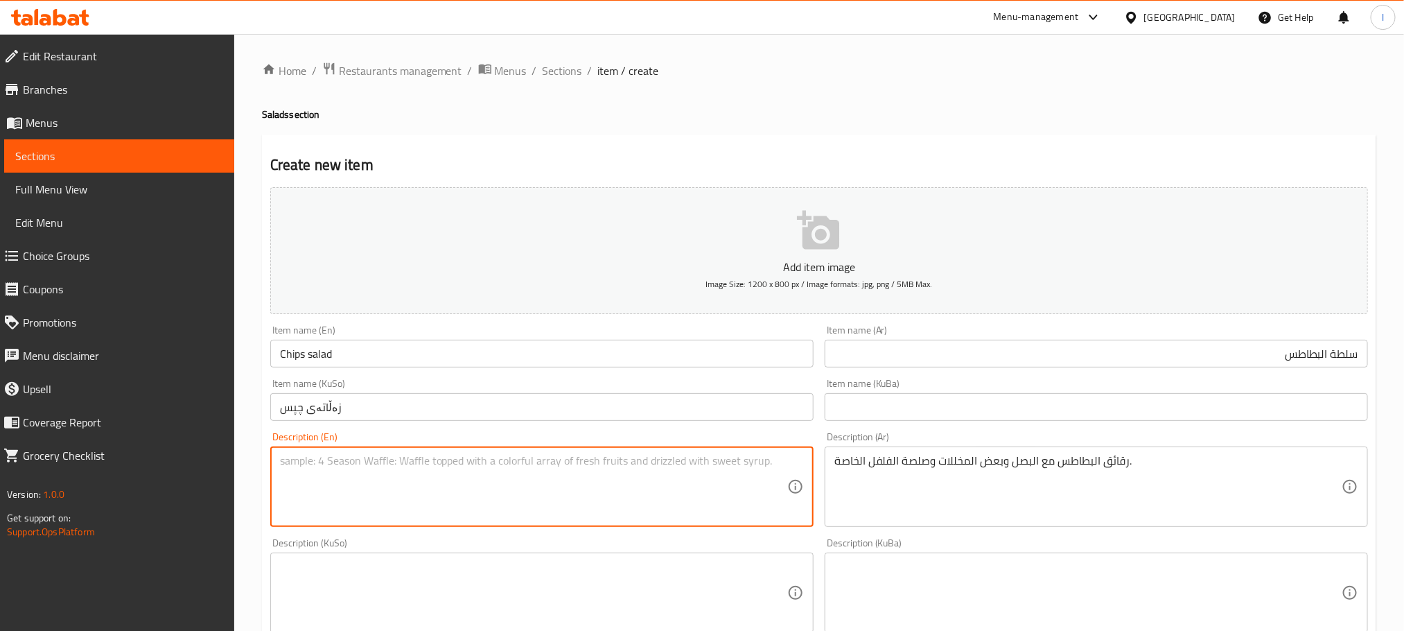
paste textarea "Potato chips with onions, some pickles and a special pepper sauce."
type textarea "Potato chips with onions, some pickles and a special pepper sauce."
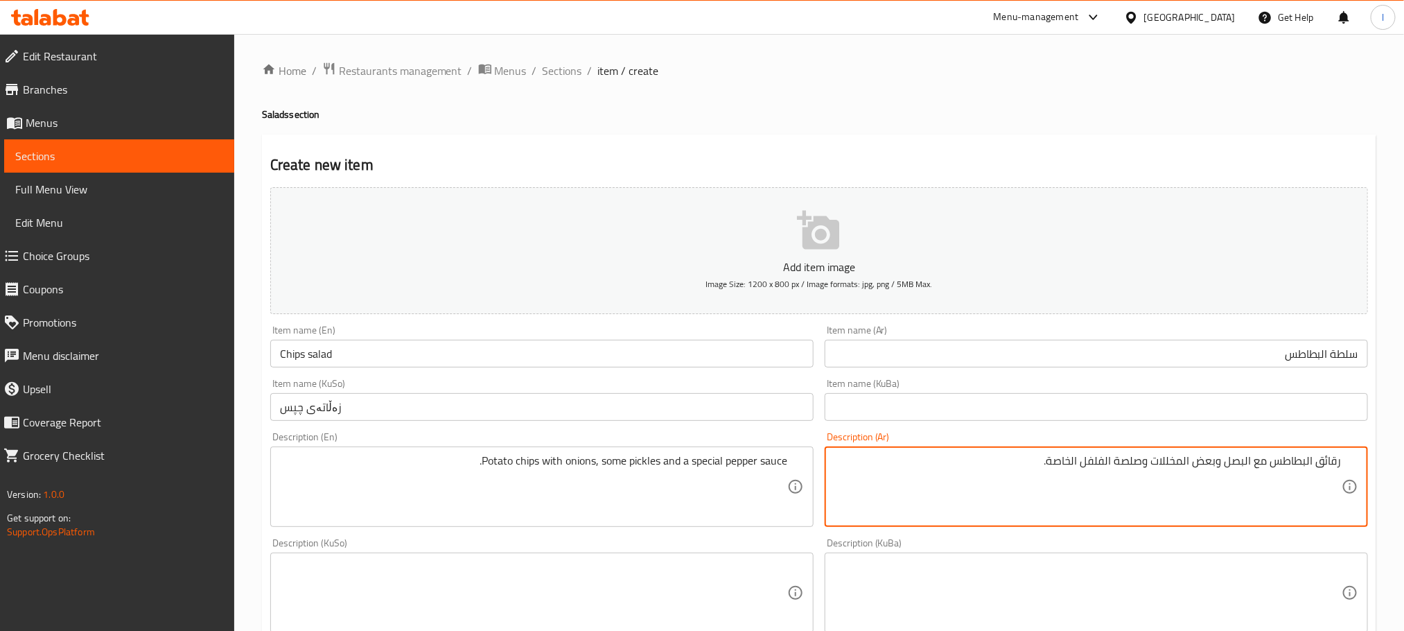
drag, startPoint x: 1269, startPoint y: 471, endPoint x: 1349, endPoint y: 468, distance: 80.4
click at [1349, 468] on div "رقائق البطاطس مع البصل وبعض المخللات وصلصة الفلفل الخاصة. Description (Ar)" at bounding box center [1096, 486] width 543 height 80
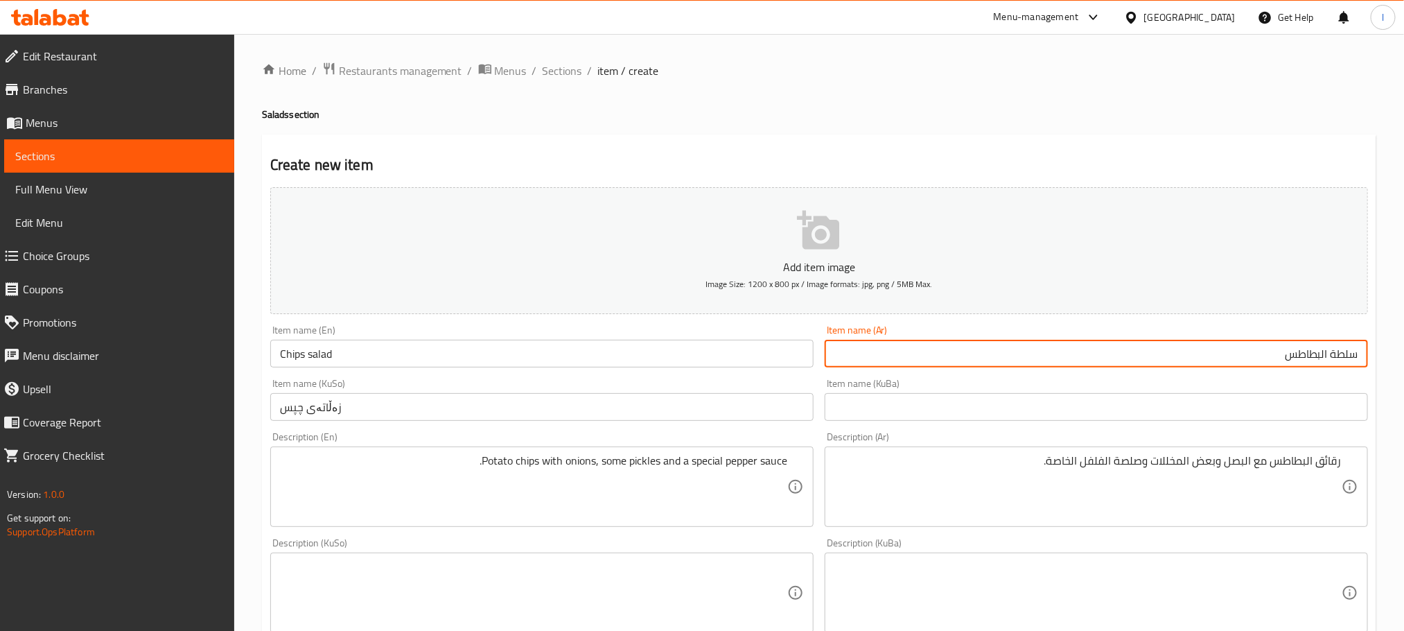
drag, startPoint x: 1330, startPoint y: 352, endPoint x: 1206, endPoint y: 366, distance: 124.8
click at [1206, 366] on input "سلطة البطاطس" at bounding box center [1096, 354] width 543 height 28
paste input "رقائق البطاطس"
click at [1331, 353] on input "سلطةرقائق البطاطس" at bounding box center [1096, 354] width 543 height 28
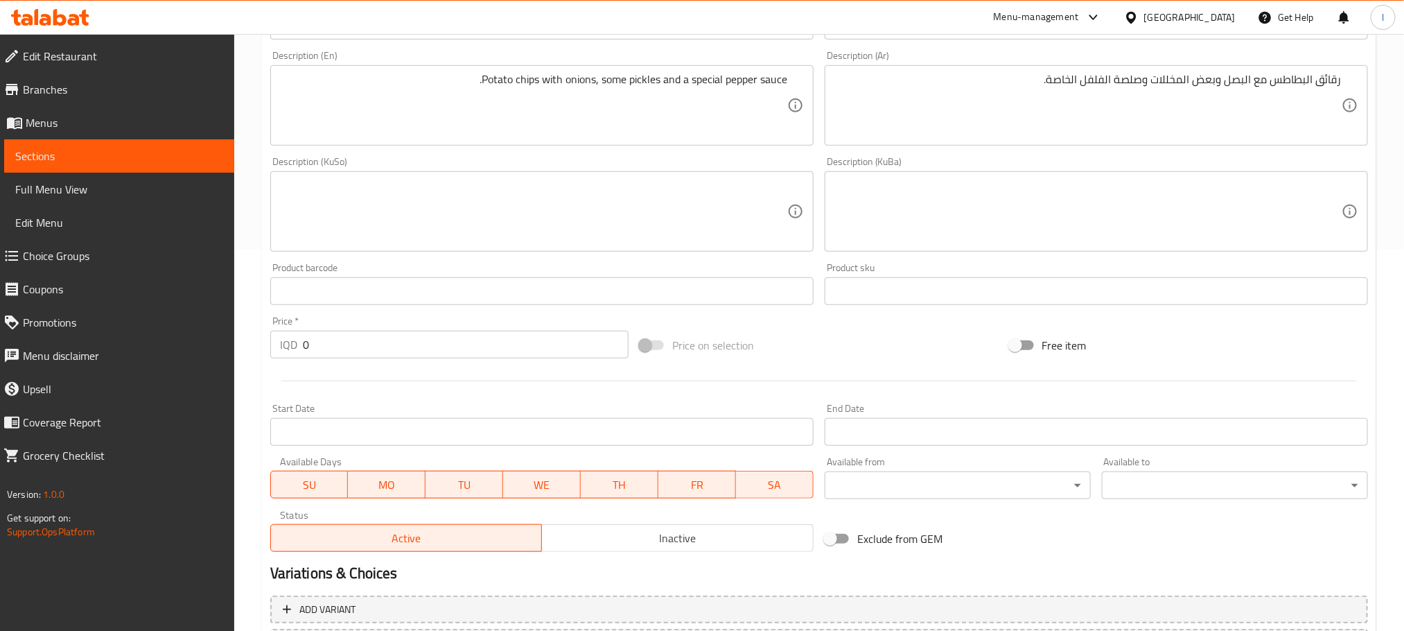
type input "سلطة رقائق البطاطس"
click at [498, 194] on textarea at bounding box center [533, 212] width 507 height 66
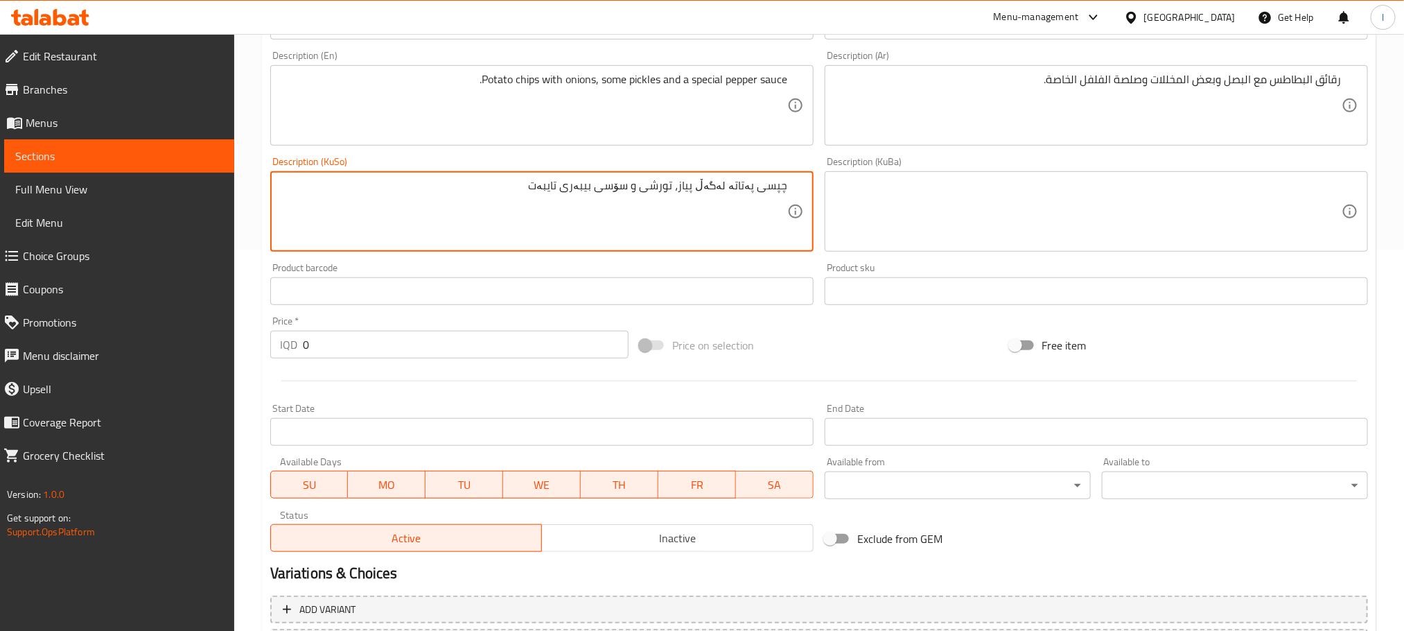
scroll to position [0, 0]
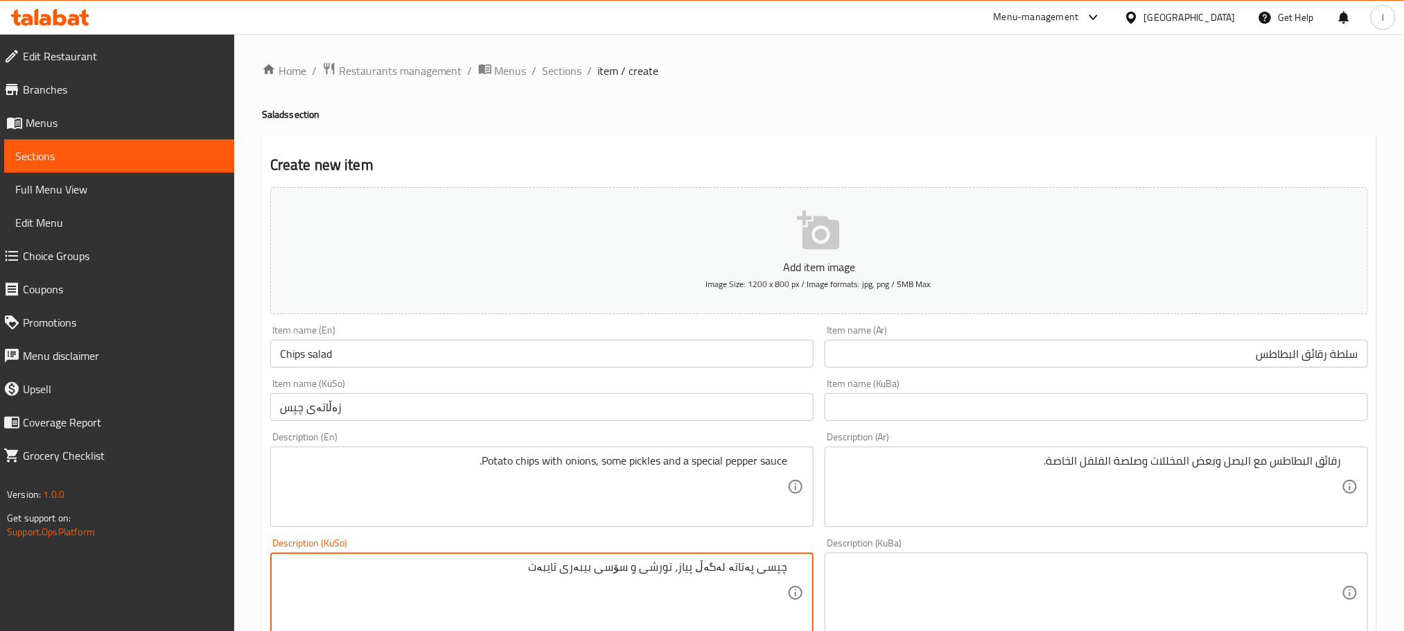
type textarea "چپسی پەتاتە لەگەڵ پیاز، تورشی و سۆسی بیبەری تایبەت"
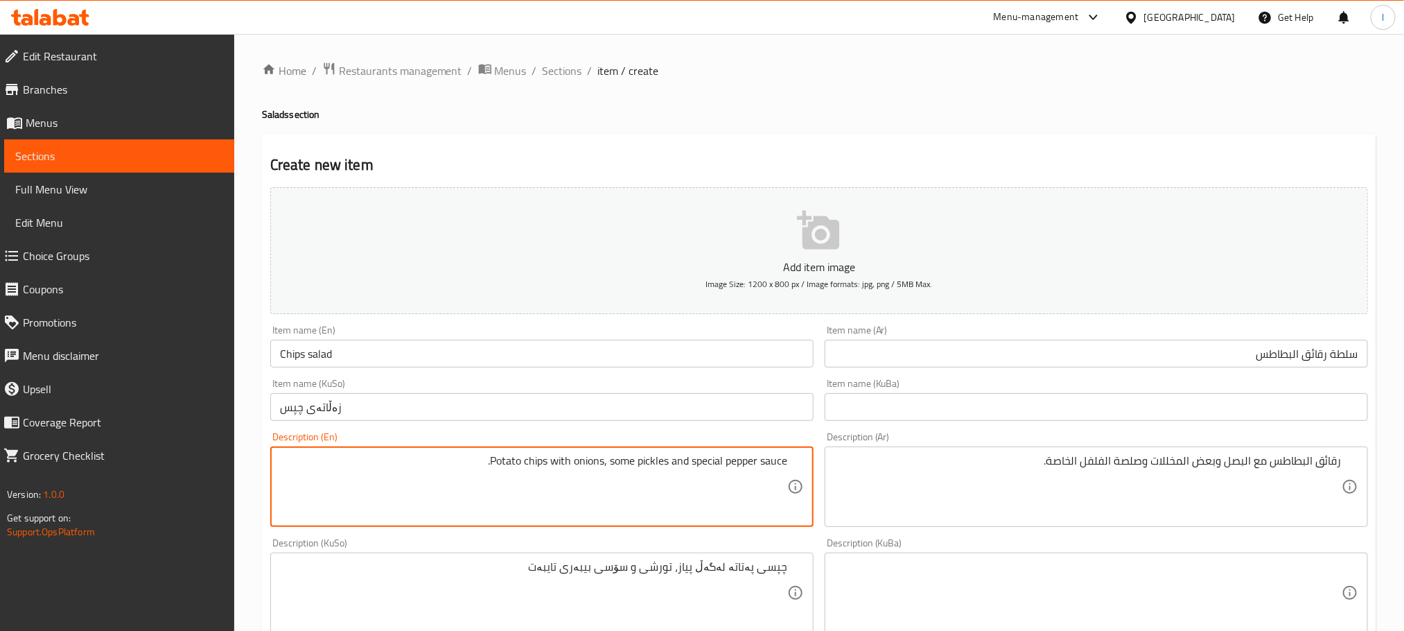
drag, startPoint x: 638, startPoint y: 459, endPoint x: 609, endPoint y: 471, distance: 31.1
click at [609, 471] on textarea "Potato chips with onions, some pickles and special pepper sauce." at bounding box center [533, 487] width 507 height 66
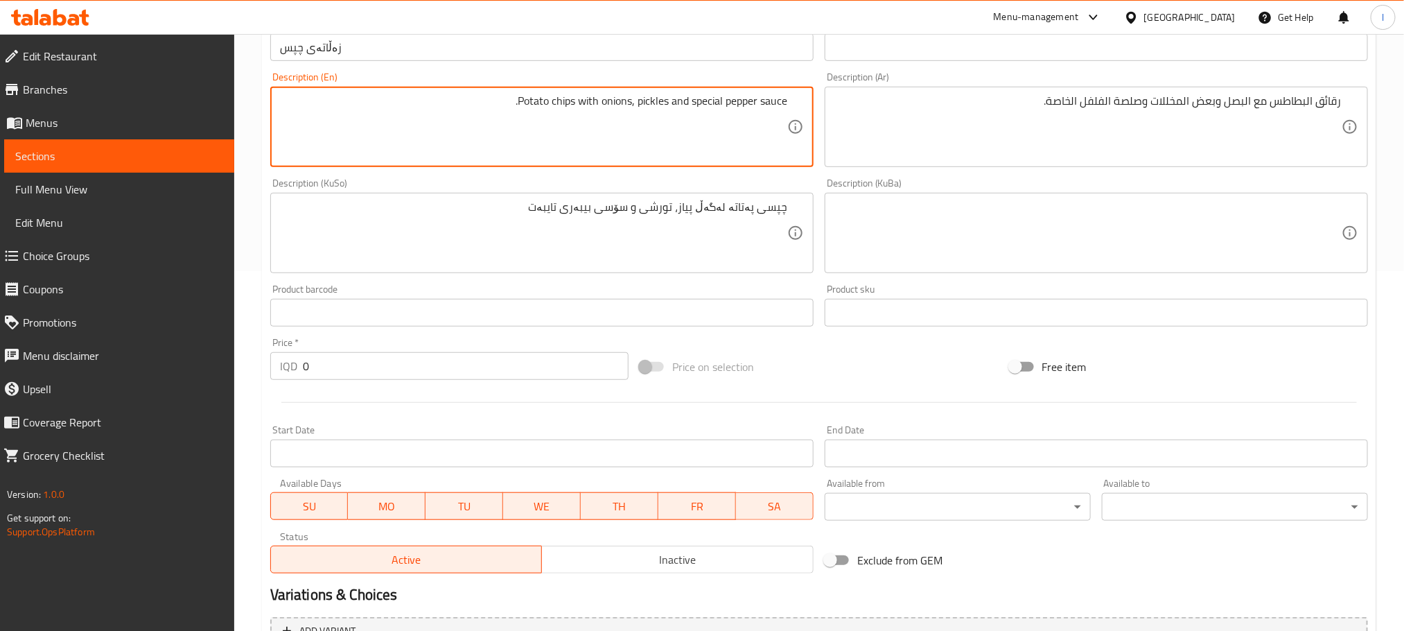
scroll to position [506, 0]
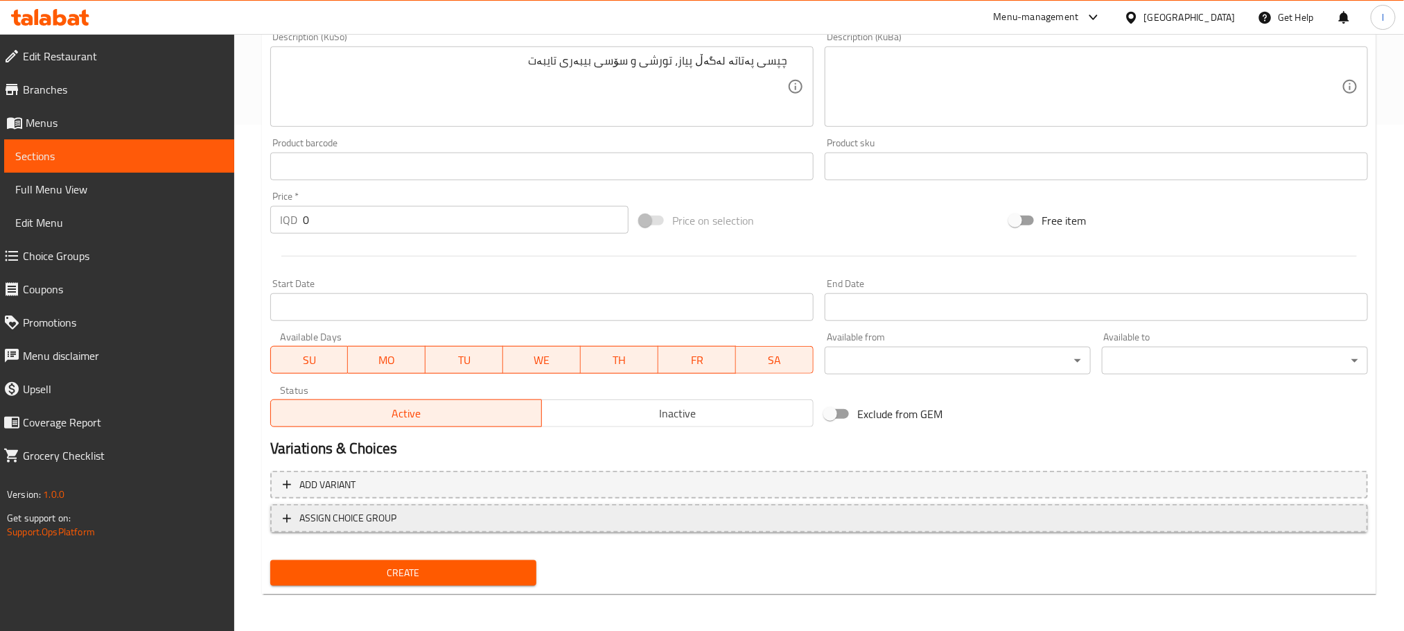
type textarea "Potato chips with onions, pickles and special pepper sauce."
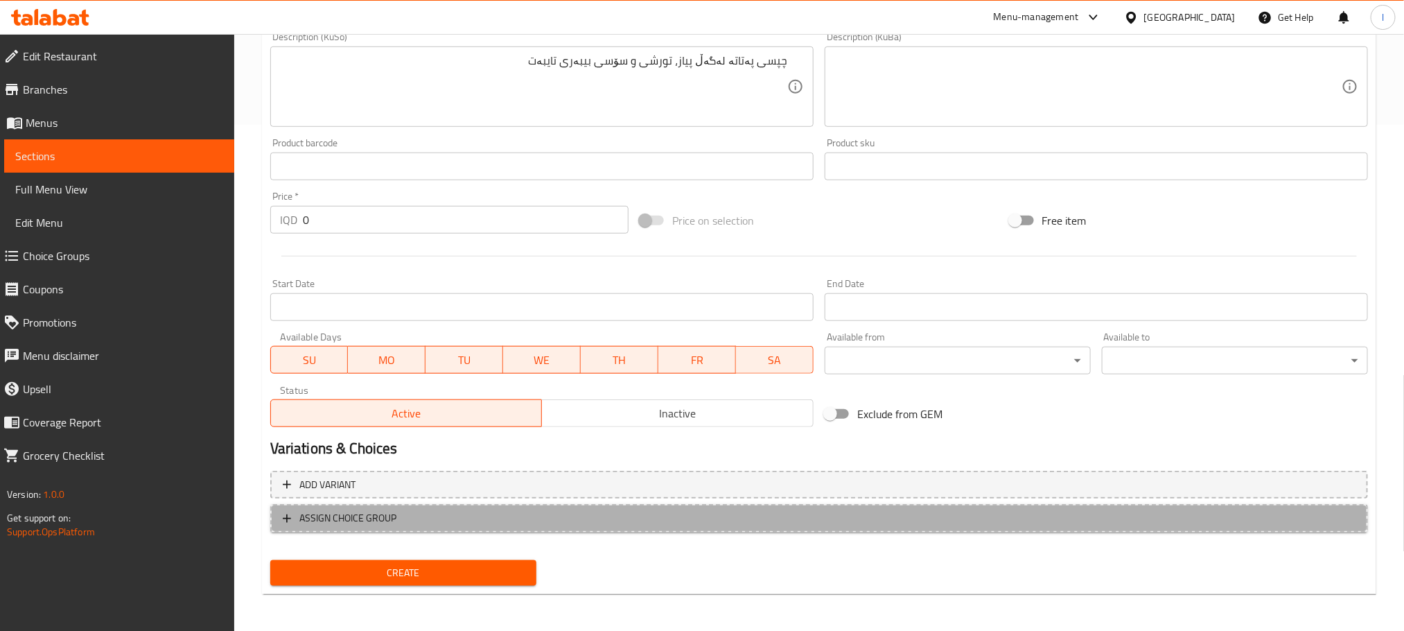
click at [659, 513] on span "ASSIGN CHOICE GROUP" at bounding box center [819, 517] width 1073 height 17
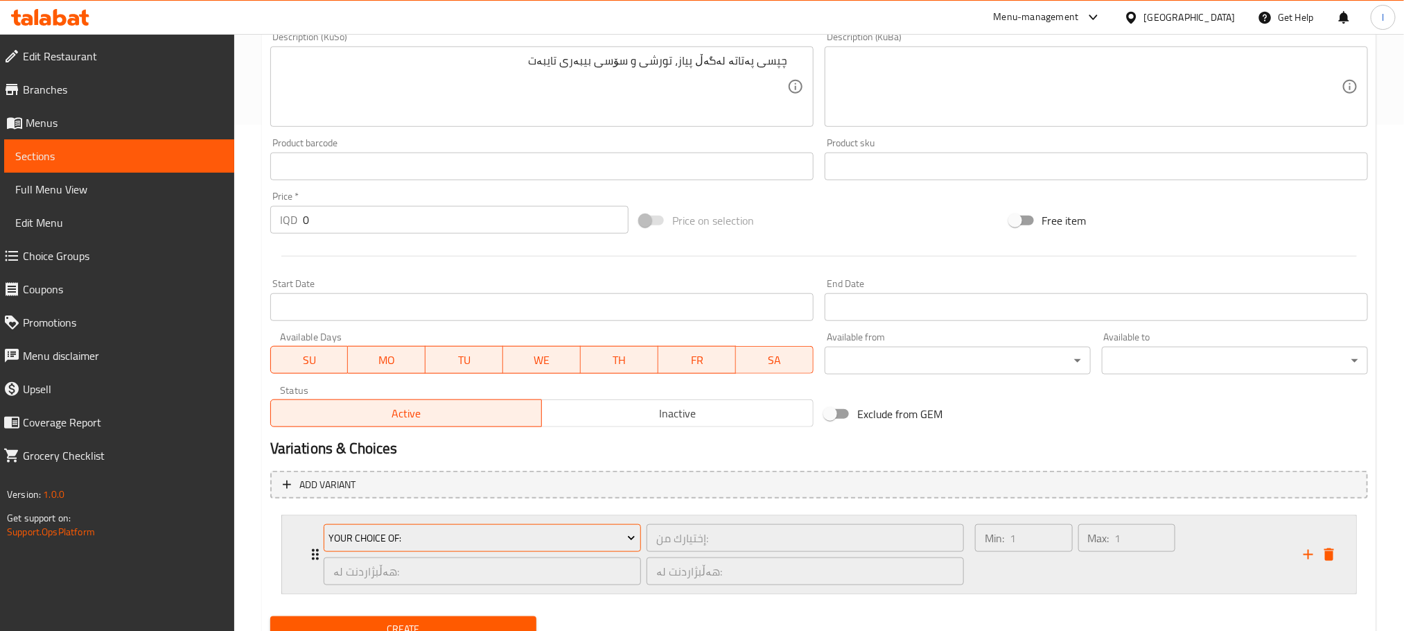
click at [499, 543] on span "Your Choice Of:" at bounding box center [481, 537] width 307 height 17
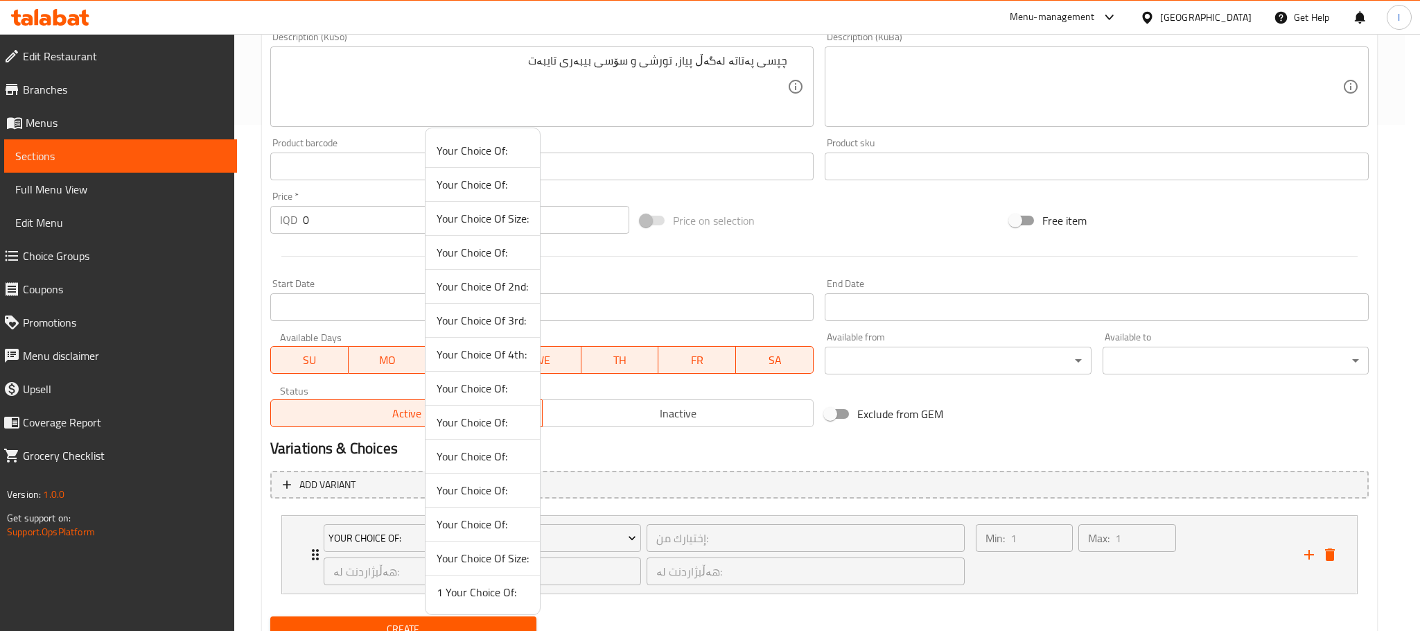
click at [522, 597] on span "1 Your Choice Of:" at bounding box center [483, 591] width 92 height 17
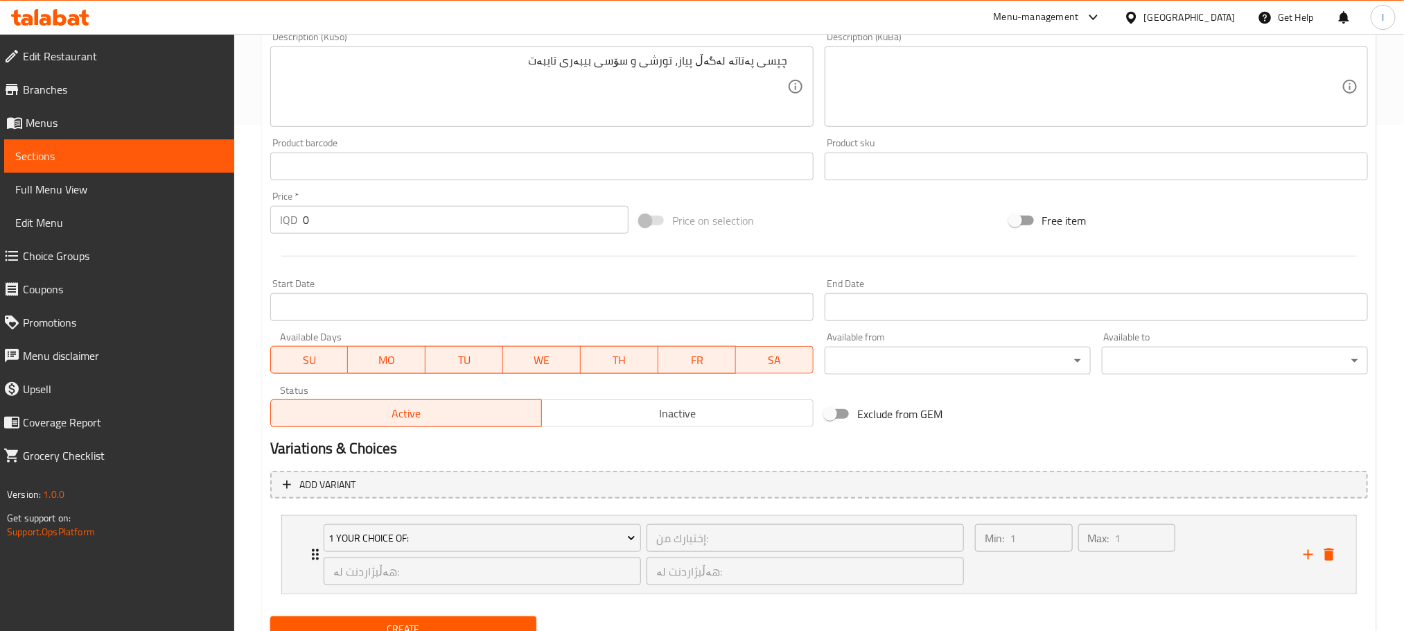
scroll to position [564, 0]
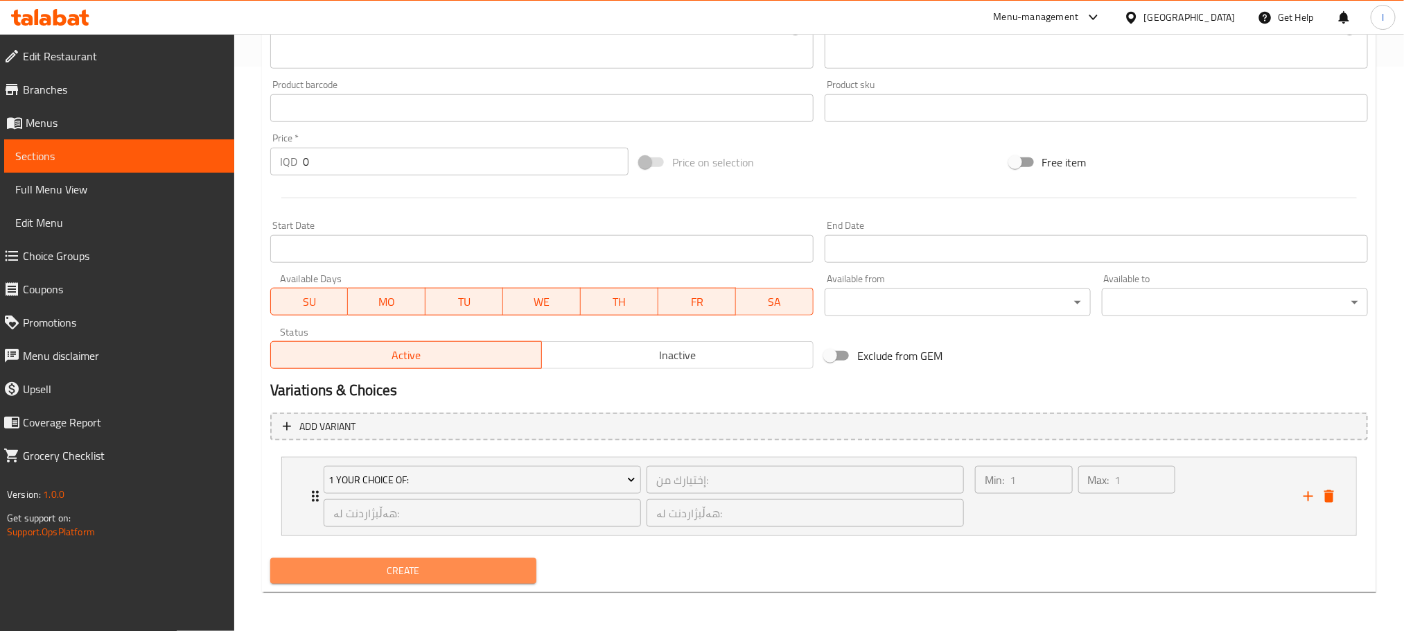
click at [491, 560] on button "Create" at bounding box center [403, 571] width 266 height 26
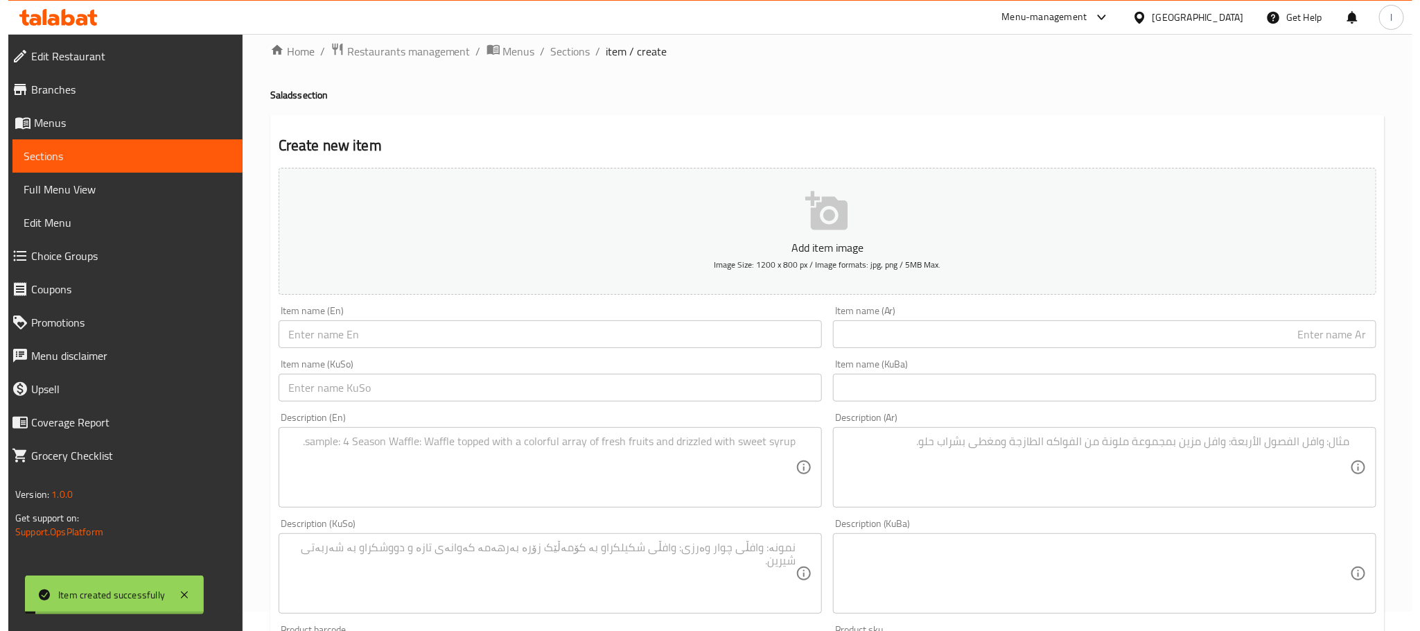
scroll to position [0, 0]
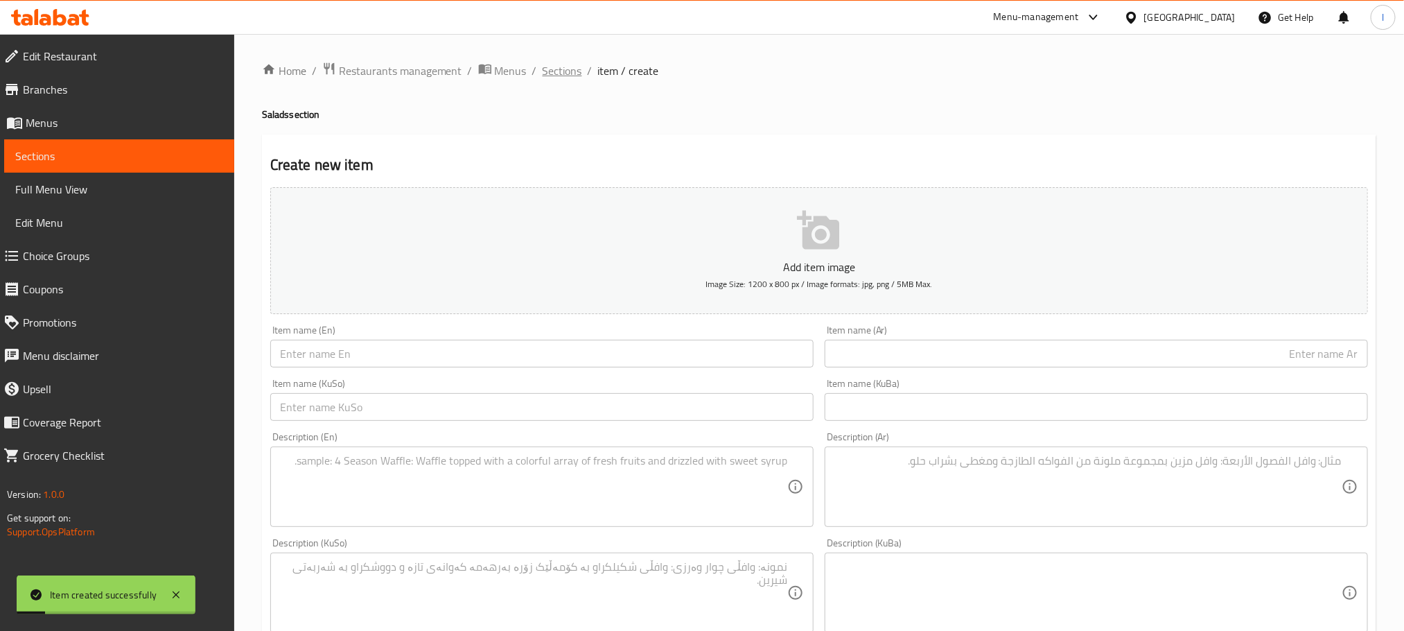
click at [564, 73] on span "Sections" at bounding box center [562, 70] width 39 height 17
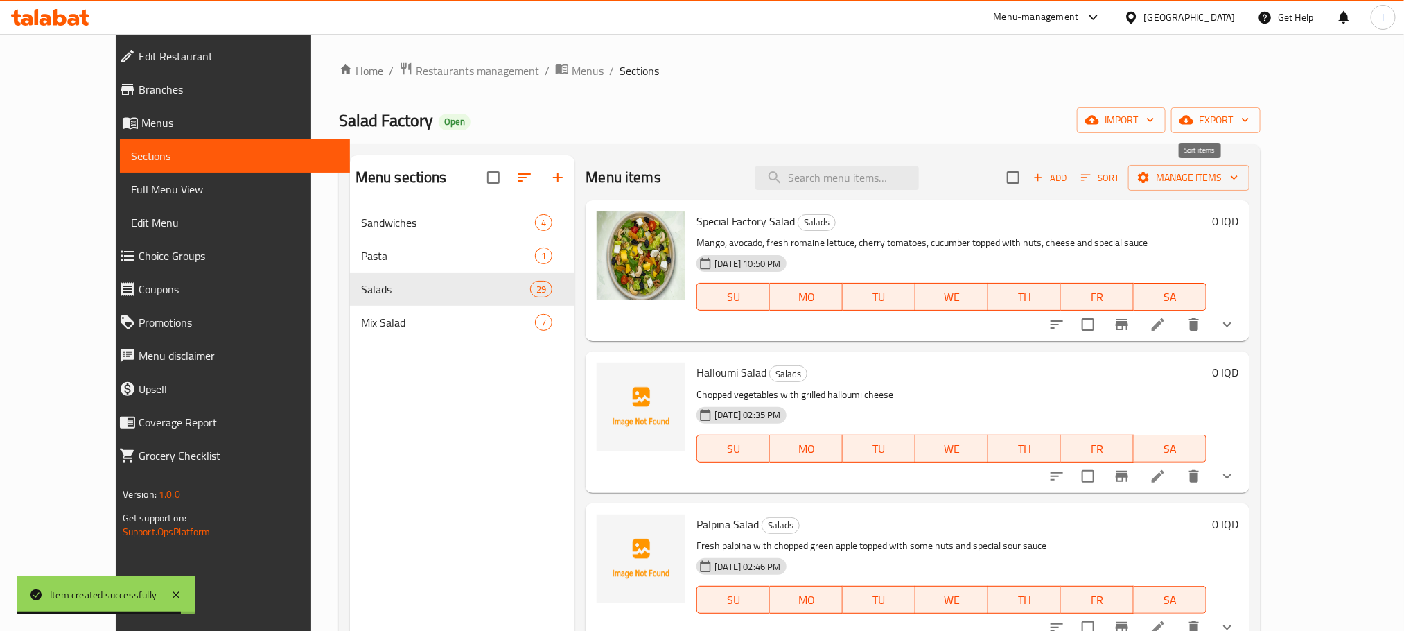
click at [1119, 171] on span "Sort" at bounding box center [1100, 178] width 38 height 16
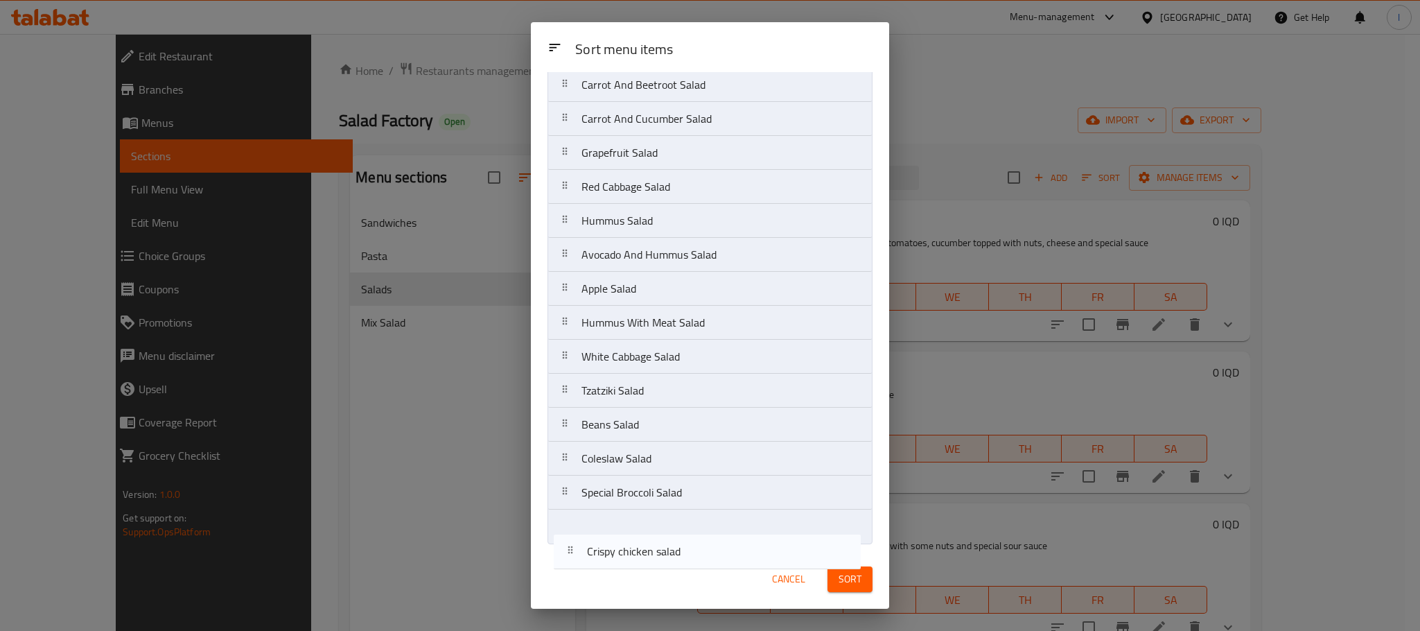
scroll to position [562, 0]
drag, startPoint x: 736, startPoint y: 272, endPoint x: 742, endPoint y: 525, distance: 252.3
click at [742, 536] on nav "Special Factory [GEOGRAPHIC_DATA] Salad Palpina Salad Rocca And Cheese Salad Cr…" at bounding box center [709, 51] width 325 height 986
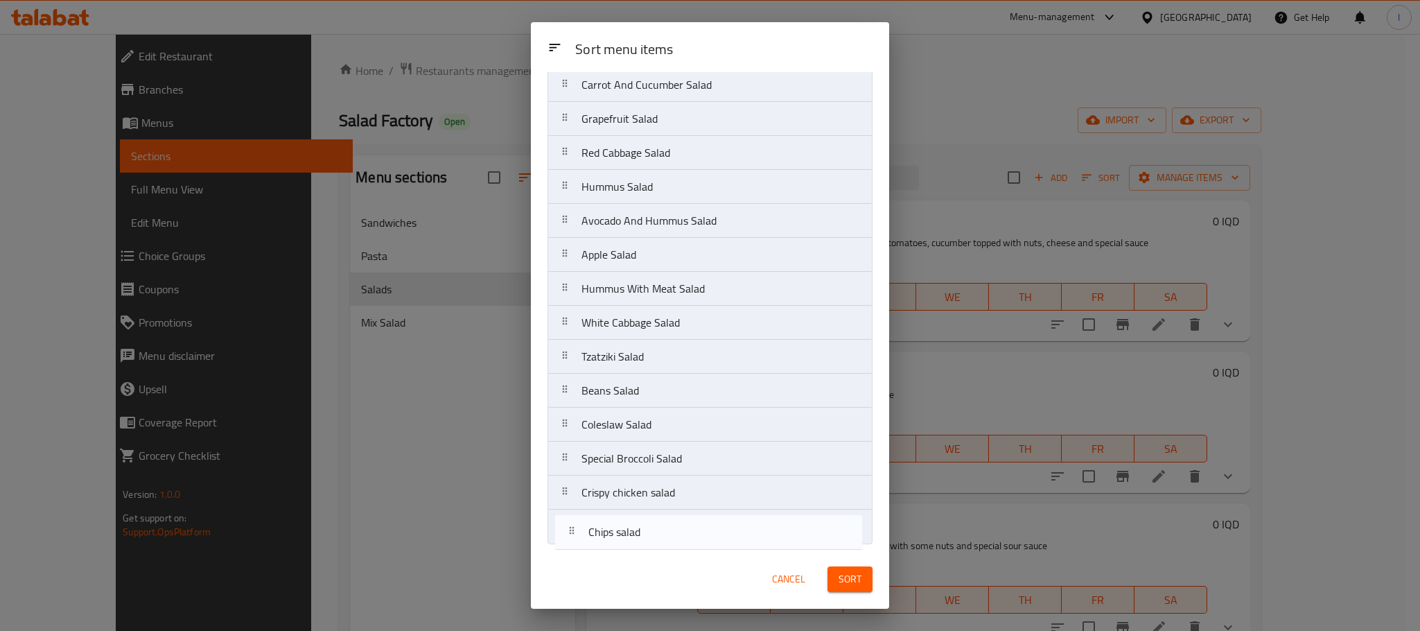
drag, startPoint x: 699, startPoint y: 274, endPoint x: 705, endPoint y: 547, distance: 272.4
click at [705, 547] on div "Sort menu items Special Factory Salad Halloumi Salad Palpina Salad Rocca And Ch…" at bounding box center [710, 310] width 358 height 477
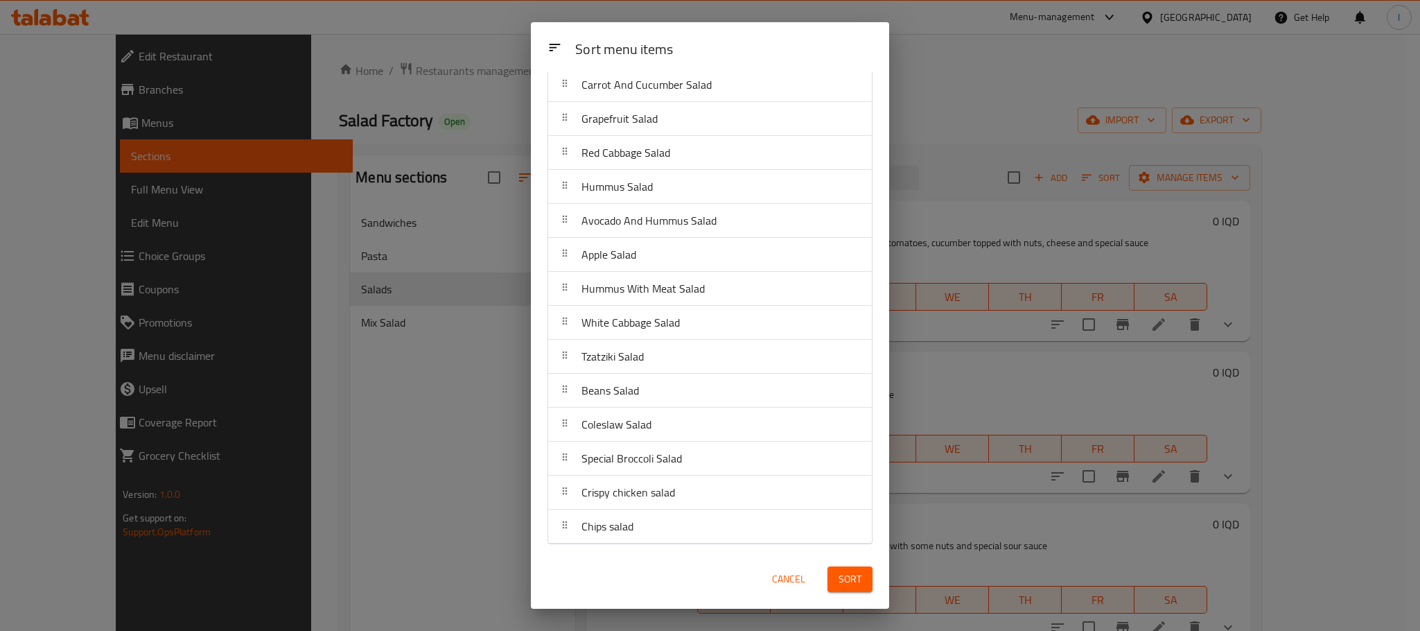
click at [834, 580] on button "Sort" at bounding box center [849, 579] width 45 height 26
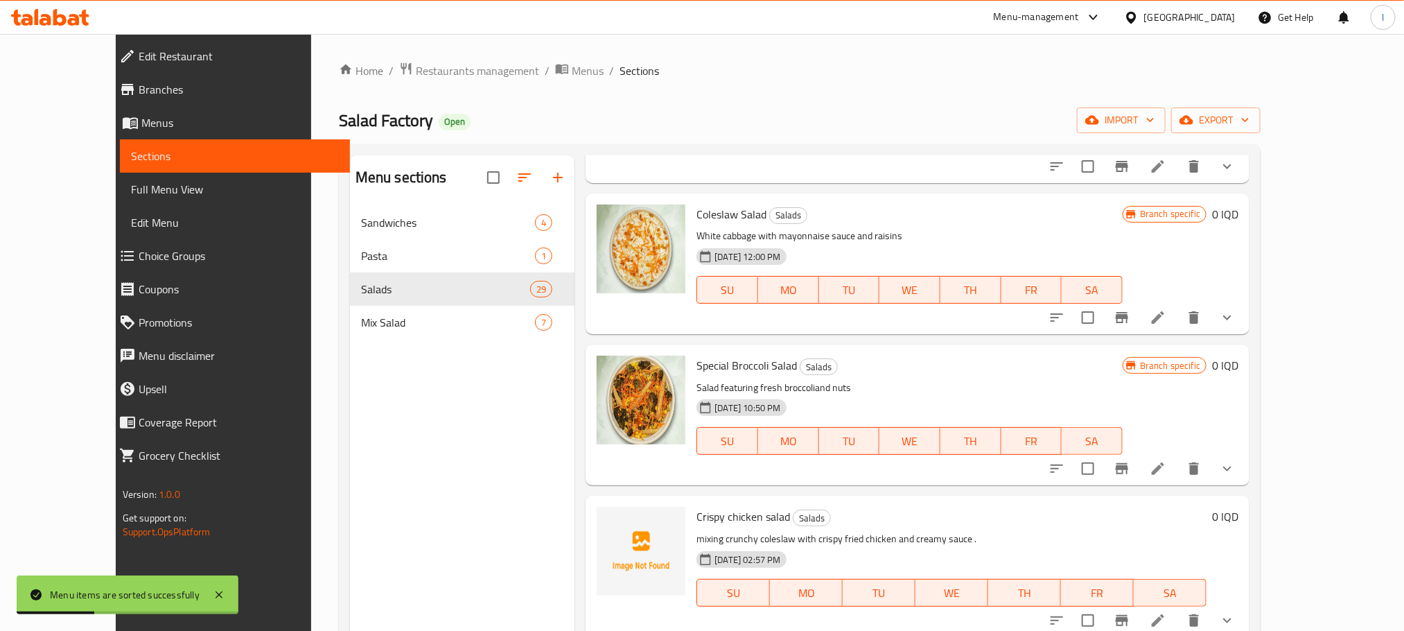
scroll to position [194, 0]
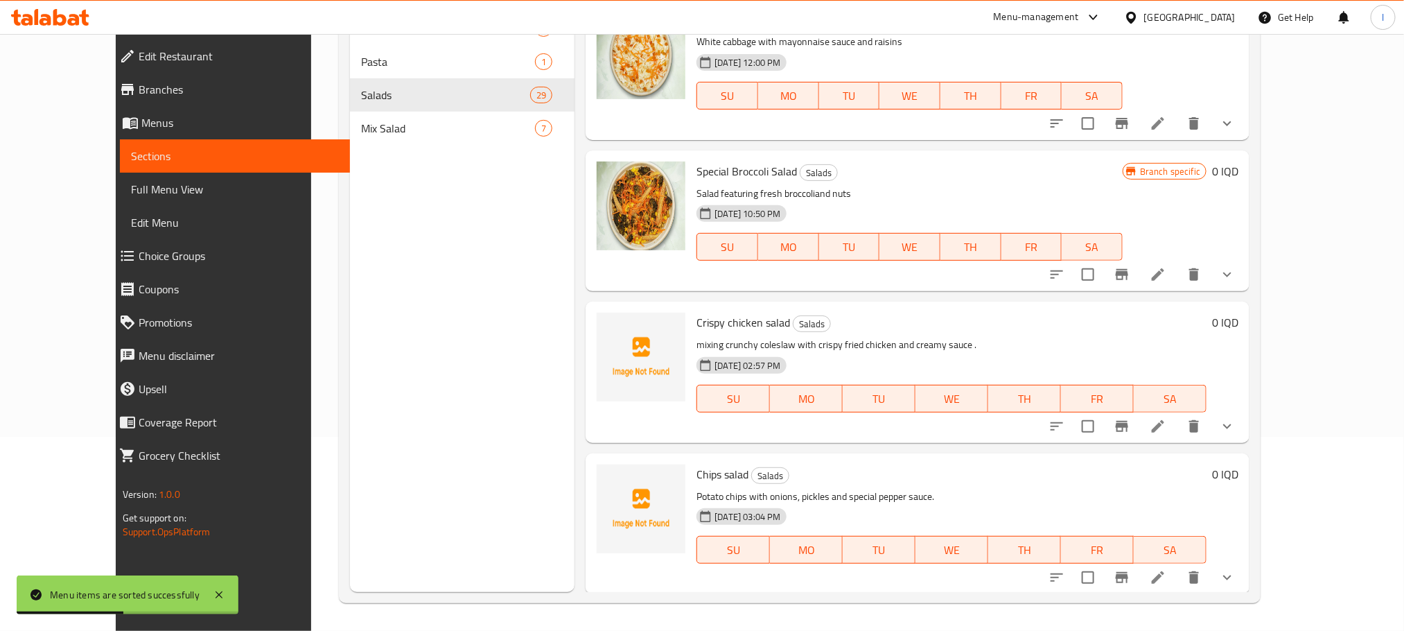
click at [131, 192] on span "Full Menu View" at bounding box center [235, 189] width 208 height 17
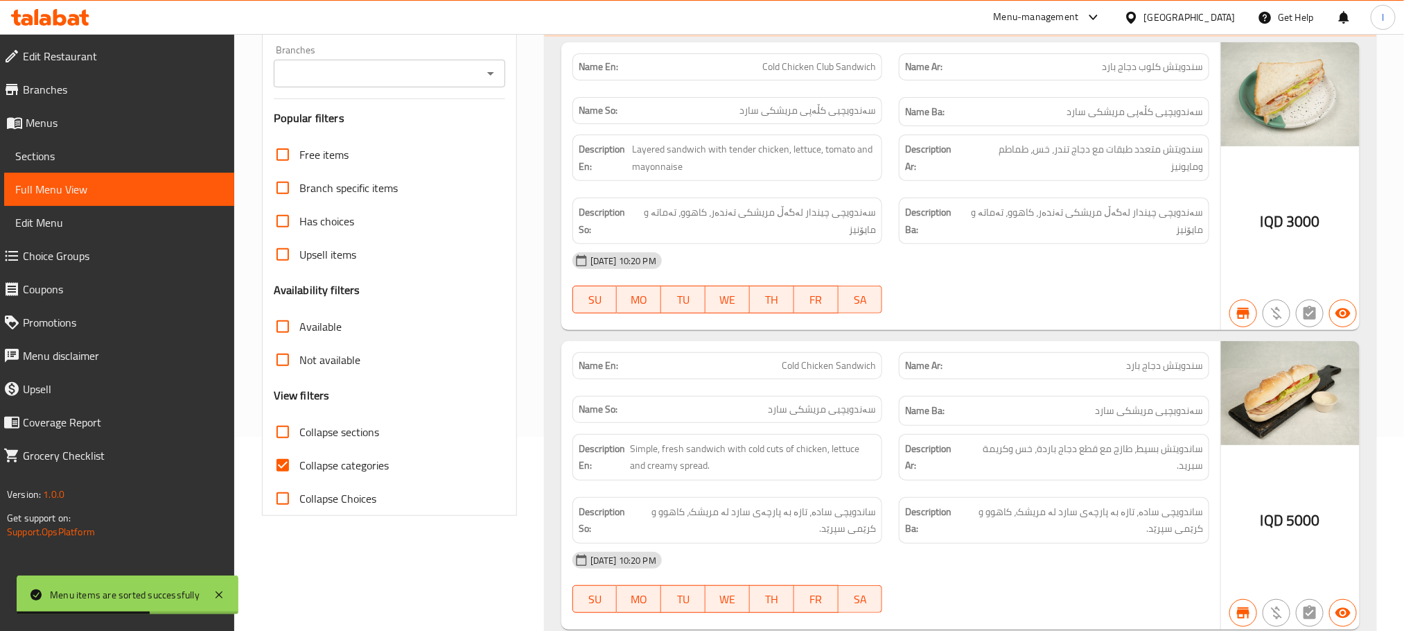
click at [489, 71] on icon "Open" at bounding box center [490, 73] width 17 height 17
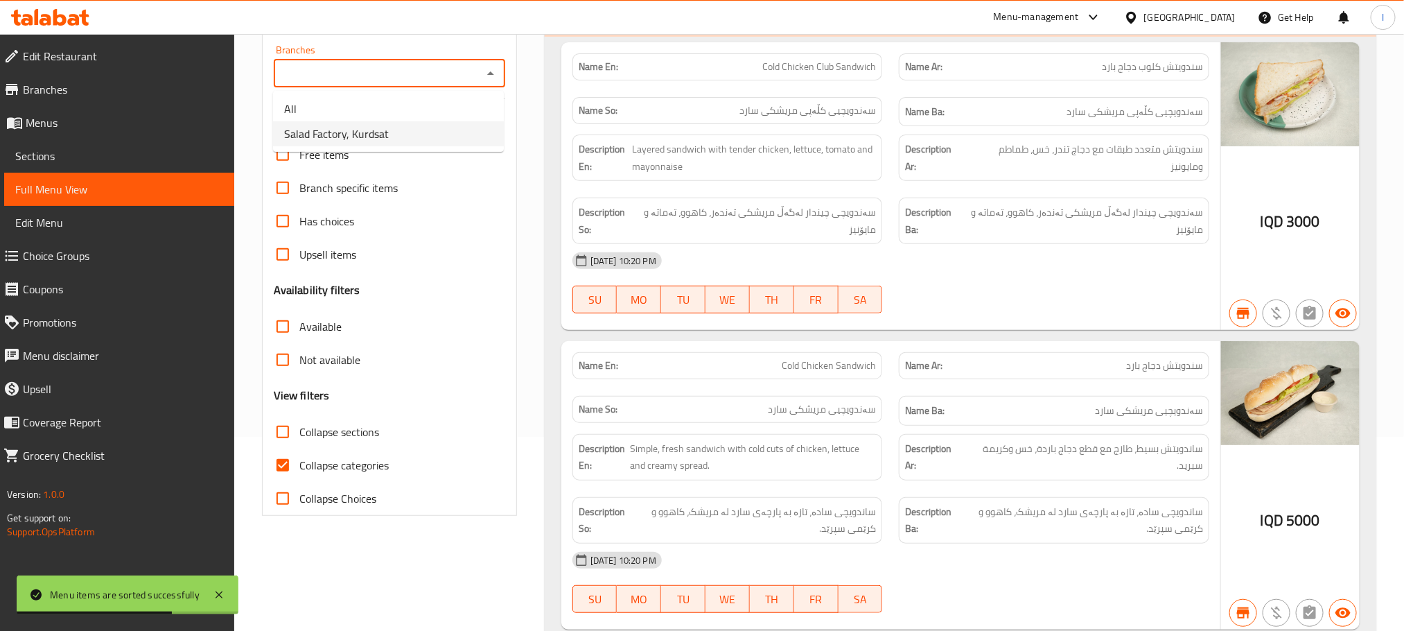
click at [425, 123] on li "Salad Factory, Kurdsat" at bounding box center [388, 133] width 231 height 25
type input "Salad Factory, Kurdsat"
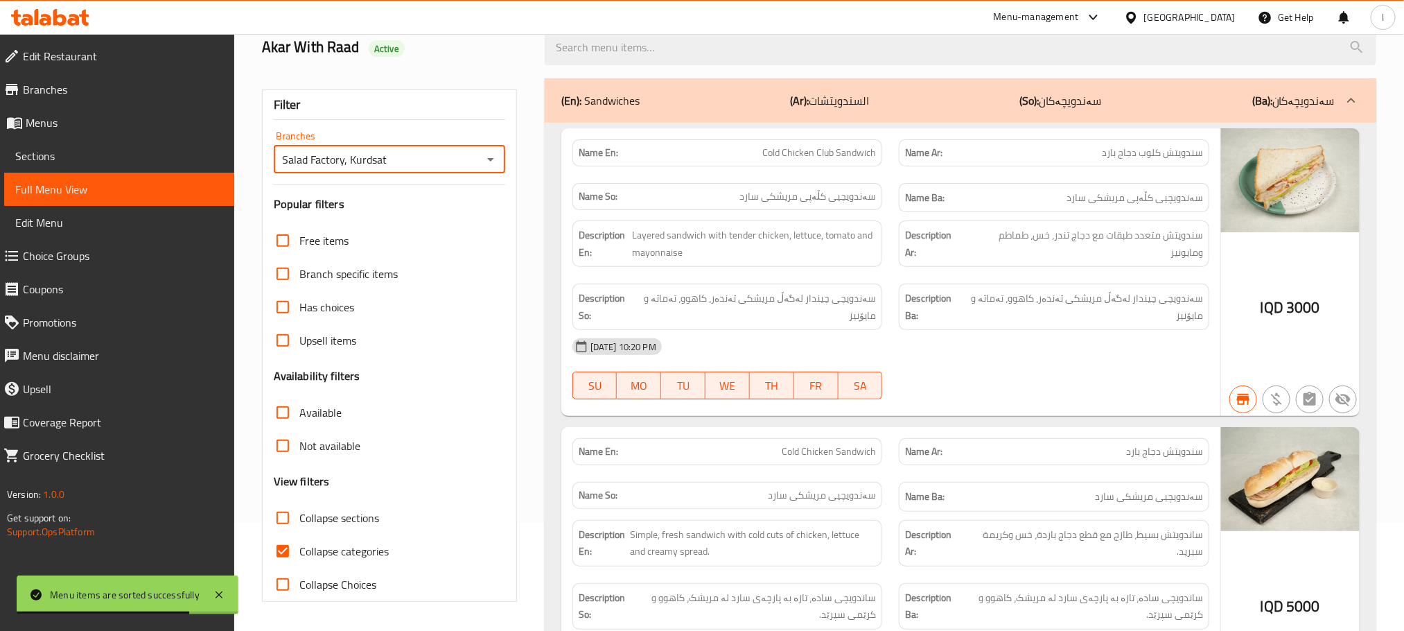
scroll to position [194, 0]
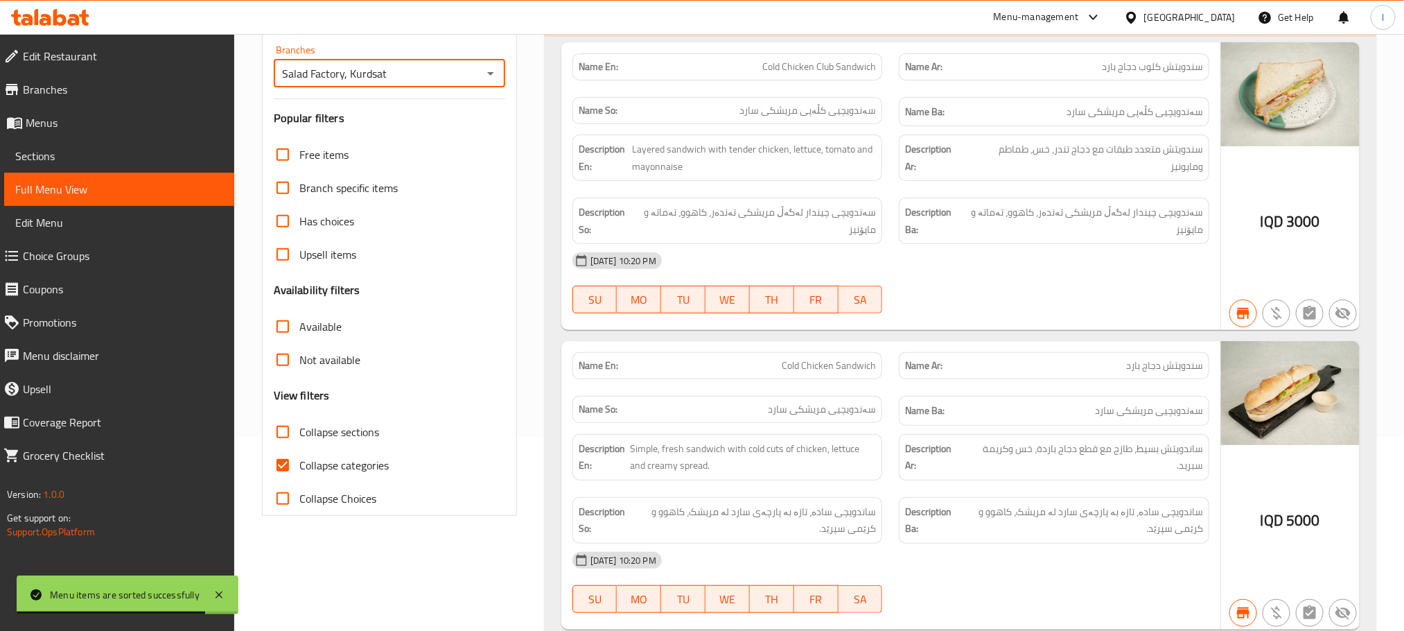
click at [279, 437] on input "Collapse sections" at bounding box center [282, 431] width 33 height 33
checkbox input "true"
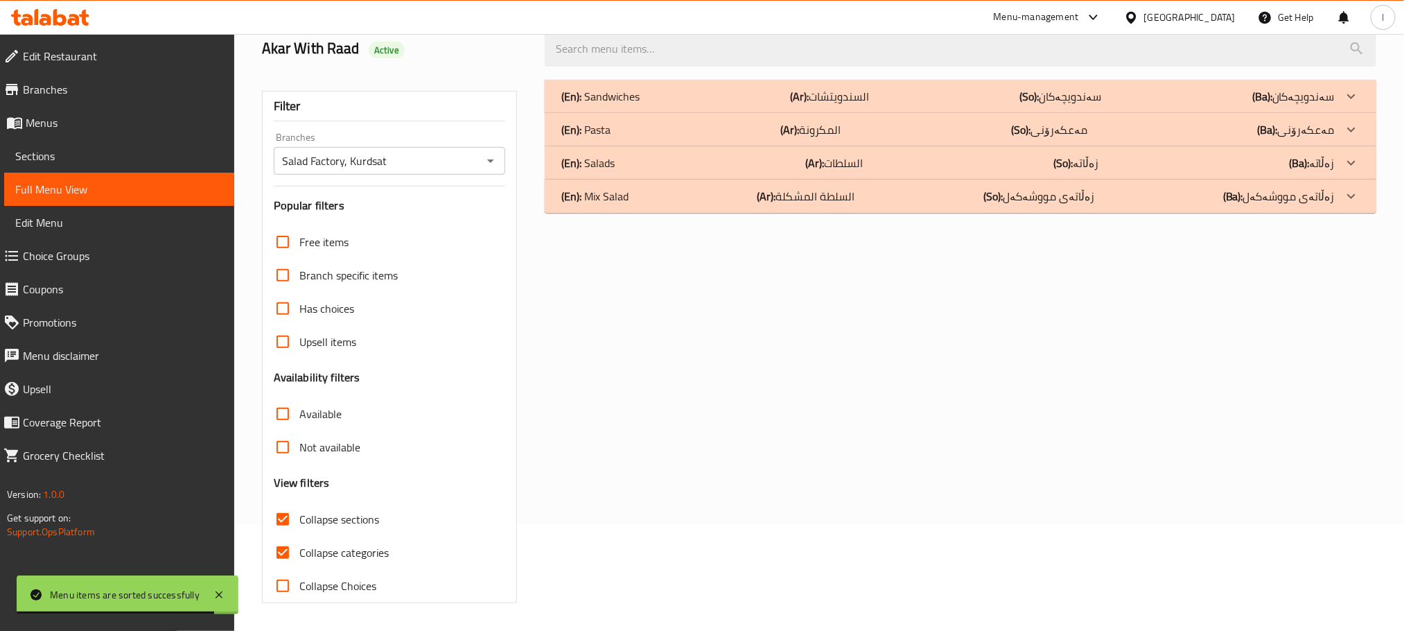
click at [281, 536] on input "Collapse categories" at bounding box center [282, 552] width 33 height 33
checkbox input "false"
click at [726, 130] on div "(En): Pasta (Ar): المكرونة (So): مەعکەرۆنی (Ba): مەعکەرۆنی" at bounding box center [947, 129] width 773 height 17
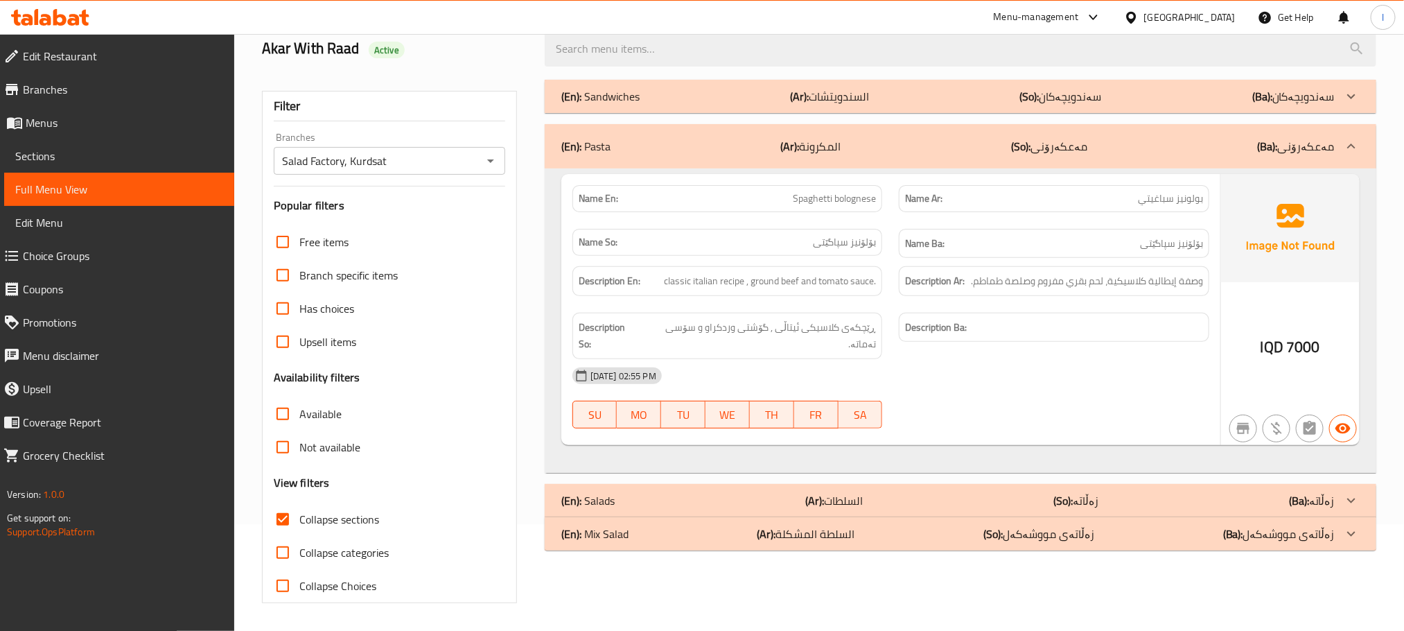
click at [667, 492] on div "(En): Salads (Ar): السلطات (So): زەڵاتە (Ba): زەڵاتە" at bounding box center [947, 500] width 773 height 17
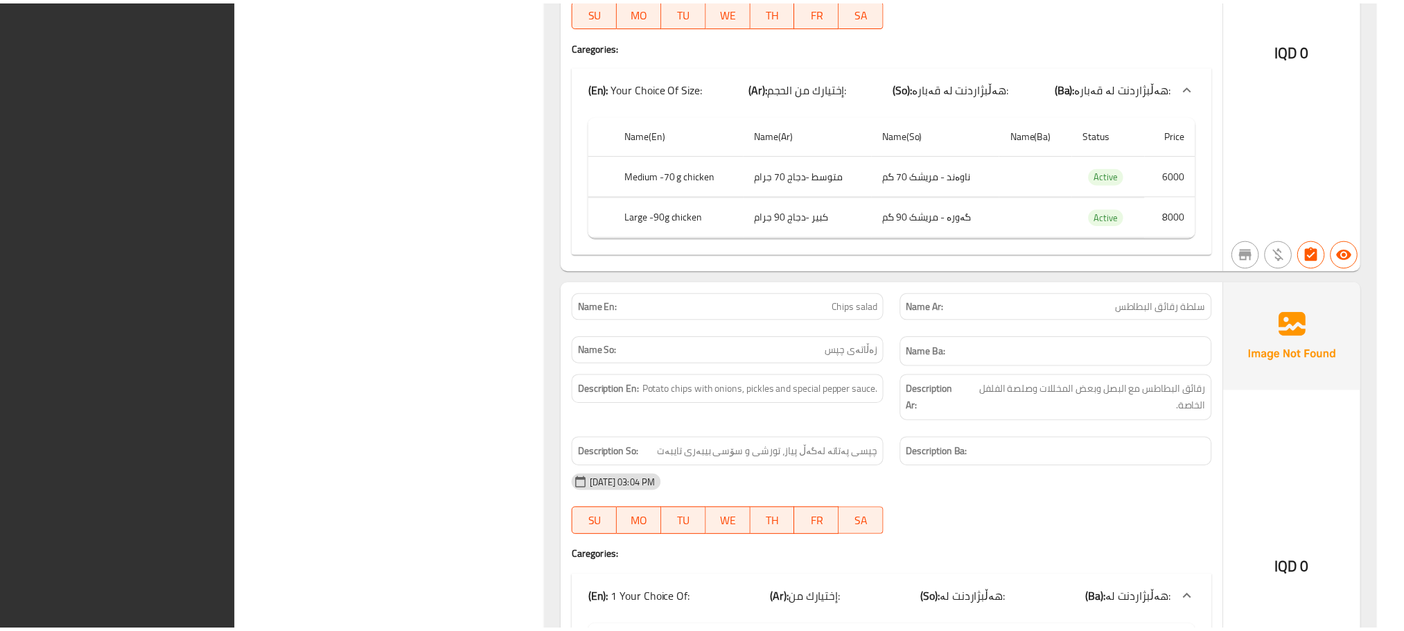
scroll to position [14480, 0]
